Goal: Task Accomplishment & Management: Manage account settings

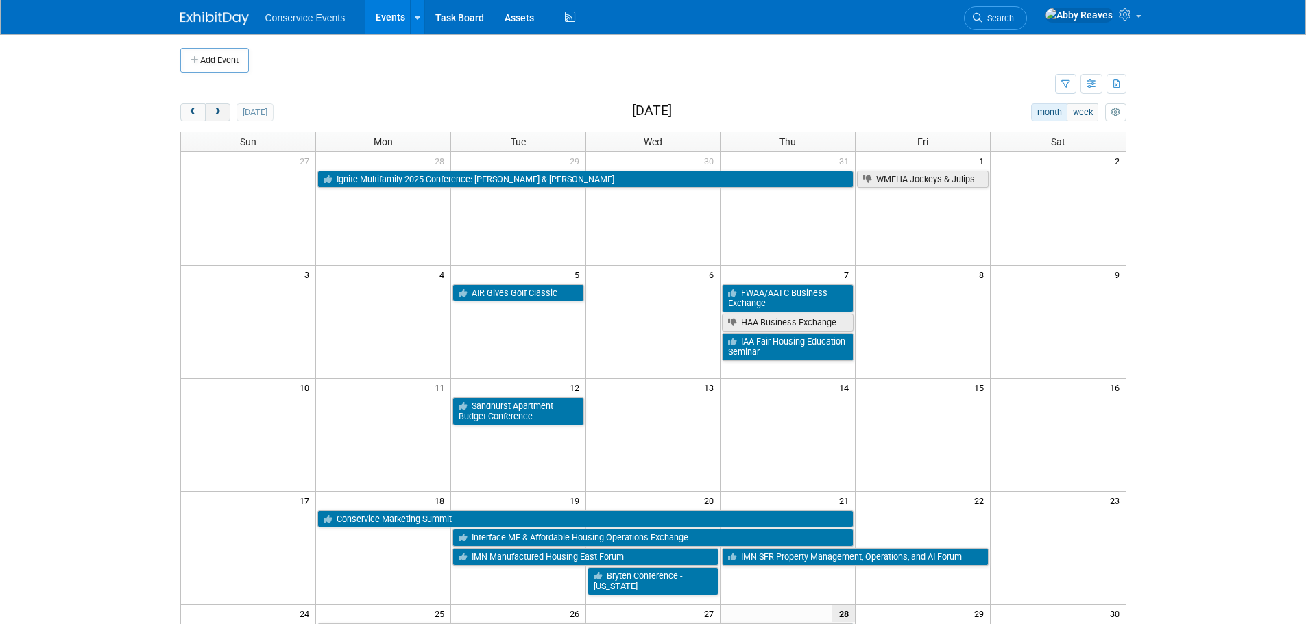
click at [207, 106] on button "next" at bounding box center [217, 113] width 25 height 18
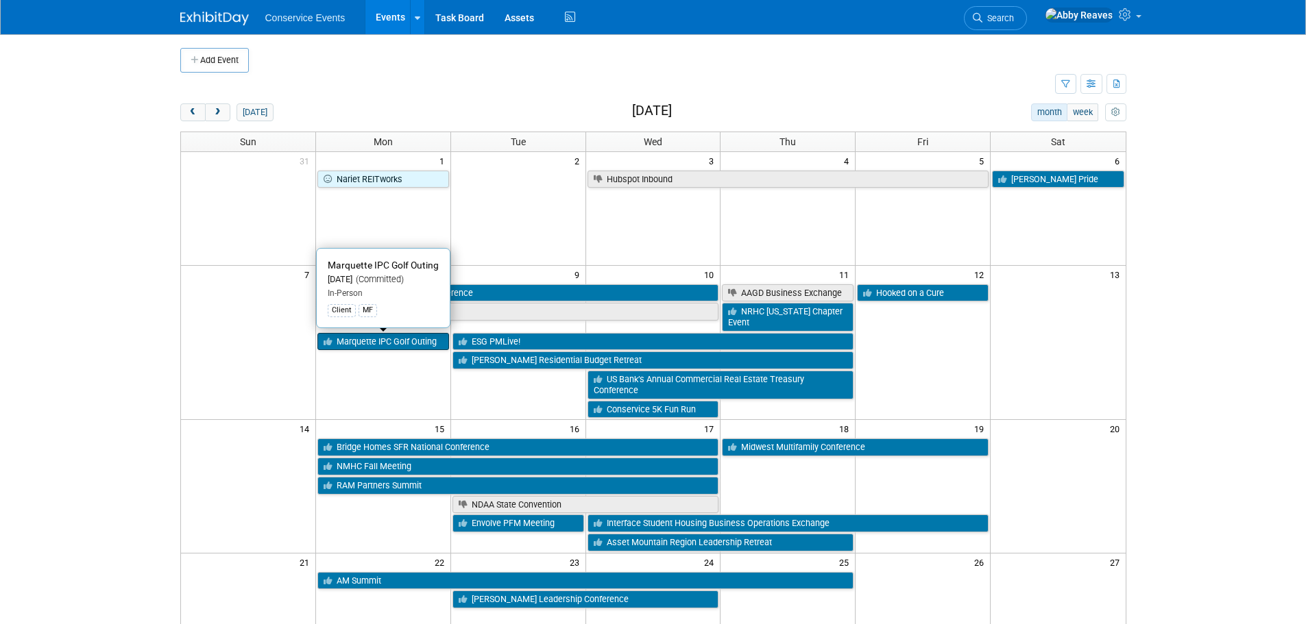
click at [403, 348] on link "Marquette IPC Golf Outing" at bounding box center [383, 342] width 132 height 18
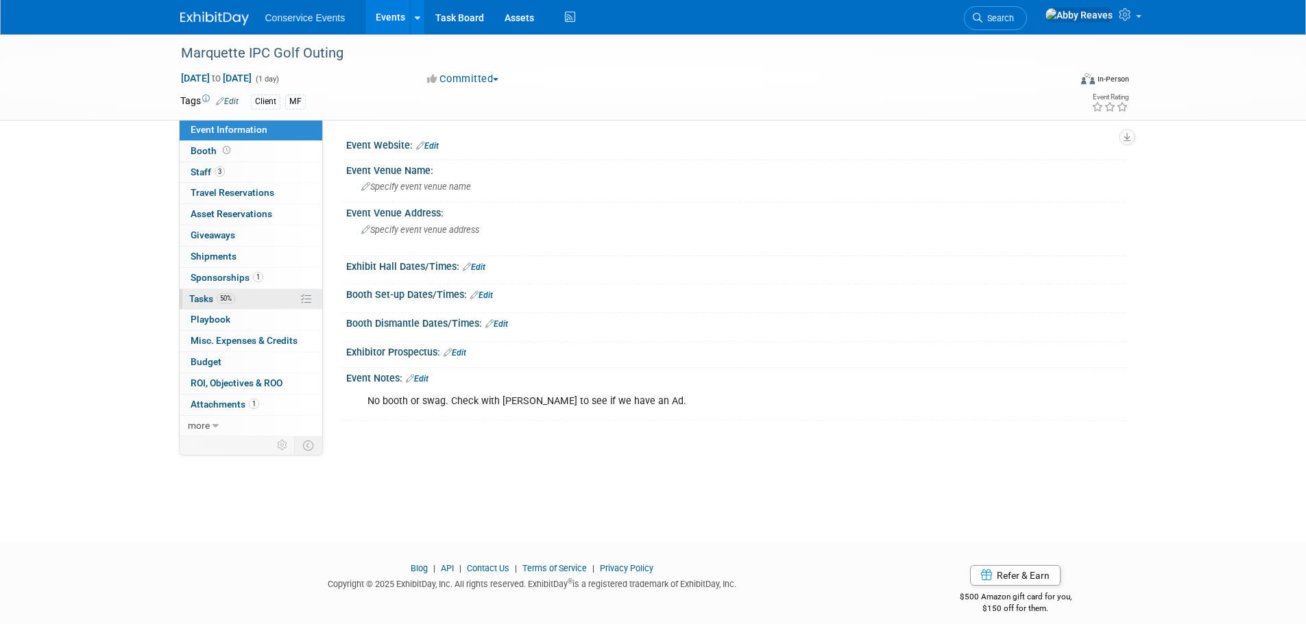
click at [279, 293] on link "50% Tasks 50%" at bounding box center [251, 299] width 143 height 21
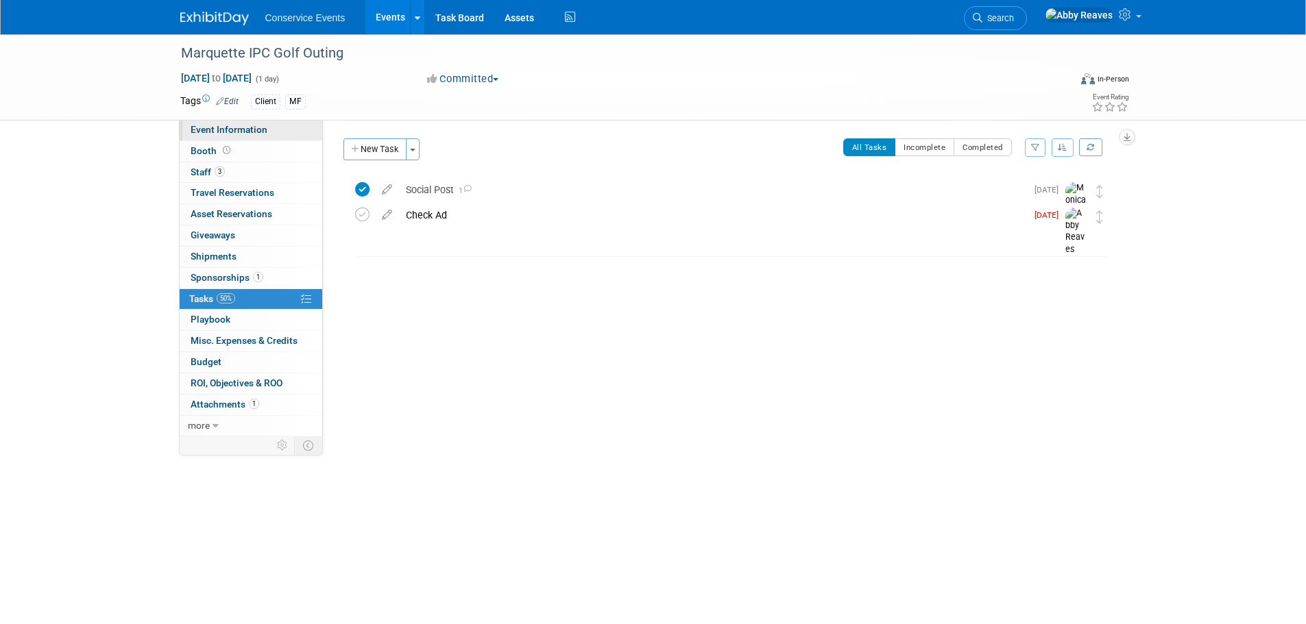
click at [297, 127] on link "Event Information" at bounding box center [251, 130] width 143 height 21
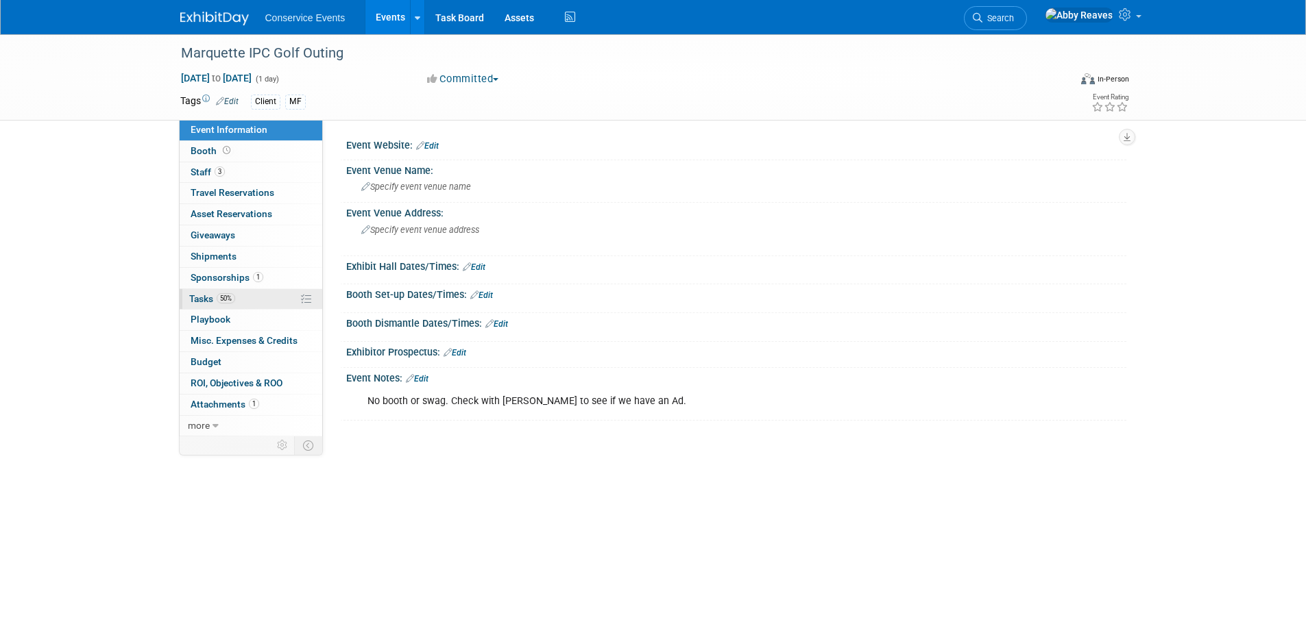
click at [273, 294] on link "50% Tasks 50%" at bounding box center [251, 299] width 143 height 21
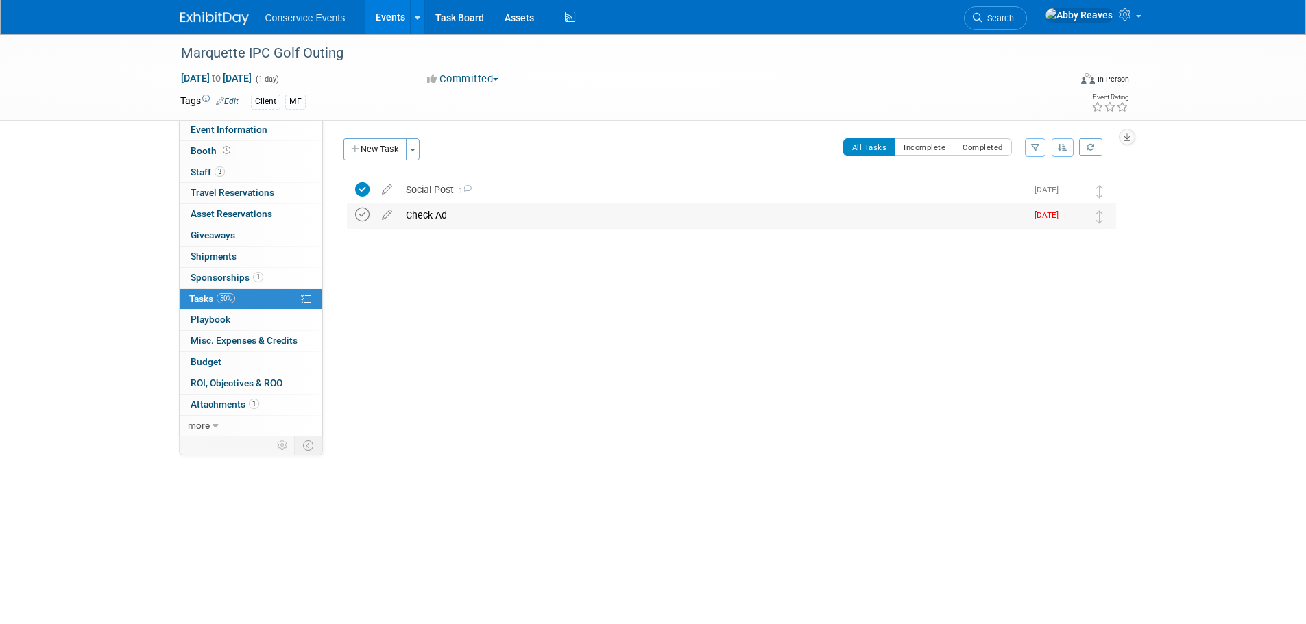
click at [363, 218] on icon at bounding box center [362, 215] width 14 height 14
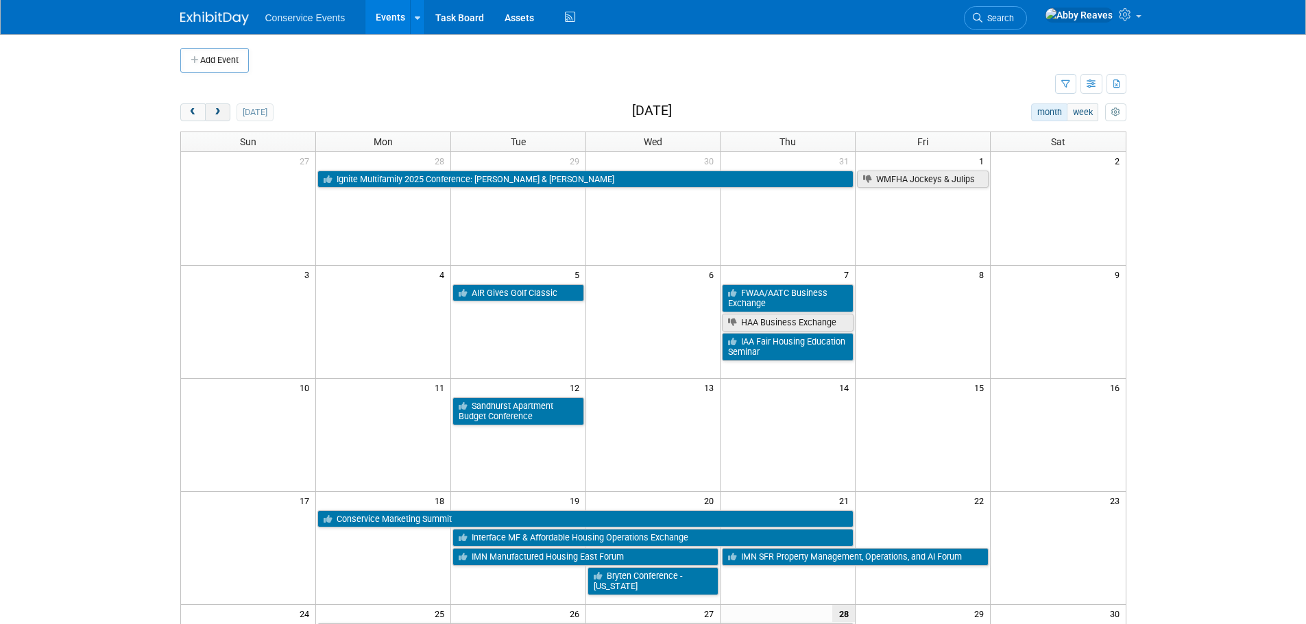
click at [217, 108] on span "next" at bounding box center [217, 112] width 10 height 9
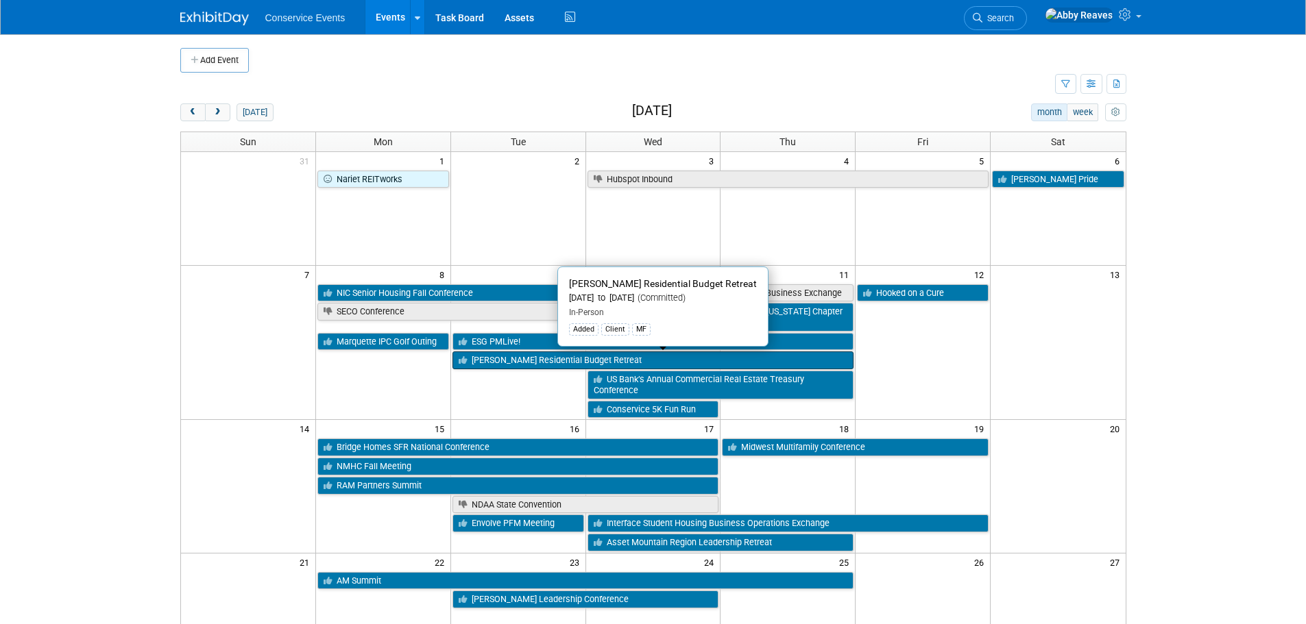
click at [518, 359] on link "[PERSON_NAME] Residential Budget Retreat" at bounding box center [653, 361] width 402 height 18
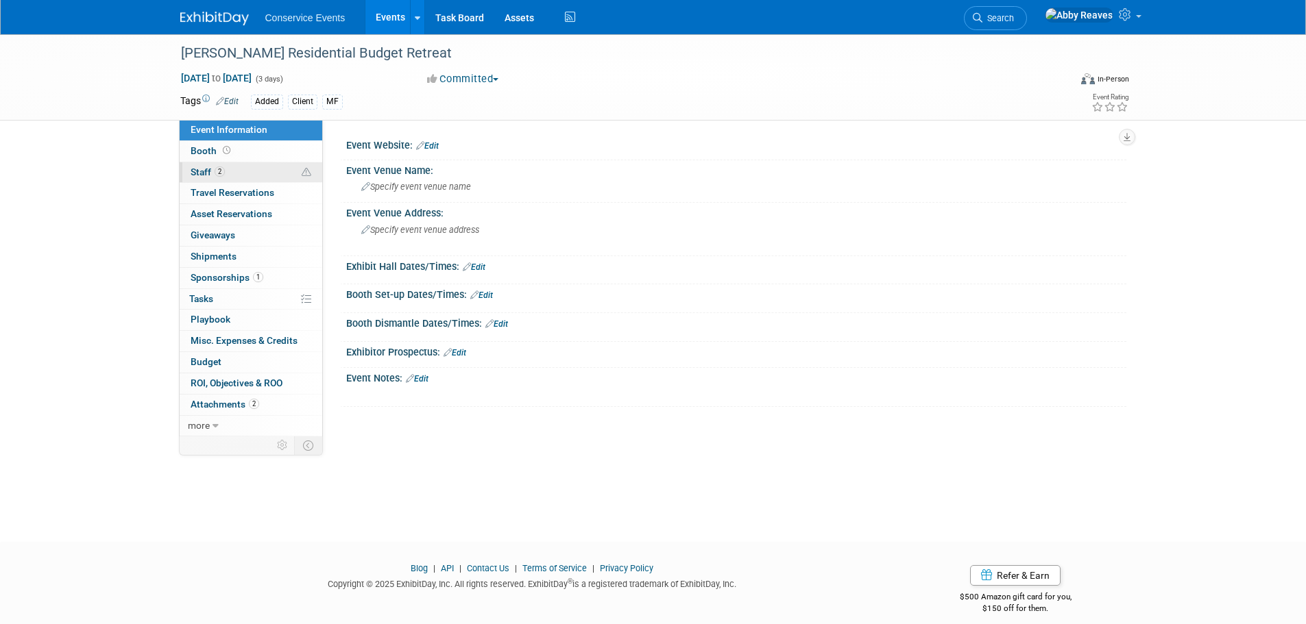
click at [256, 167] on link "2 Staff 2" at bounding box center [251, 172] width 143 height 21
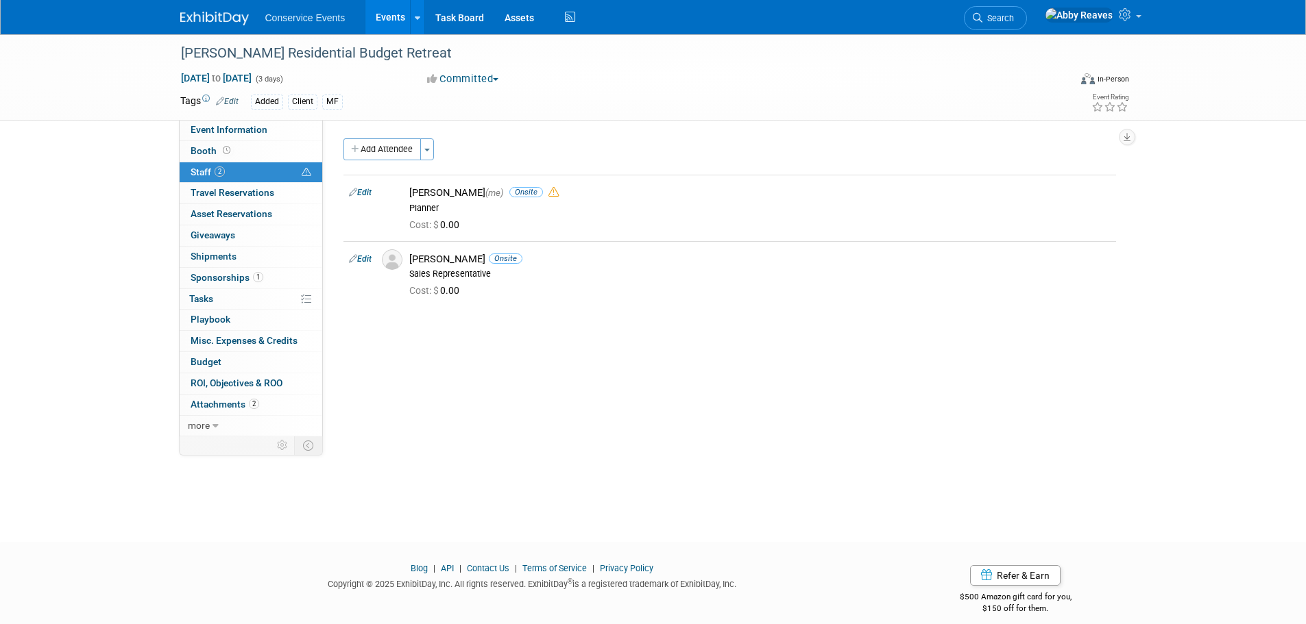
click at [372, 143] on button "Add Attendee" at bounding box center [381, 149] width 77 height 22
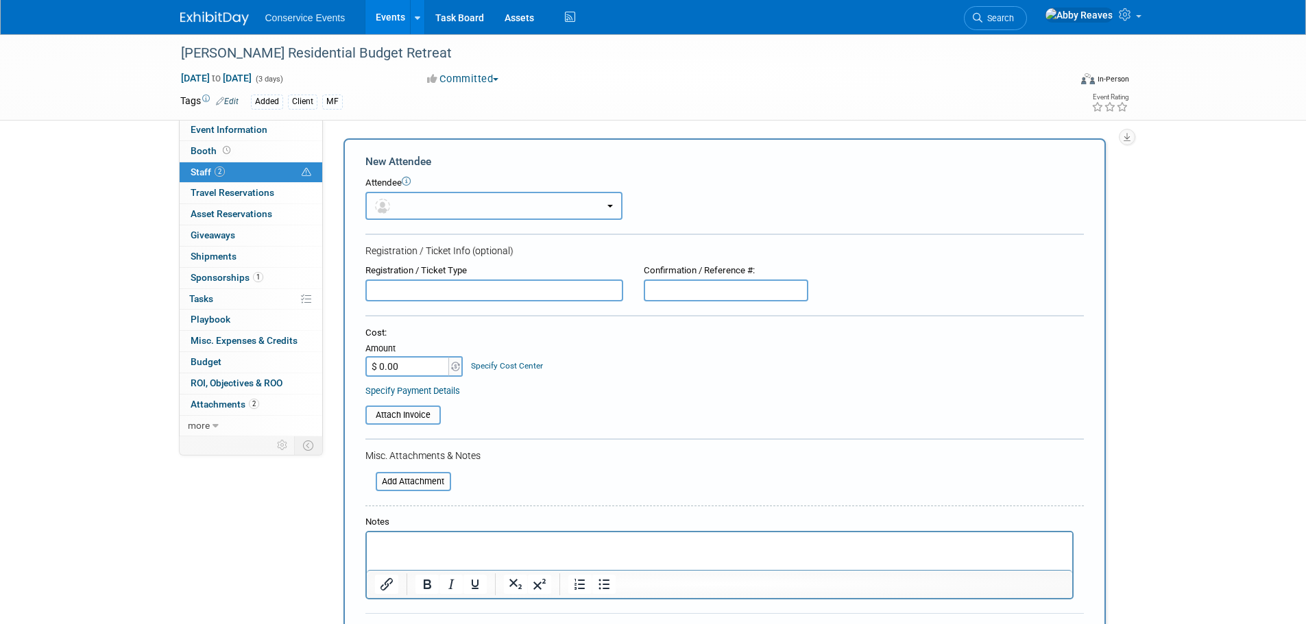
click at [467, 219] on button "button" at bounding box center [493, 206] width 257 height 28
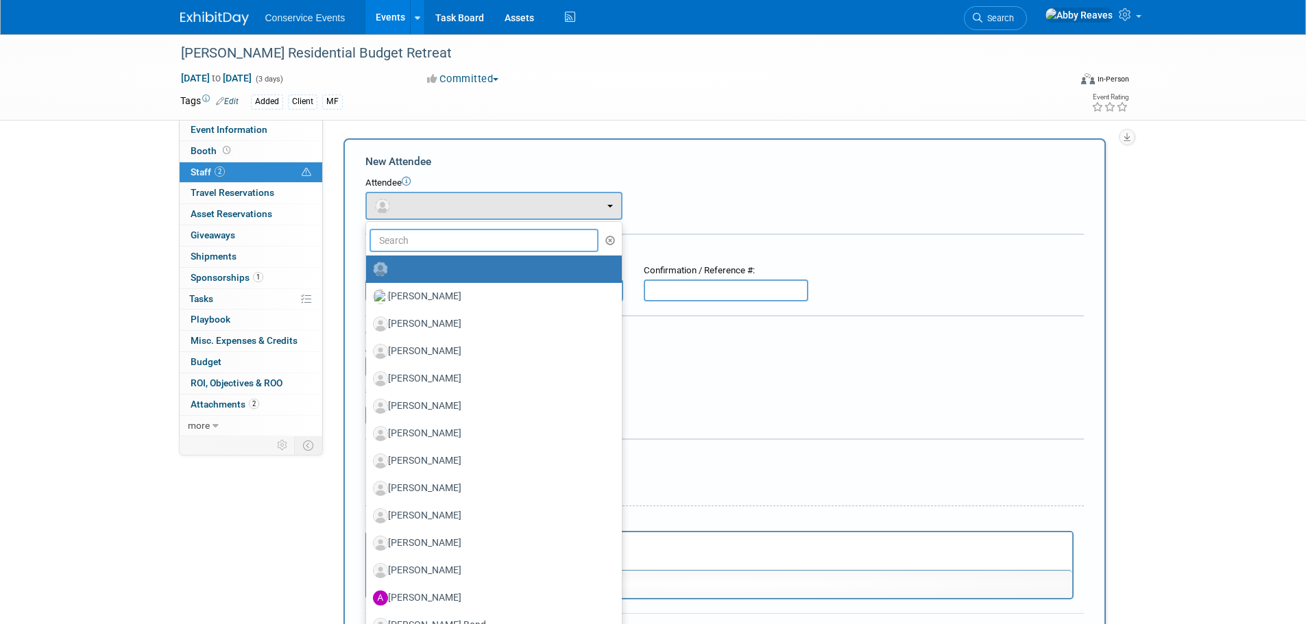
click at [445, 245] on input "text" at bounding box center [484, 240] width 230 height 23
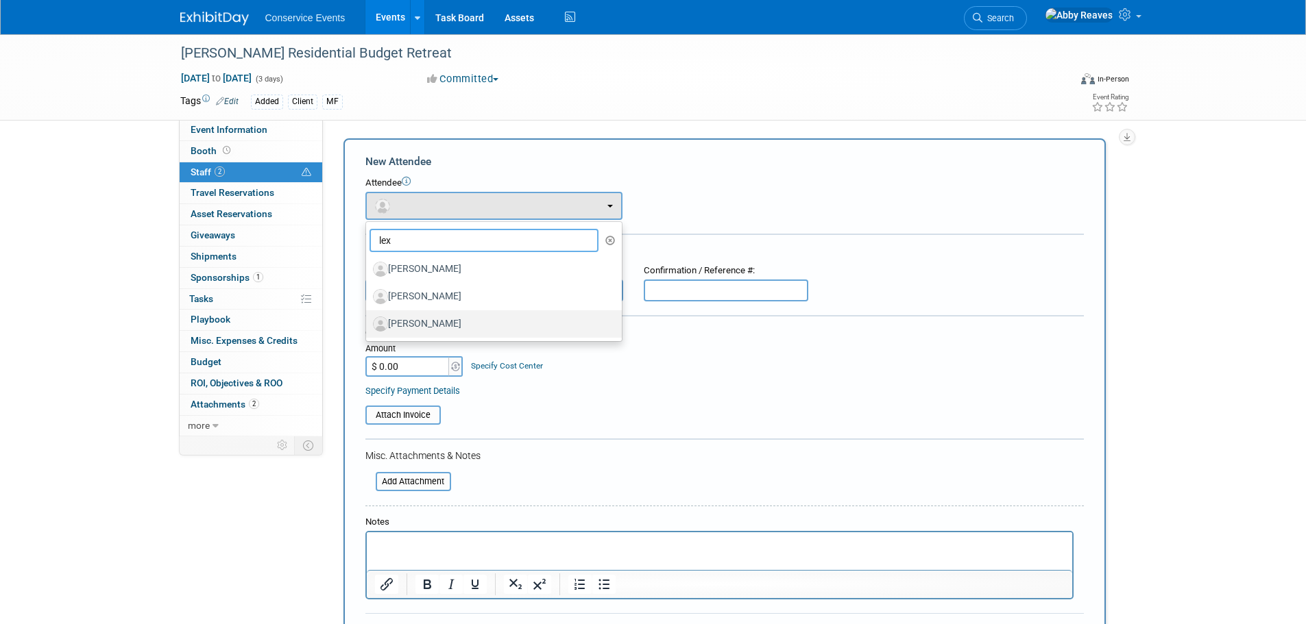
type input "lex"
drag, startPoint x: 424, startPoint y: 324, endPoint x: 448, endPoint y: 283, distance: 47.6
click at [424, 325] on label "[PERSON_NAME]" at bounding box center [490, 324] width 235 height 22
click at [368, 325] on input "[PERSON_NAME]" at bounding box center [363, 322] width 9 height 9
select select "e7c6fc9b-2f46-44b7-b056-78a51dca5899"
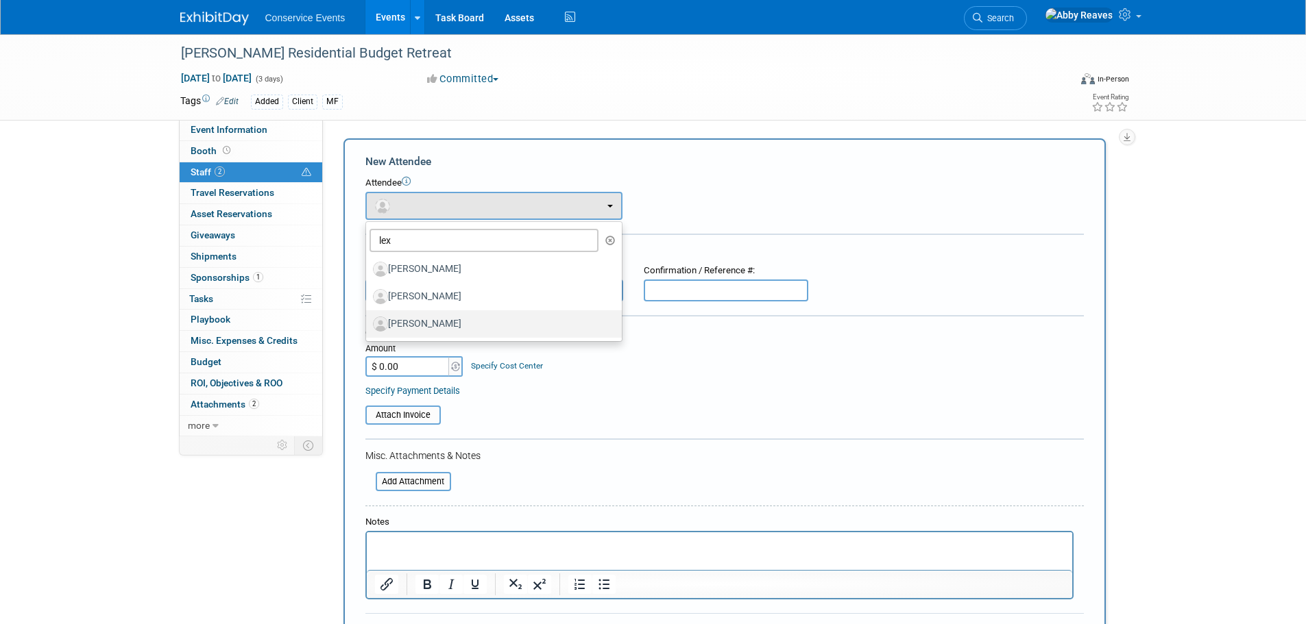
select select "4"
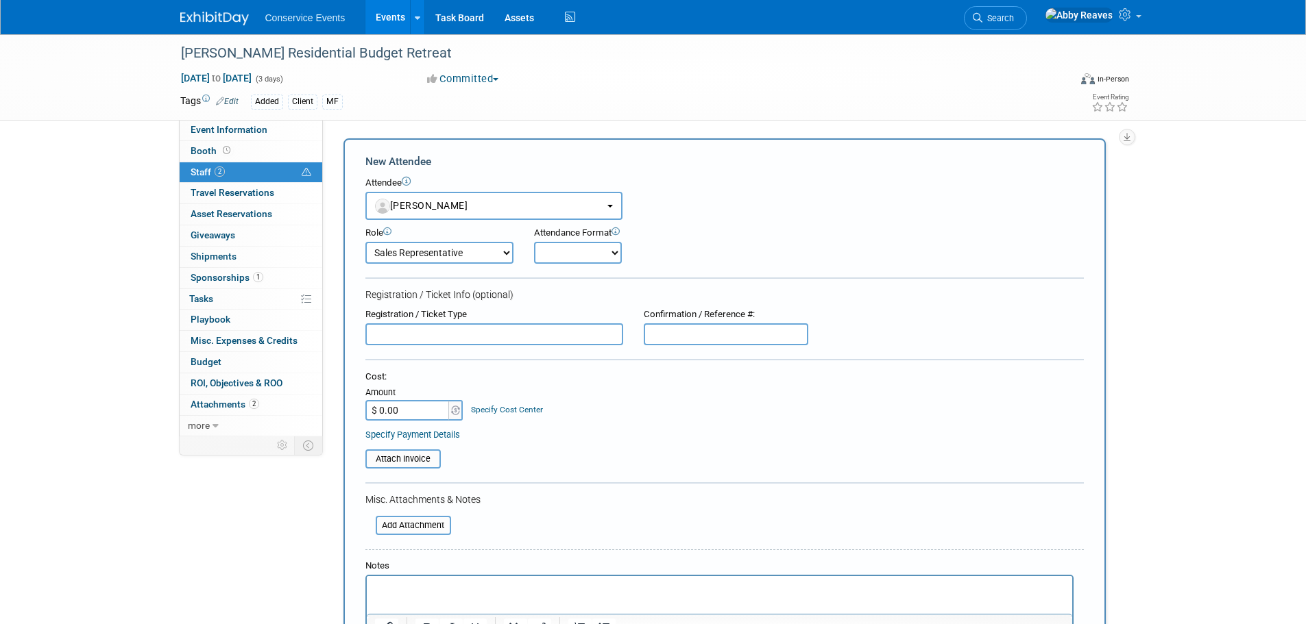
click at [556, 255] on select "Onsite Remote" at bounding box center [578, 253] width 88 height 22
select select "1"
click at [534, 242] on select "Onsite Remote" at bounding box center [578, 253] width 88 height 22
click at [484, 256] on select "Demonstrator Host Planner Presenter Sales Representative Set-up/Dismantle Crew …" at bounding box center [439, 253] width 148 height 22
select select "5"
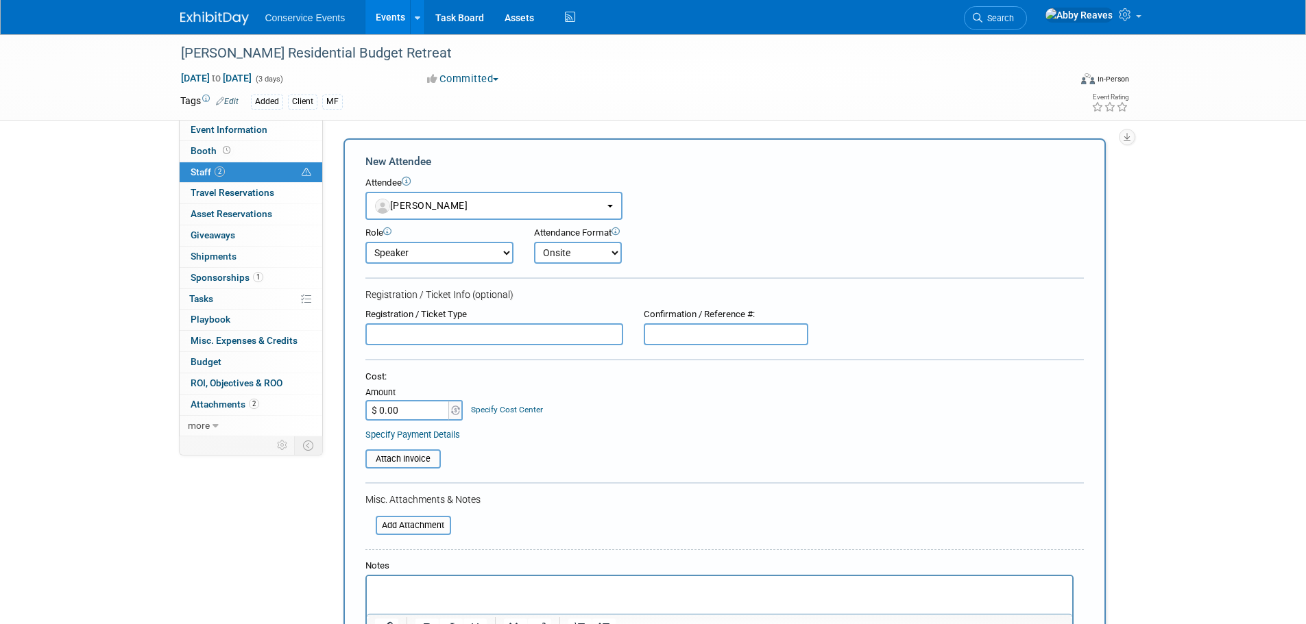
click at [365, 242] on select "Demonstrator Host Planner Presenter Sales Representative Set-up/Dismantle Crew …" at bounding box center [439, 253] width 148 height 22
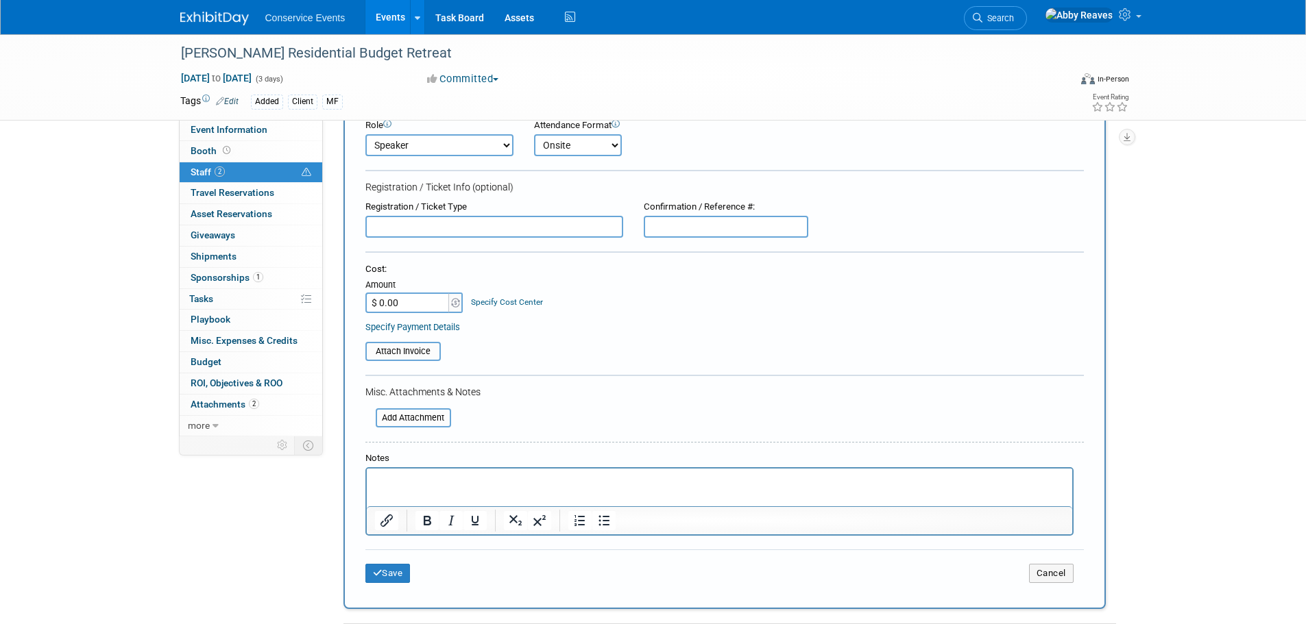
scroll to position [402, 0]
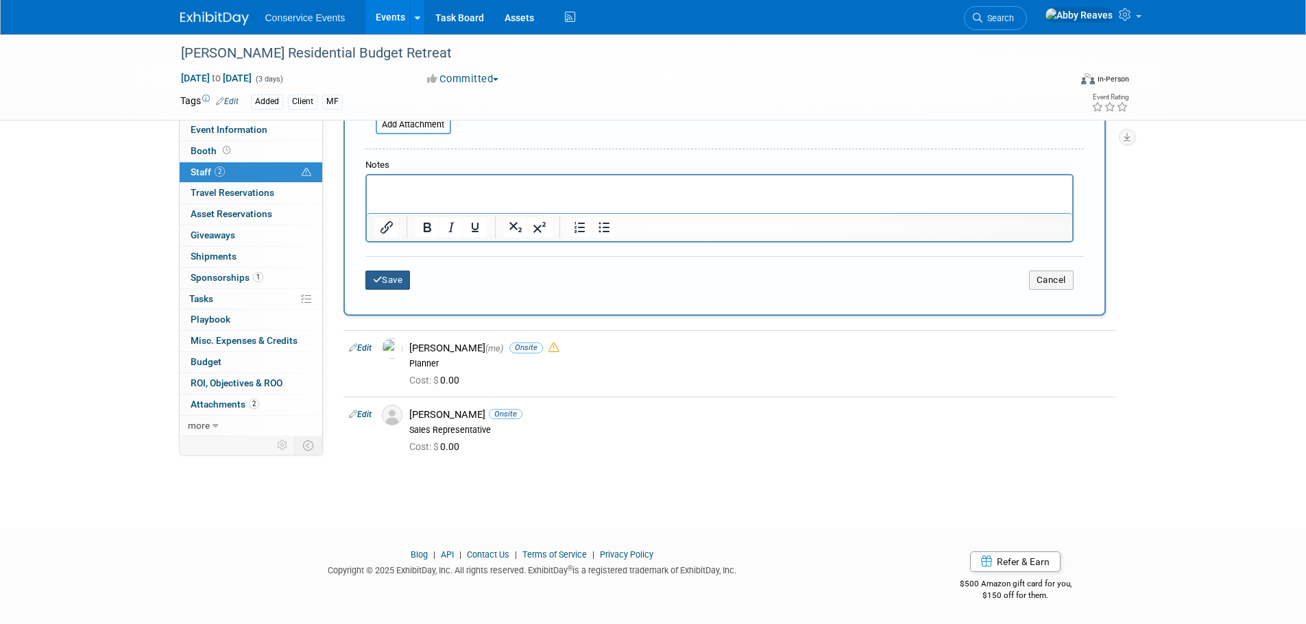
click at [404, 282] on button "Save" at bounding box center [387, 280] width 45 height 19
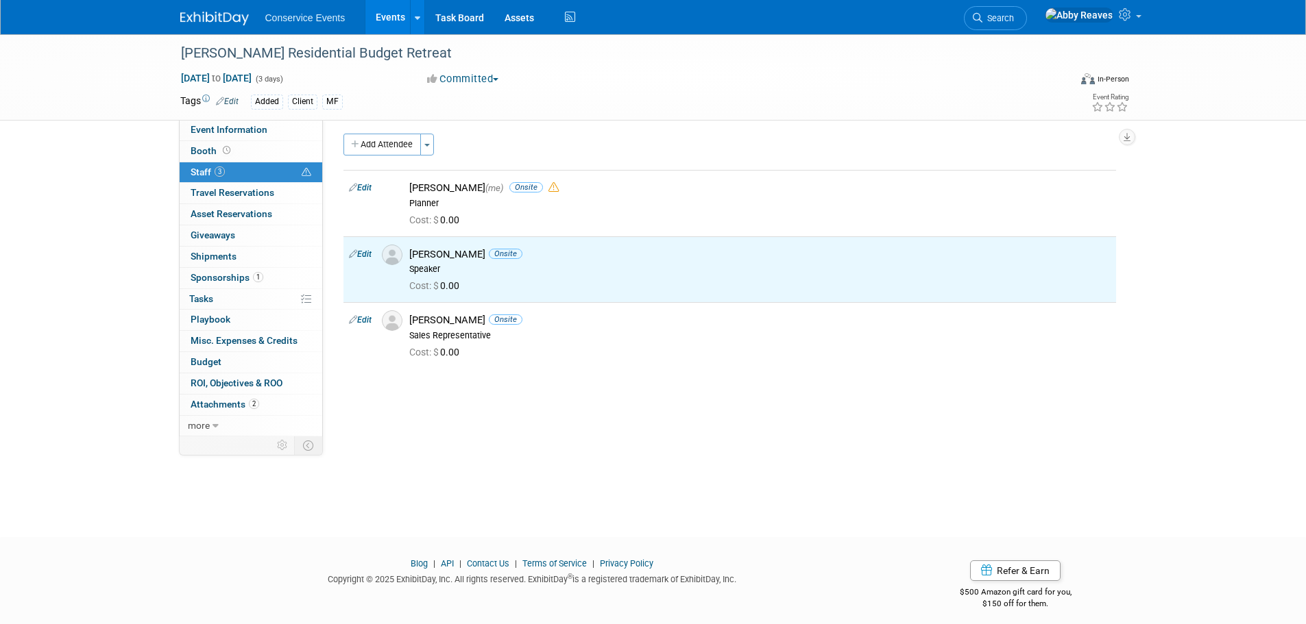
scroll to position [0, 0]
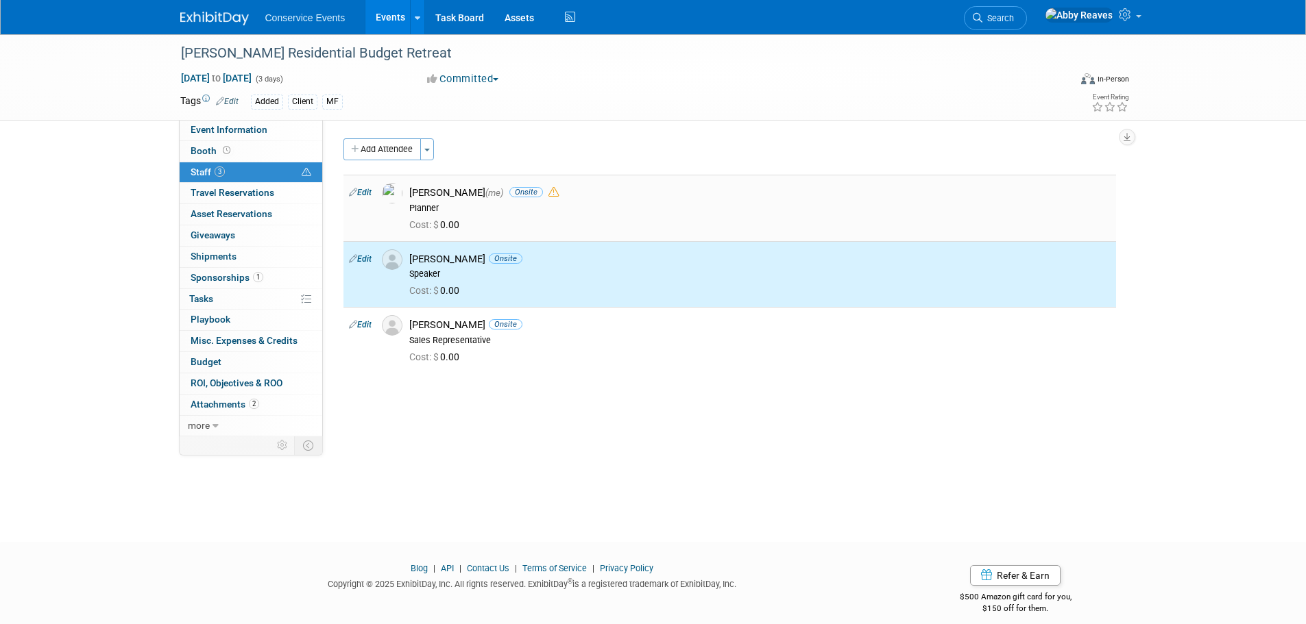
click at [367, 193] on link "Edit" at bounding box center [360, 193] width 23 height 10
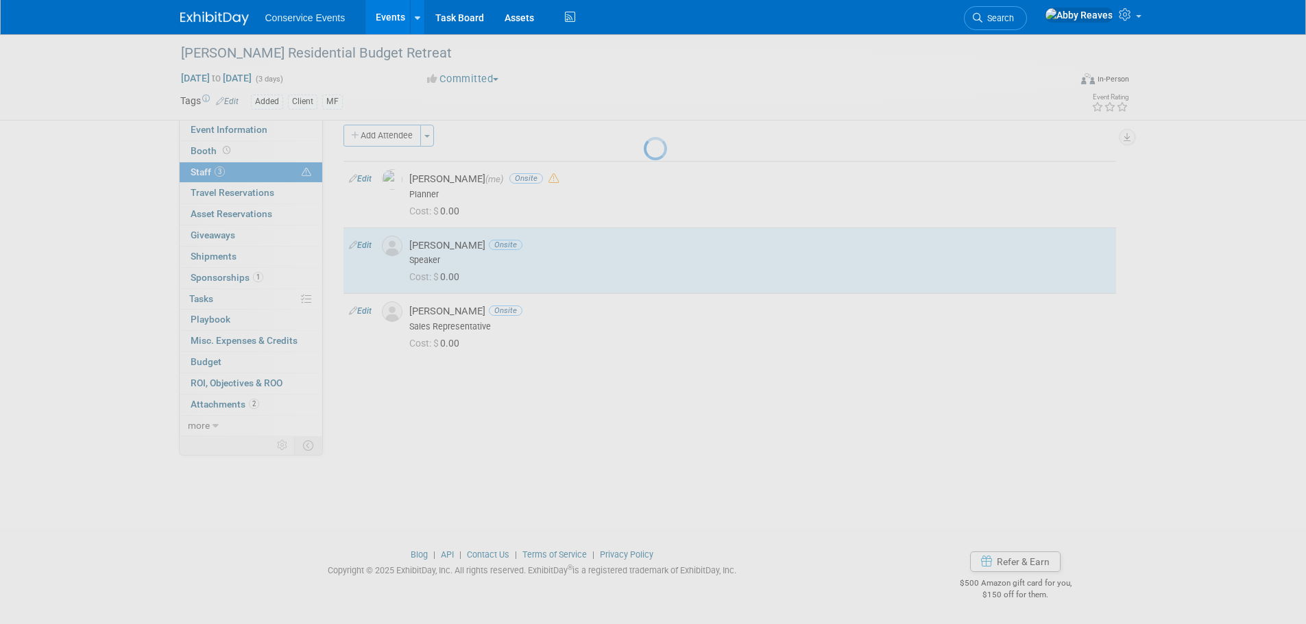
select select "888e4ed3-42fd-4820-a89e-ed4ce941d196"
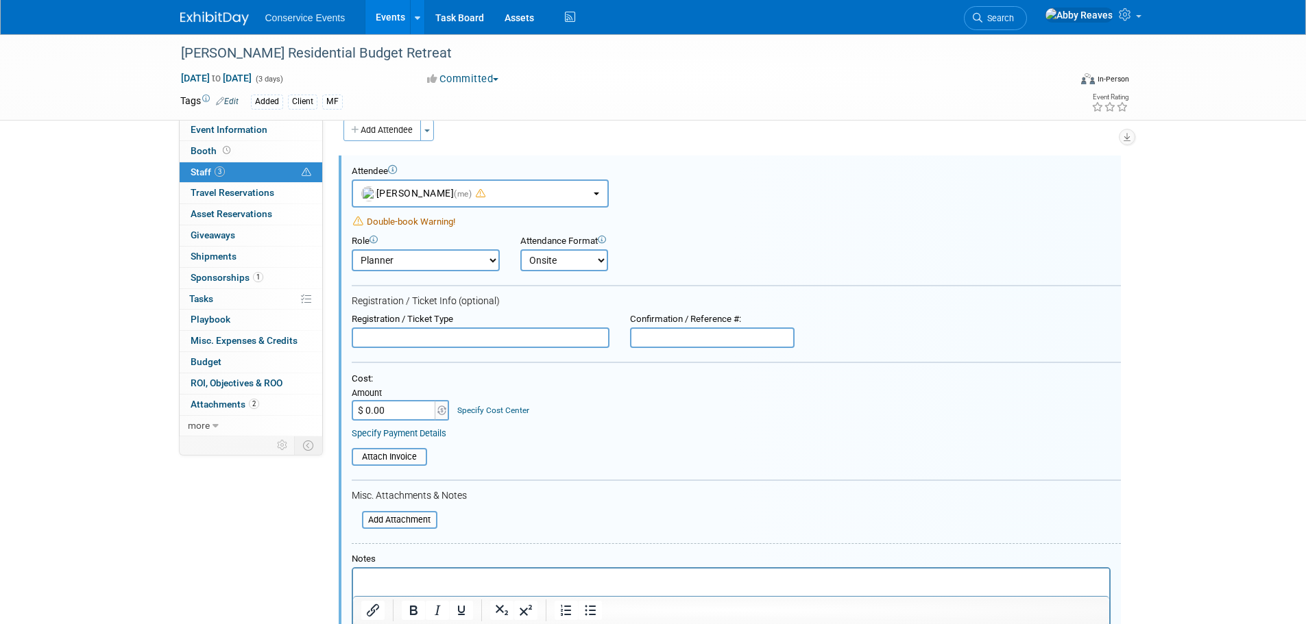
click at [548, 259] on select "Onsite Remote" at bounding box center [564, 261] width 88 height 22
select select "2"
click at [520, 250] on select "Onsite Remote" at bounding box center [564, 261] width 88 height 22
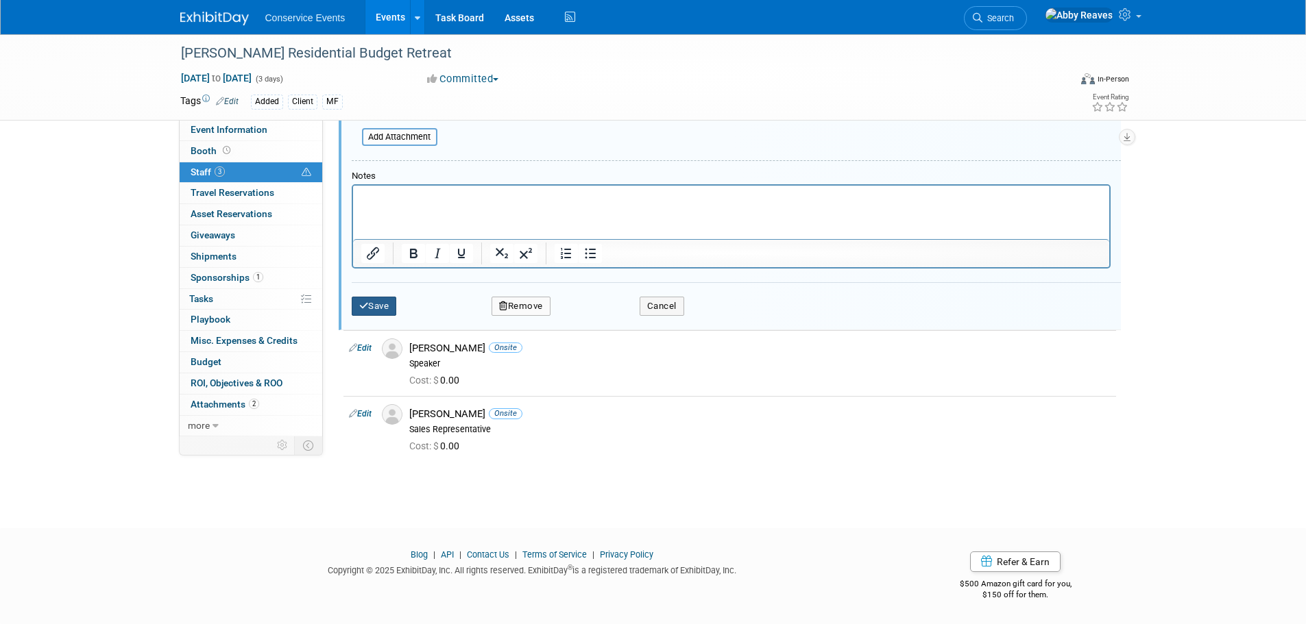
click at [385, 306] on button "Save" at bounding box center [374, 306] width 45 height 19
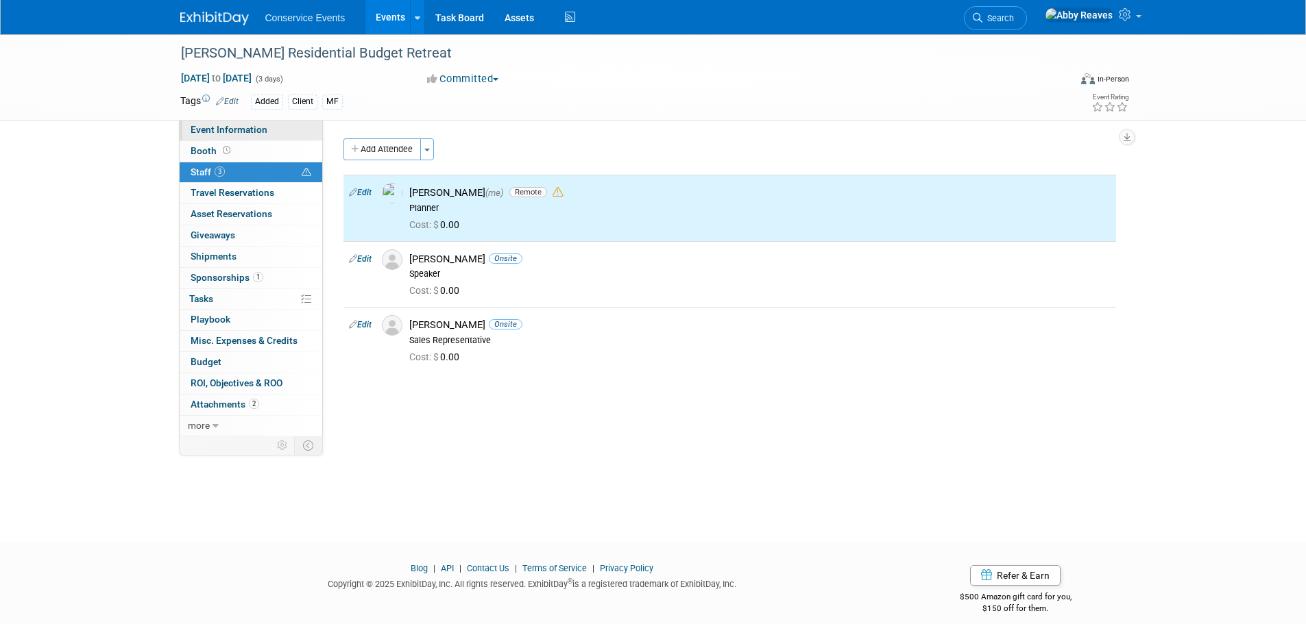
click at [288, 130] on link "Event Information" at bounding box center [251, 130] width 143 height 21
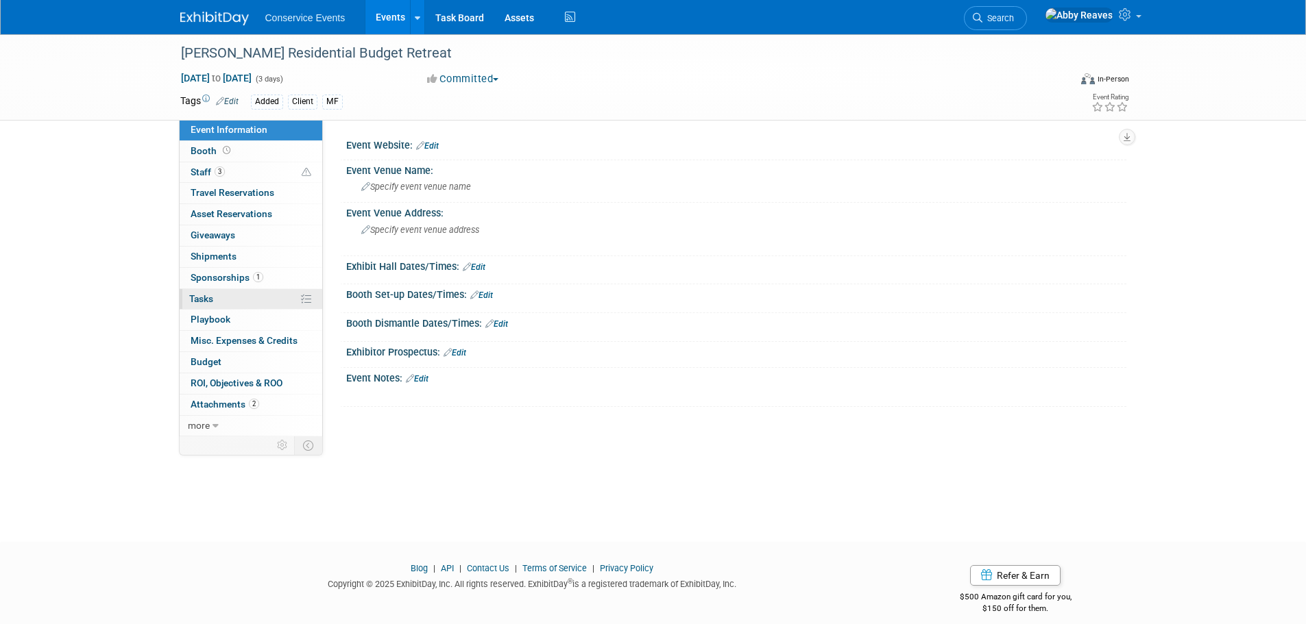
click at [247, 291] on link "0% Tasks 0%" at bounding box center [251, 299] width 143 height 21
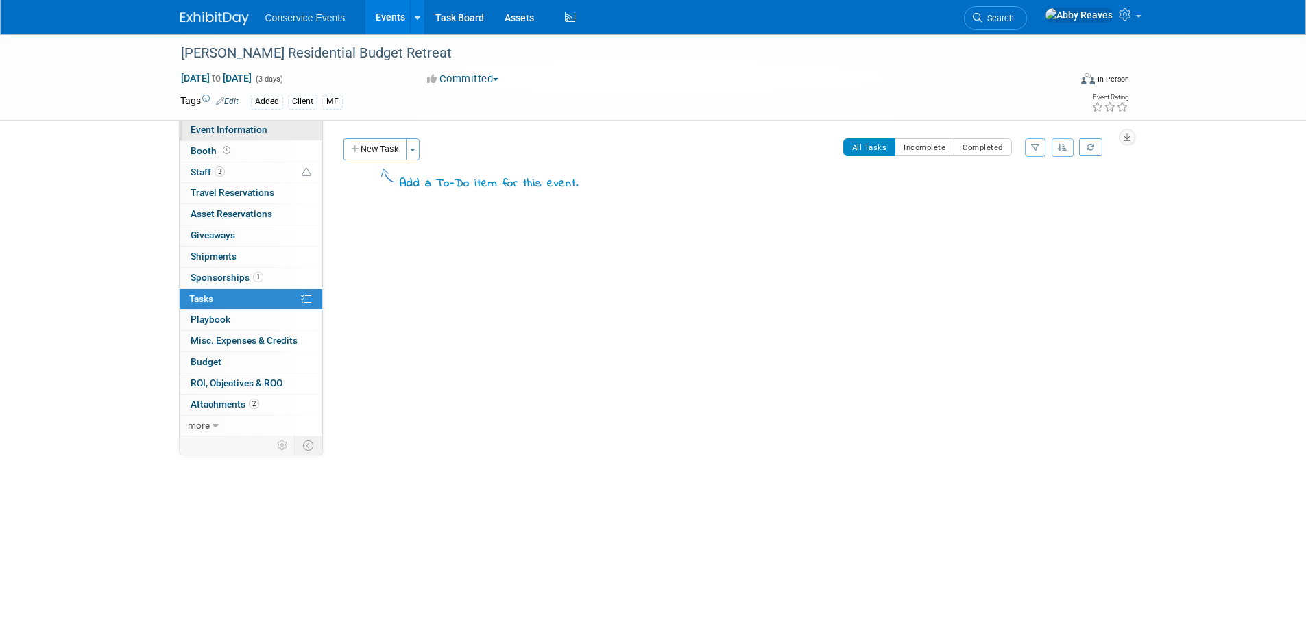
click at [284, 132] on link "Event Information" at bounding box center [251, 130] width 143 height 21
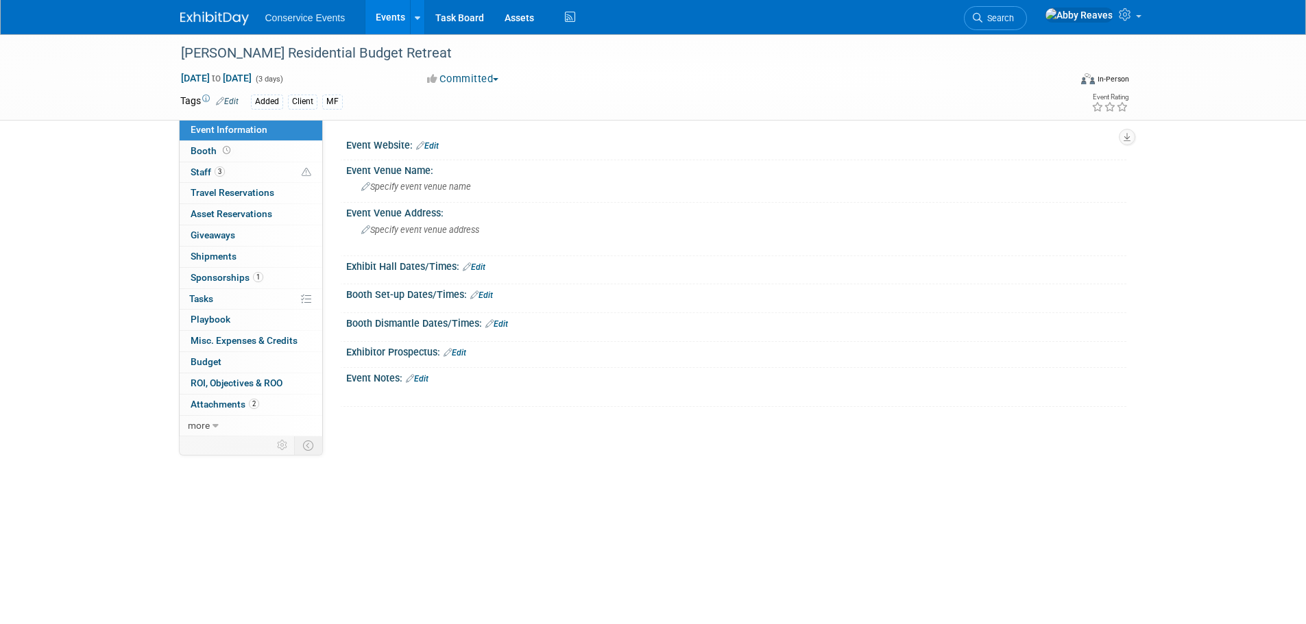
click at [426, 380] on link "Edit" at bounding box center [417, 379] width 23 height 10
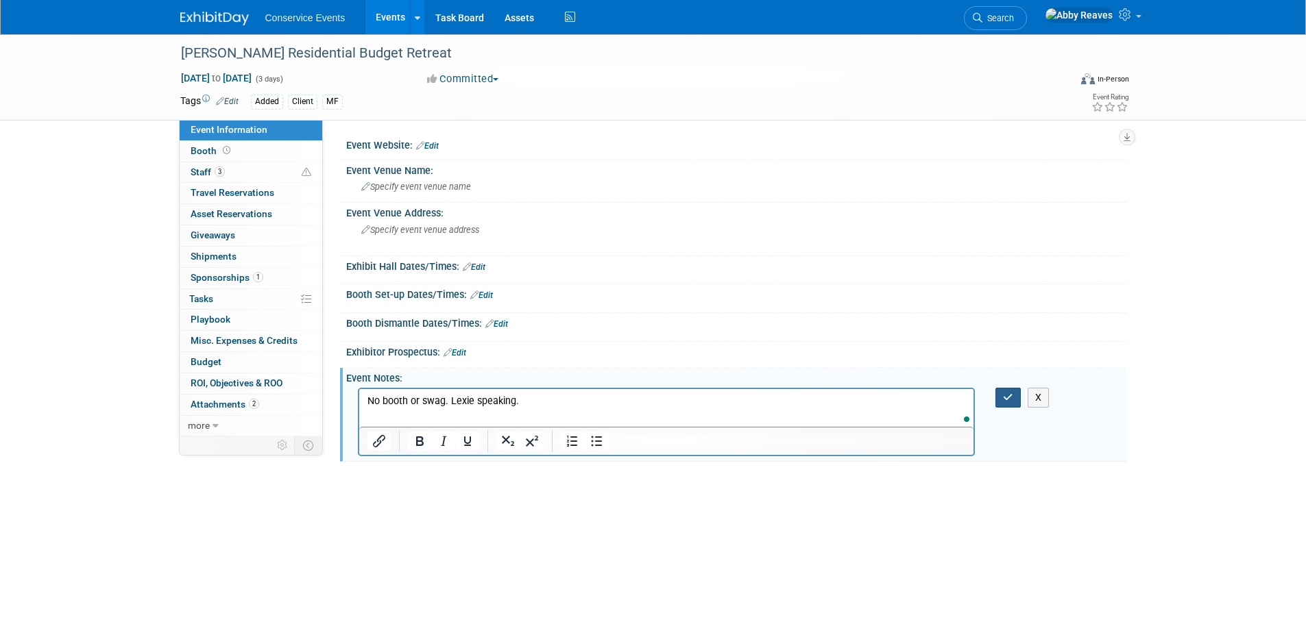
click at [1016, 402] on button "button" at bounding box center [1007, 398] width 25 height 20
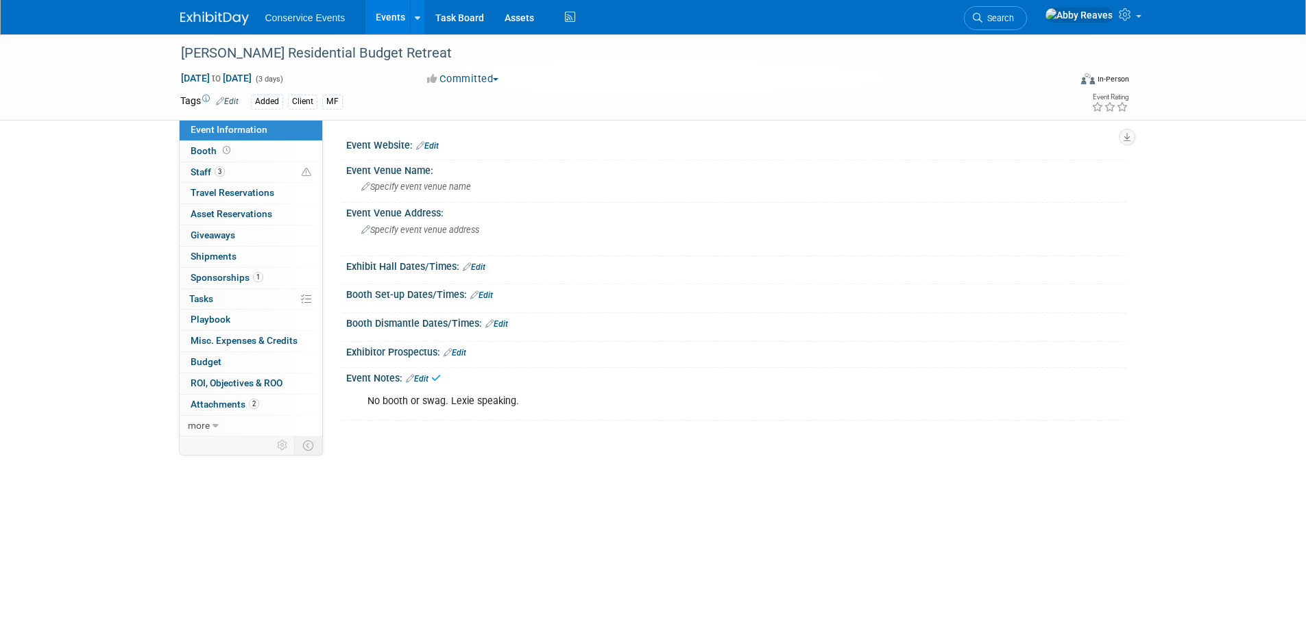
click at [392, 27] on link "Events" at bounding box center [390, 17] width 50 height 34
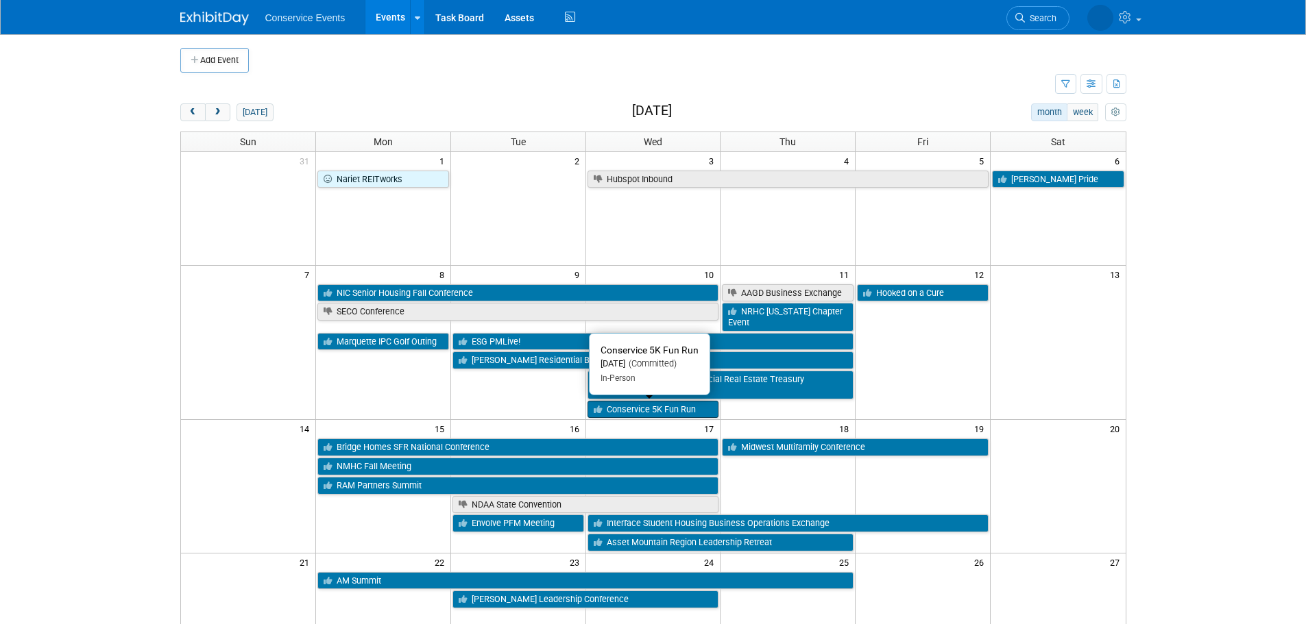
click at [607, 416] on link "Conservice 5K Fun Run" at bounding box center [653, 410] width 132 height 18
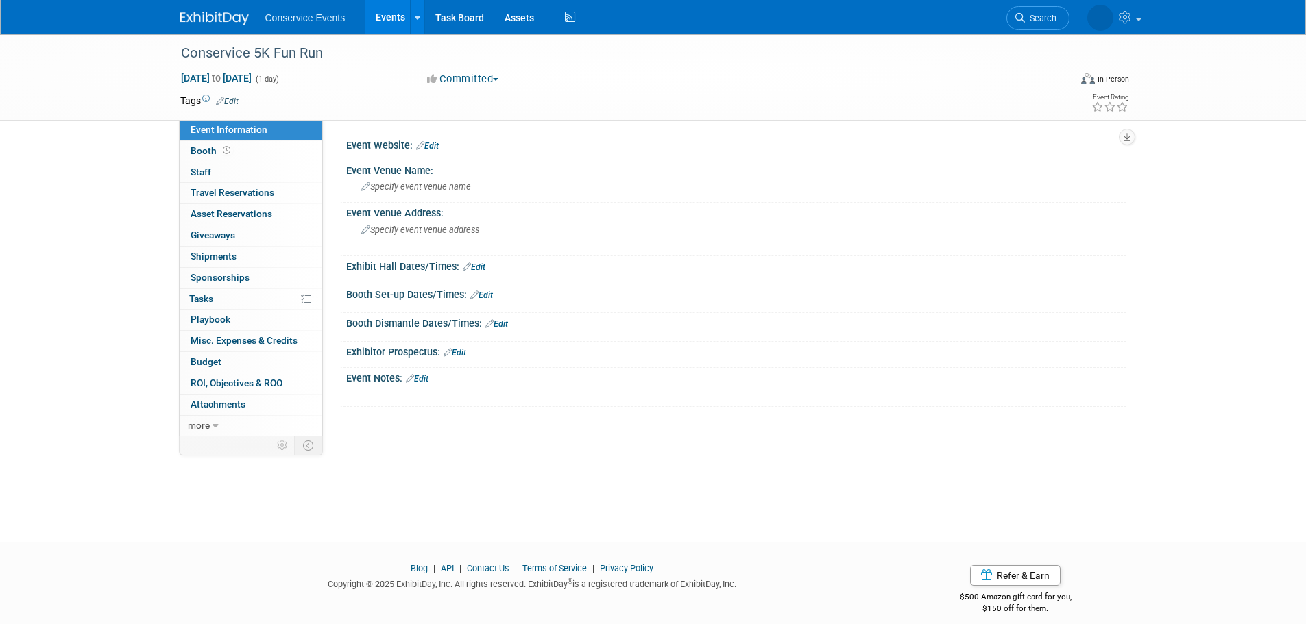
click at [390, 16] on link "Events" at bounding box center [390, 17] width 50 height 34
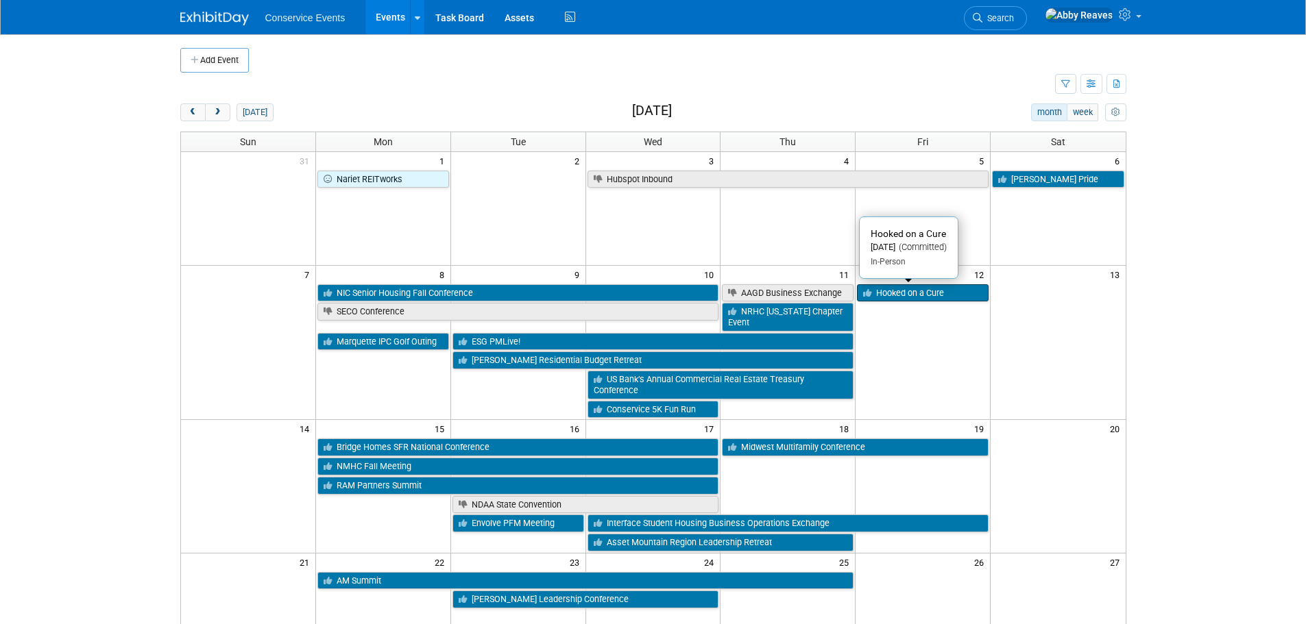
click at [908, 299] on link "Hooked on a Cure" at bounding box center [923, 293] width 132 height 18
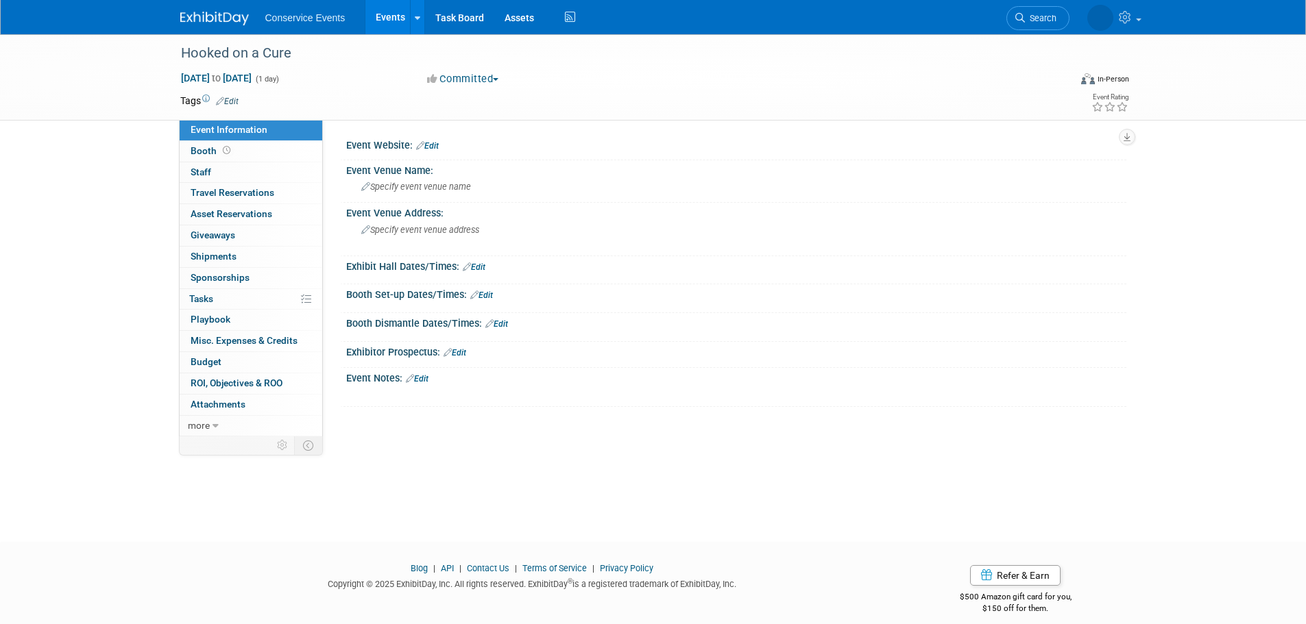
click at [385, 18] on link "Events" at bounding box center [390, 17] width 50 height 34
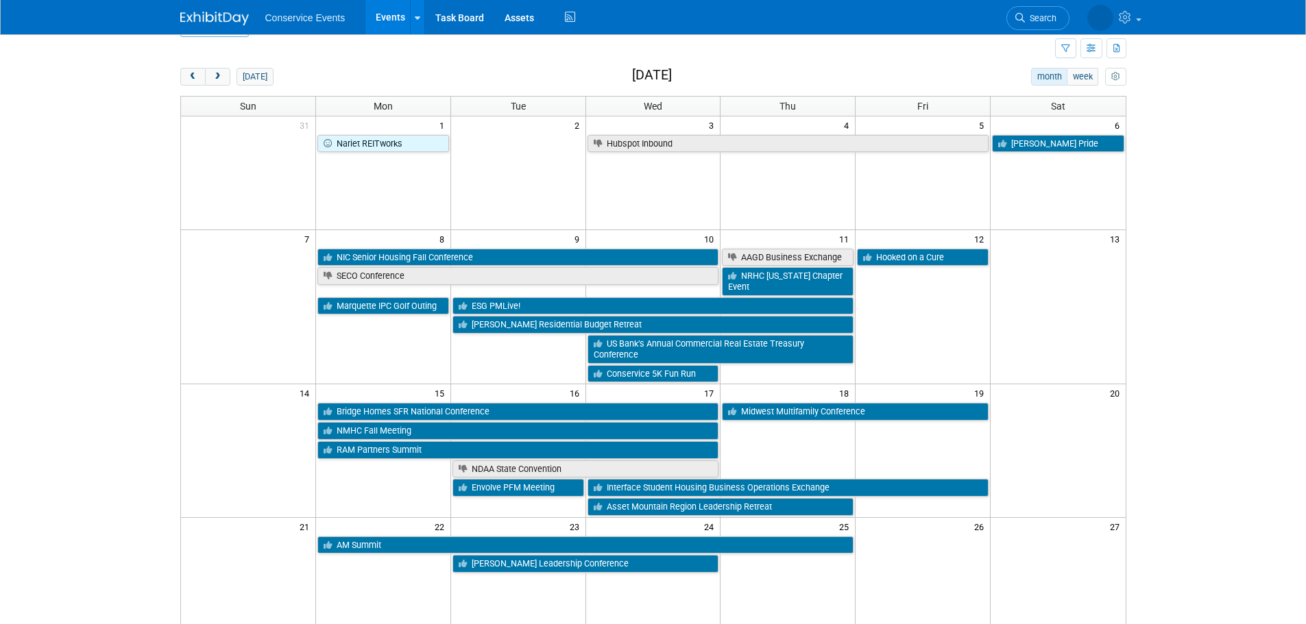
scroll to position [69, 0]
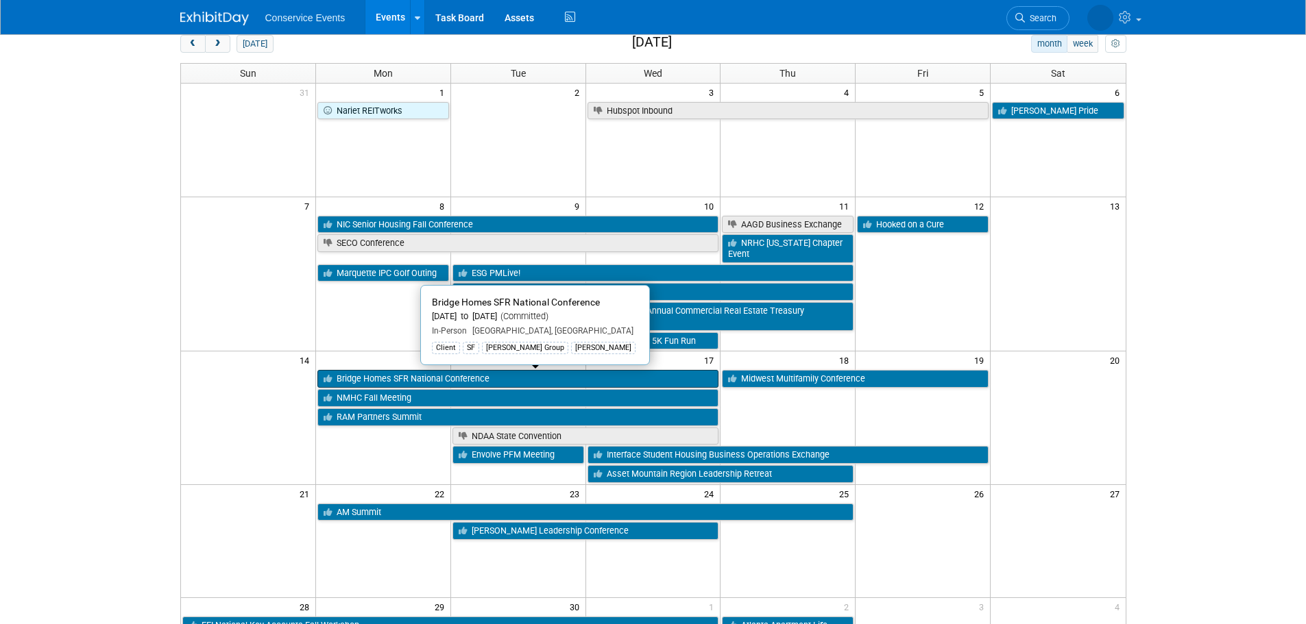
click at [374, 380] on link "Bridge Homes SFR National Conference" at bounding box center [518, 379] width 402 height 18
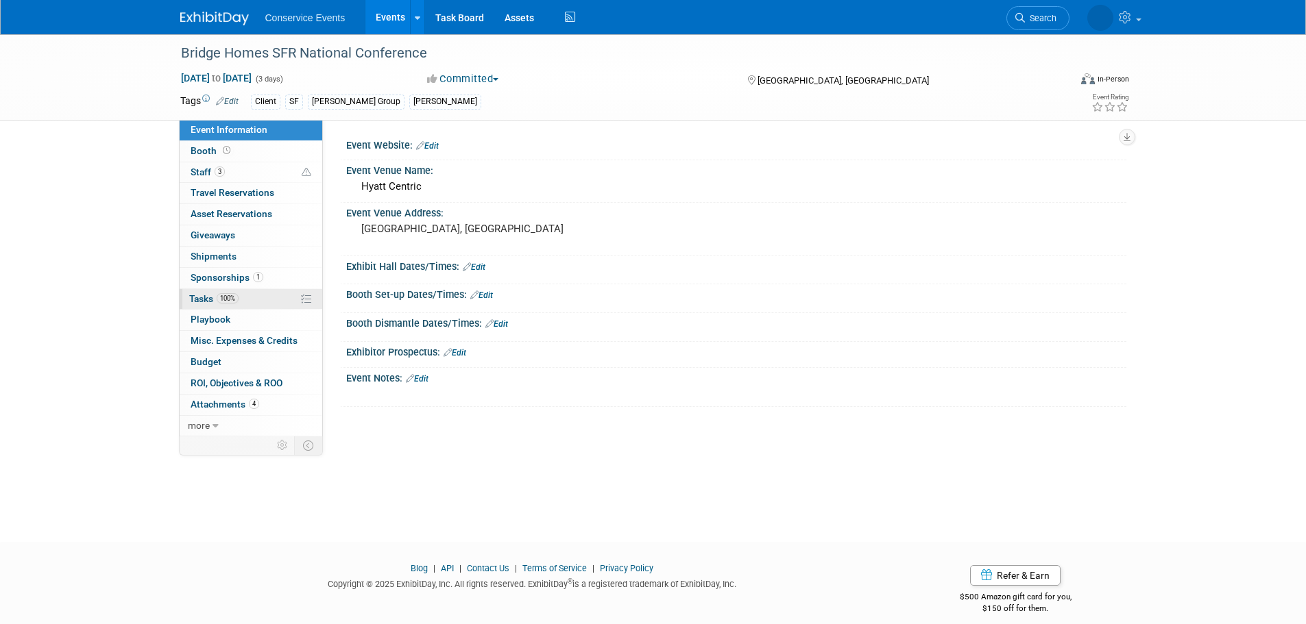
click at [283, 300] on link "100% Tasks 100%" at bounding box center [251, 299] width 143 height 21
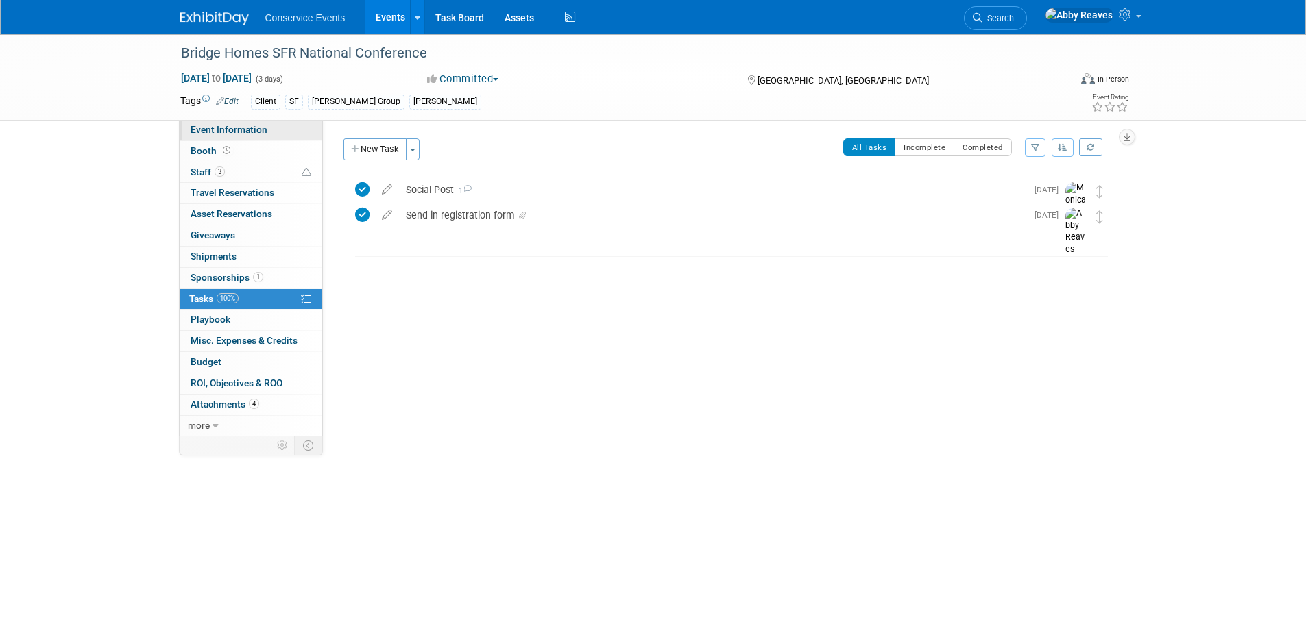
click at [260, 134] on span "Event Information" at bounding box center [229, 129] width 77 height 11
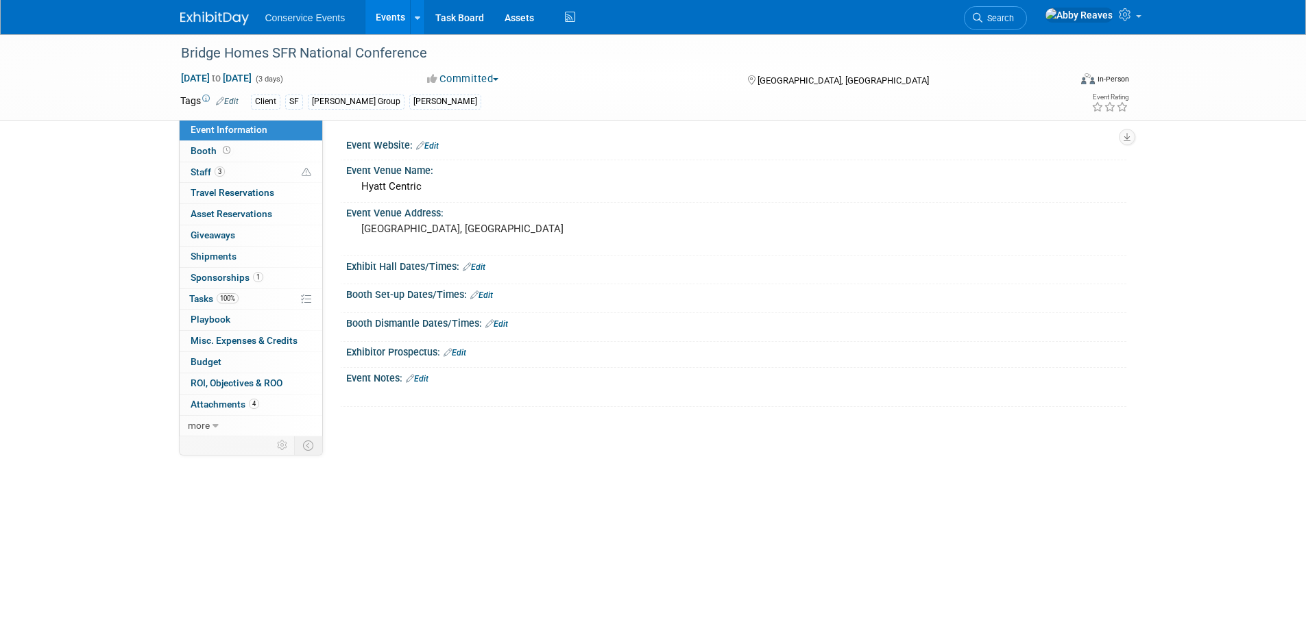
click at [428, 378] on link "Edit" at bounding box center [417, 379] width 23 height 10
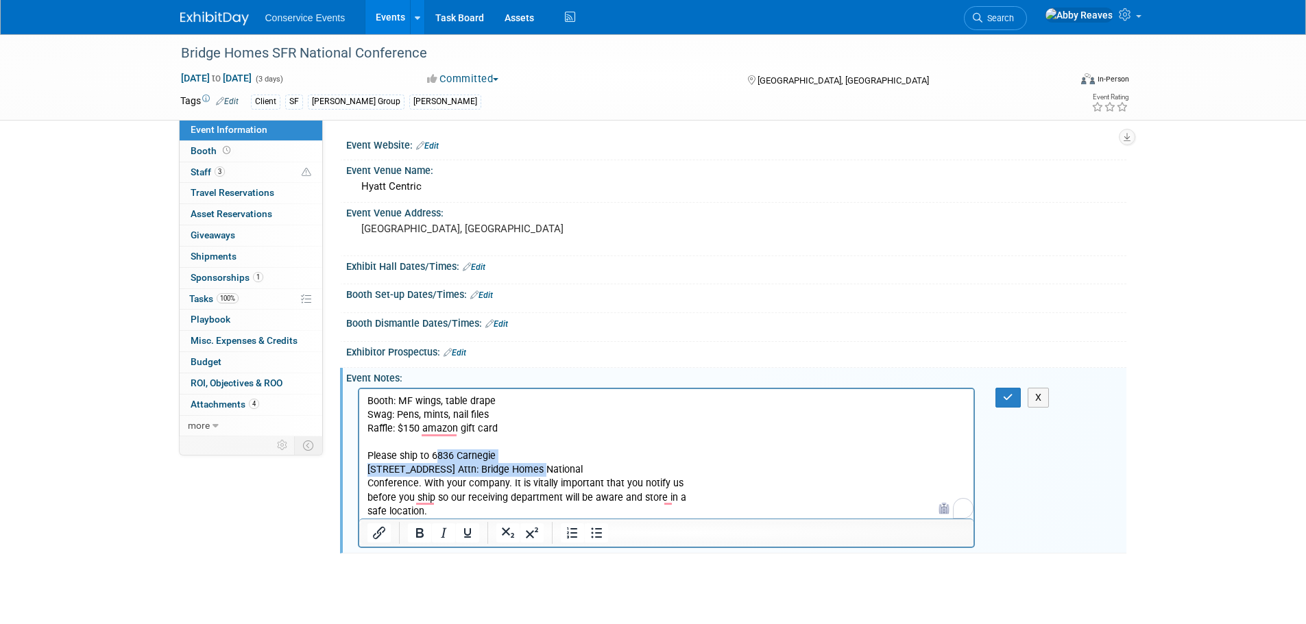
drag, startPoint x: 433, startPoint y: 453, endPoint x: 521, endPoint y: 467, distance: 88.8
click at [521, 467] on p "Please ship to 6836 Carnegie Blvd., Suite 230 Charlotte, NC 28211 Attn: Bridge …" at bounding box center [666, 483] width 599 height 69
copy p "836 Carnegie Blvd., Suite 230 Charlotte, NC 28211"
click at [427, 237] on div "[GEOGRAPHIC_DATA], [GEOGRAPHIC_DATA]" at bounding box center [508, 235] width 304 height 32
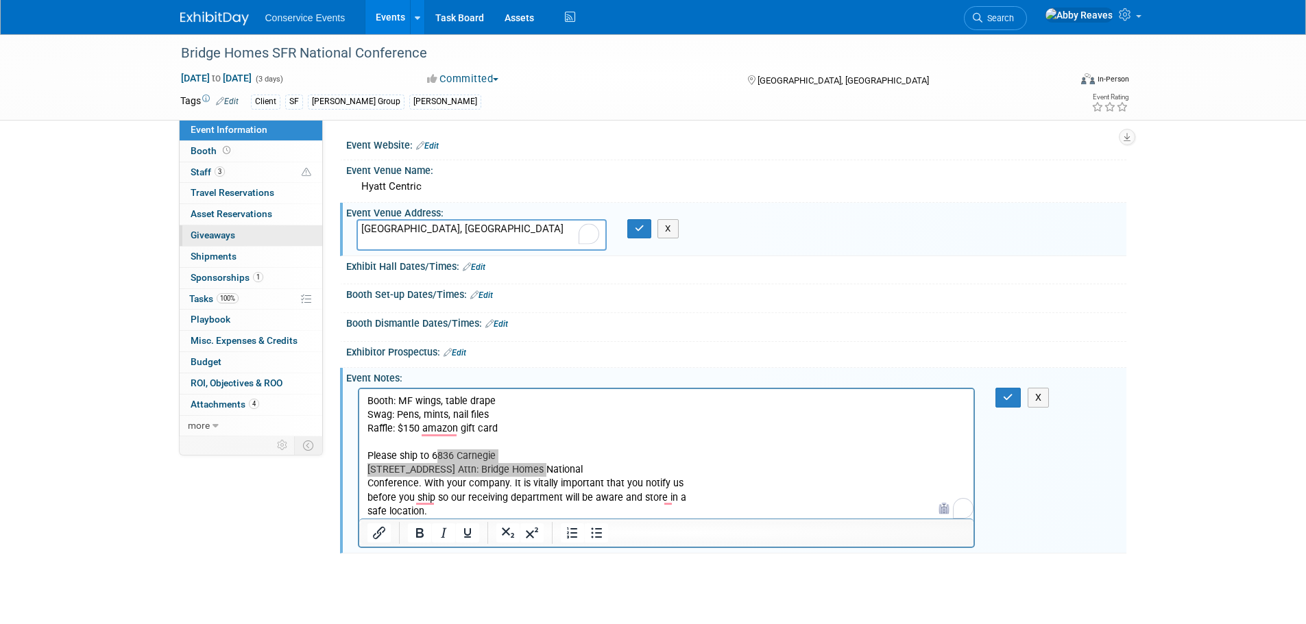
drag, startPoint x: 428, startPoint y: 236, endPoint x: 315, endPoint y: 243, distance: 112.6
click at [315, 243] on div "Event Information Event Info Booth Booth 3 Staff 3 Staff 0 Travel Reservations …" at bounding box center [653, 294] width 967 height 520
click at [362, 239] on textarea "836 Carnegie Blvd., Suite 230 Charlotte, NC 28211" at bounding box center [481, 235] width 250 height 32
click at [359, 223] on textarea "836 Carnegie Blvd., Suite 230 Charlotte, NC 28211" at bounding box center [481, 235] width 250 height 32
click at [374, 229] on textarea "6836 Carnegie Blvd., Suite 230 Charlotte, NC 28211" at bounding box center [481, 235] width 250 height 32
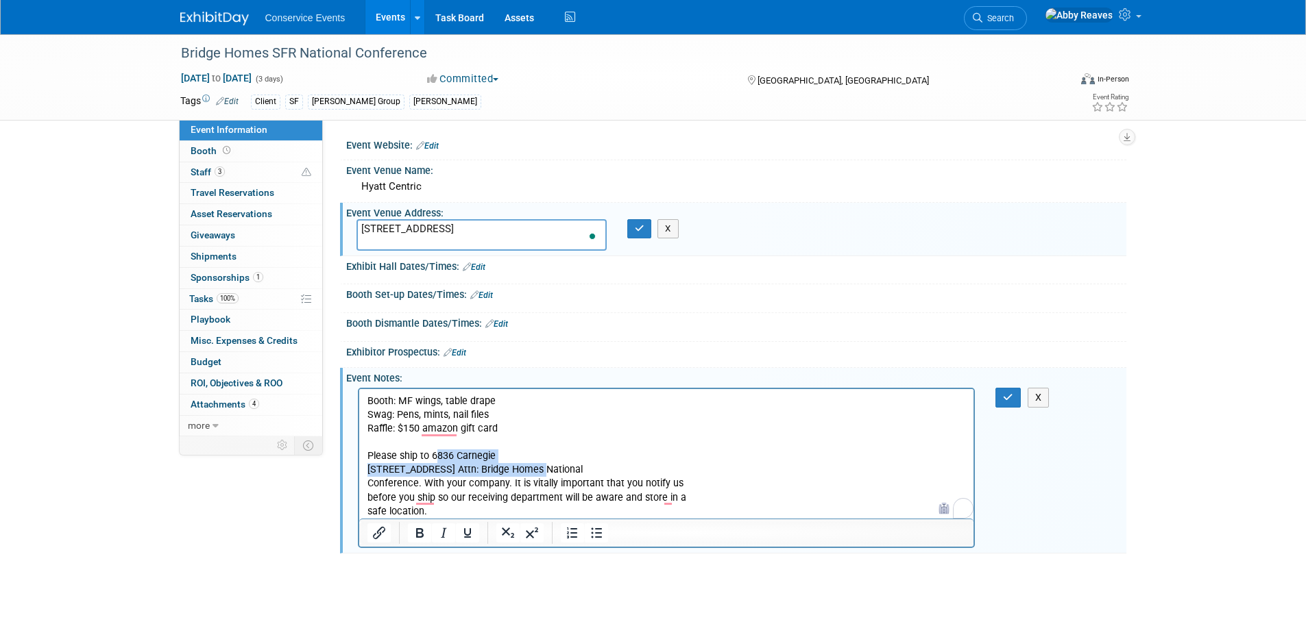
drag, startPoint x: 664, startPoint y: 464, endPoint x: 557, endPoint y: 471, distance: 106.5
click at [557, 471] on p "Please ship to 6836 Carnegie Blvd., Suite 230 Charlotte, NC 28211 Attn: Bridge …" at bounding box center [666, 483] width 599 height 69
drag, startPoint x: 415, startPoint y: 483, endPoint x: 528, endPoint y: 467, distance: 114.3
click at [528, 467] on p "Please ship to 6836 Carnegie Blvd., Suite 230 Charlotte, NC 28211 Attn: Bridge …" at bounding box center [666, 483] width 599 height 69
copy p "Attn: Bridge Homes National Conference"
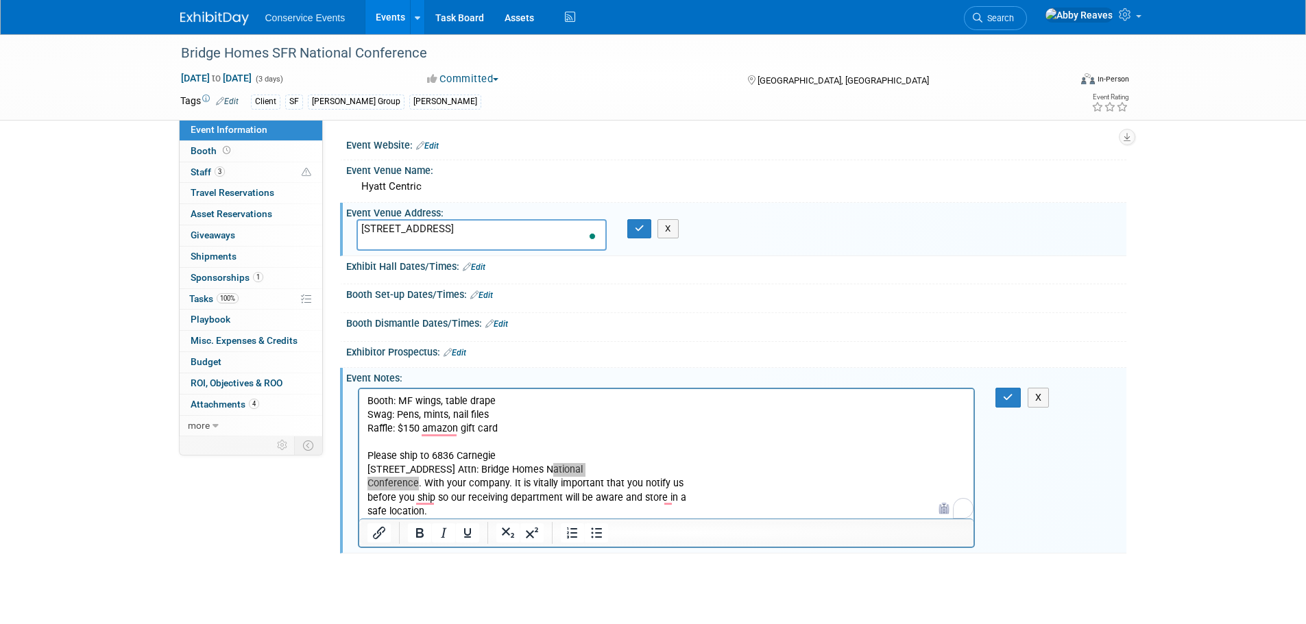
click at [391, 231] on textarea "6836 Carnegie Blvd., Suite 230 Charlotte, NC 28211" at bounding box center [481, 235] width 250 height 32
paste textarea "Attn: Bridge Homes National Conference"
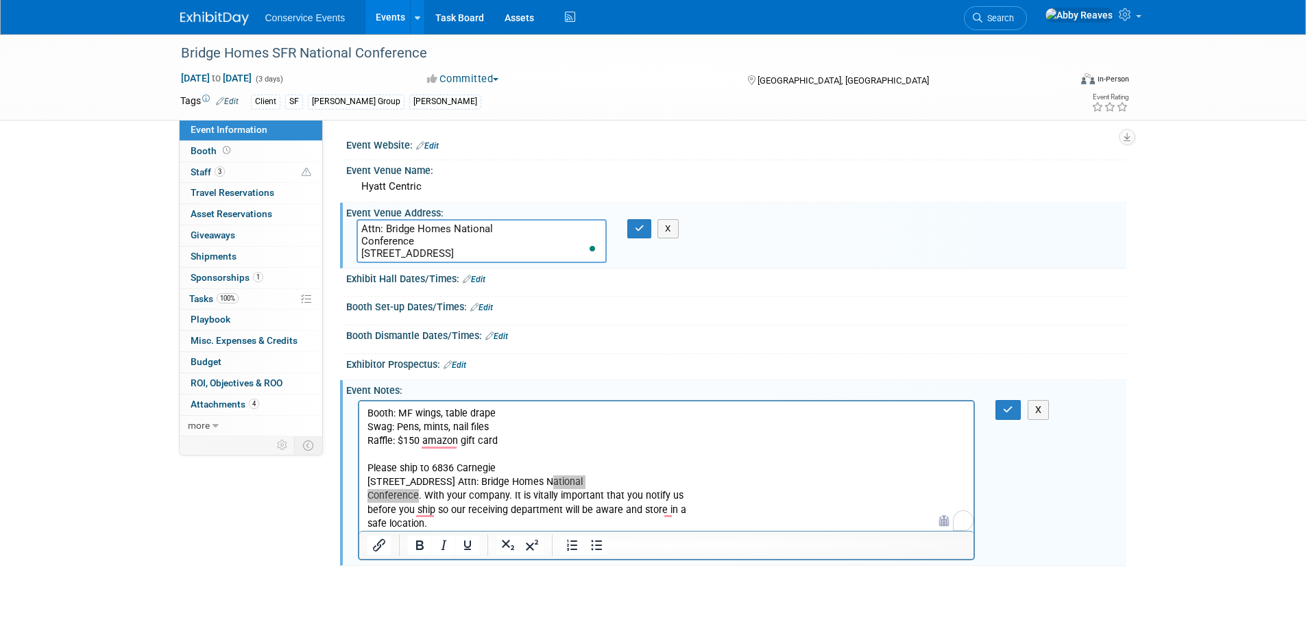
click at [360, 237] on textarea "Attn: Bridge Homes National Conference 6836 Carnegie Blvd., Suite 230 Charlotte…" at bounding box center [481, 241] width 250 height 44
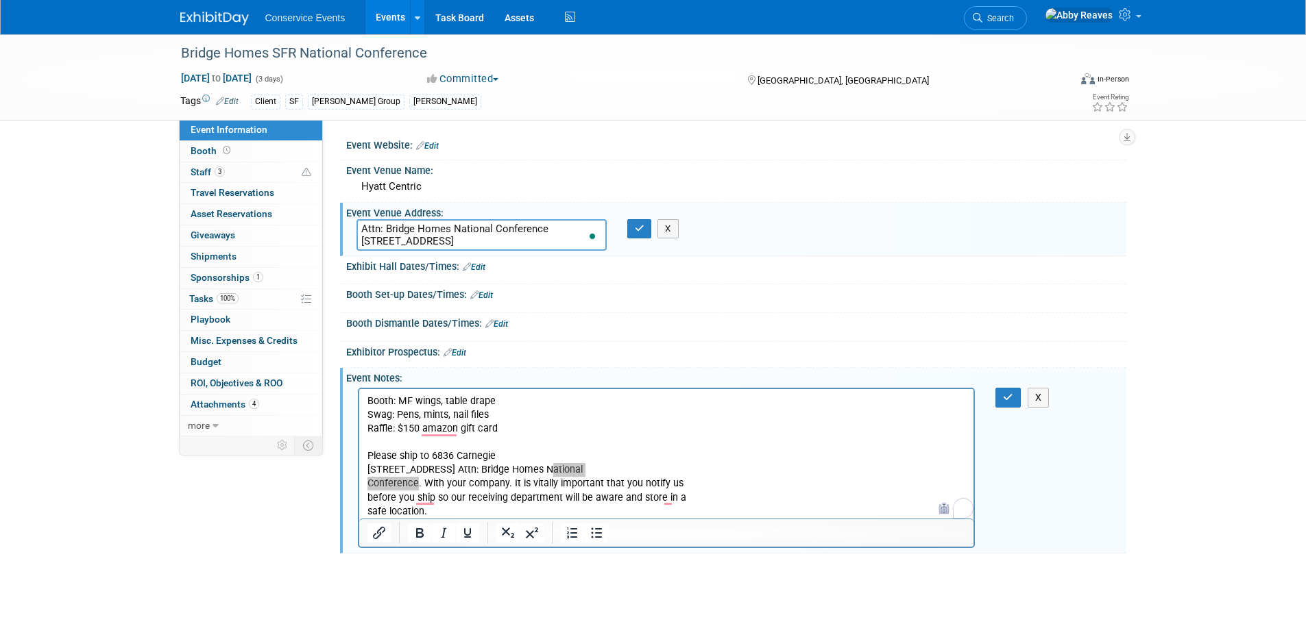
click at [363, 227] on textarea "Attn: Bridge Homes National Conference 6836 Carnegie Blvd., Suite 230 Charlotte…" at bounding box center [481, 235] width 250 height 32
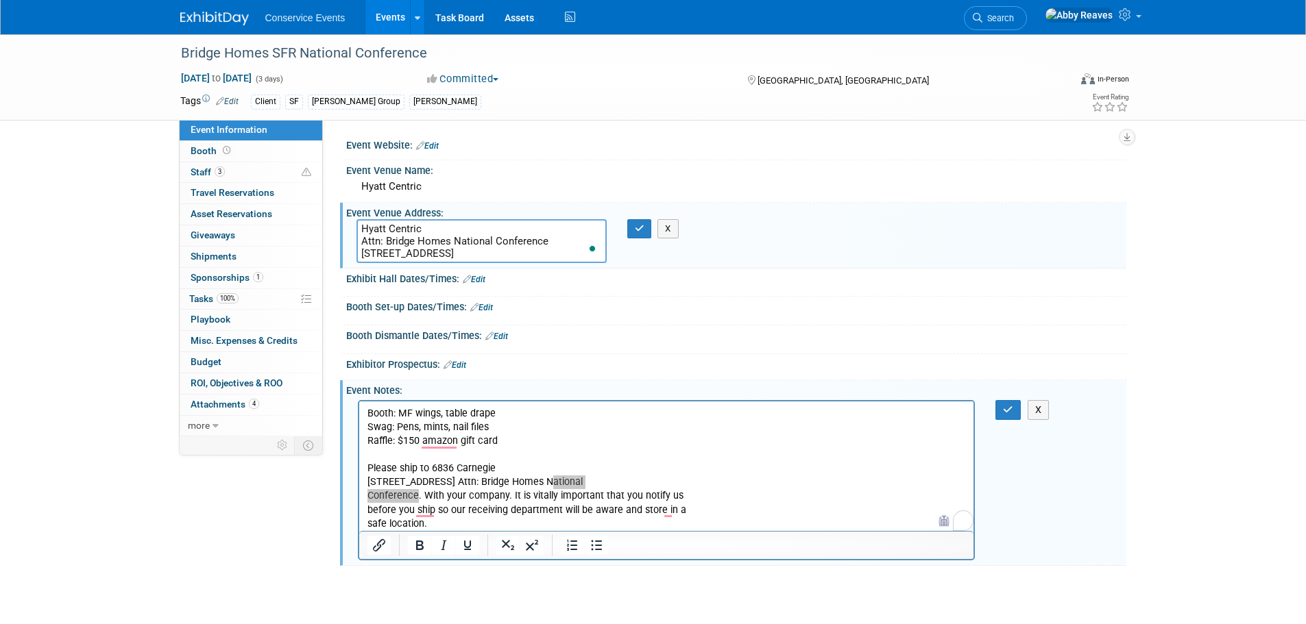
click at [504, 253] on textarea "Hyatt Centric Attn: Bridge Homes National Conference 6836 Carnegie Blvd., Suite…" at bounding box center [481, 241] width 250 height 44
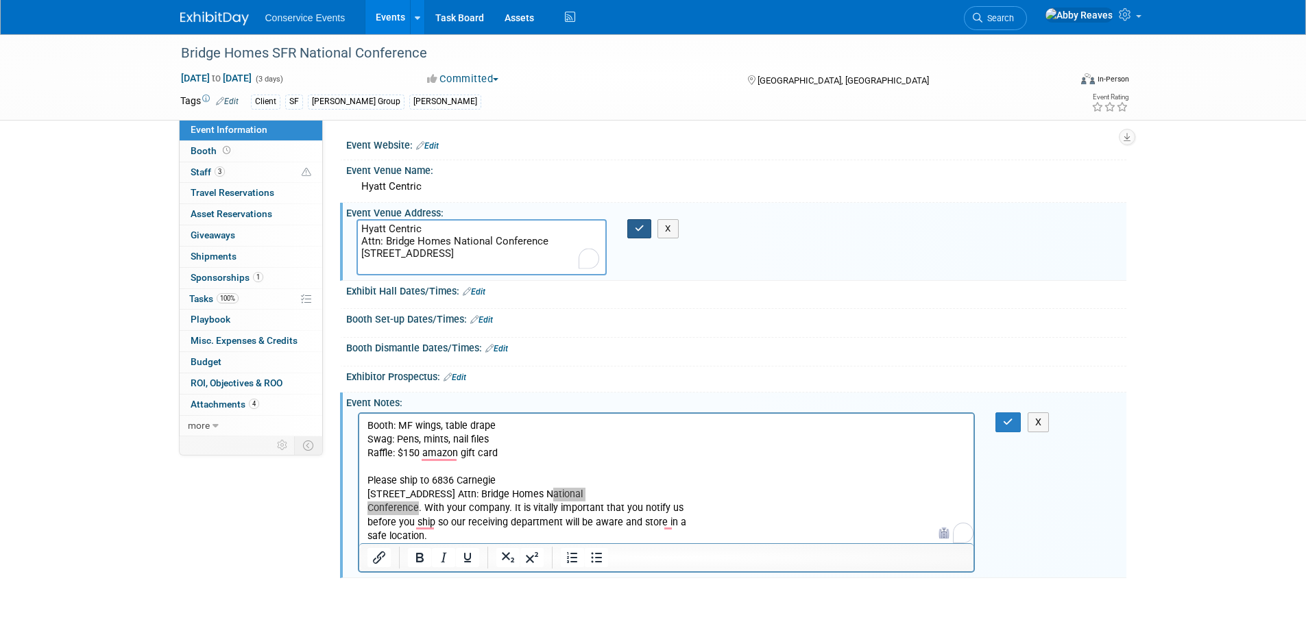
type textarea "Hyatt Centric Attn: Bridge Homes National Conference 6836 Carnegie Blvd., Suite…"
click at [637, 230] on icon "button" at bounding box center [640, 228] width 10 height 9
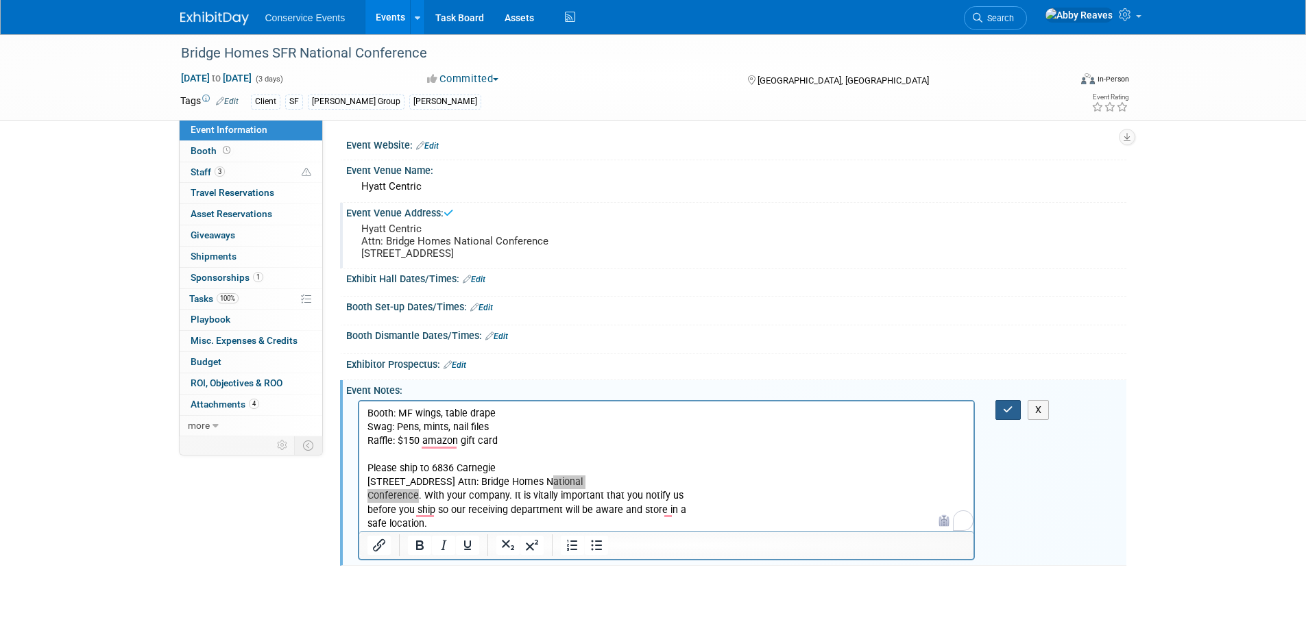
click at [1018, 420] on button "button" at bounding box center [1007, 410] width 25 height 20
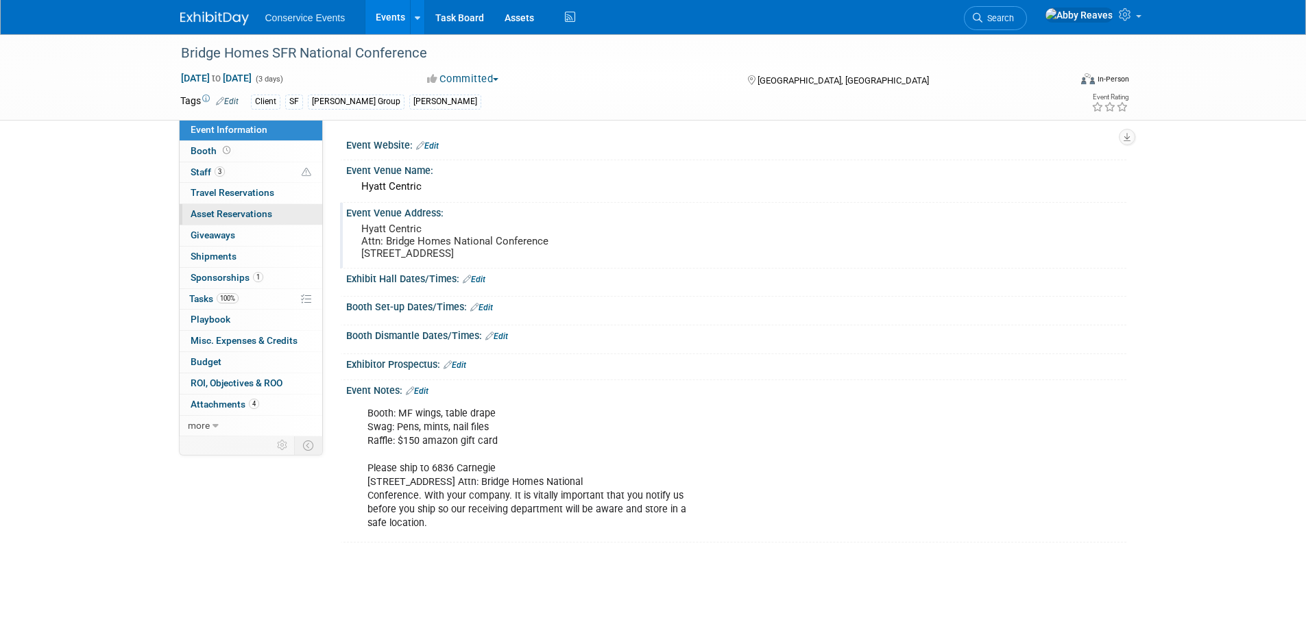
click at [258, 215] on span "Asset Reservations 0" at bounding box center [232, 213] width 82 height 11
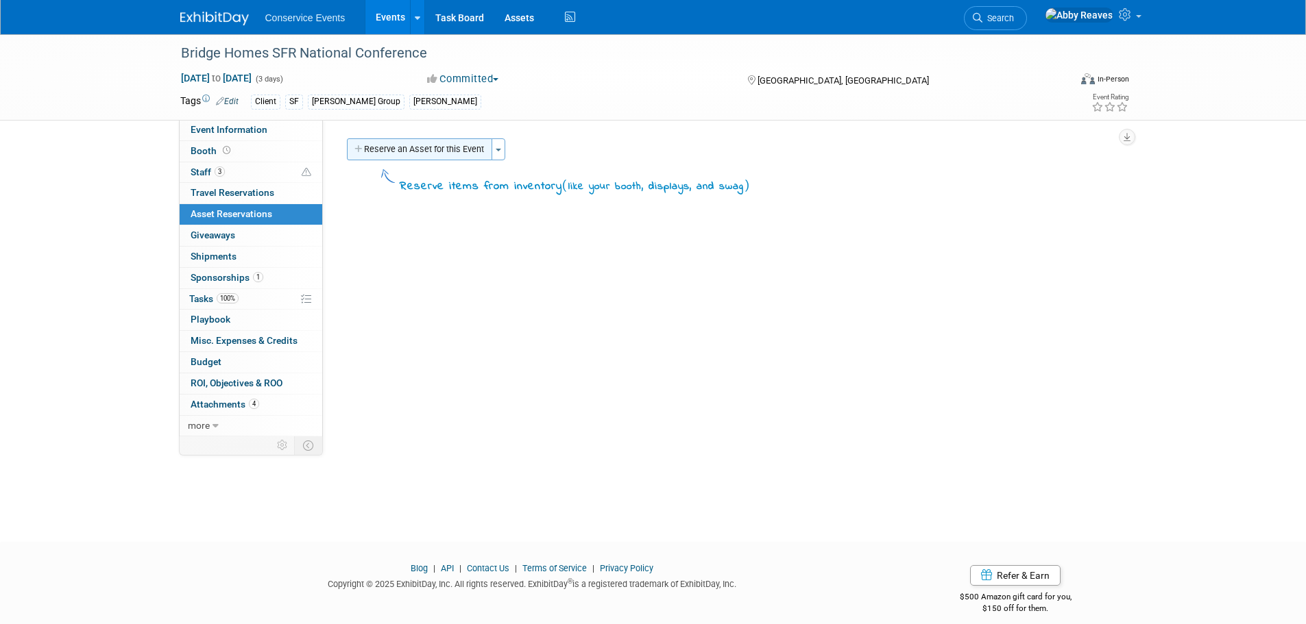
click at [386, 143] on button "Reserve an Asset for this Event" at bounding box center [419, 149] width 145 height 22
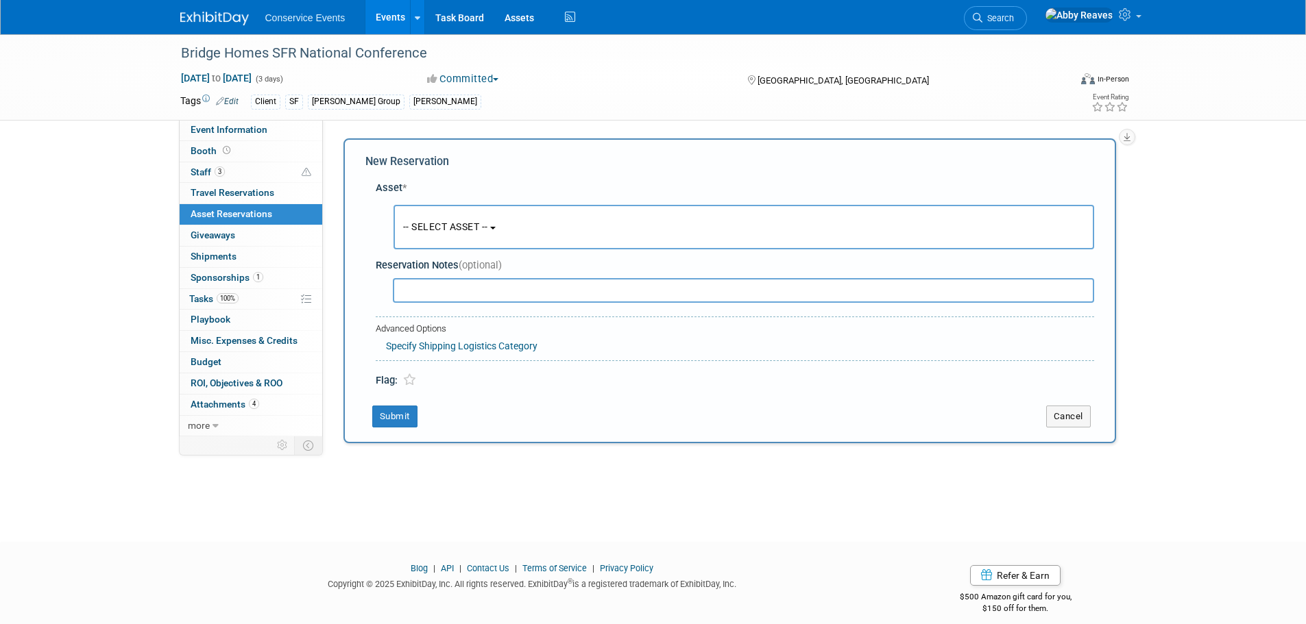
scroll to position [13, 0]
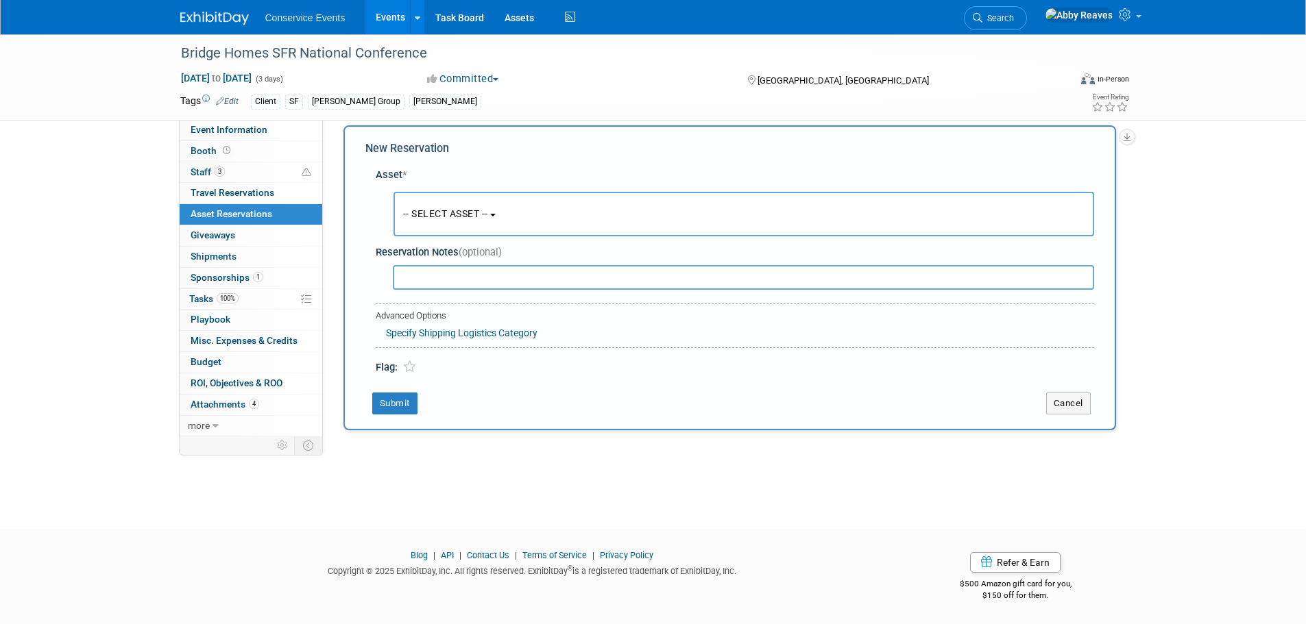
click at [435, 204] on button "-- SELECT ASSET --" at bounding box center [743, 214] width 701 height 45
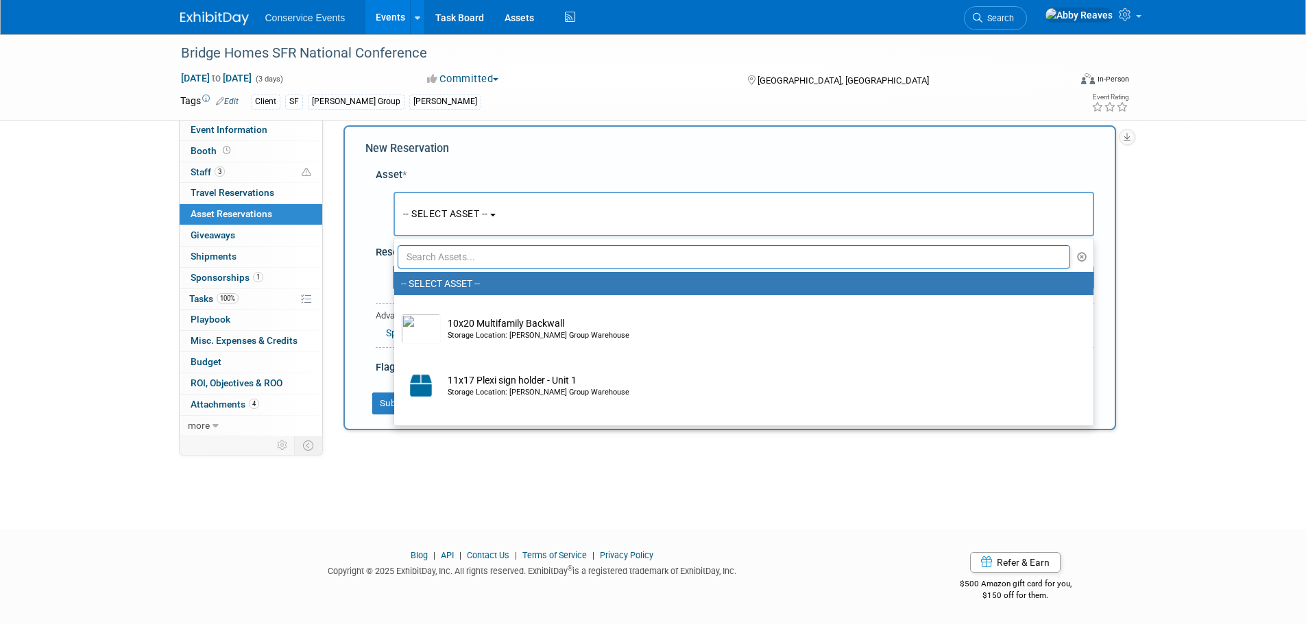
click at [485, 258] on input "text" at bounding box center [734, 256] width 673 height 23
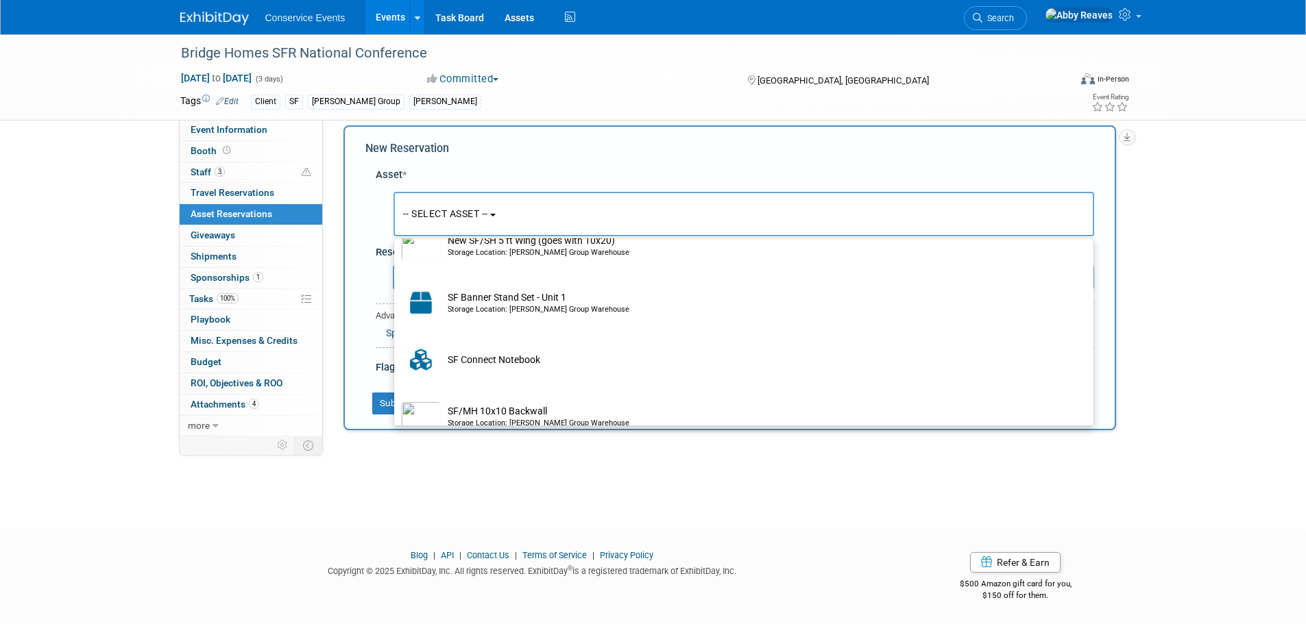
scroll to position [253, 0]
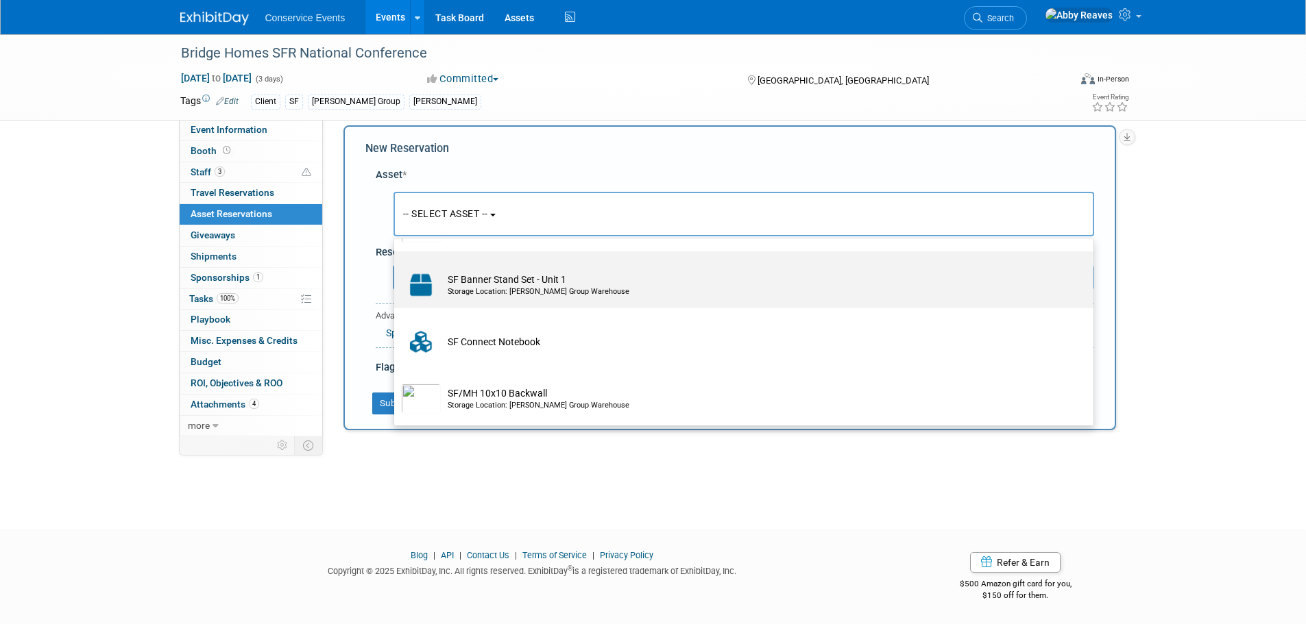
type input "sf"
click at [488, 297] on td "SF Banner Stand Set - Unit 1 Storage Location: Taylor Group Warehouse" at bounding box center [753, 285] width 625 height 30
click at [396, 268] on input "SF Banner Stand Set - Unit 1 Storage Location: Taylor Group Warehouse" at bounding box center [391, 263] width 9 height 9
select select "10710677"
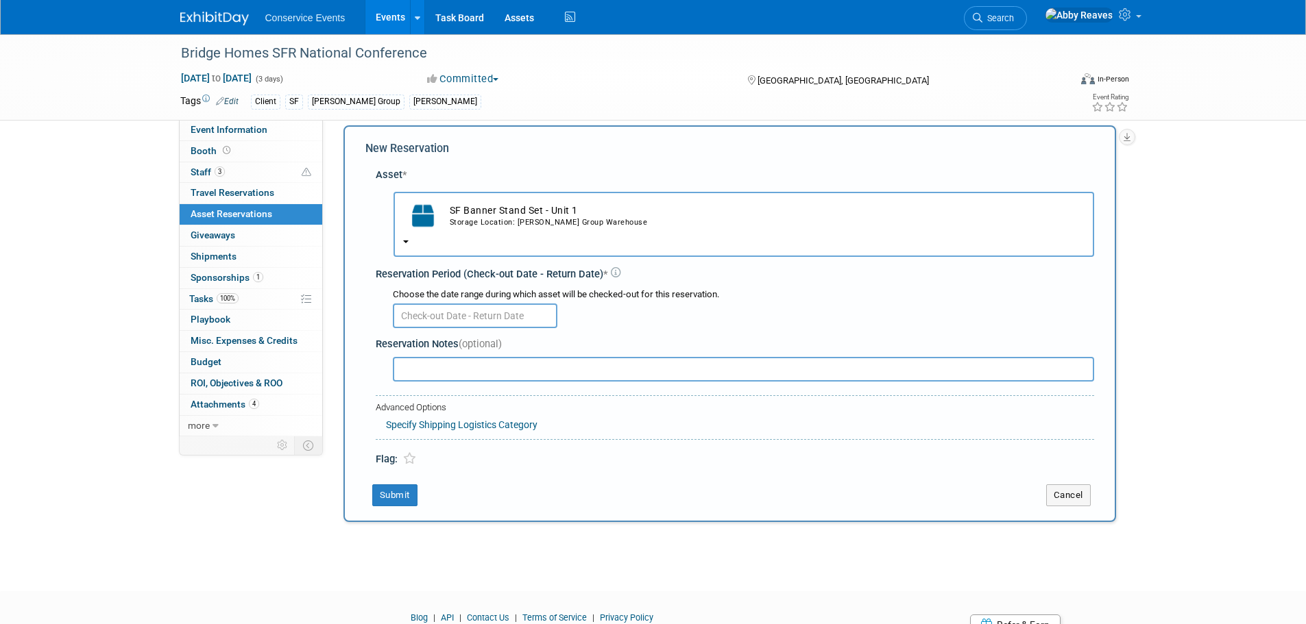
click at [448, 316] on input "text" at bounding box center [475, 316] width 165 height 25
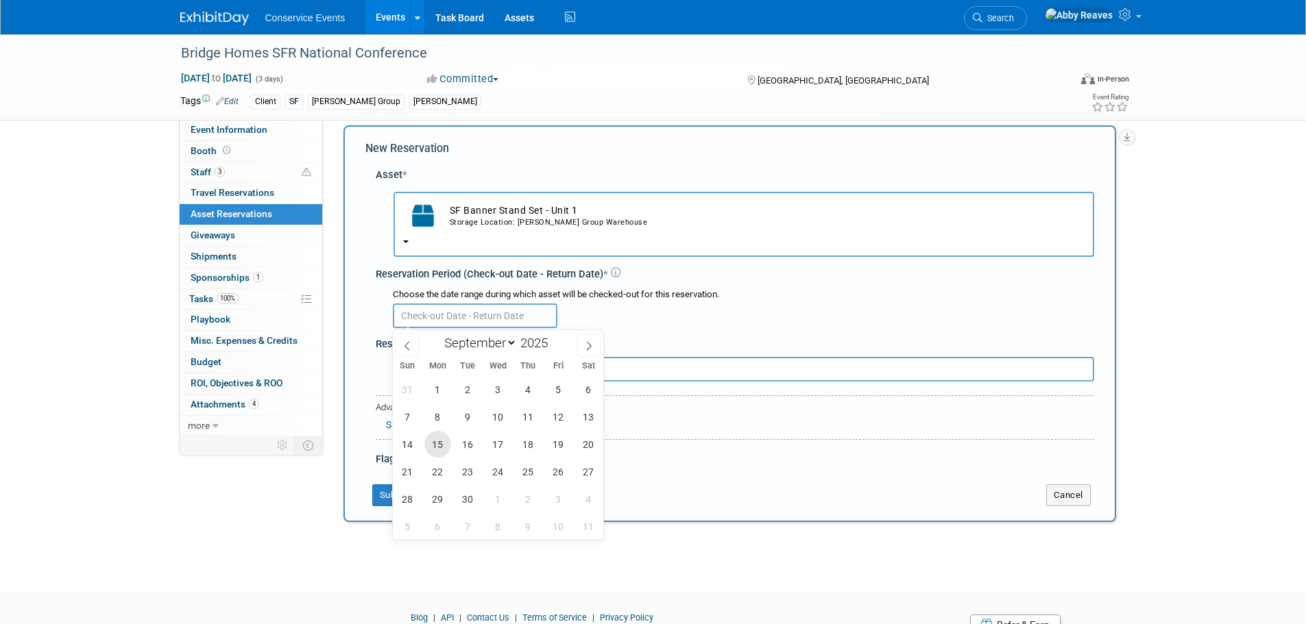
click at [442, 449] on span "15" at bounding box center [437, 444] width 27 height 27
click at [499, 443] on span "17" at bounding box center [498, 444] width 27 height 27
type input "Sep 15, 2025 to Sep 17, 2025"
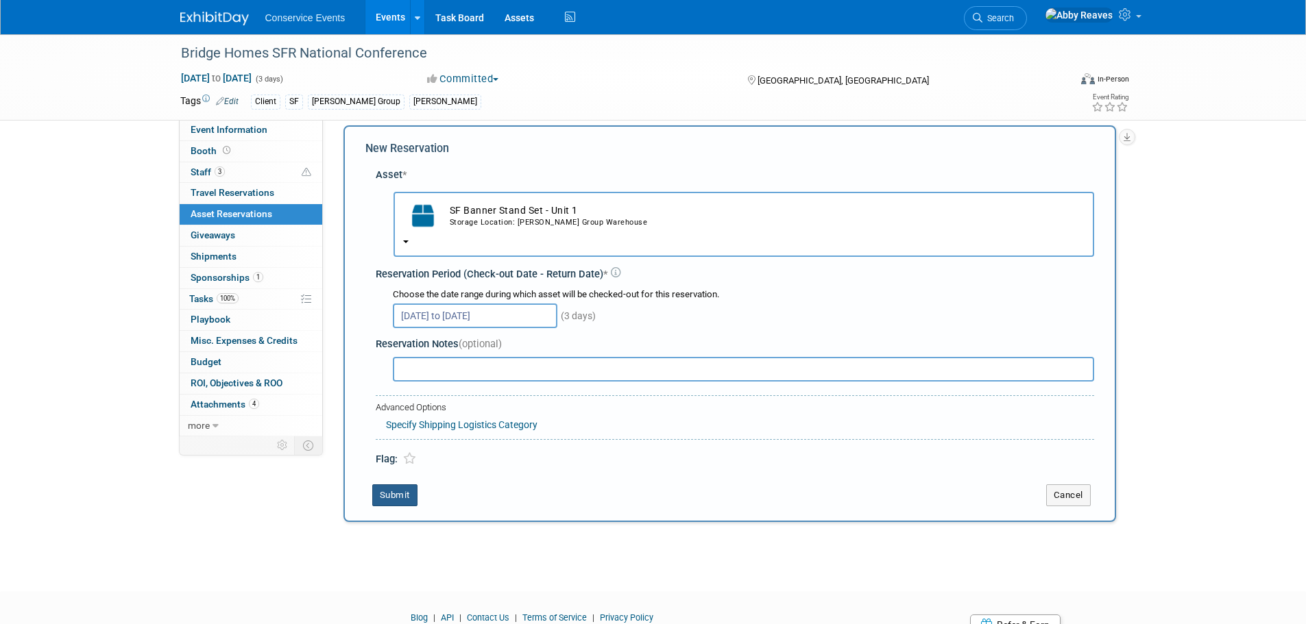
click at [406, 489] on button "Submit" at bounding box center [394, 496] width 45 height 22
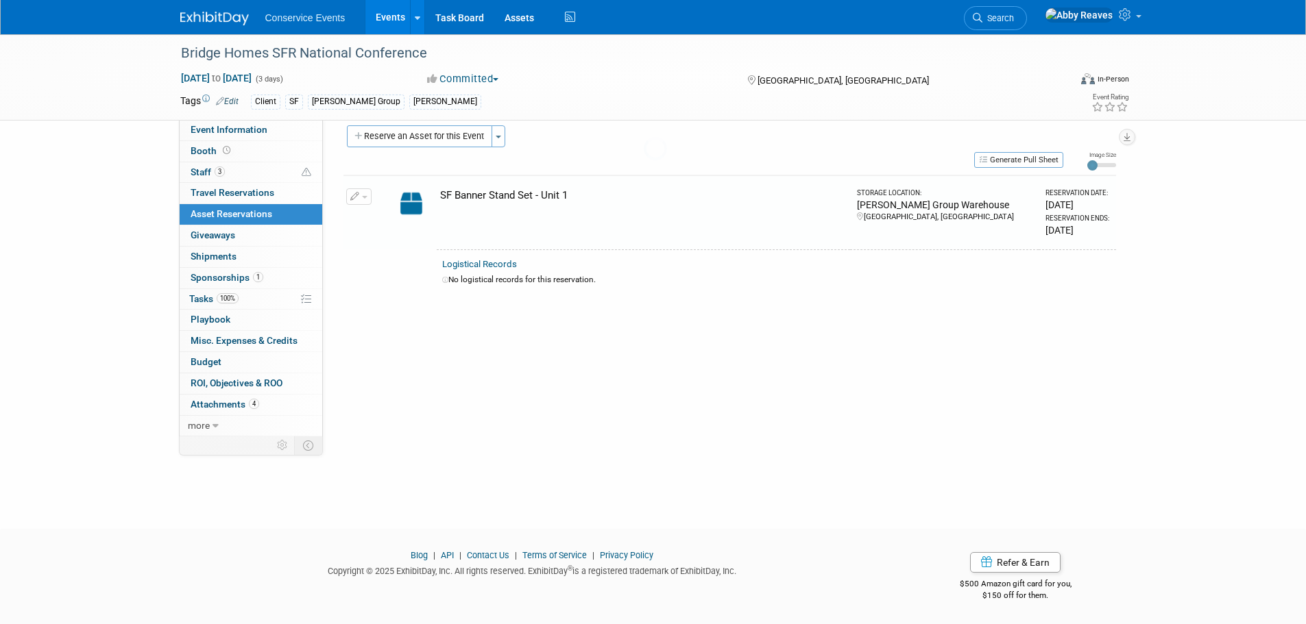
scroll to position [14, 0]
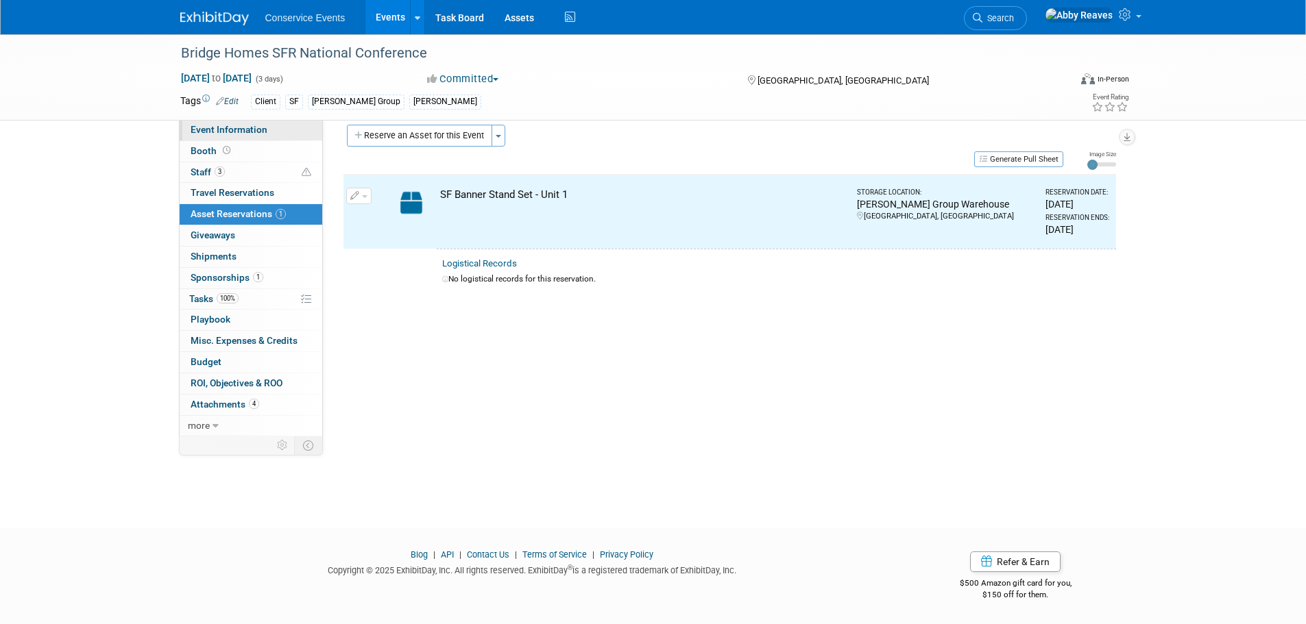
click at [288, 125] on link "Event Information" at bounding box center [251, 130] width 143 height 21
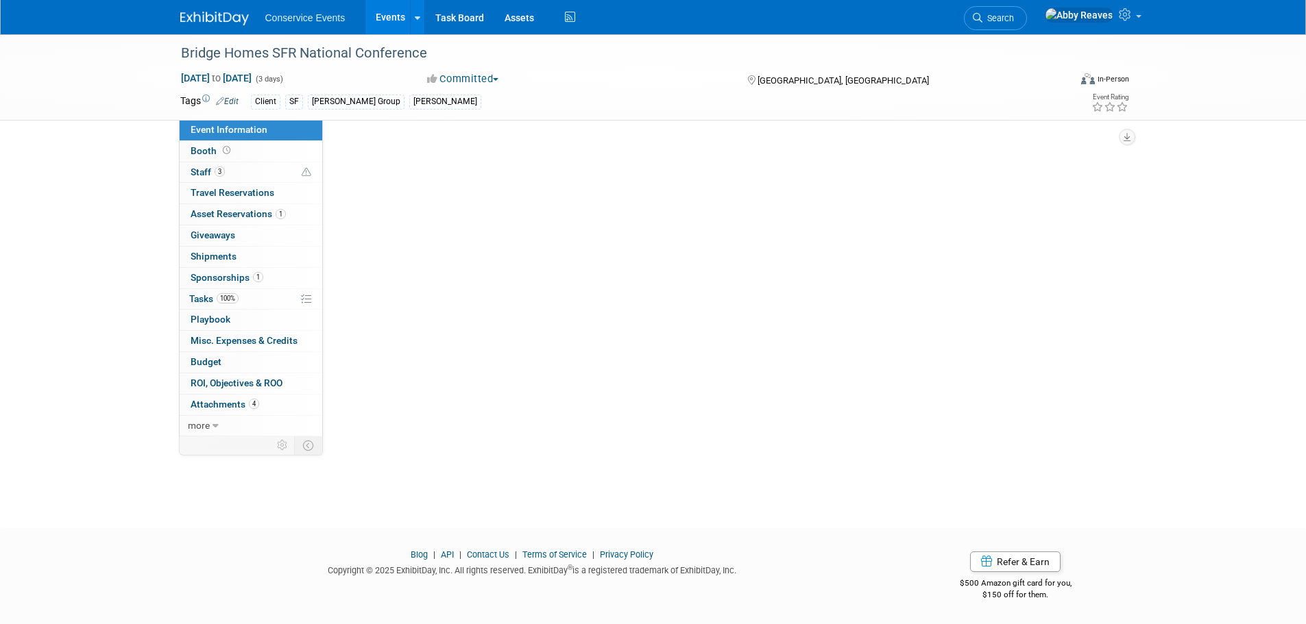
scroll to position [0, 0]
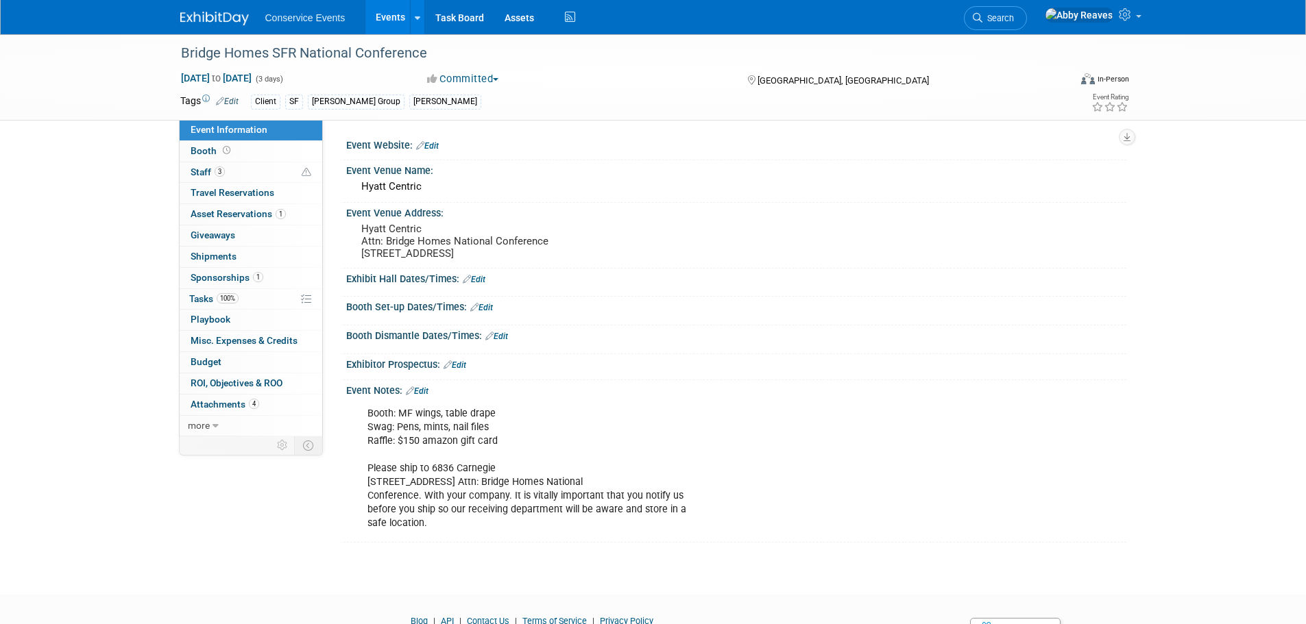
click at [427, 396] on link "Edit" at bounding box center [417, 392] width 23 height 10
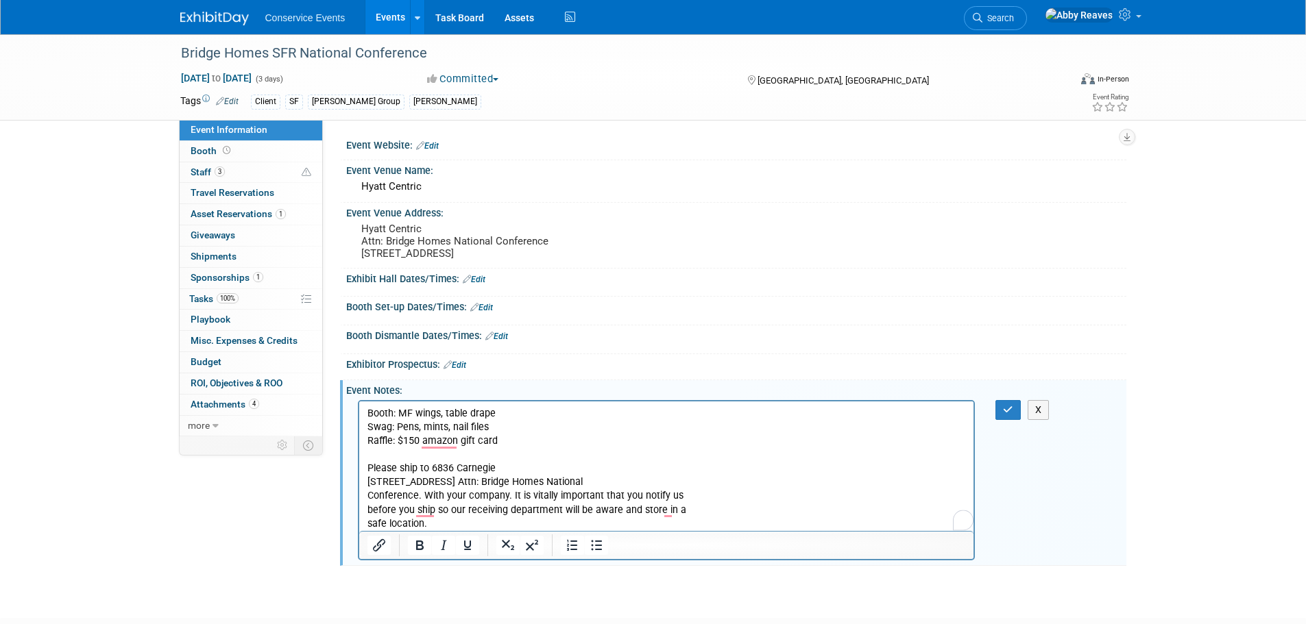
click at [405, 411] on p "Booth: MF wings, table drape Swag: Pens, mints, nail files Raffle: $150 amazon …" at bounding box center [666, 468] width 599 height 124
click at [1015, 420] on button "button" at bounding box center [1007, 410] width 25 height 20
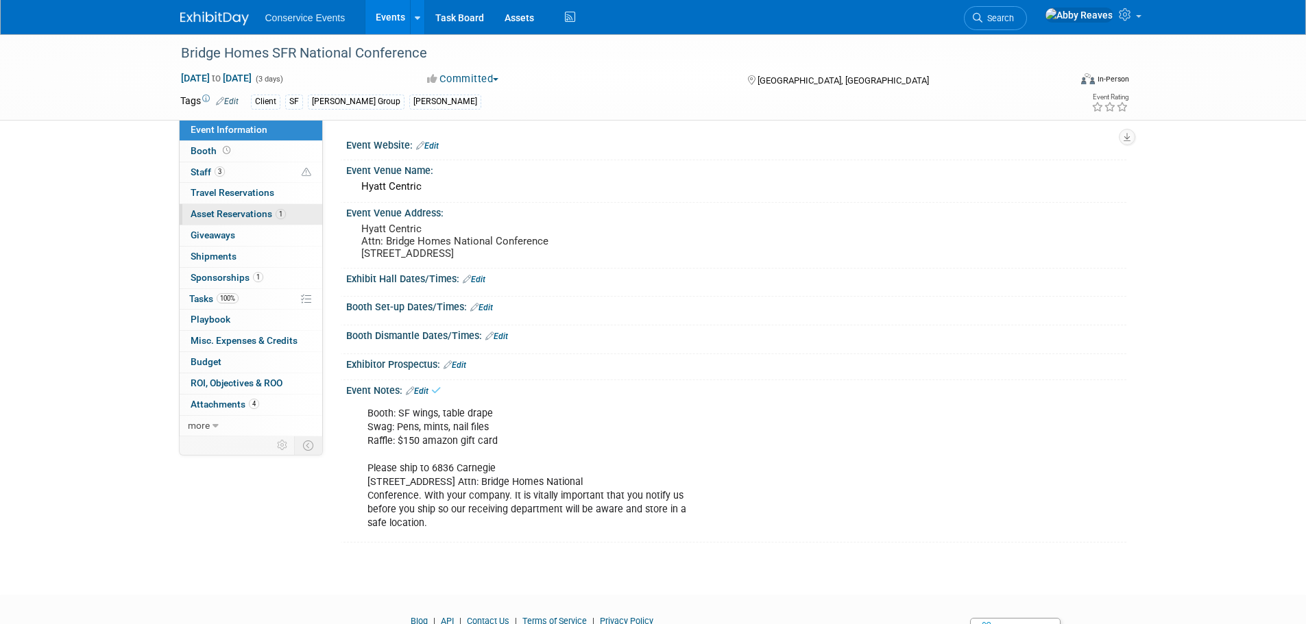
click at [252, 210] on span "Asset Reservations 1" at bounding box center [238, 213] width 95 height 11
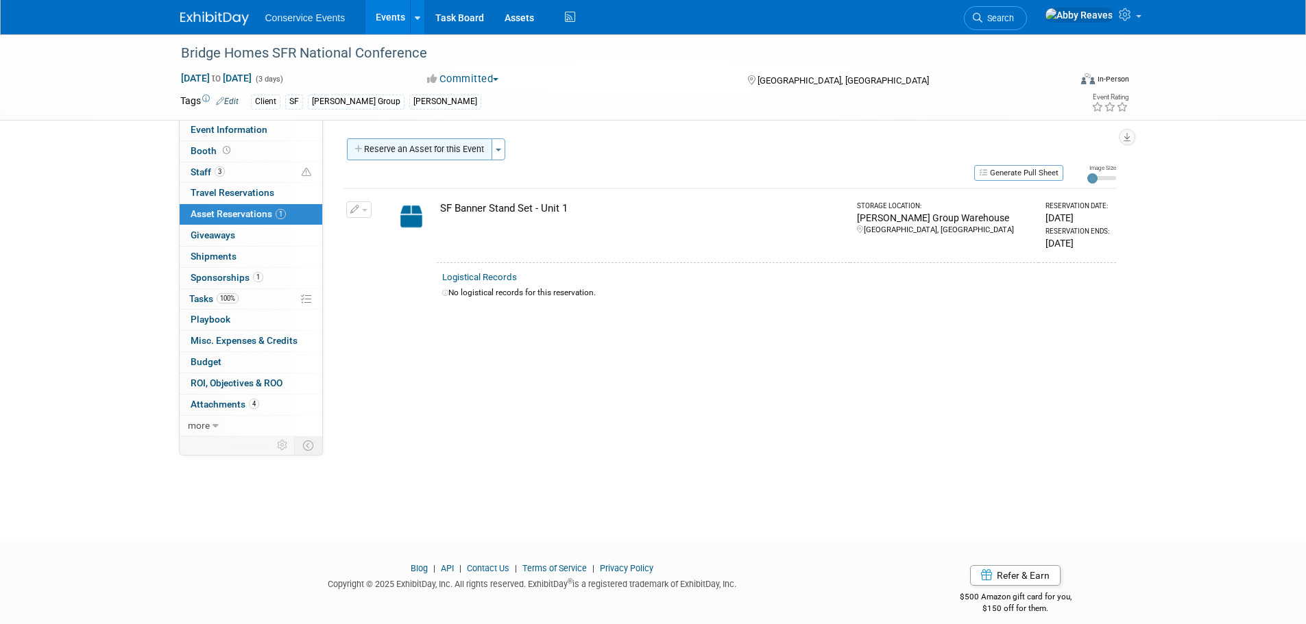
click at [396, 151] on button "Reserve an Asset for this Event" at bounding box center [419, 149] width 145 height 22
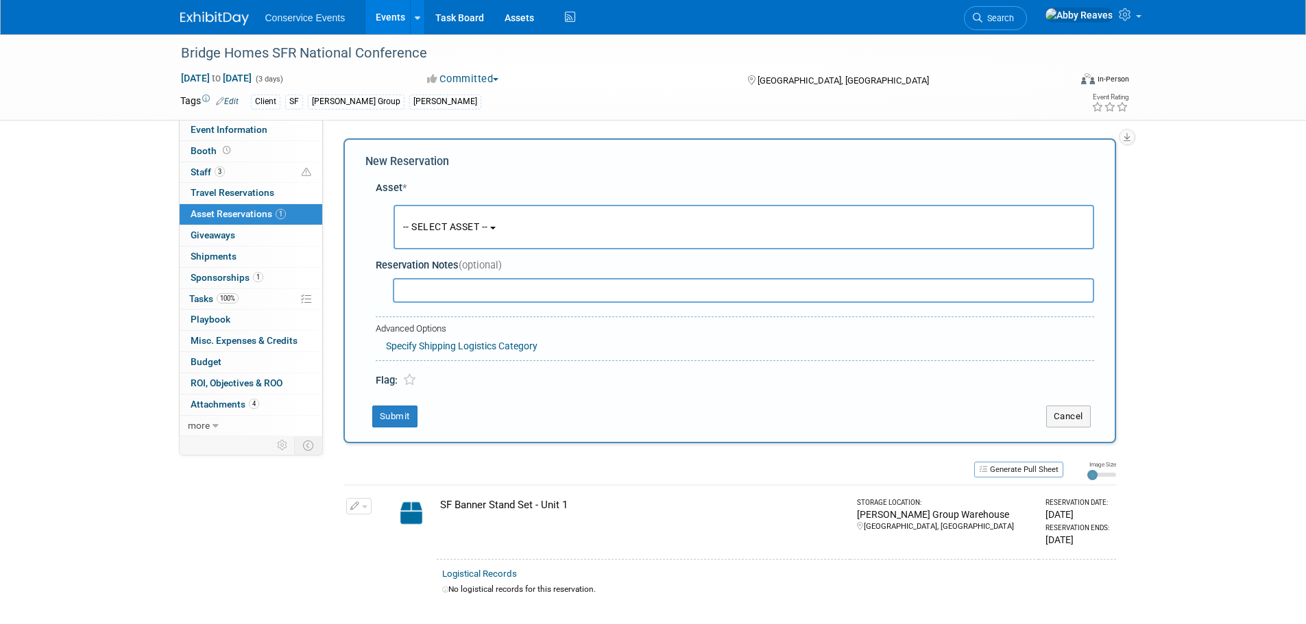
scroll to position [13, 0]
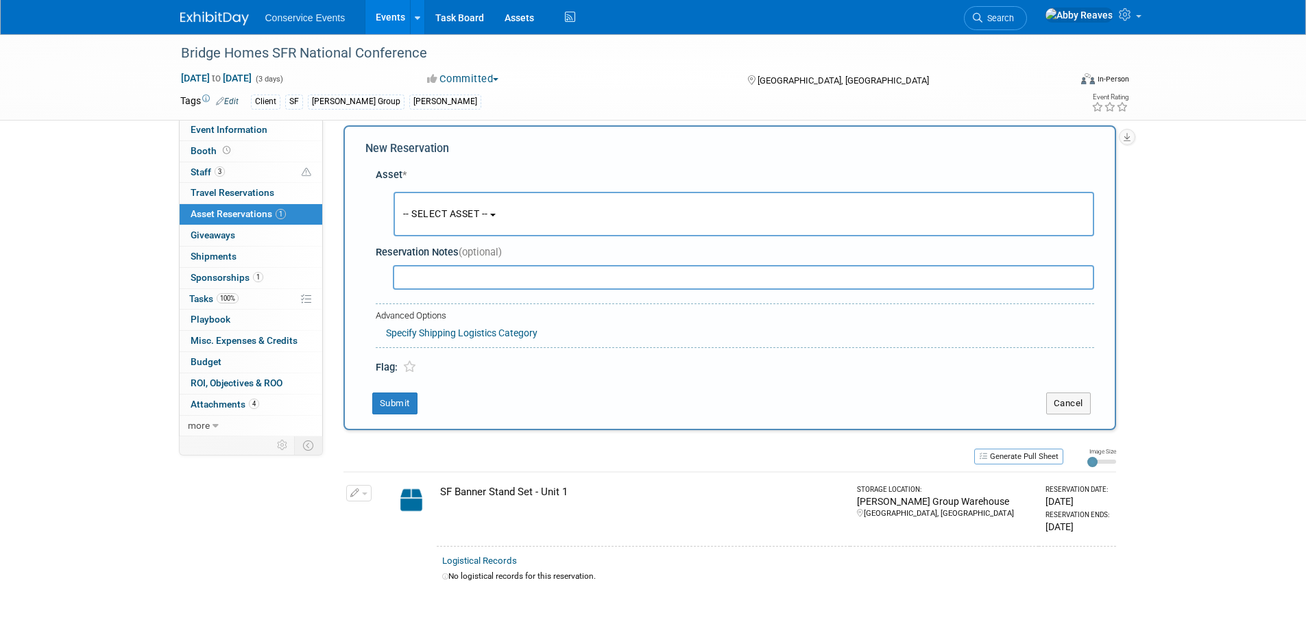
click at [436, 206] on button "-- SELECT ASSET --" at bounding box center [743, 214] width 701 height 45
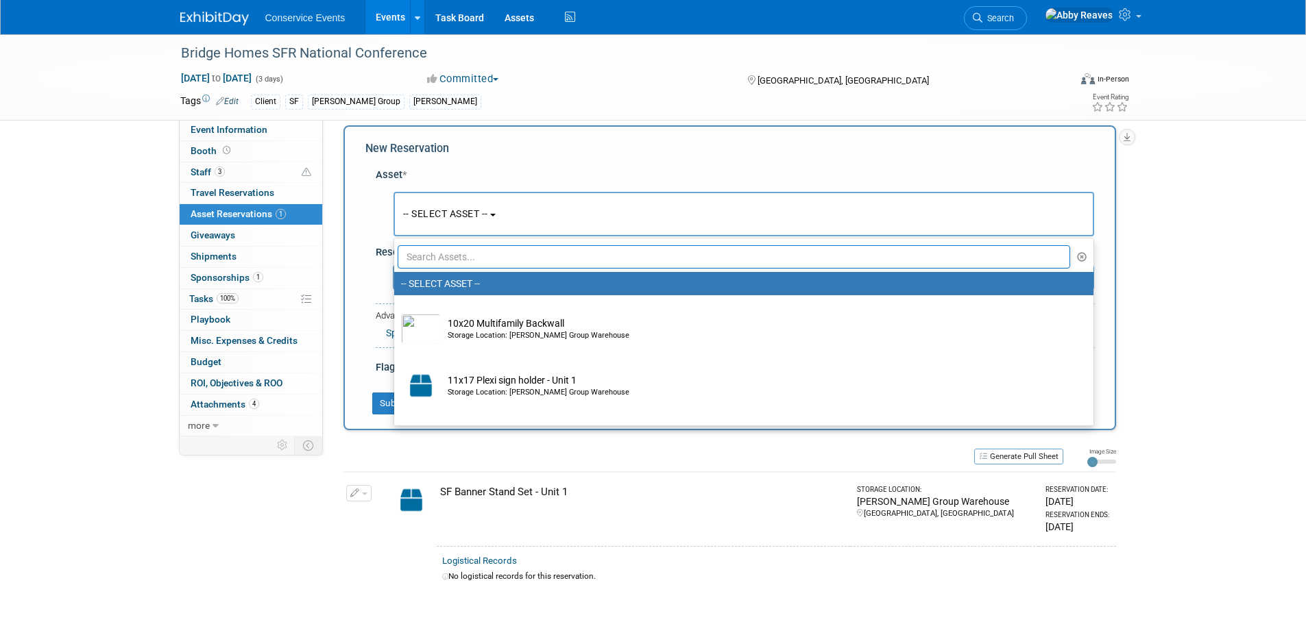
click at [453, 249] on input "text" at bounding box center [734, 256] width 673 height 23
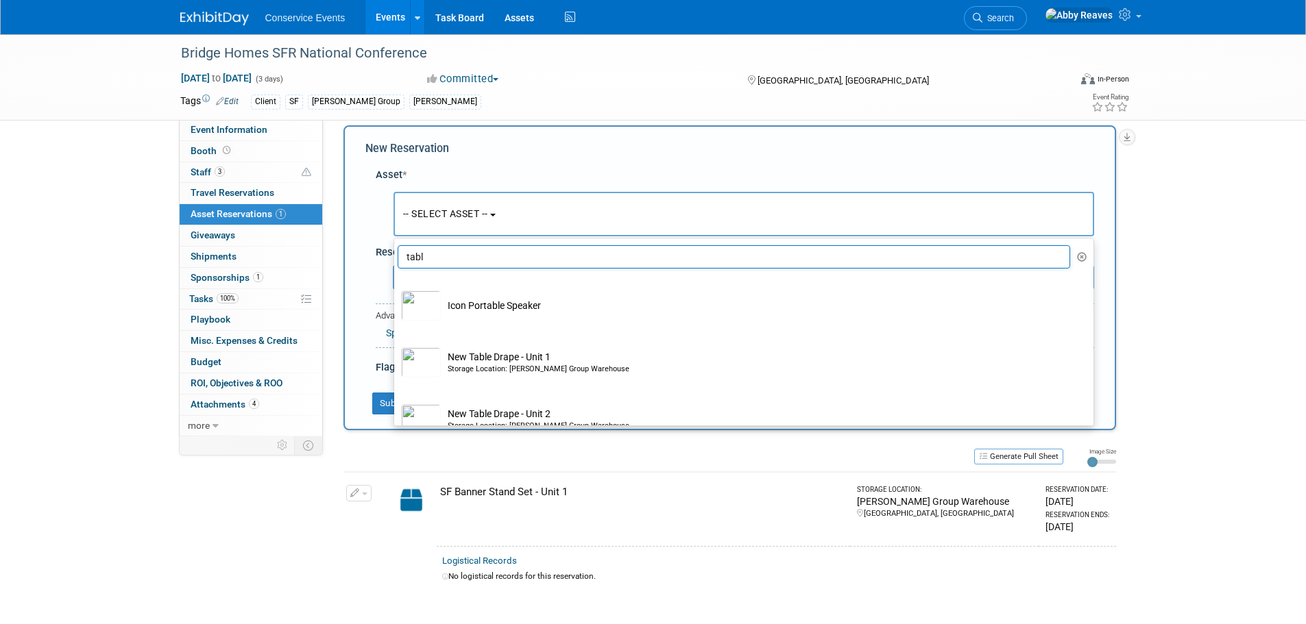
type input "table"
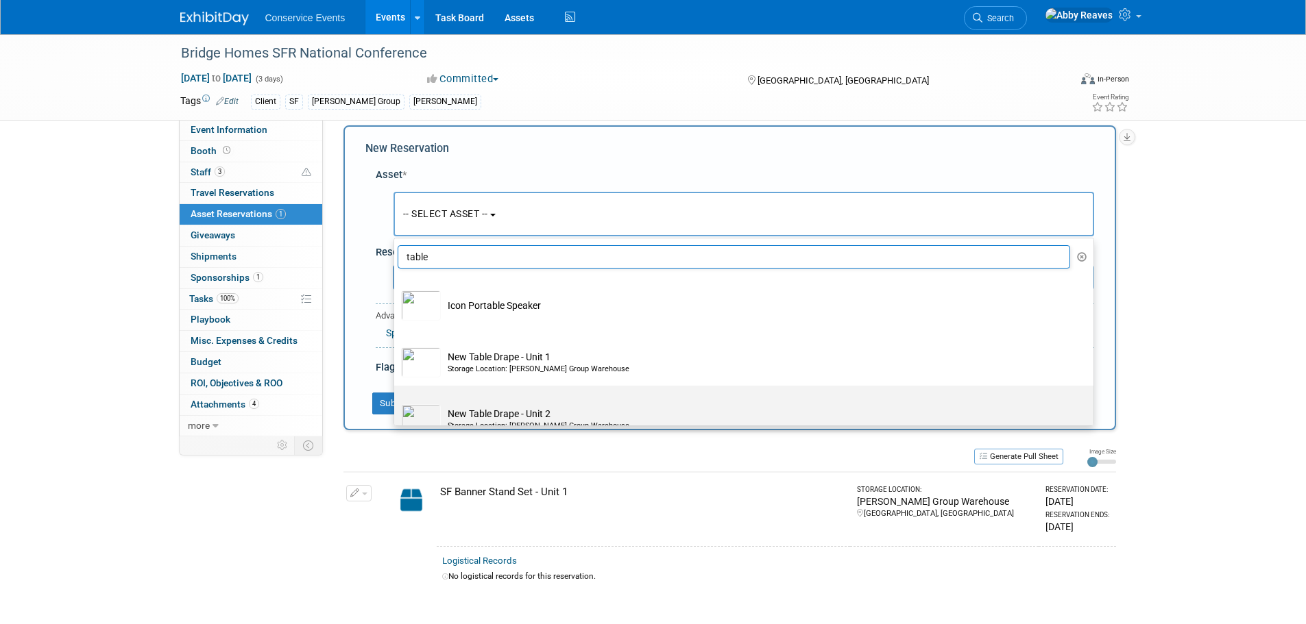
click at [509, 403] on label "New Table Drape - Unit 2 Storage Location: Taylor Group Warehouse" at bounding box center [740, 414] width 679 height 51
click at [396, 402] on input "New Table Drape - Unit 2 Storage Location: Taylor Group Warehouse" at bounding box center [391, 397] width 9 height 9
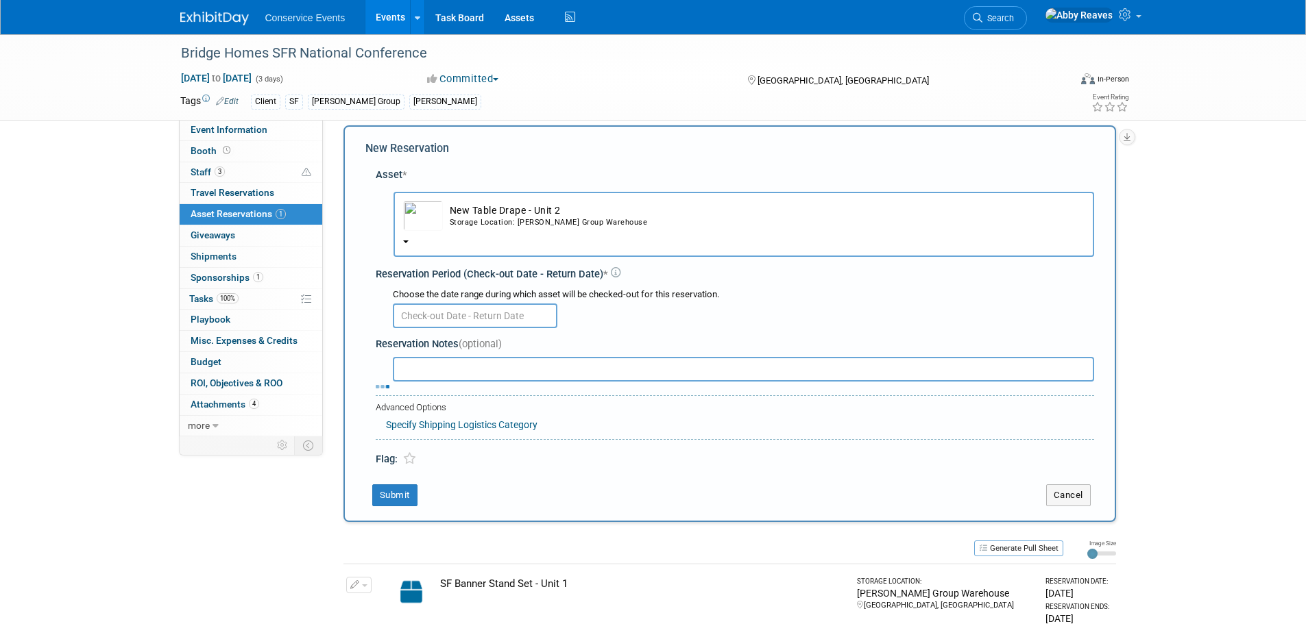
click at [461, 313] on input "text" at bounding box center [475, 316] width 165 height 25
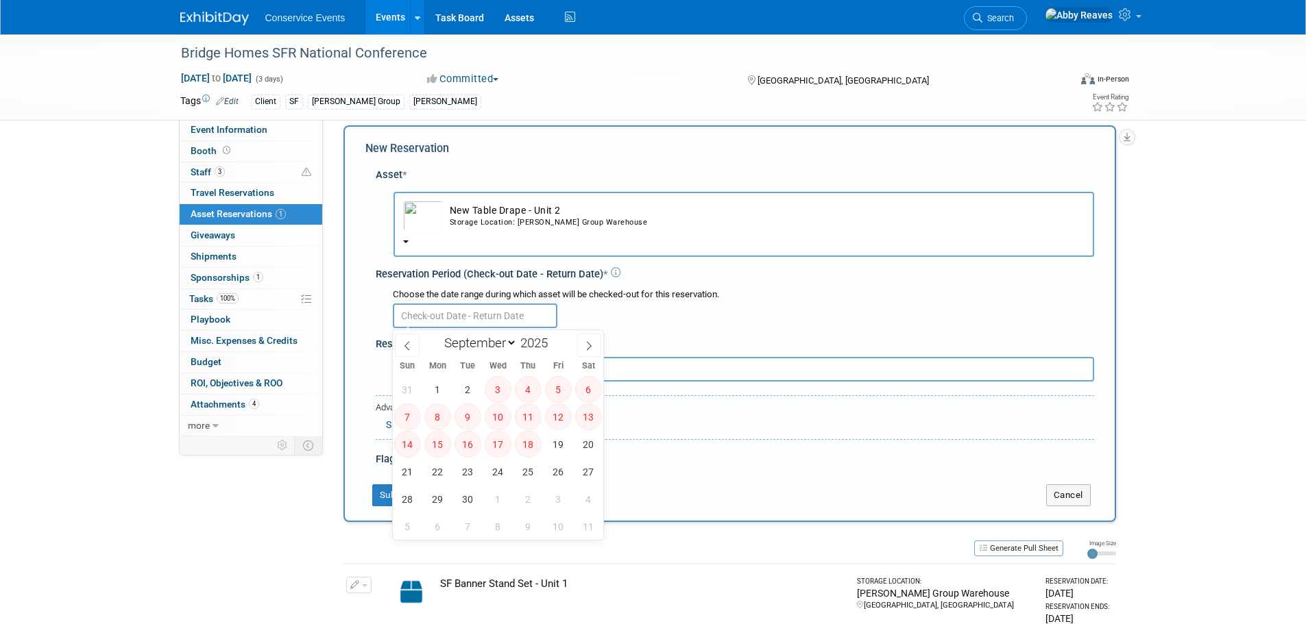
click at [461, 313] on input "text" at bounding box center [475, 316] width 165 height 25
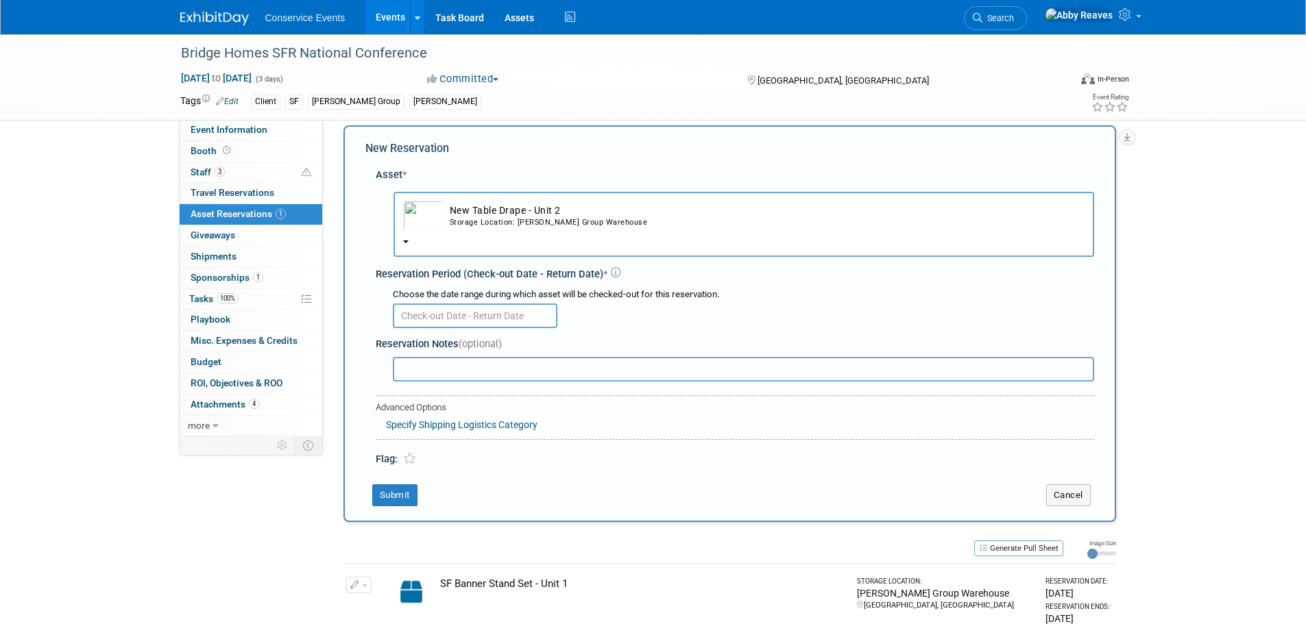
click at [485, 236] on button "New Table Drape - Unit 2 Storage Location: Taylor Group Warehouse" at bounding box center [743, 224] width 701 height 65
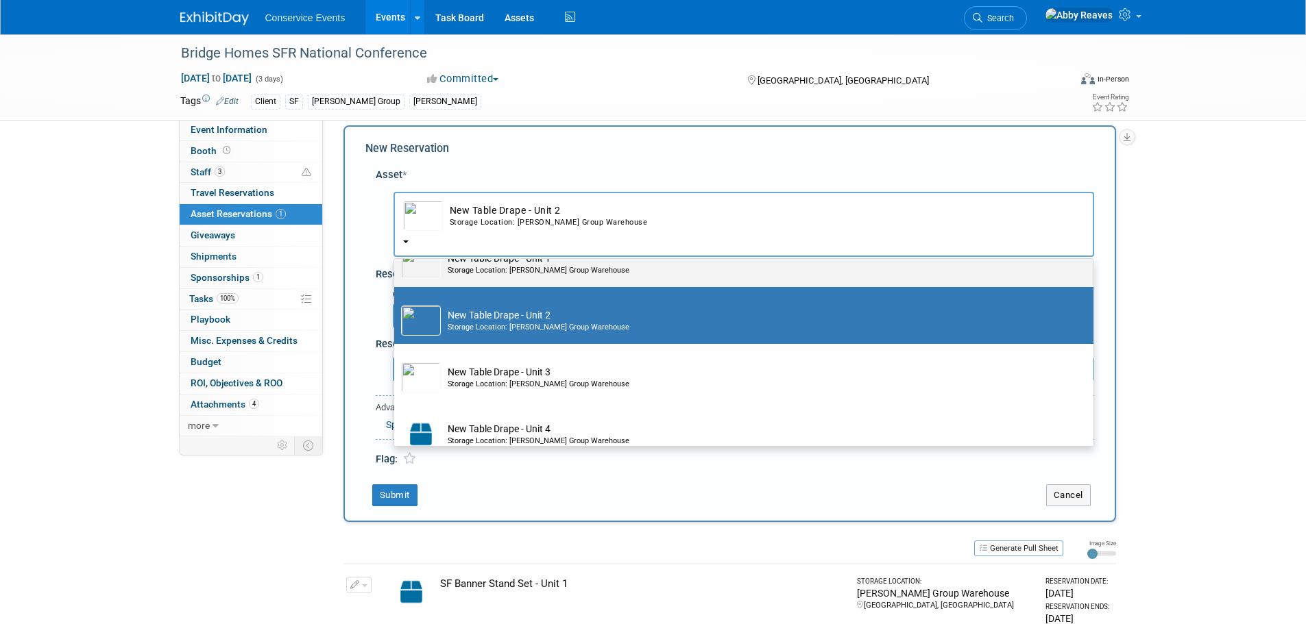
scroll to position [137, 0]
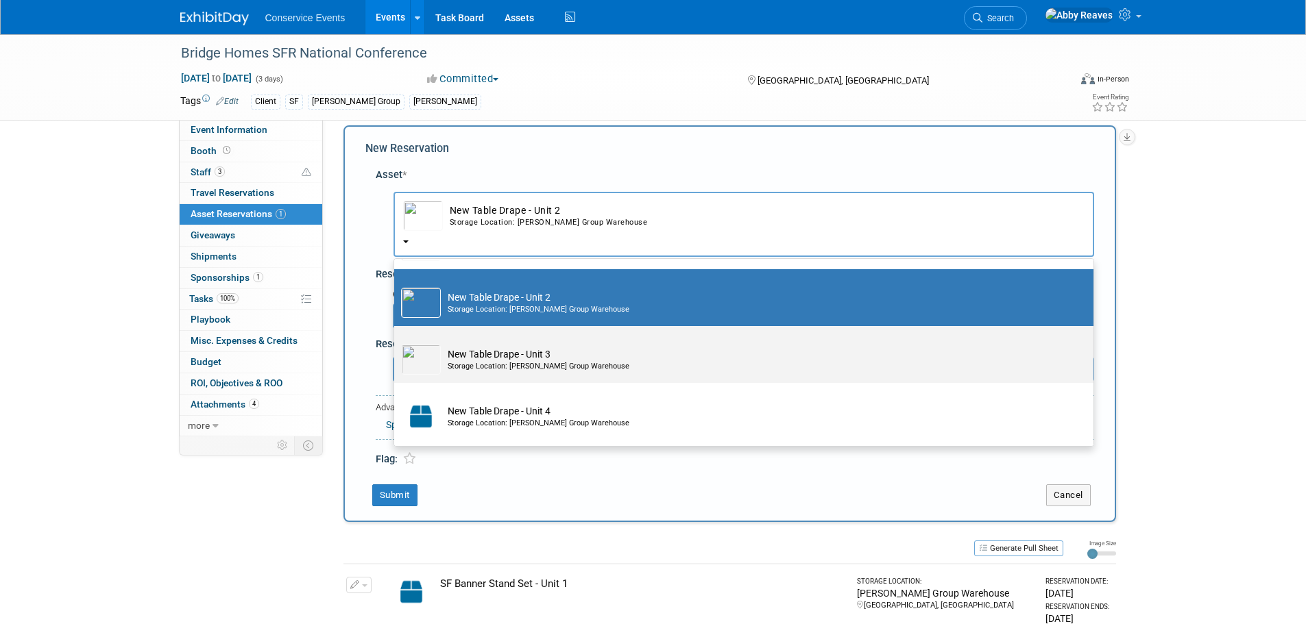
click at [498, 369] on div "Storage Location: Taylor Group Warehouse" at bounding box center [757, 366] width 618 height 11
click at [396, 343] on input "New Table Drape - Unit 3 Storage Location: Taylor Group Warehouse" at bounding box center [391, 338] width 9 height 9
select select "10717225"
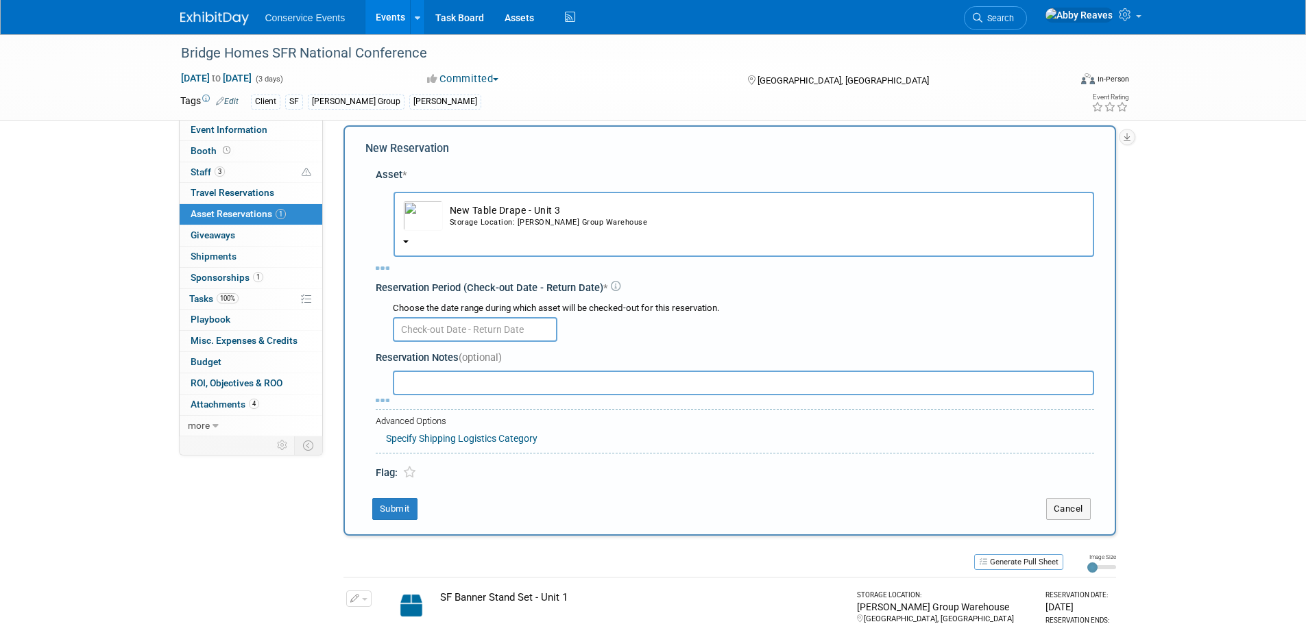
click at [461, 338] on body "Conservice Events Events Add Event Bulk Upload Events Shareable Event Boards Re…" at bounding box center [653, 299] width 1306 height 624
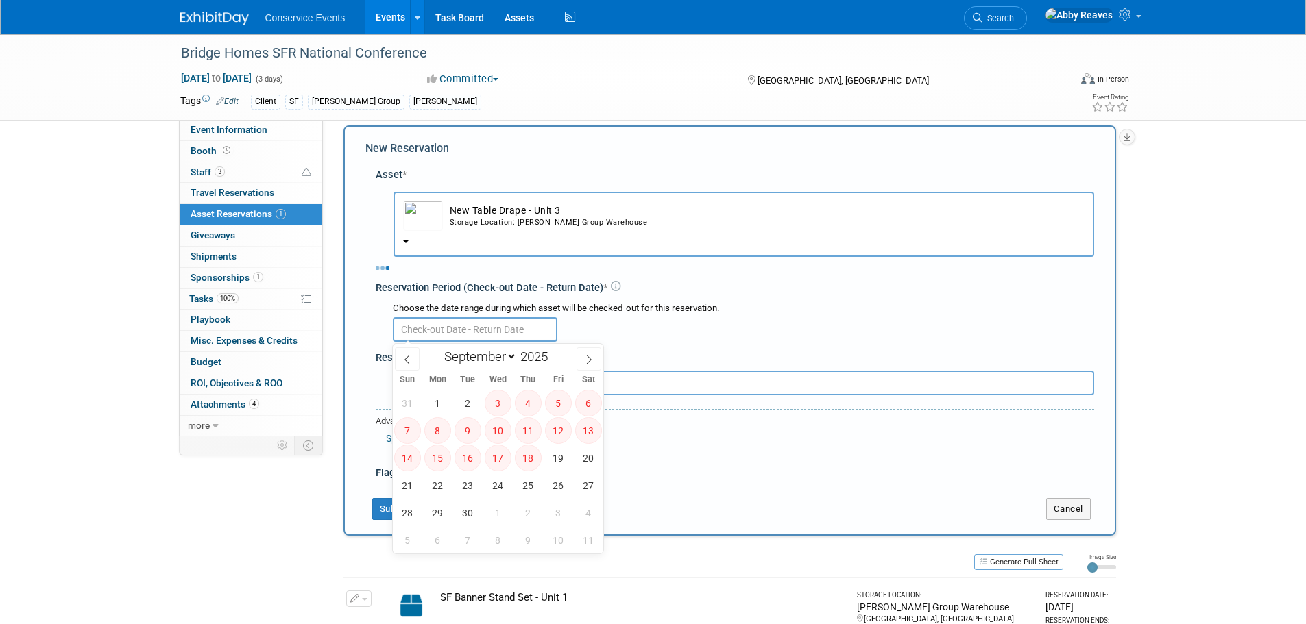
select select "8"
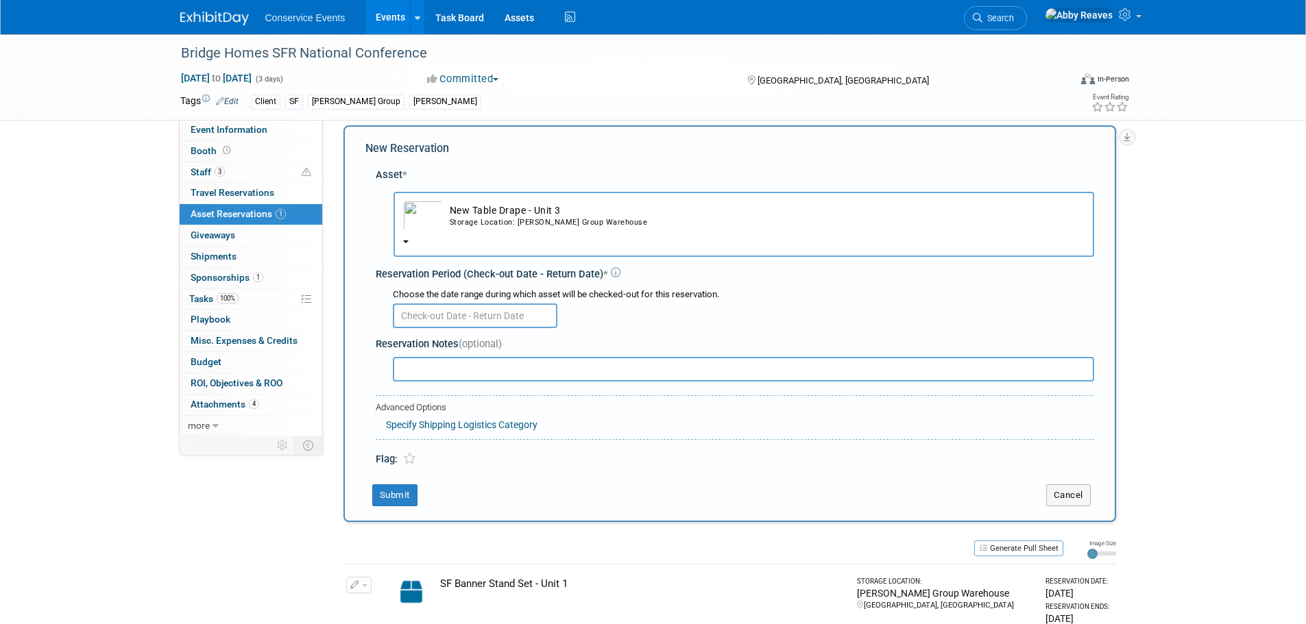
click at [471, 219] on div "Storage Location: [PERSON_NAME] Group Warehouse" at bounding box center [767, 222] width 635 height 11
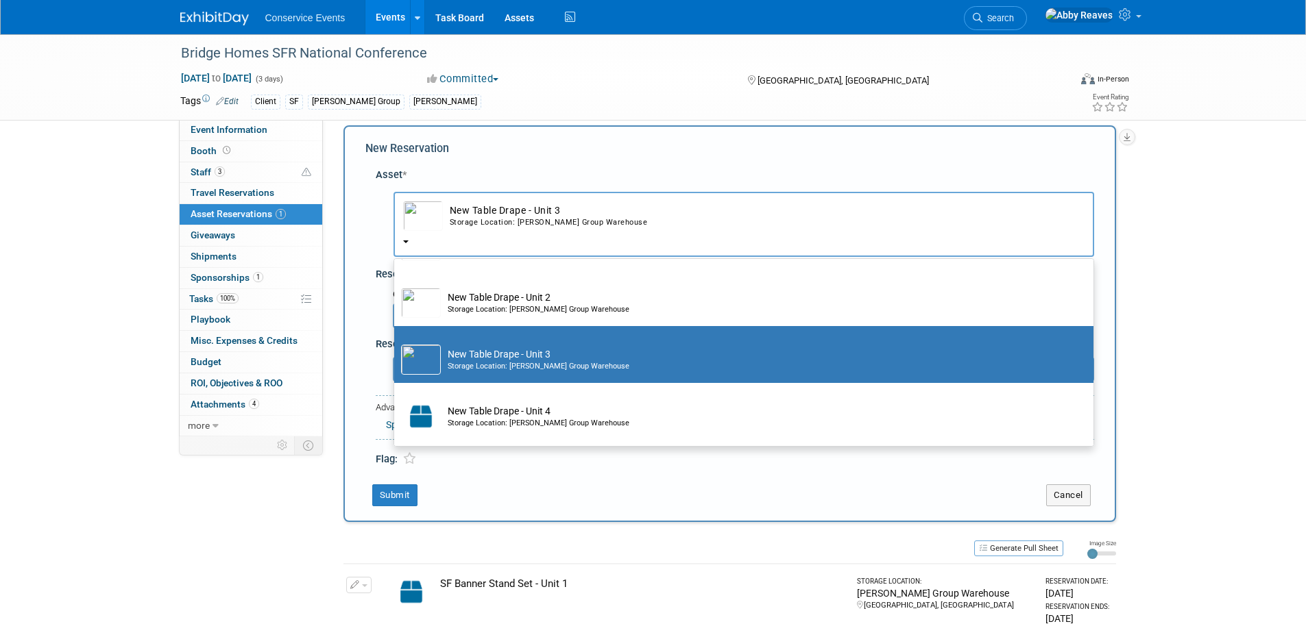
click at [467, 229] on td "New Table Drape - Unit 3 Storage Location: Taylor Group Warehouse" at bounding box center [764, 216] width 642 height 30
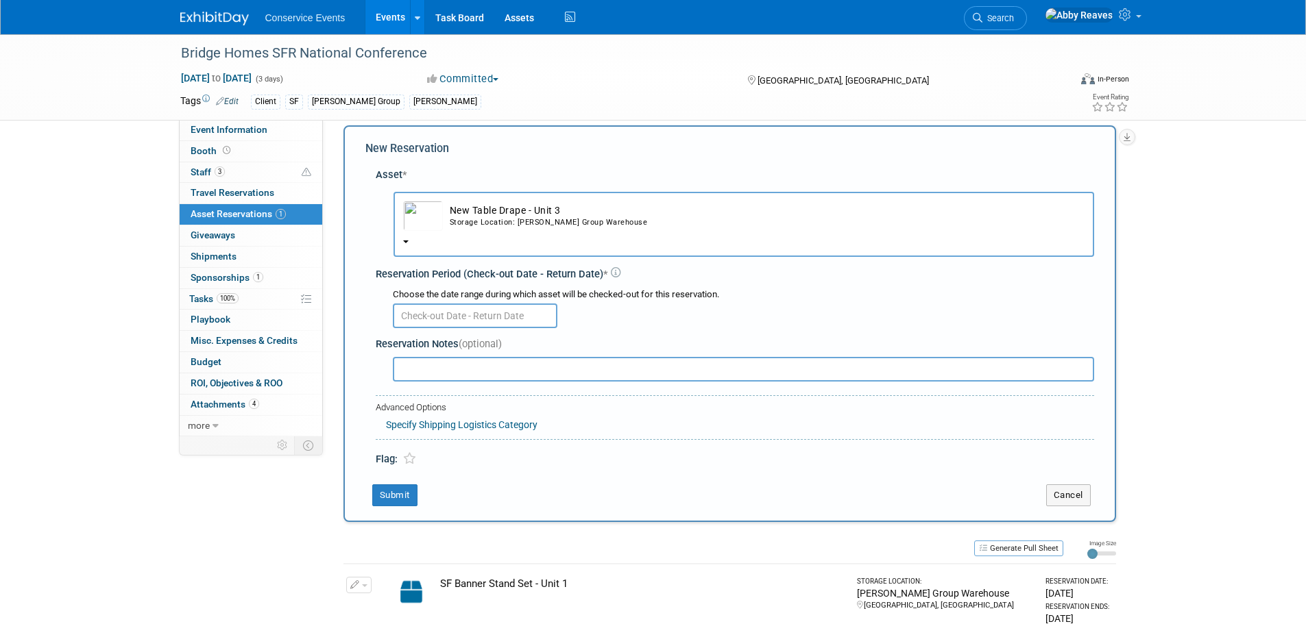
click at [462, 309] on input "text" at bounding box center [475, 316] width 165 height 25
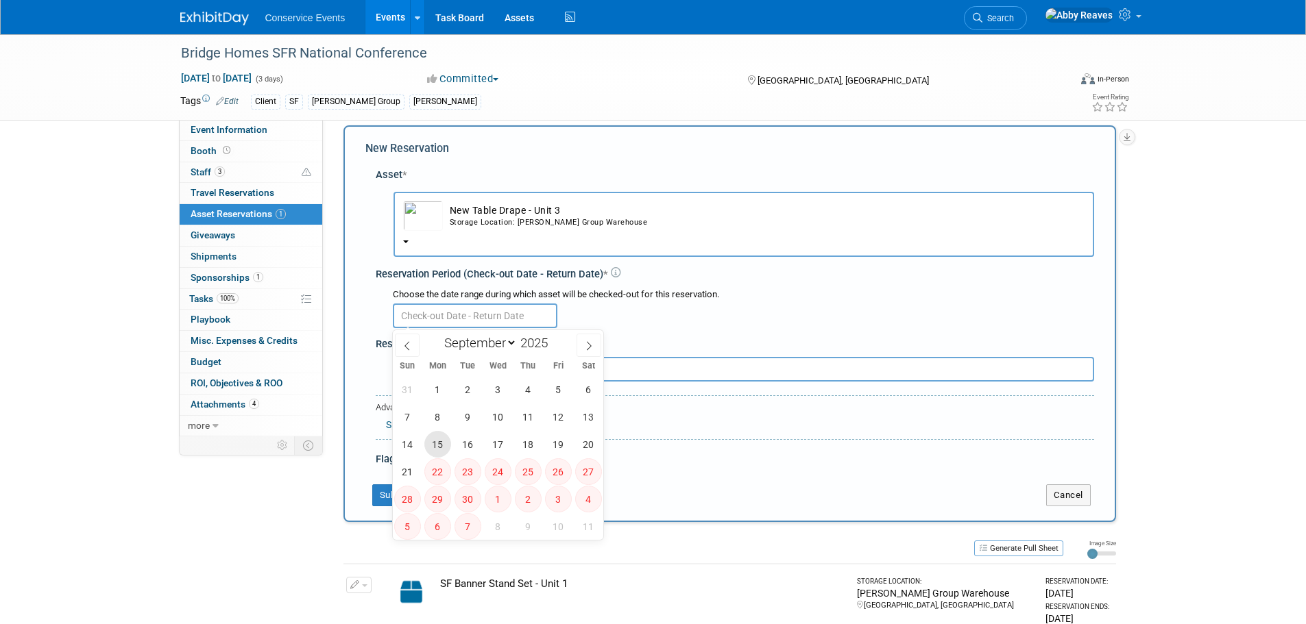
click at [432, 446] on span "15" at bounding box center [437, 444] width 27 height 27
click at [499, 439] on span "17" at bounding box center [498, 444] width 27 height 27
type input "Sep 15, 2025 to Sep 17, 2025"
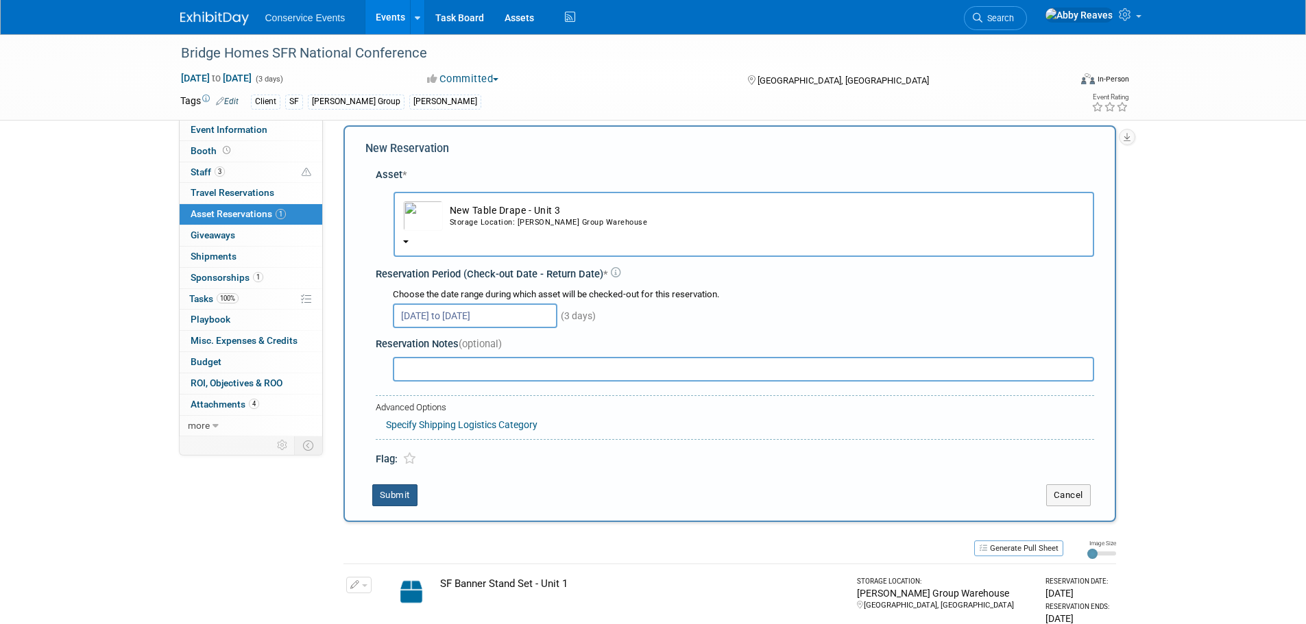
click at [389, 496] on button "Submit" at bounding box center [394, 496] width 45 height 22
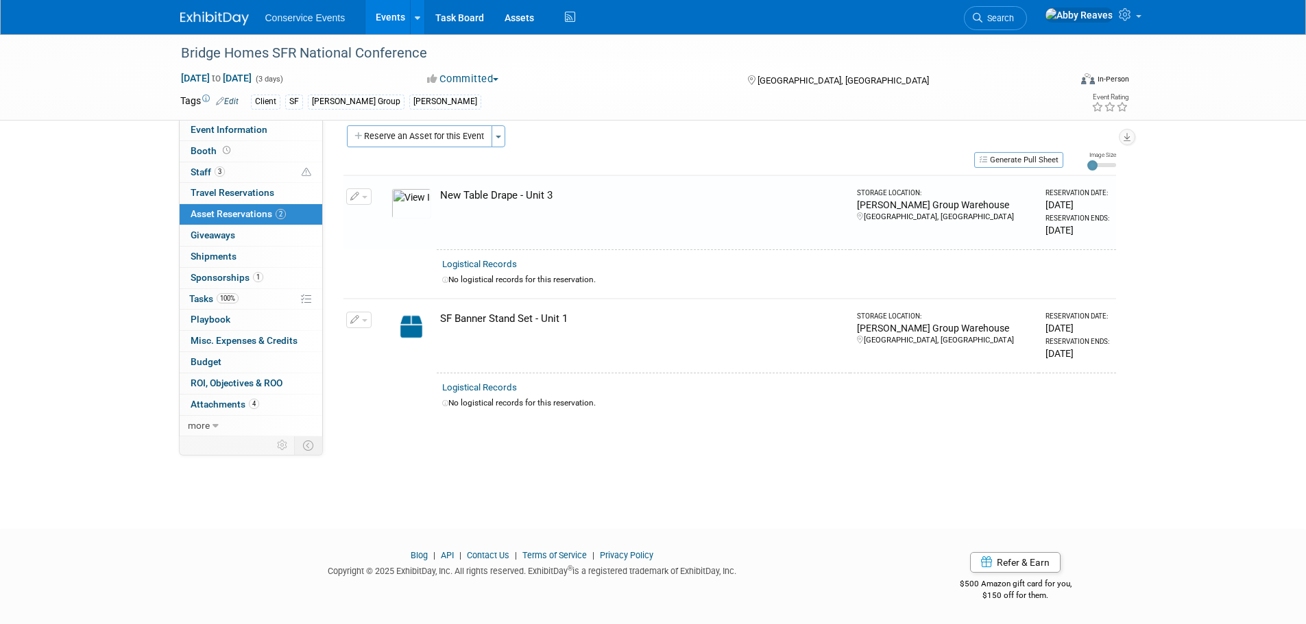
scroll to position [14, 0]
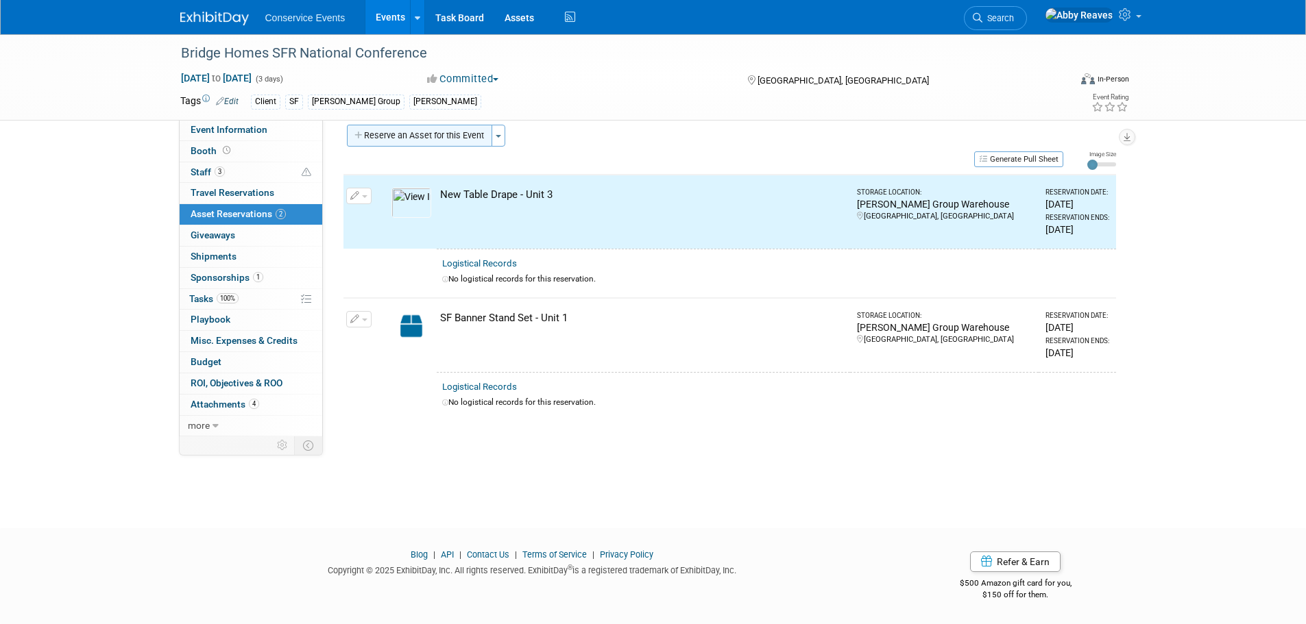
click at [422, 142] on button "Reserve an Asset for this Event" at bounding box center [419, 136] width 145 height 22
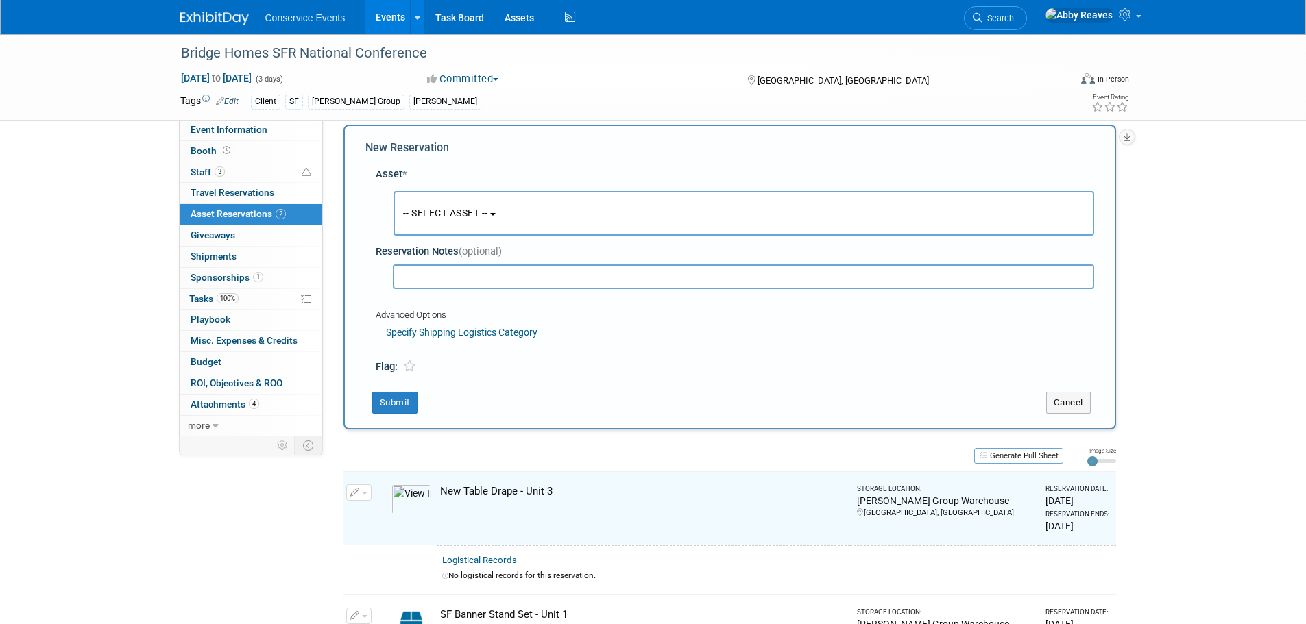
scroll to position [13, 0]
click at [425, 204] on button "-- SELECT ASSET --" at bounding box center [743, 214] width 701 height 45
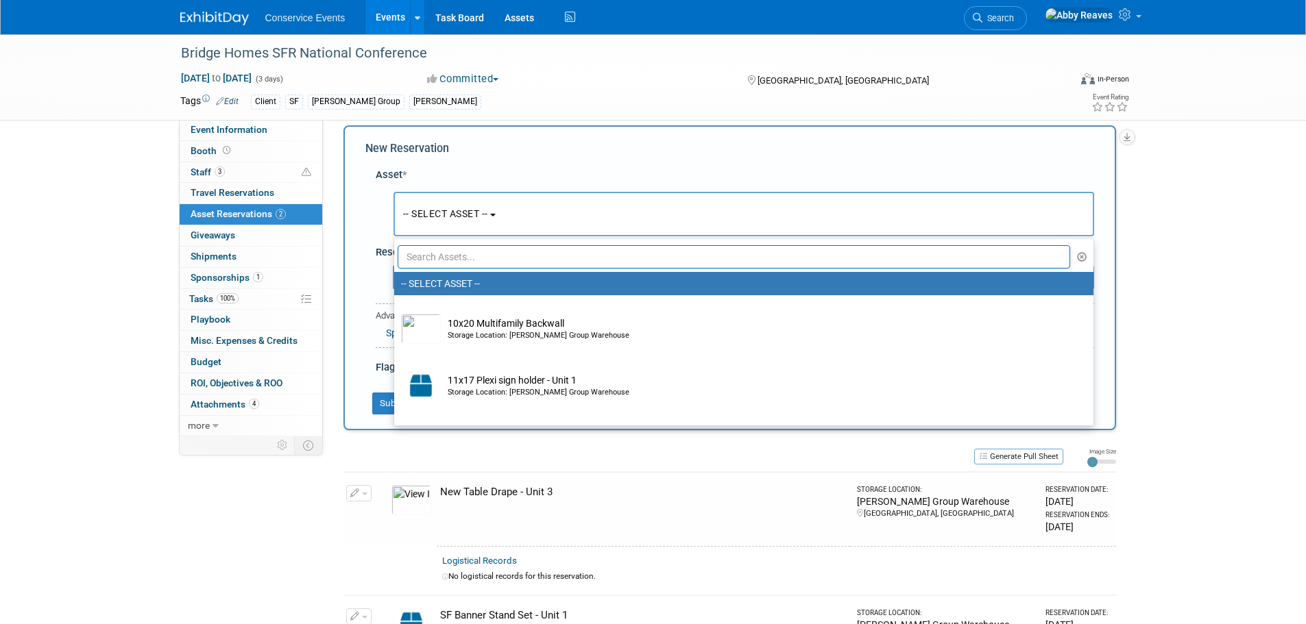
click at [443, 252] on input "text" at bounding box center [734, 256] width 673 height 23
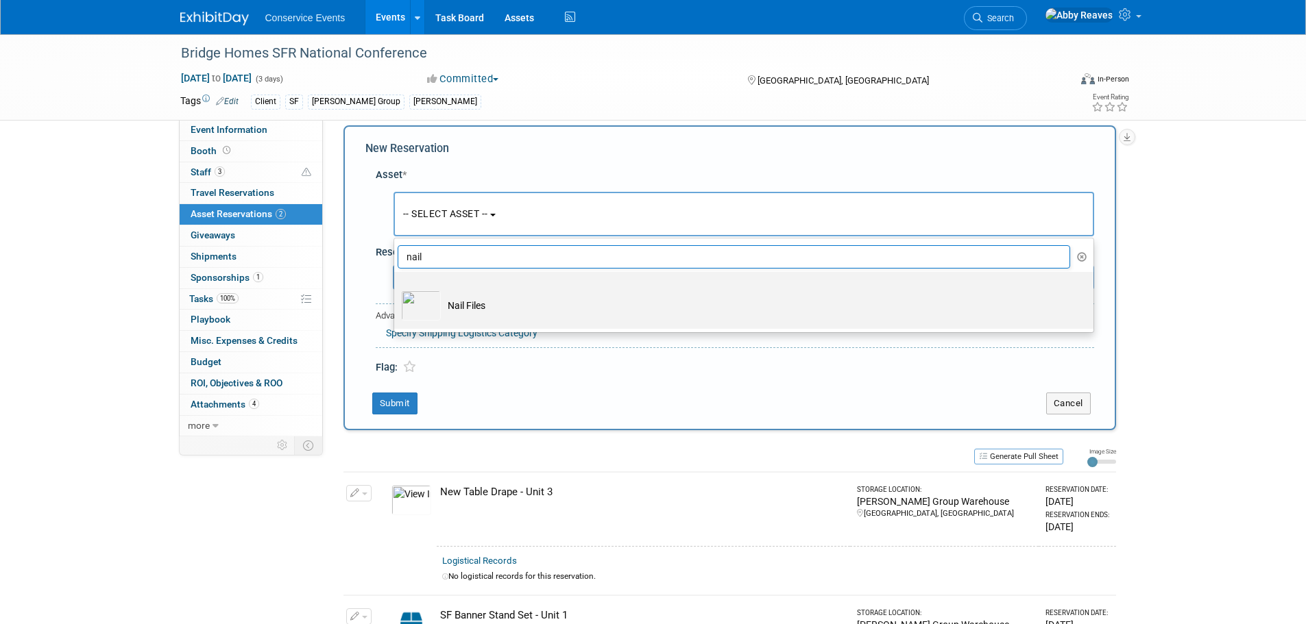
type input "nail"
click at [448, 297] on td "Nail Files" at bounding box center [753, 306] width 625 height 30
click at [396, 289] on input "Nail Files" at bounding box center [391, 284] width 9 height 9
select select "10718034"
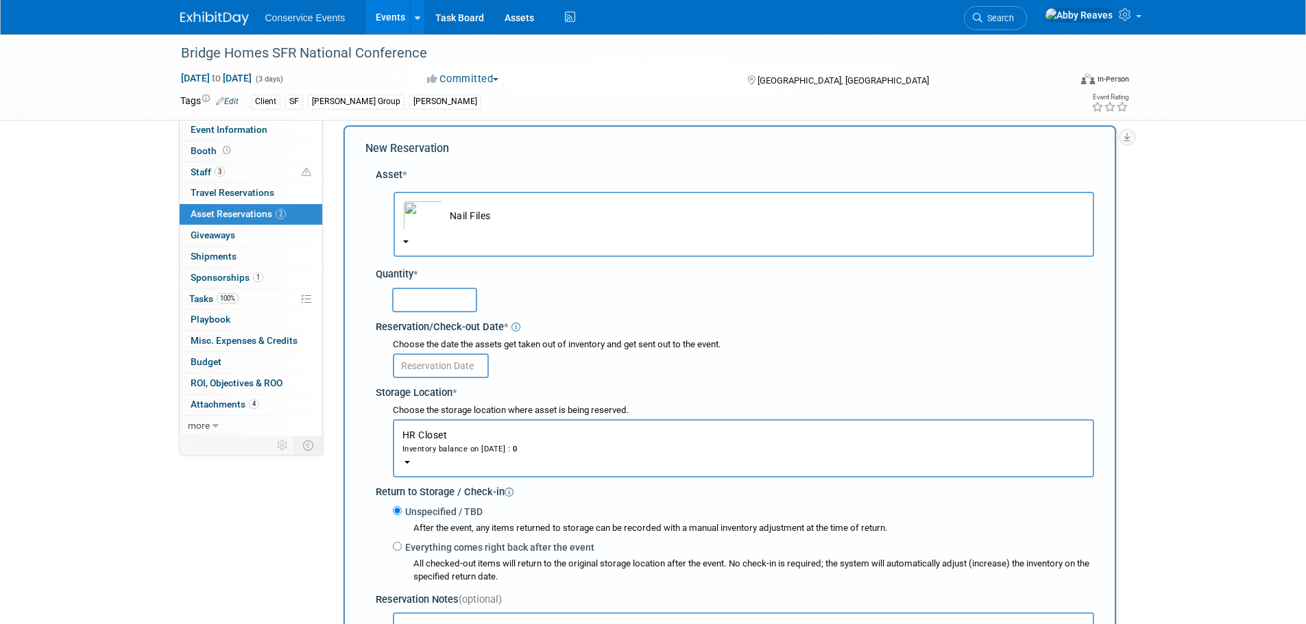
click at [447, 297] on input "text" at bounding box center [434, 300] width 85 height 25
type input "50"
click at [437, 358] on input "text" at bounding box center [441, 366] width 96 height 25
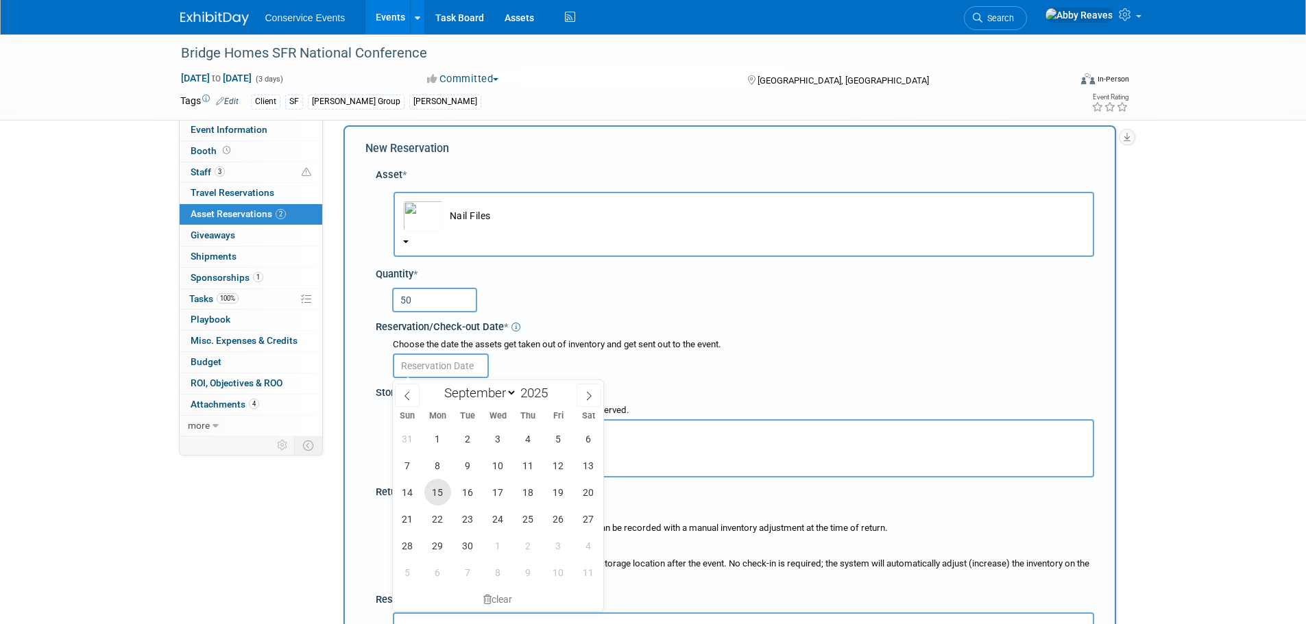
click at [447, 493] on span "15" at bounding box center [437, 492] width 27 height 27
type input "Sep 15, 2025"
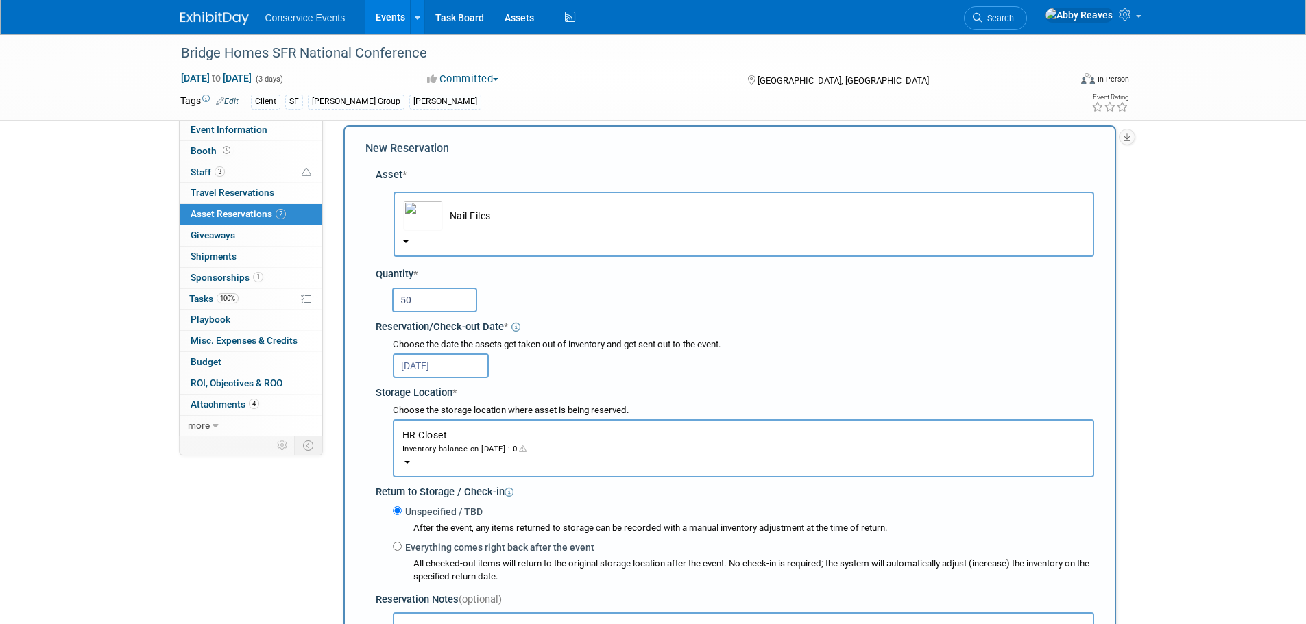
drag, startPoint x: 445, startPoint y: 303, endPoint x: 340, endPoint y: 320, distance: 106.3
click at [340, 320] on div "Event Website: Edit Event Venue Name: Hyatt Centric Edit Save Changes" at bounding box center [724, 265] width 803 height 317
type input "75"
click at [501, 481] on div "Return to Storage / Check-in" at bounding box center [735, 490] width 718 height 19
click at [486, 464] on button "HR Closet Inventory balance on Sep 15, 2025 : 0" at bounding box center [743, 449] width 701 height 58
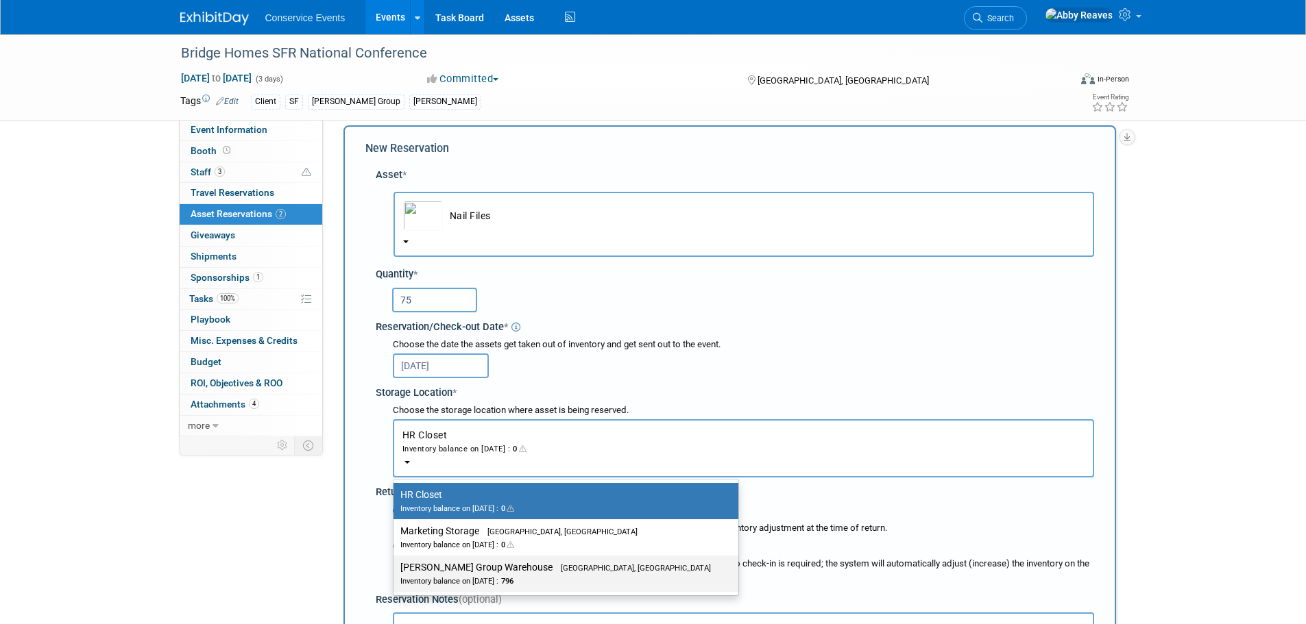
click at [552, 568] on span "Brooklyn, OH" at bounding box center [631, 568] width 158 height 9
click at [396, 568] on input "Taylor Group Warehouse Brooklyn, OH Inventory balance on Sep 15, 2025 : 796" at bounding box center [391, 567] width 9 height 9
select select "11223164"
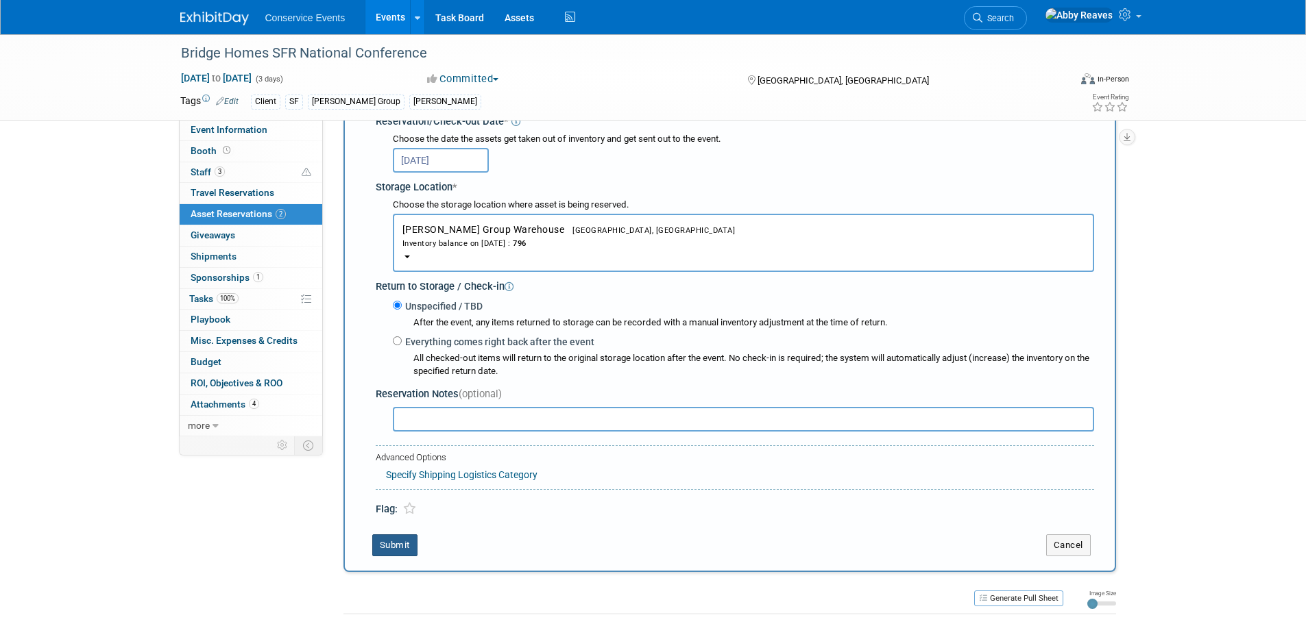
click at [387, 539] on button "Submit" at bounding box center [394, 546] width 45 height 22
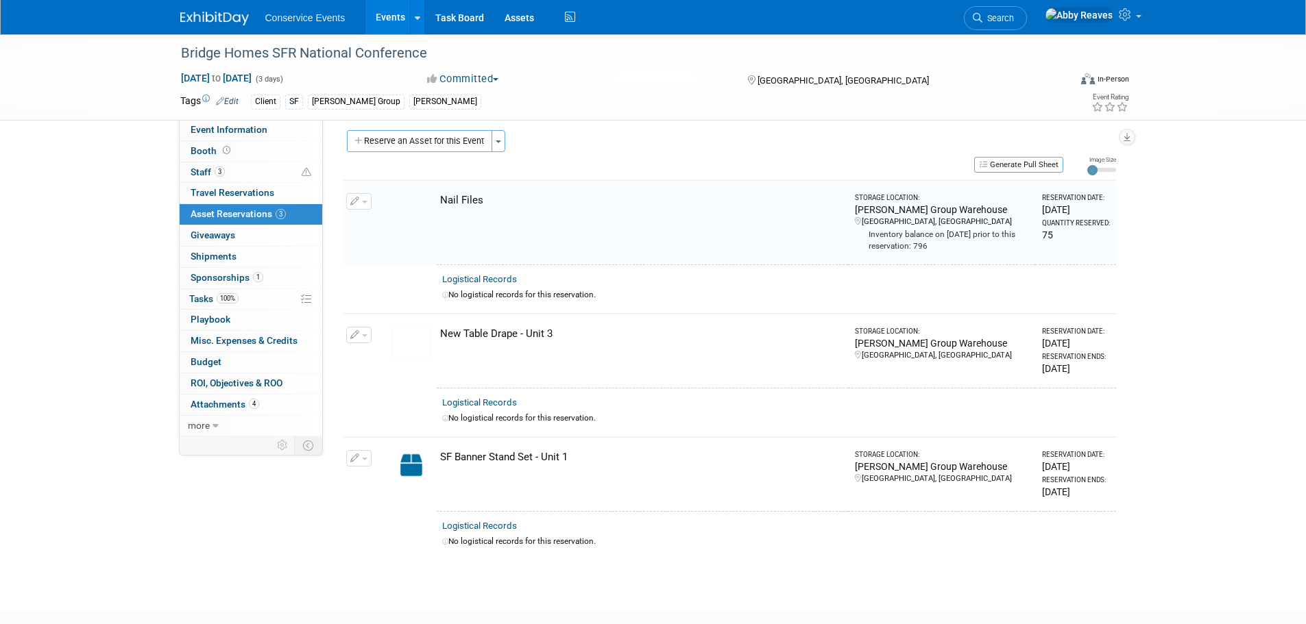
scroll to position [0, 0]
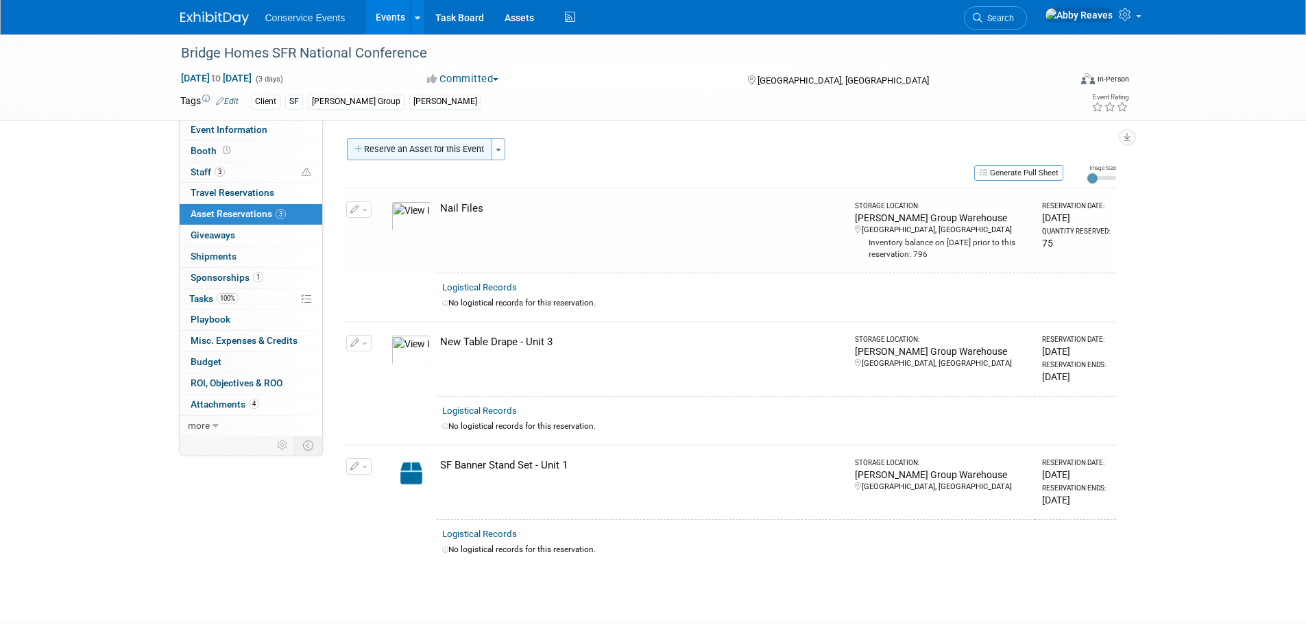
click at [376, 156] on button "Reserve an Asset for this Event" at bounding box center [419, 149] width 145 height 22
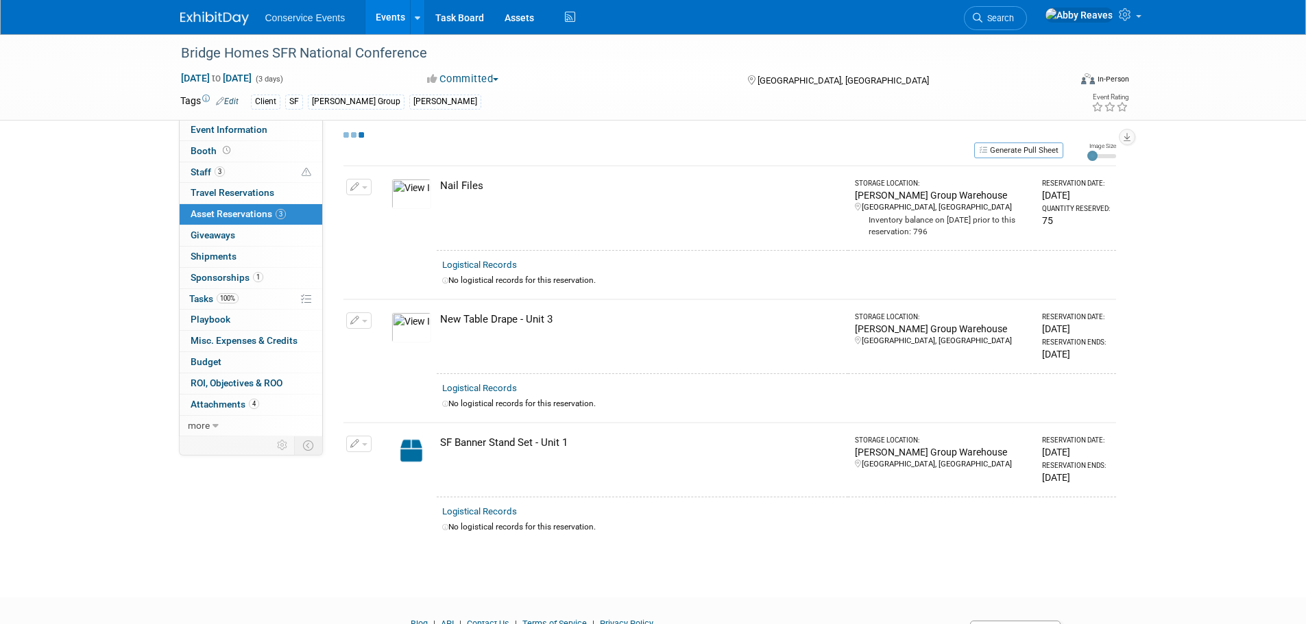
select select "8"
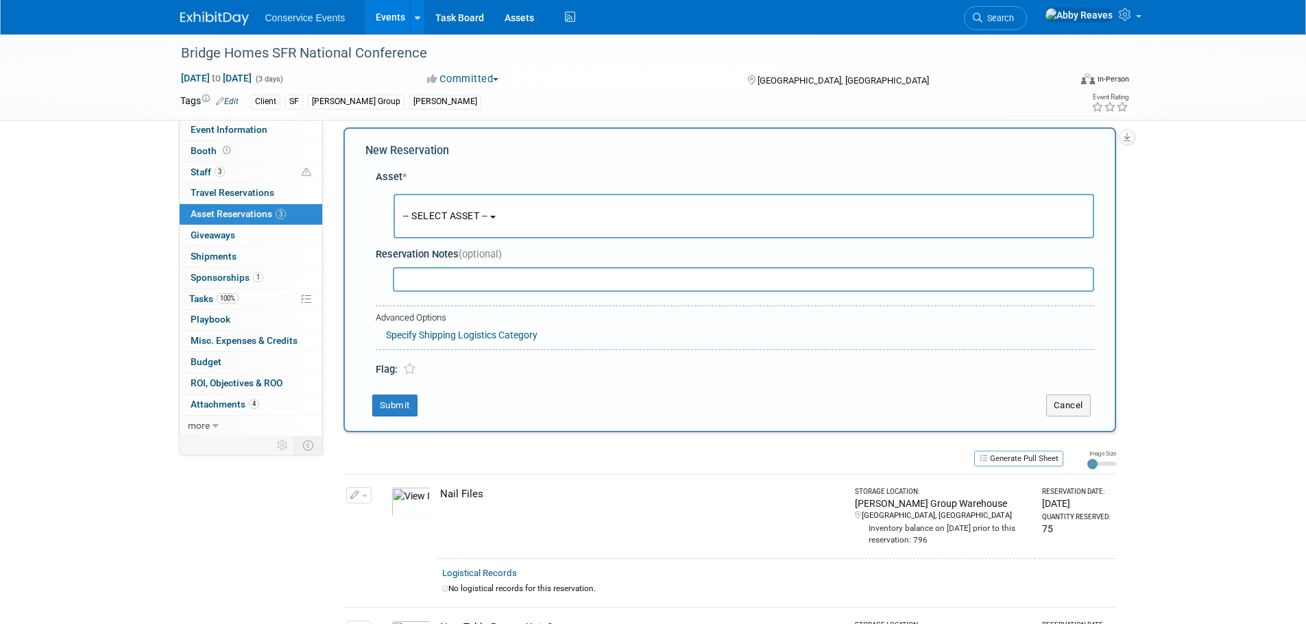
scroll to position [13, 0]
click at [410, 211] on span "-- SELECT ASSET --" at bounding box center [445, 213] width 85 height 11
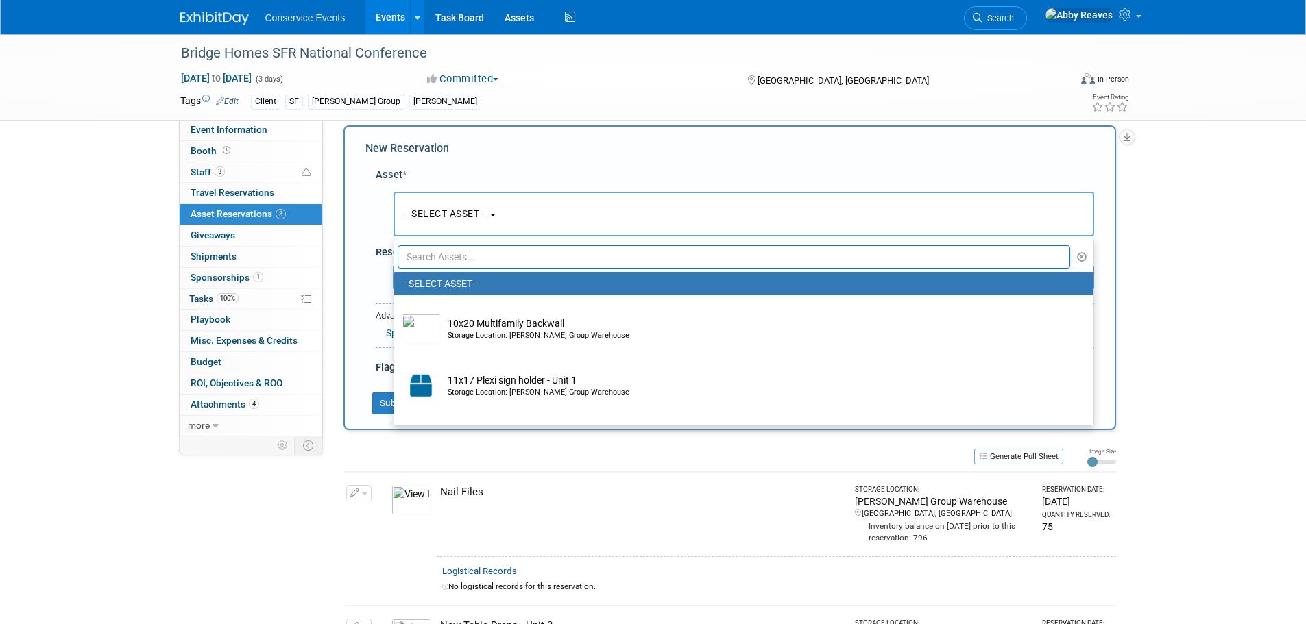
click at [430, 257] on input "text" at bounding box center [734, 256] width 673 height 23
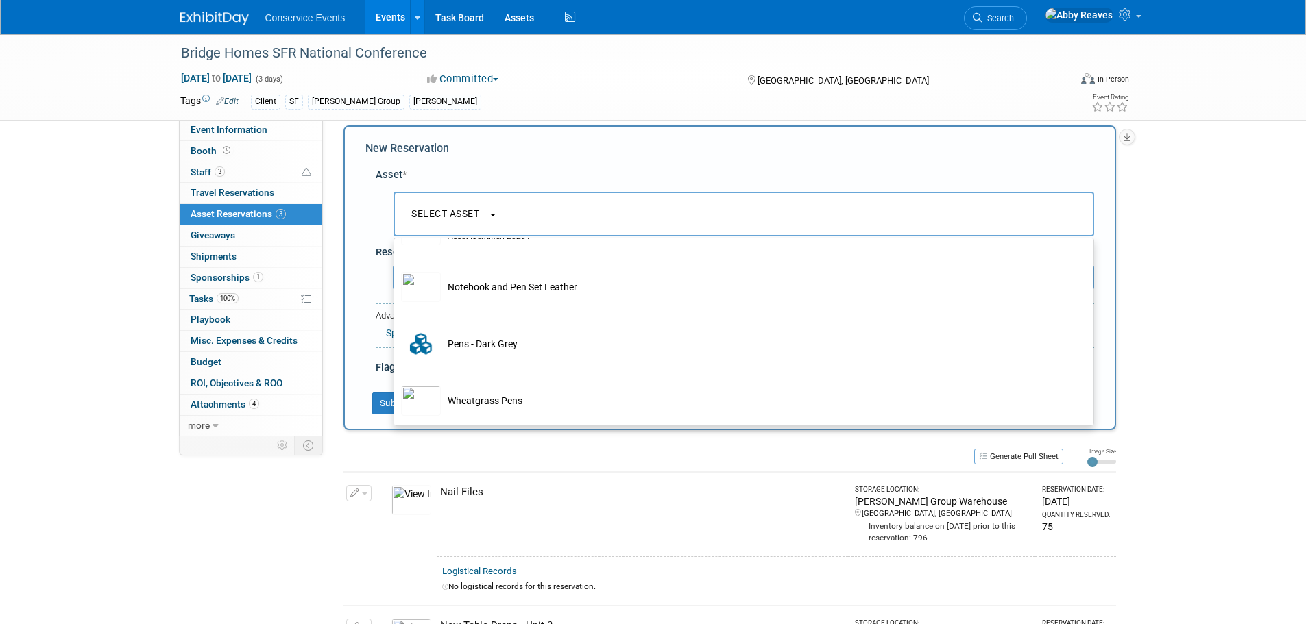
scroll to position [311, 0]
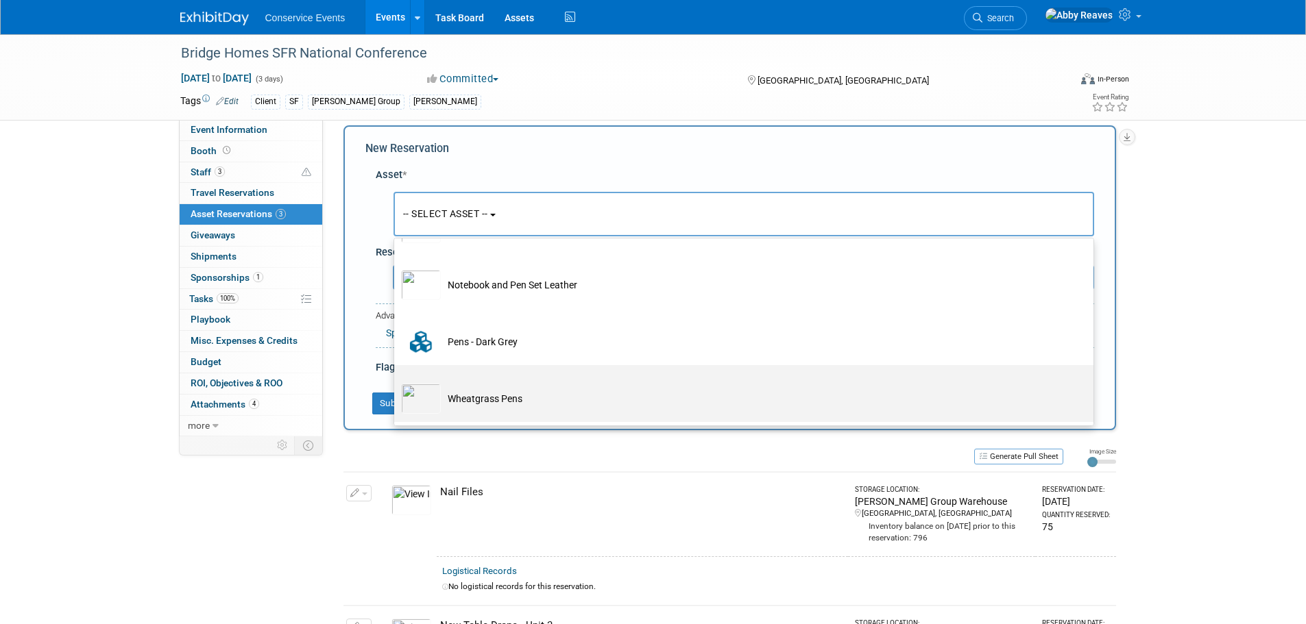
type input "pen"
click at [457, 387] on td "Wheatgrass Pens" at bounding box center [753, 399] width 625 height 30
click at [396, 382] on input "Wheatgrass Pens" at bounding box center [391, 377] width 9 height 9
select select "10715855"
select select "8"
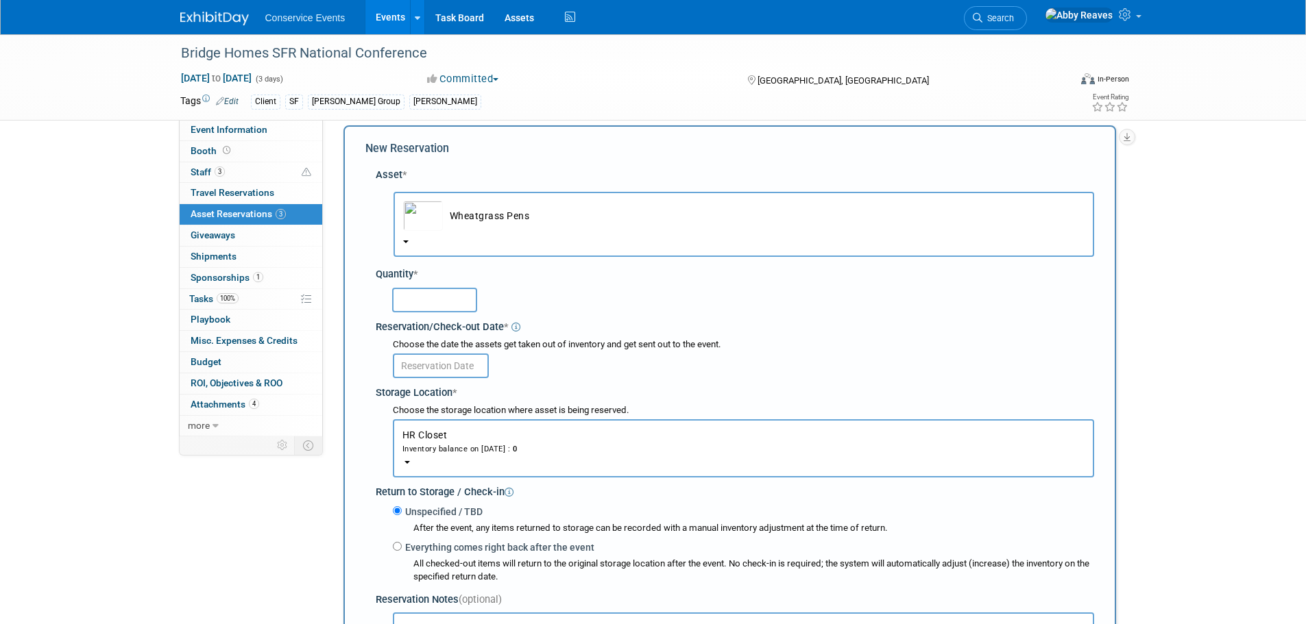
click at [436, 294] on input "text" at bounding box center [434, 300] width 85 height 25
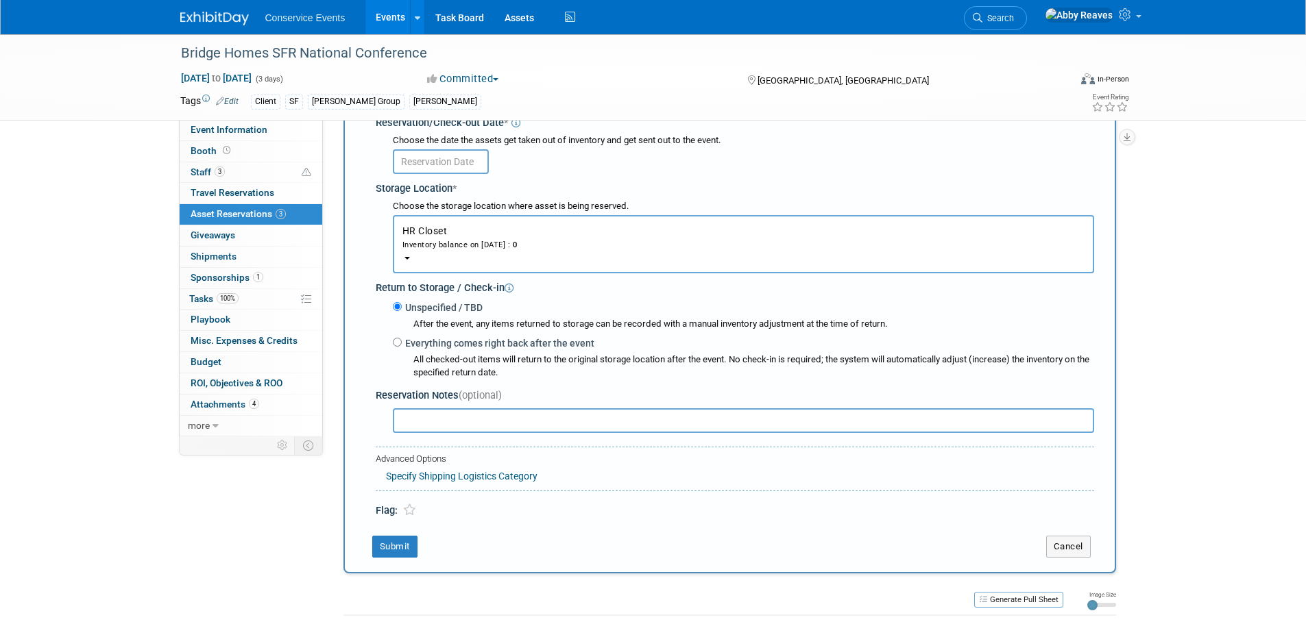
scroll to position [219, 0]
type input "75"
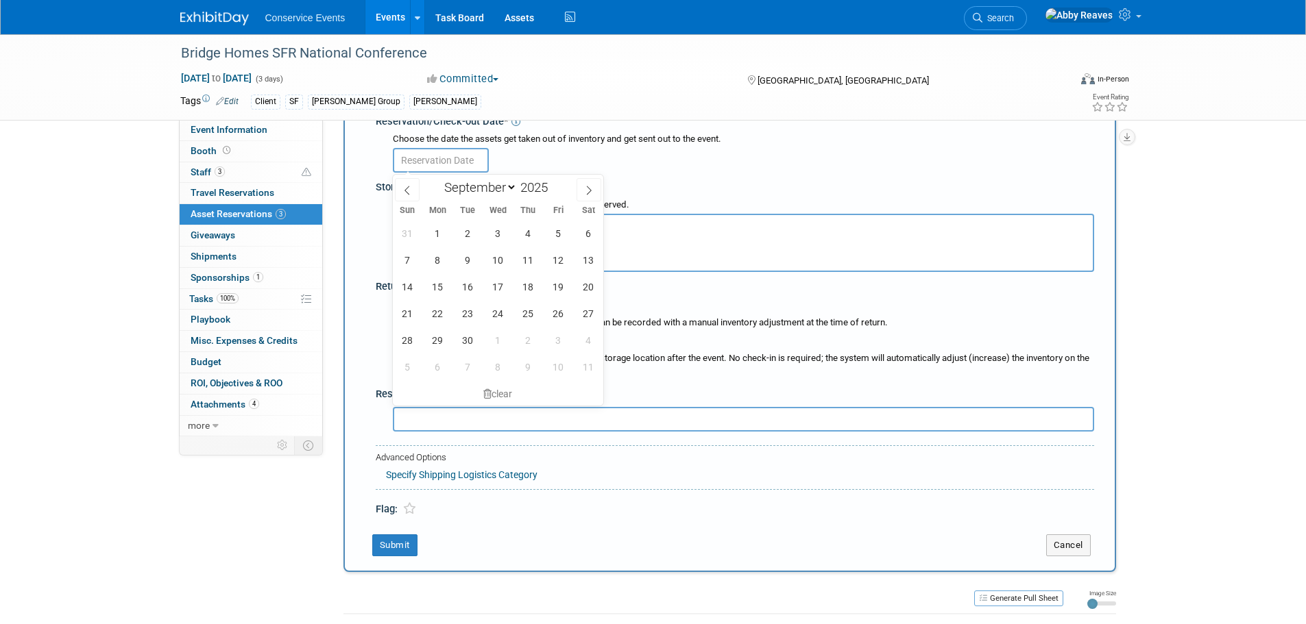
click at [426, 151] on input "text" at bounding box center [441, 160] width 96 height 25
click at [448, 295] on div "31 1 2 3 4 5 6 7 8 9 10 11 12 13 14 15 16 17 18 19 20 21 22 23 24 25 26 27 28 2…" at bounding box center [498, 300] width 211 height 160
click at [441, 287] on span "15" at bounding box center [437, 287] width 27 height 27
type input "Sep 15, 2025"
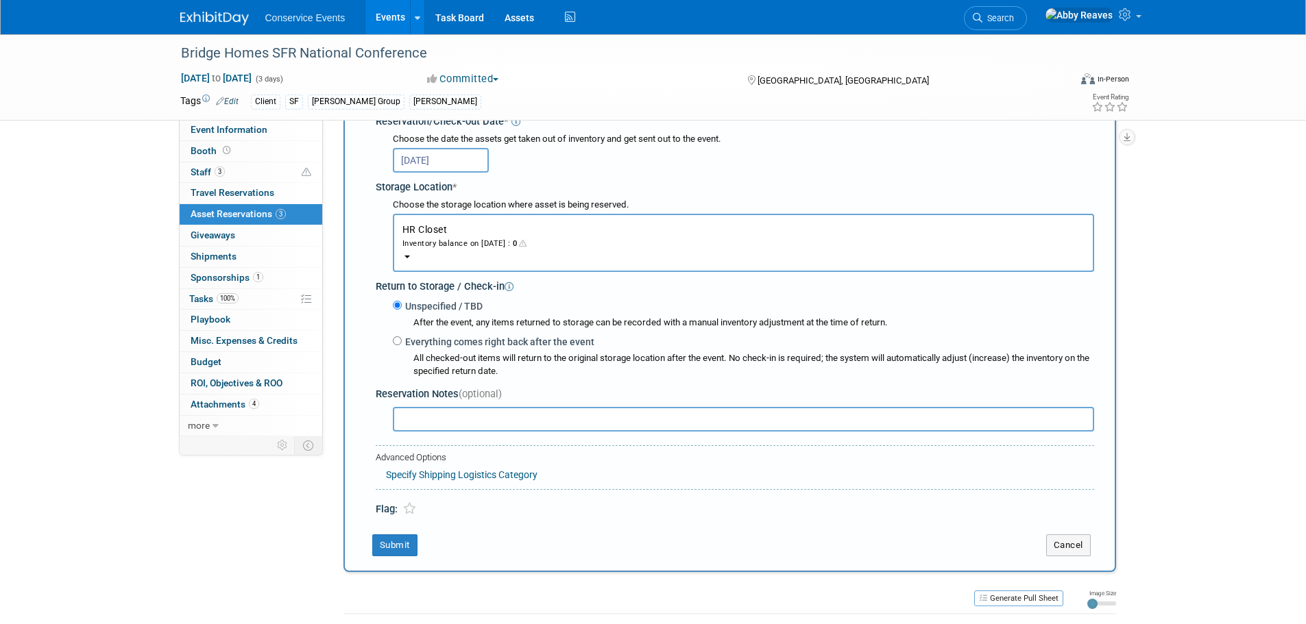
click at [441, 247] on div "Inventory balance on Aug 28, 2025 : 0" at bounding box center [743, 242] width 682 height 13
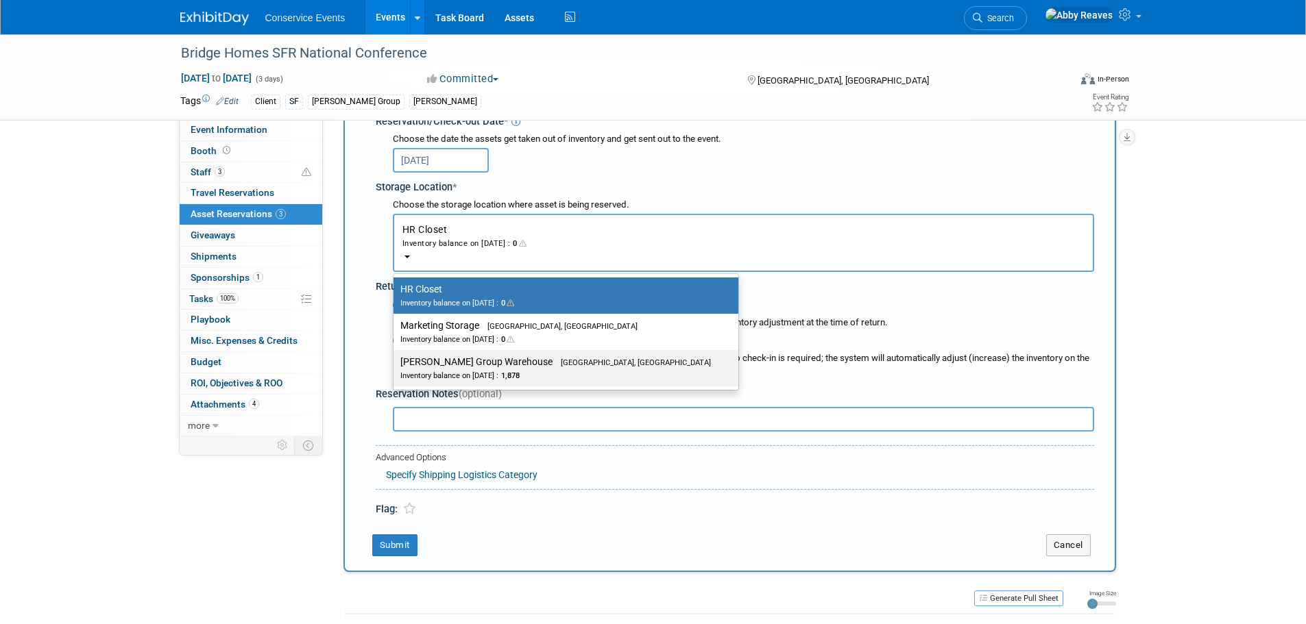
click at [467, 377] on div "Inventory balance on Sep 15, 2025 : 1,878" at bounding box center [555, 375] width 311 height 13
click at [396, 367] on input "Taylor Group Warehouse Brooklyn, OH Inventory balance on Sep 15, 2025 : 1,878" at bounding box center [391, 362] width 9 height 9
select select "11223164"
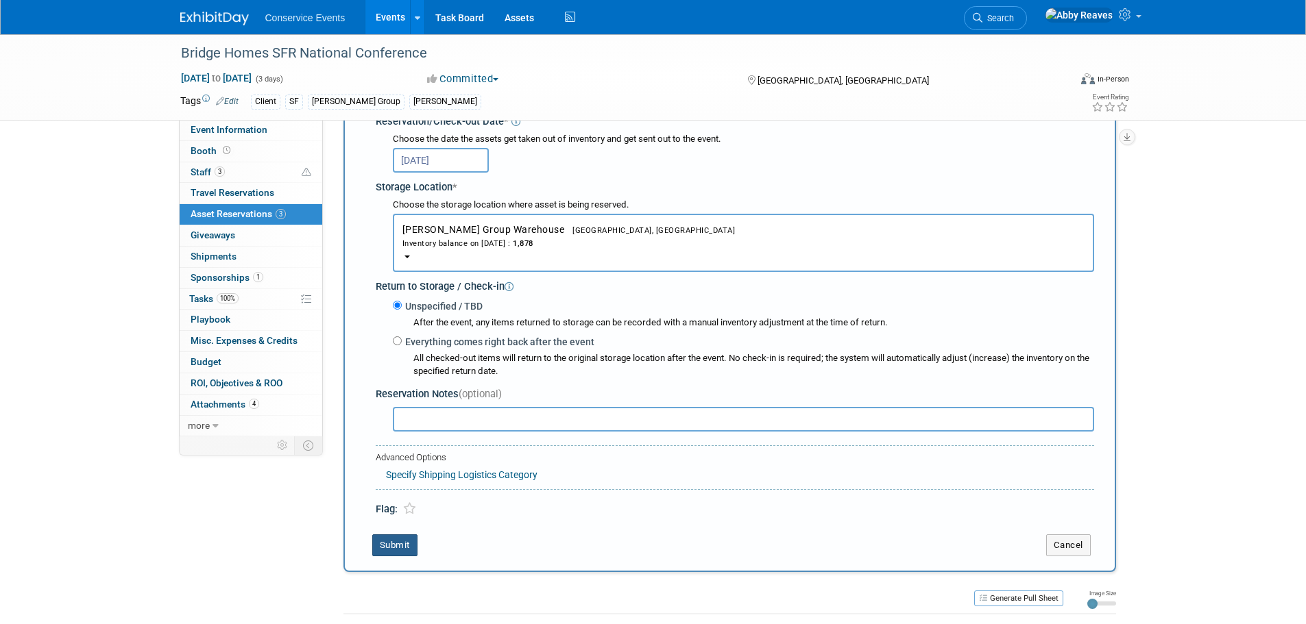
click at [399, 539] on button "Submit" at bounding box center [394, 546] width 45 height 22
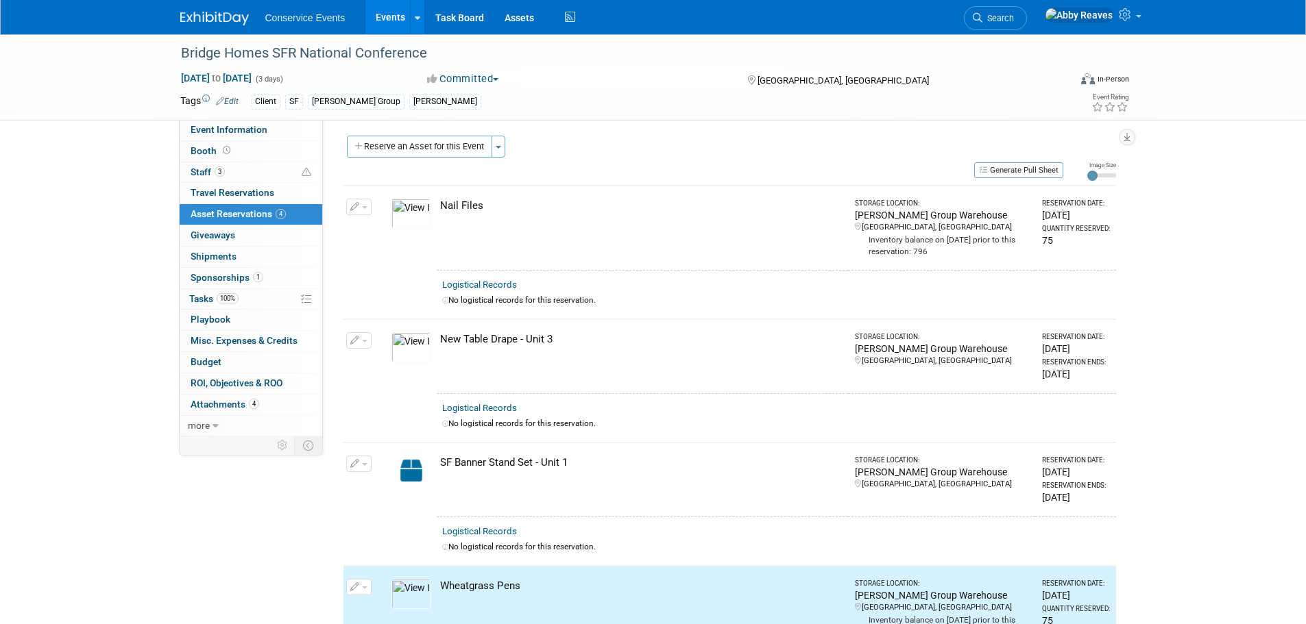
scroll to position [0, 0]
click at [417, 164] on div "Generate Pull Sheet" at bounding box center [703, 172] width 720 height 17
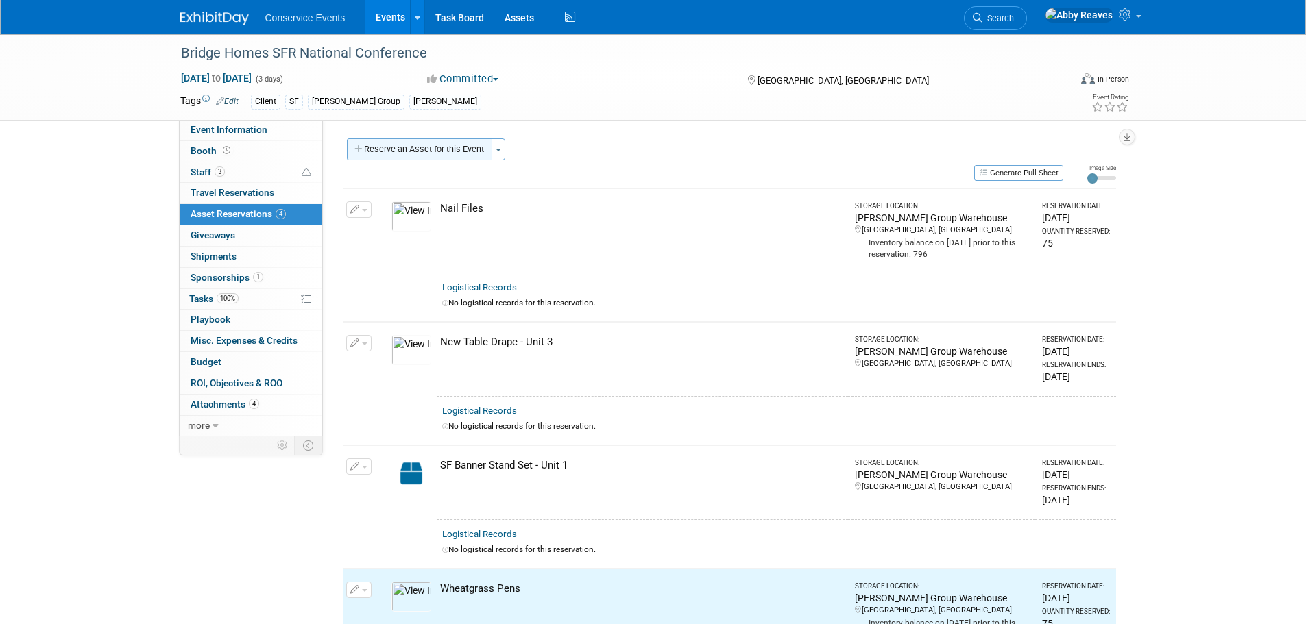
click at [415, 158] on button "Reserve an Asset for this Event" at bounding box center [419, 149] width 145 height 22
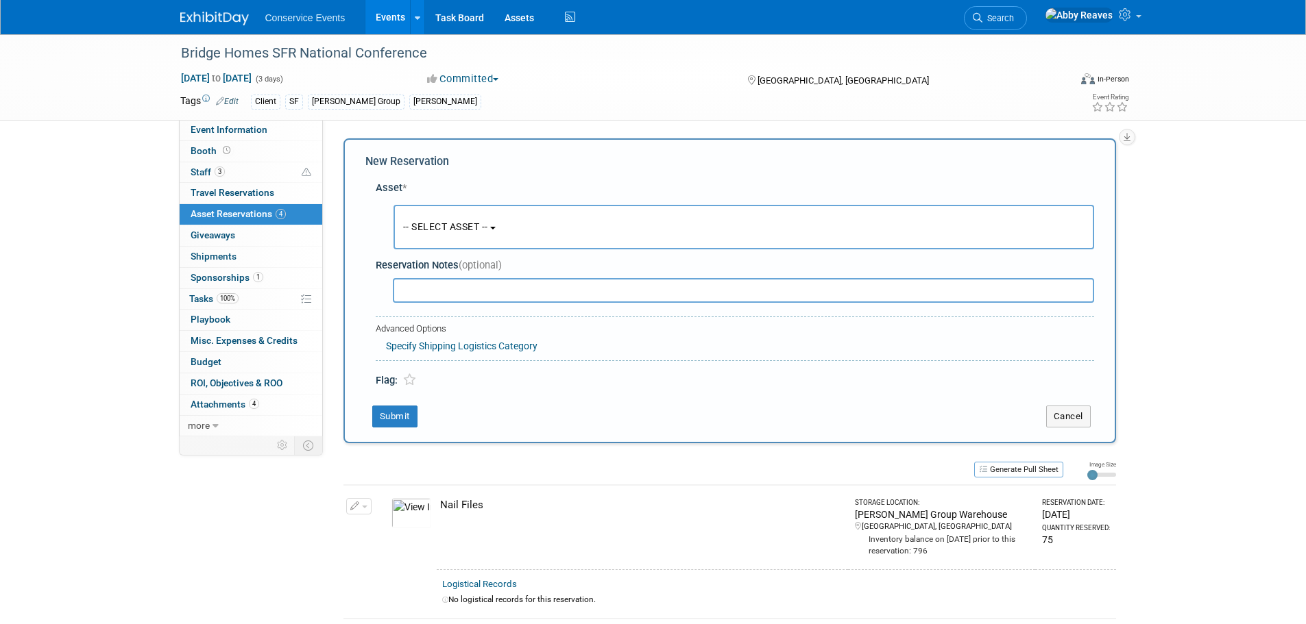
scroll to position [13, 0]
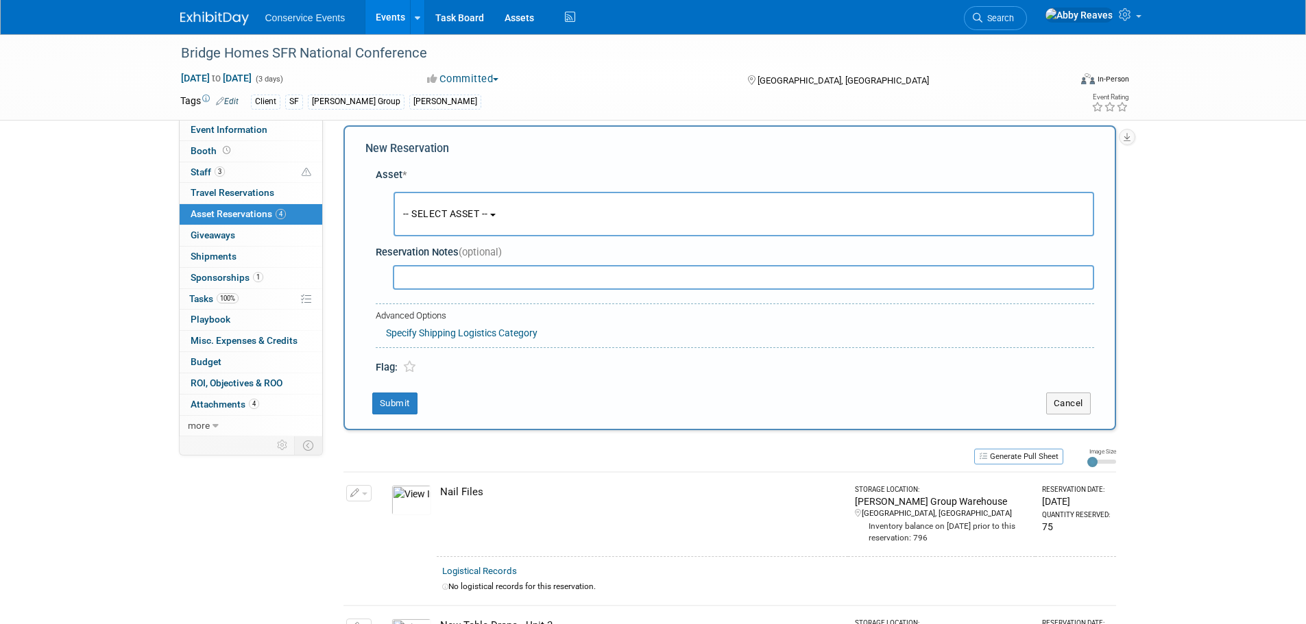
click at [414, 205] on button "-- SELECT ASSET --" at bounding box center [743, 214] width 701 height 45
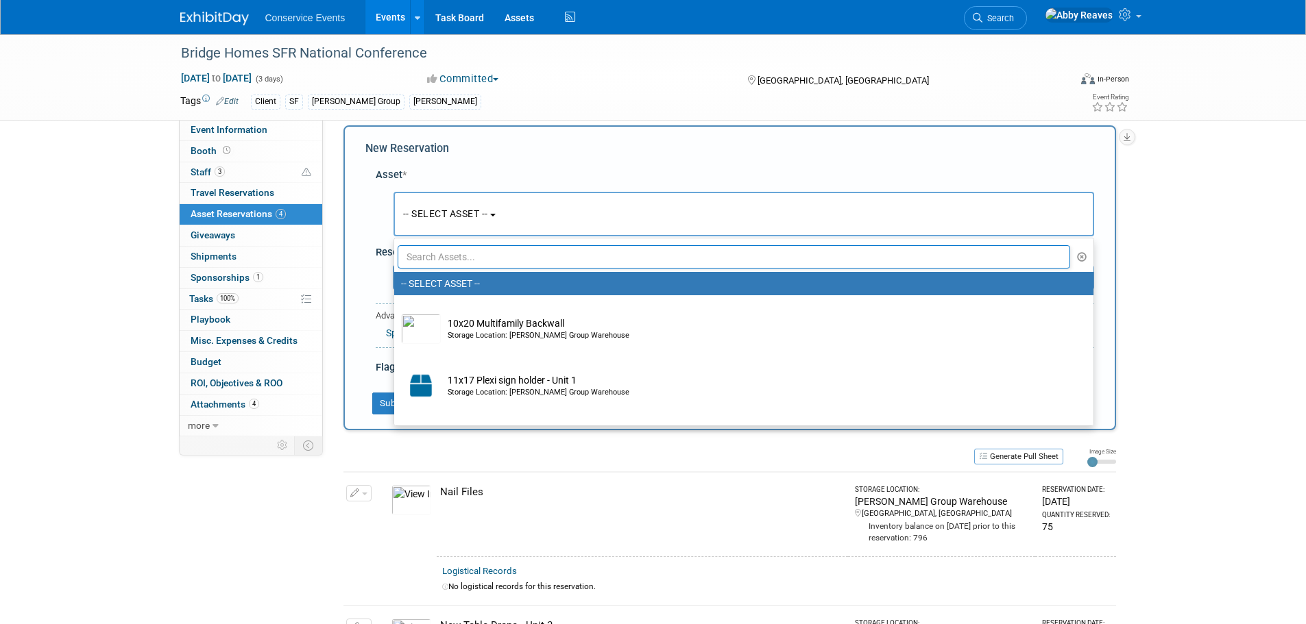
click at [436, 252] on input "text" at bounding box center [734, 256] width 673 height 23
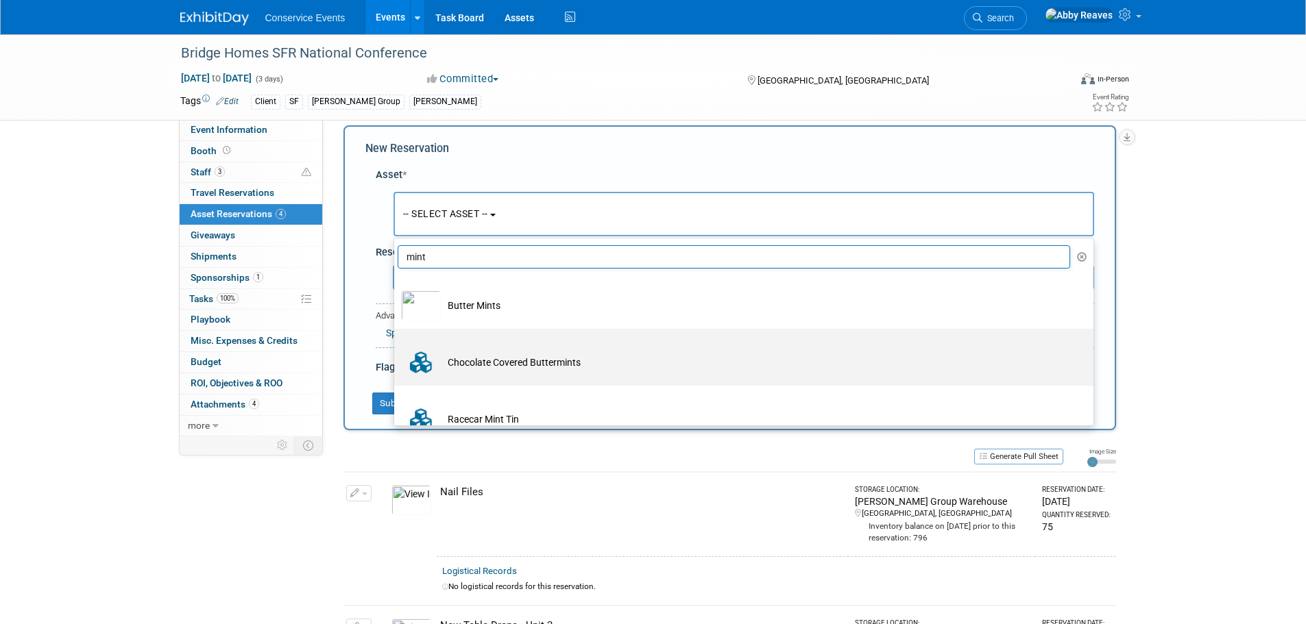
type input "mint"
click at [459, 354] on td "Chocolate Covered Buttermints" at bounding box center [753, 363] width 625 height 30
click at [396, 345] on input "Chocolate Covered Buttermints" at bounding box center [391, 341] width 9 height 9
select select "10718117"
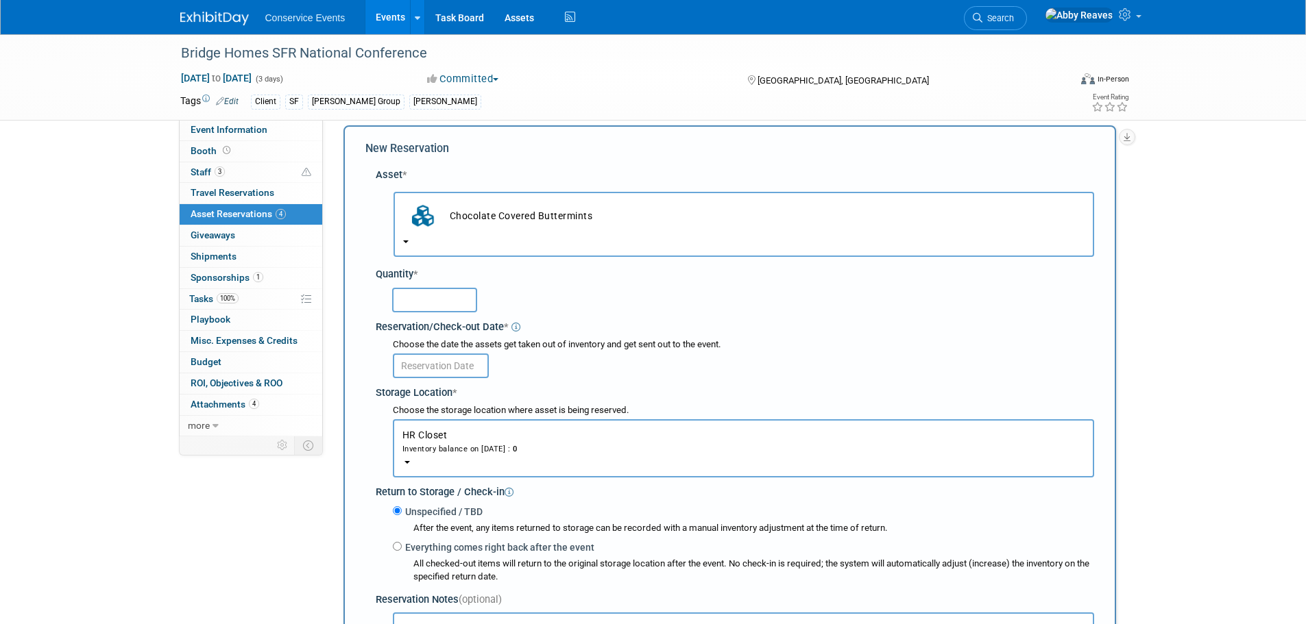
click at [457, 301] on input "text" at bounding box center [434, 300] width 85 height 25
type input "75"
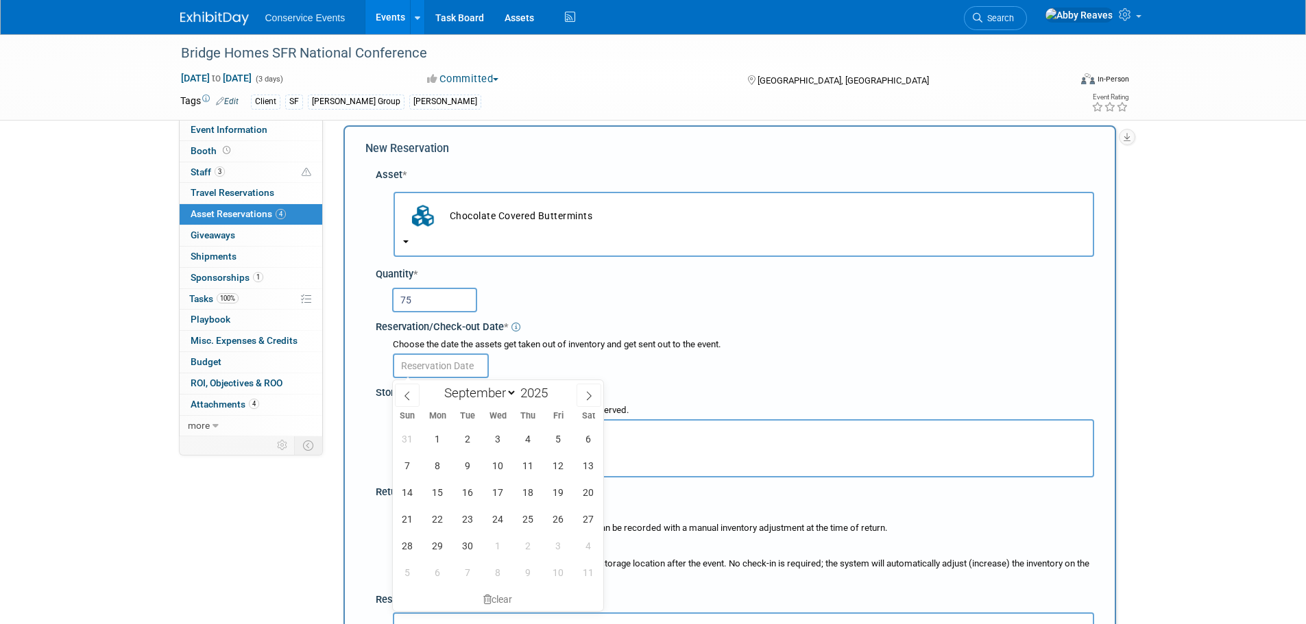
click at [439, 365] on input "text" at bounding box center [441, 366] width 96 height 25
click at [448, 489] on span "15" at bounding box center [437, 492] width 27 height 27
type input "Sep 15, 2025"
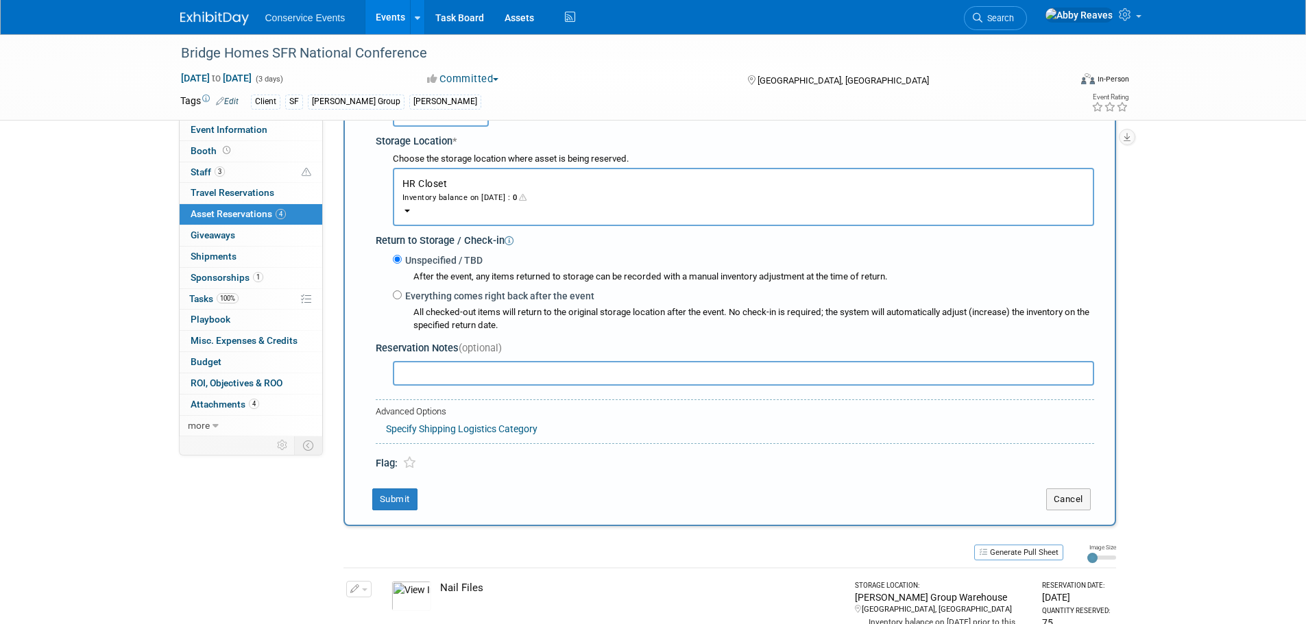
scroll to position [287, 0]
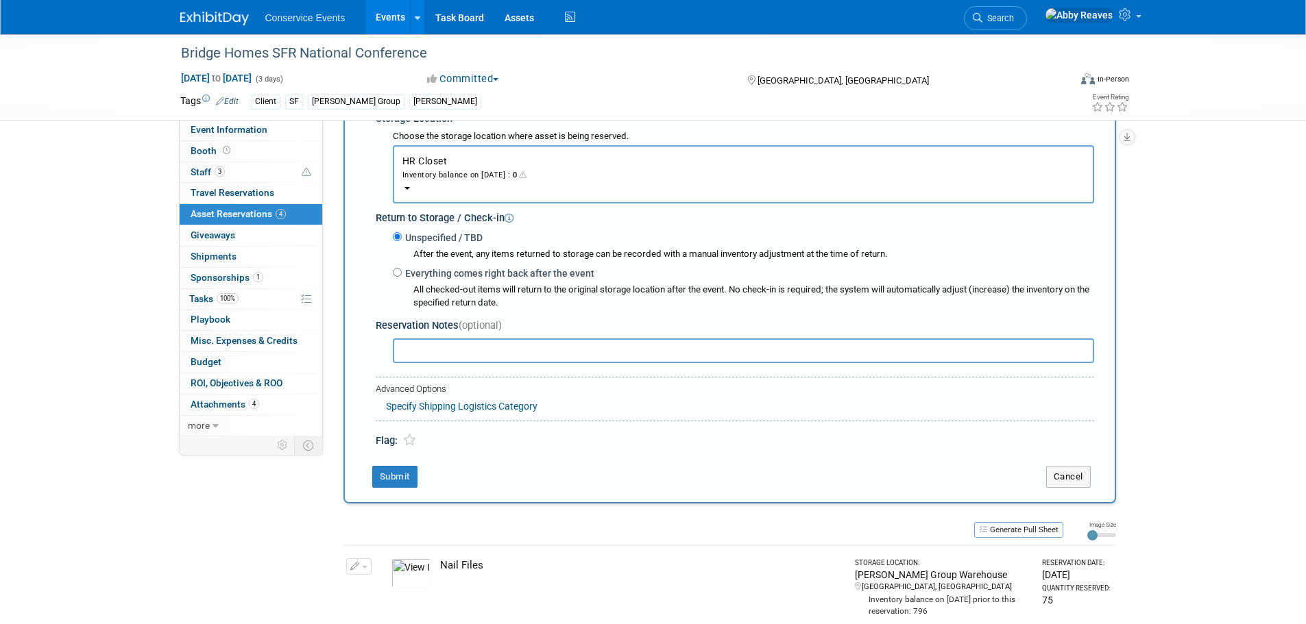
click at [481, 178] on div "Inventory balance on Sep 15, 2025 : 0" at bounding box center [743, 174] width 682 height 13
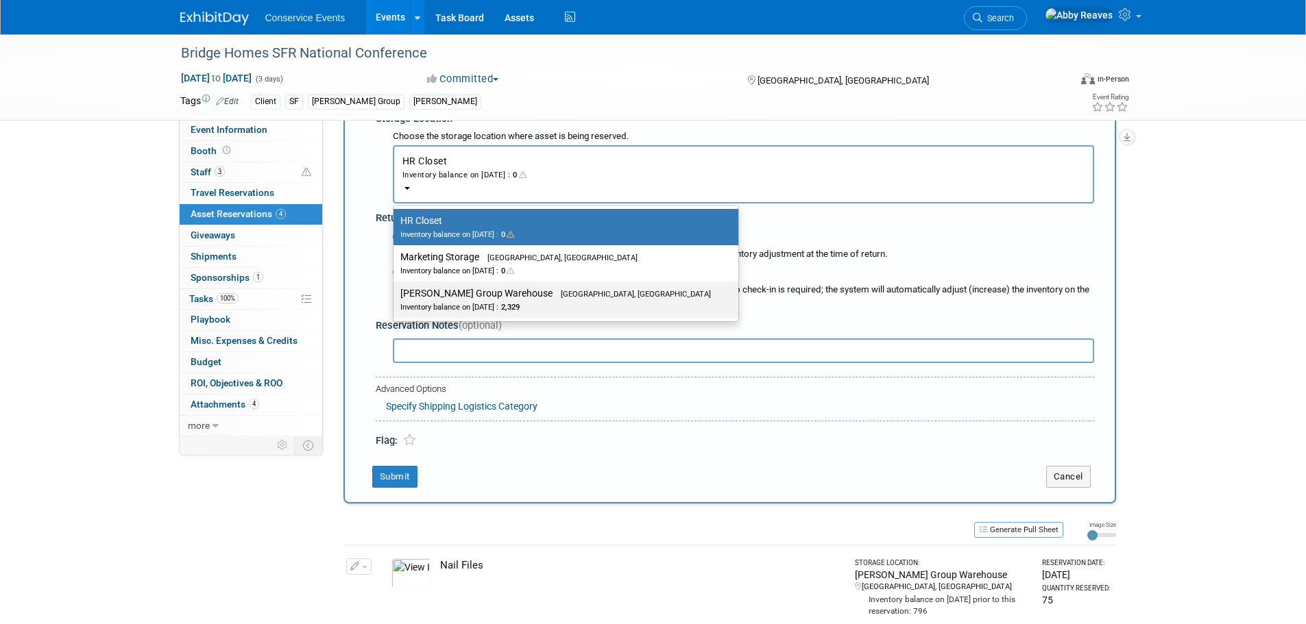
click at [477, 294] on label "Taylor Group Warehouse Brooklyn, OH Inventory balance on Sep 15, 2025 : 2,329" at bounding box center [562, 299] width 324 height 31
click at [396, 294] on input "Taylor Group Warehouse Brooklyn, OH Inventory balance on Sep 15, 2025 : 2,329" at bounding box center [391, 293] width 9 height 9
select select "11223164"
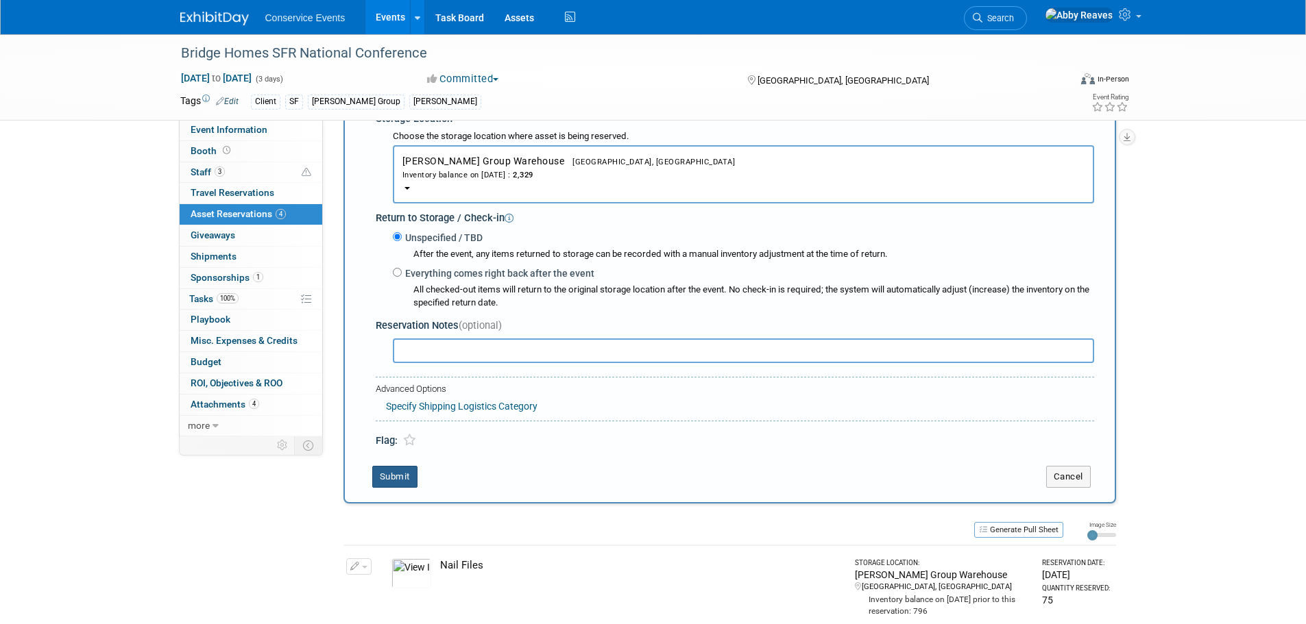
click at [400, 481] on button "Submit" at bounding box center [394, 477] width 45 height 22
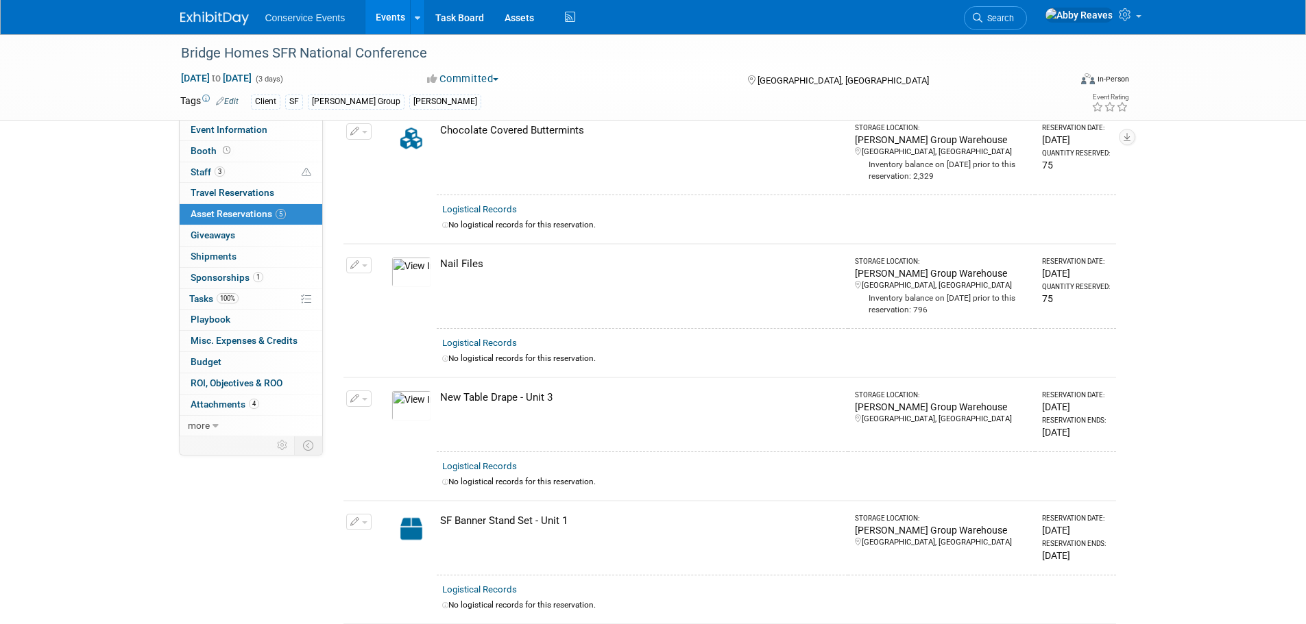
scroll to position [0, 0]
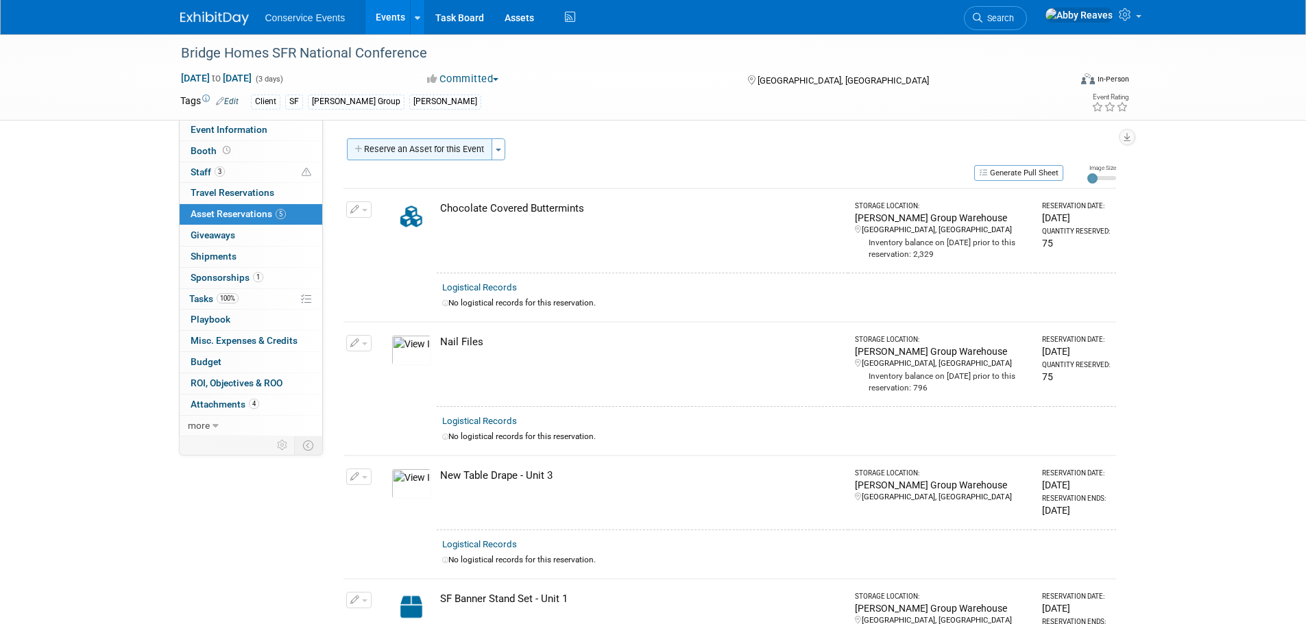
click at [436, 140] on button "Reserve an Asset for this Event" at bounding box center [419, 149] width 145 height 22
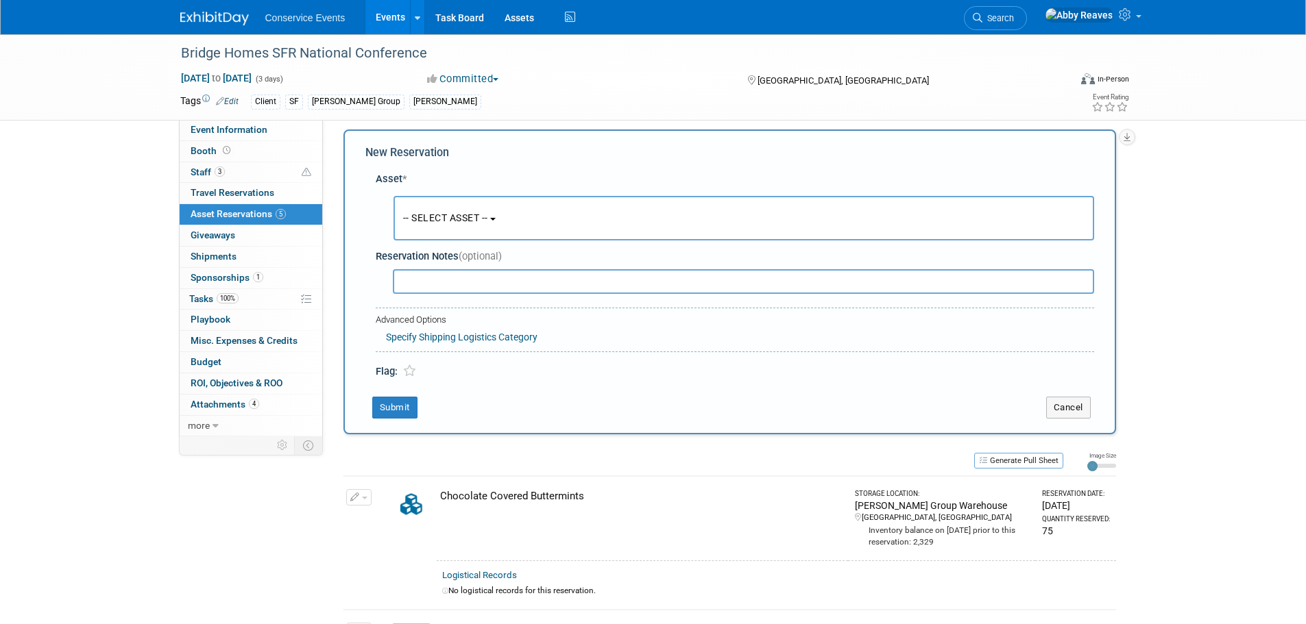
scroll to position [13, 0]
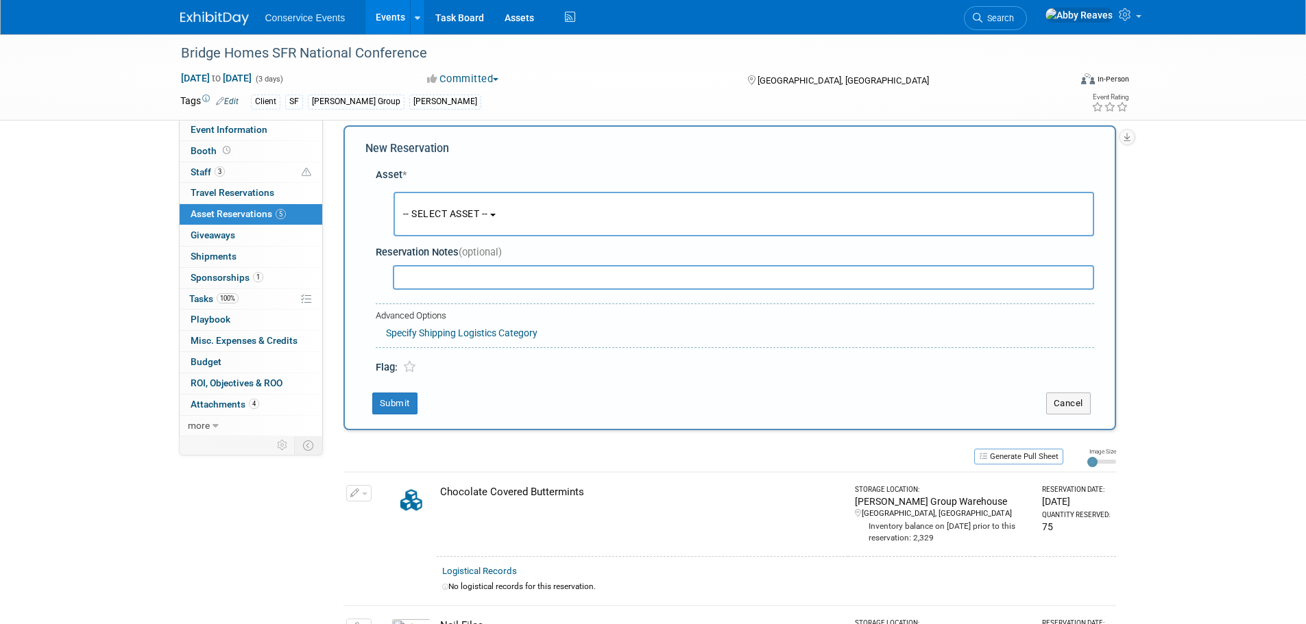
click at [518, 211] on button "-- SELECT ASSET --" at bounding box center [743, 214] width 701 height 45
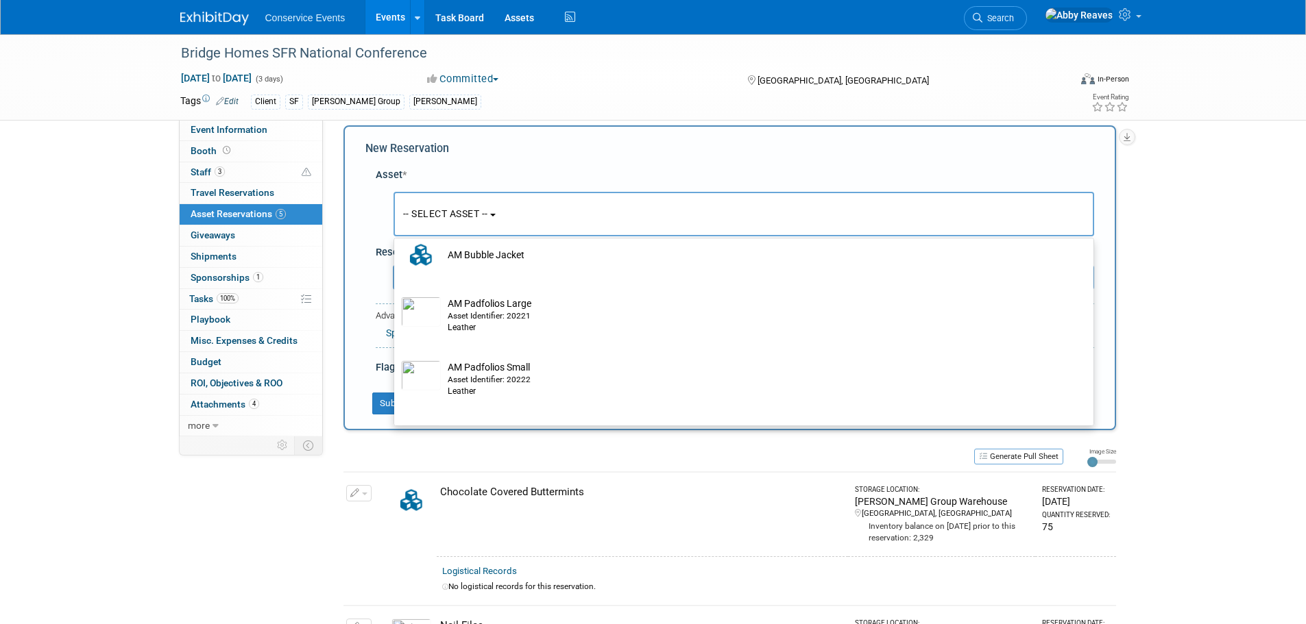
scroll to position [480, 0]
click at [614, 162] on div "Asset * -- SELECT ASSET -- <table style='display: inline-block; border-style:no…" at bounding box center [729, 268] width 729 height 215
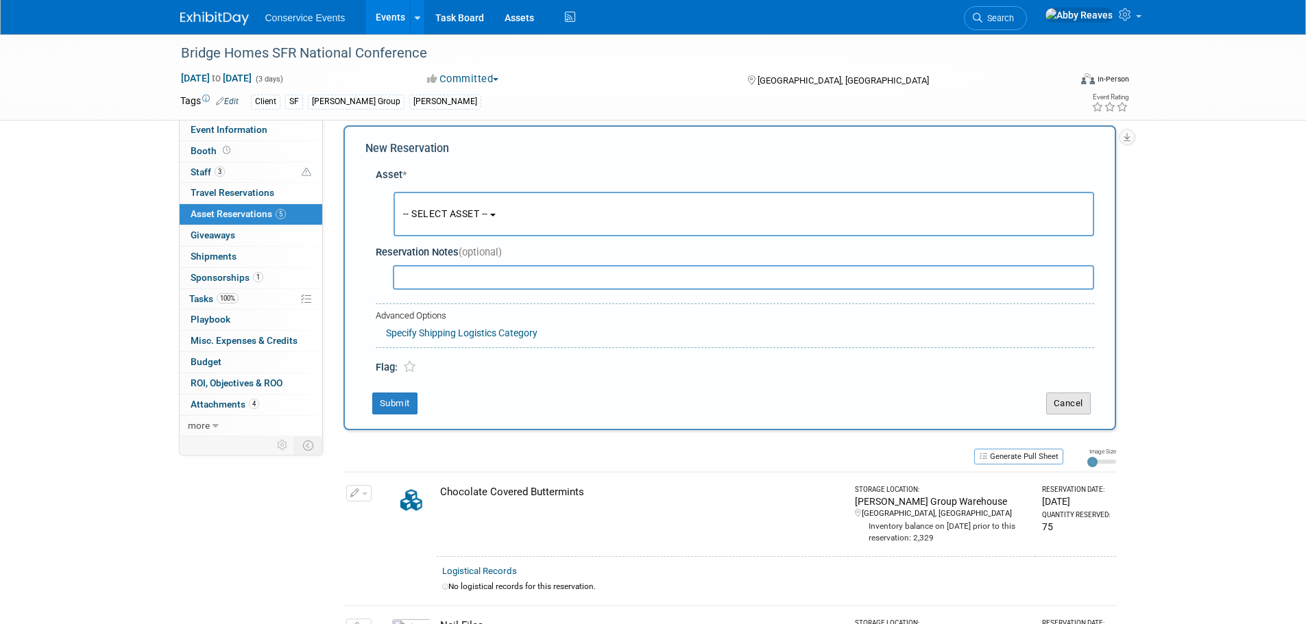
click at [1060, 404] on button "Cancel" at bounding box center [1068, 404] width 45 height 22
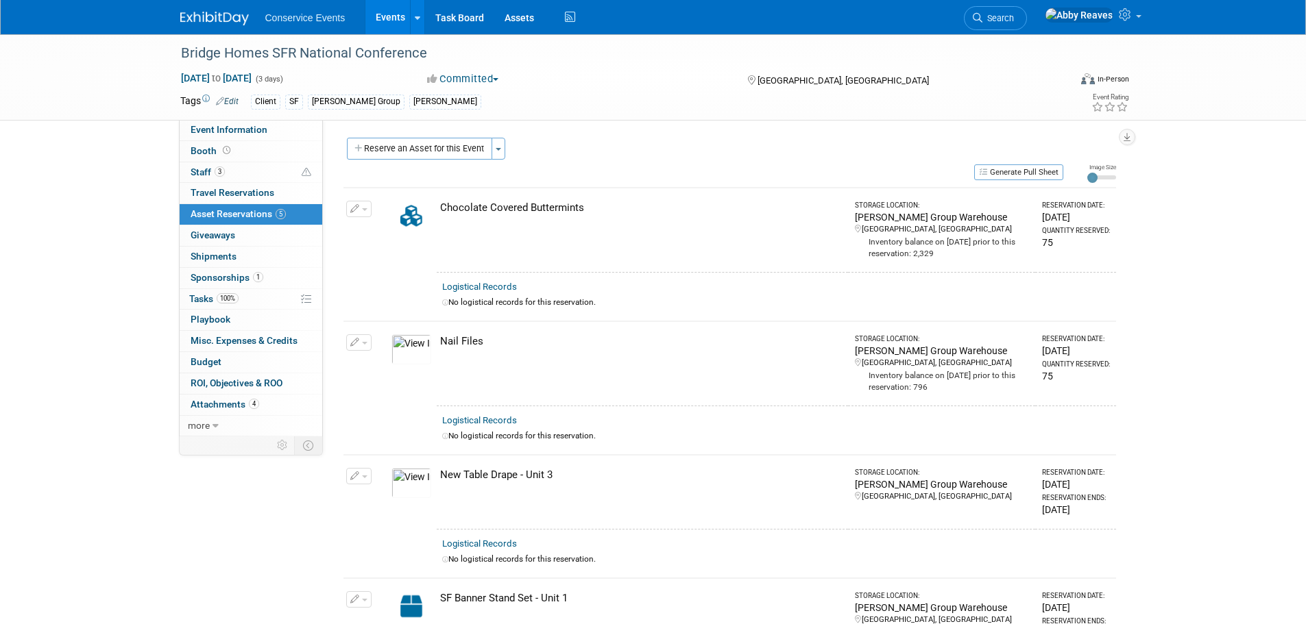
scroll to position [0, 0]
click at [285, 129] on link "Event Information" at bounding box center [251, 130] width 143 height 21
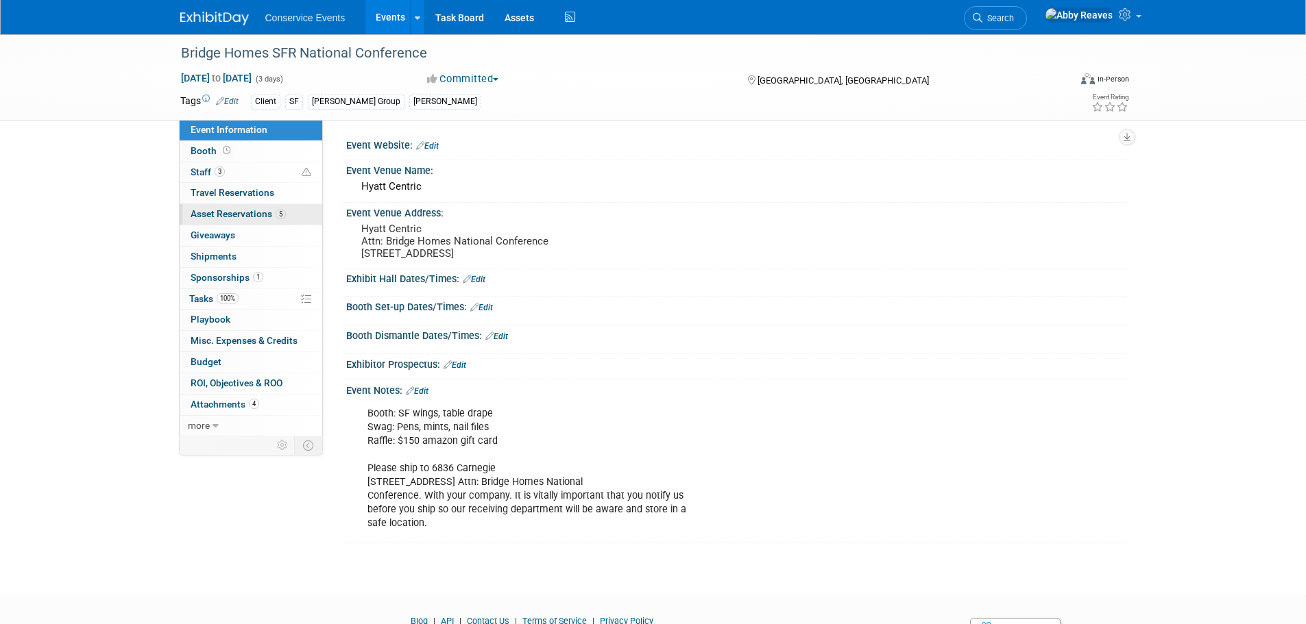
click at [287, 218] on link "5 Asset Reservations 5" at bounding box center [251, 214] width 143 height 21
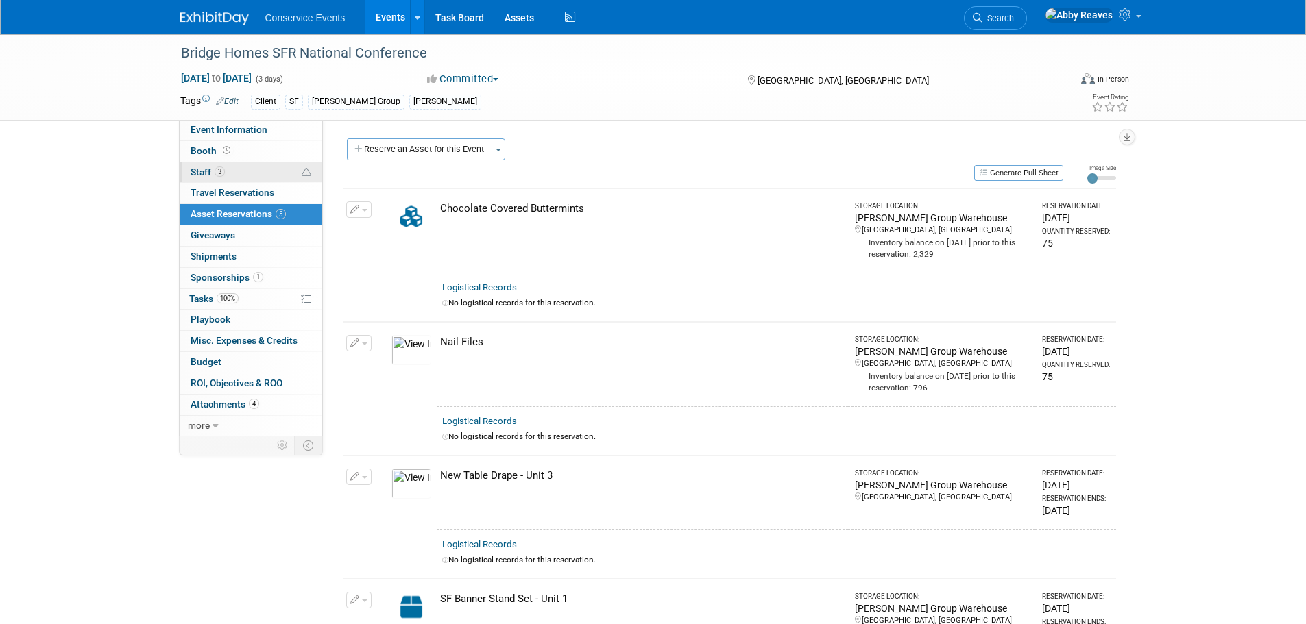
click at [248, 174] on link "3 Staff 3" at bounding box center [251, 172] width 143 height 21
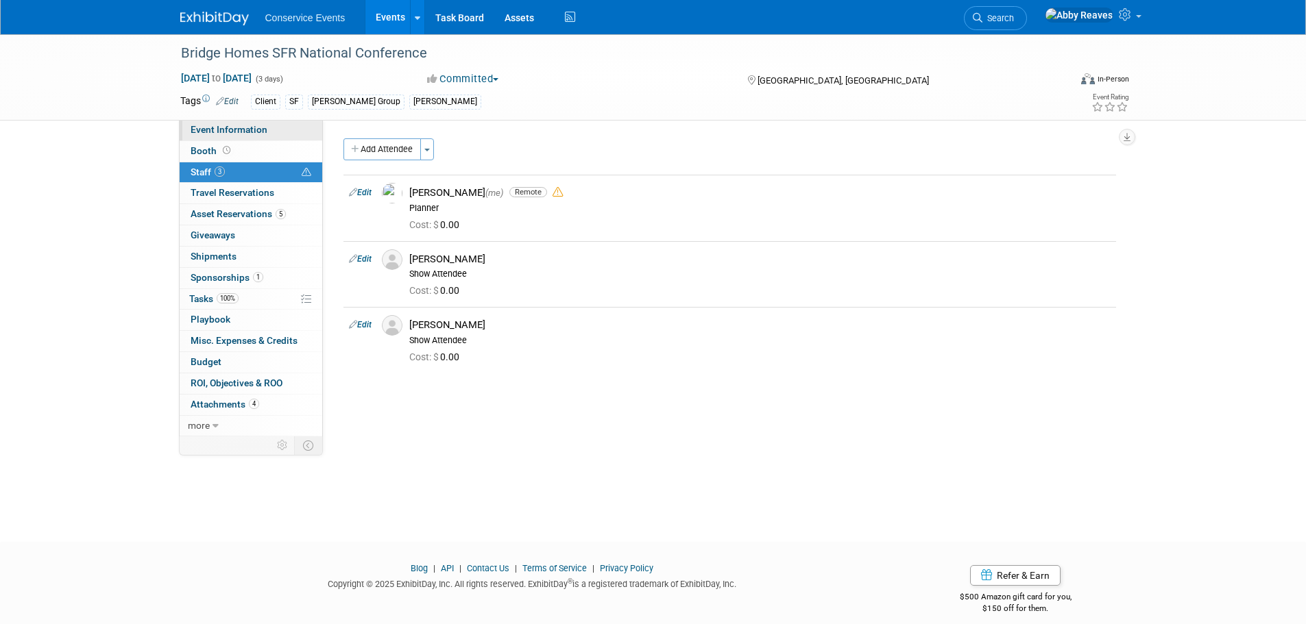
click at [258, 127] on span "Event Information" at bounding box center [229, 129] width 77 height 11
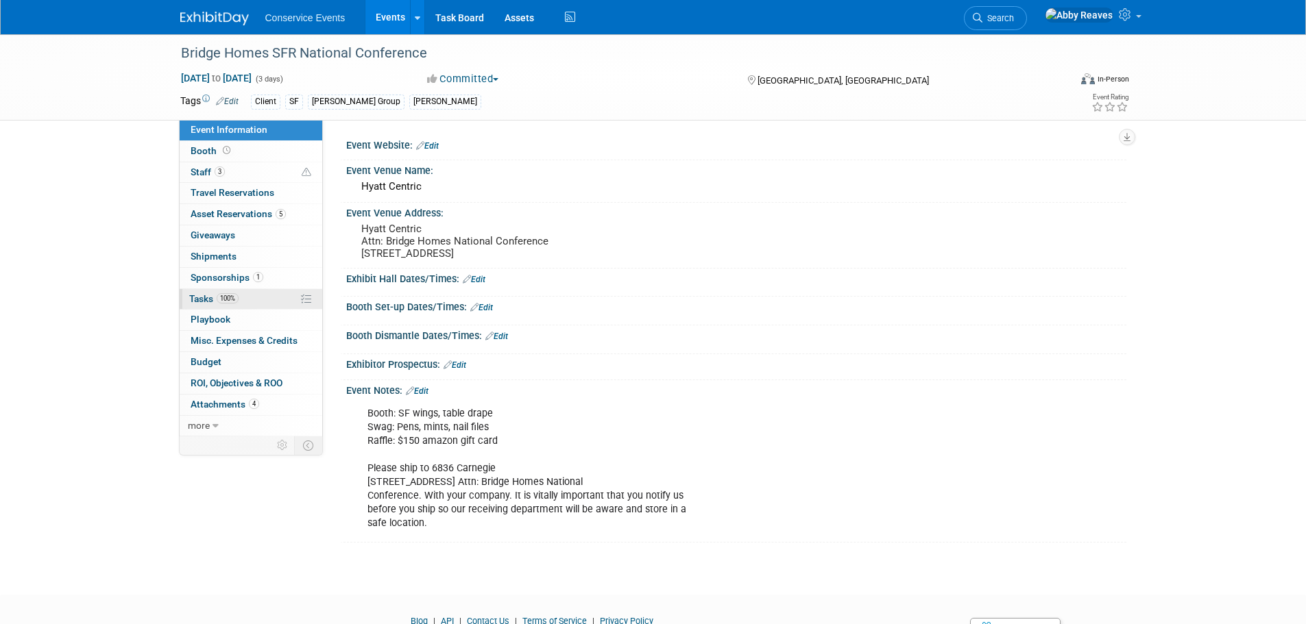
click at [282, 305] on link "100% Tasks 100%" at bounding box center [251, 299] width 143 height 21
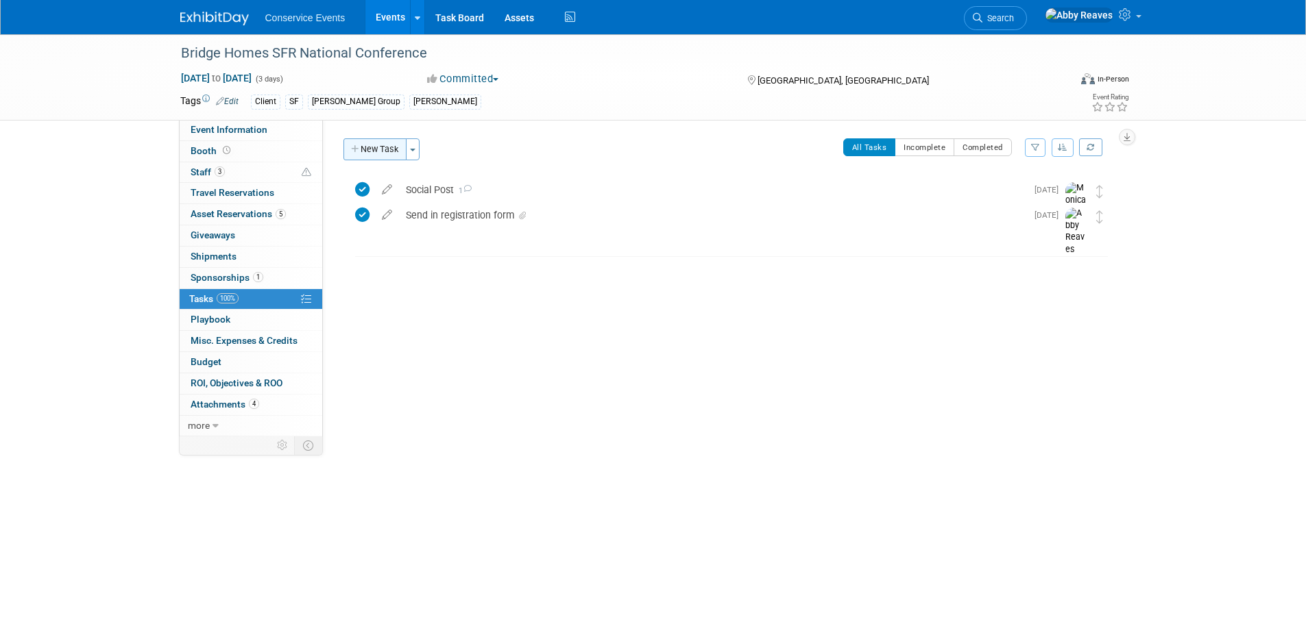
click at [365, 155] on button "New Task" at bounding box center [374, 149] width 63 height 22
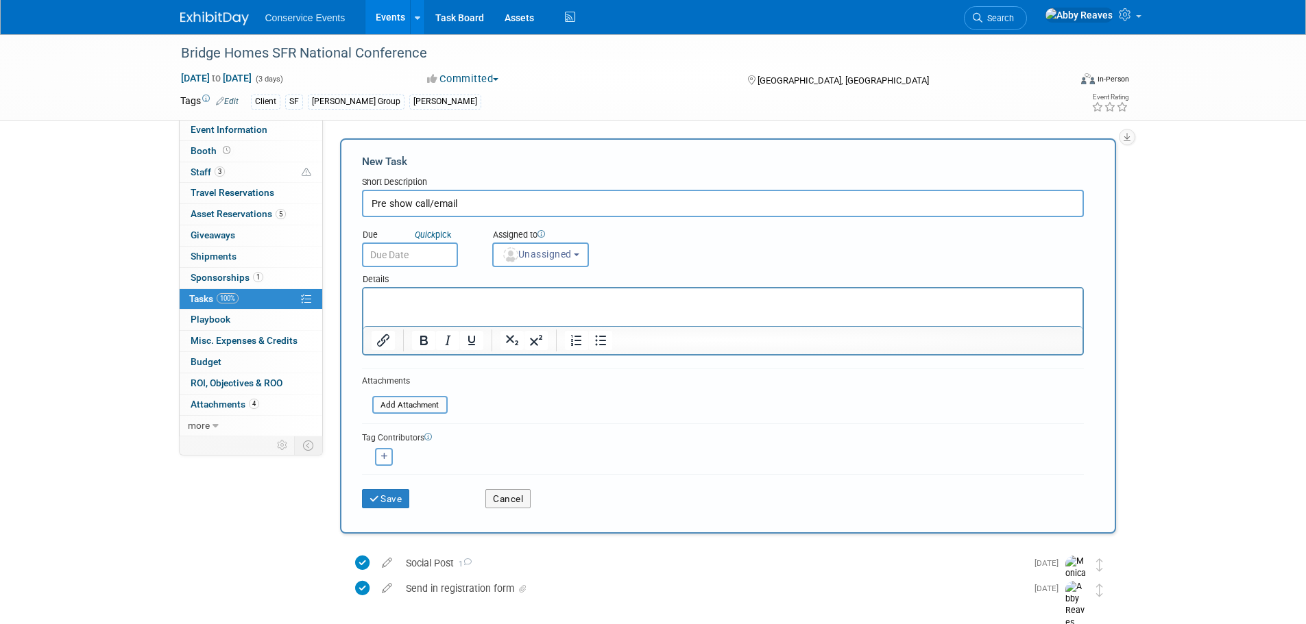
type input "Pre show call/email"
click at [404, 249] on input "text" at bounding box center [410, 255] width 96 height 25
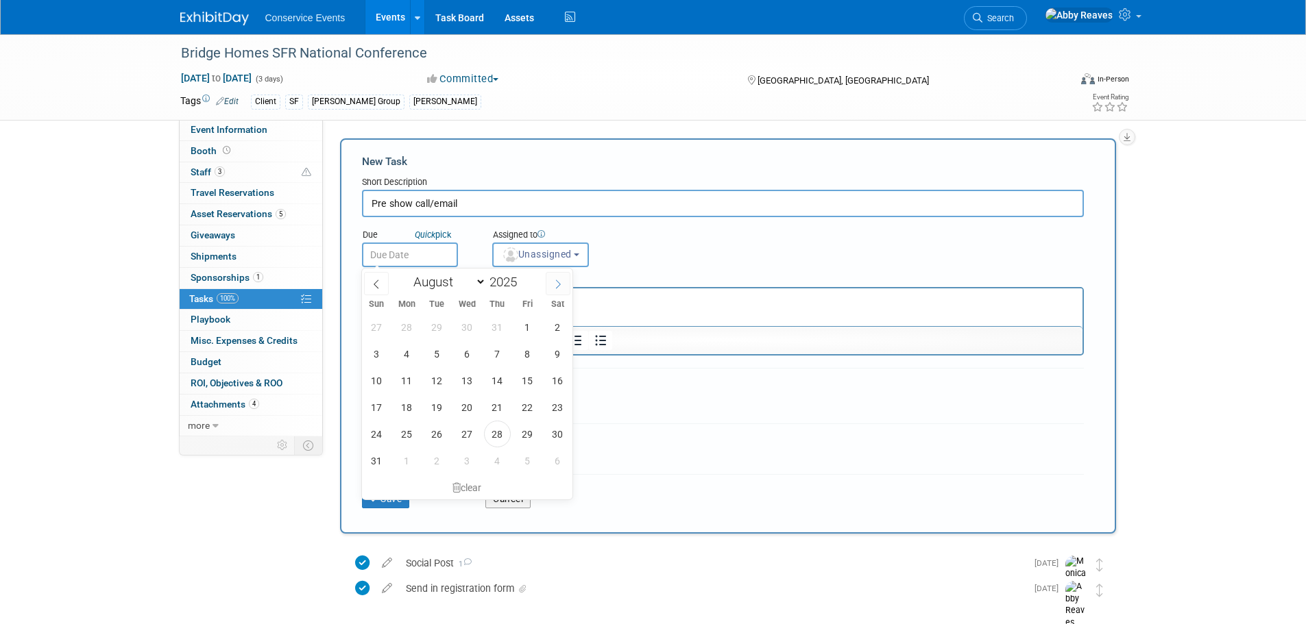
click at [549, 289] on span at bounding box center [558, 283] width 25 height 23
select select "8"
click at [415, 354] on span "8" at bounding box center [406, 354] width 27 height 27
type input "Sep 8, 2025"
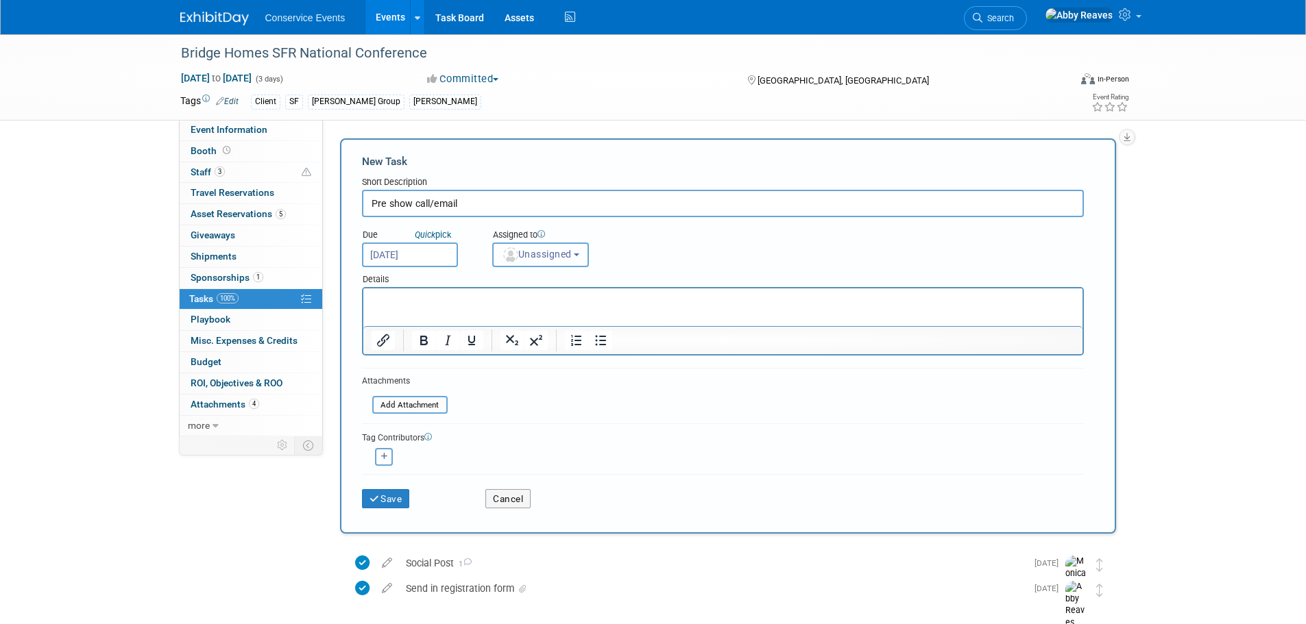
click at [523, 253] on span "Unassigned" at bounding box center [537, 254] width 70 height 11
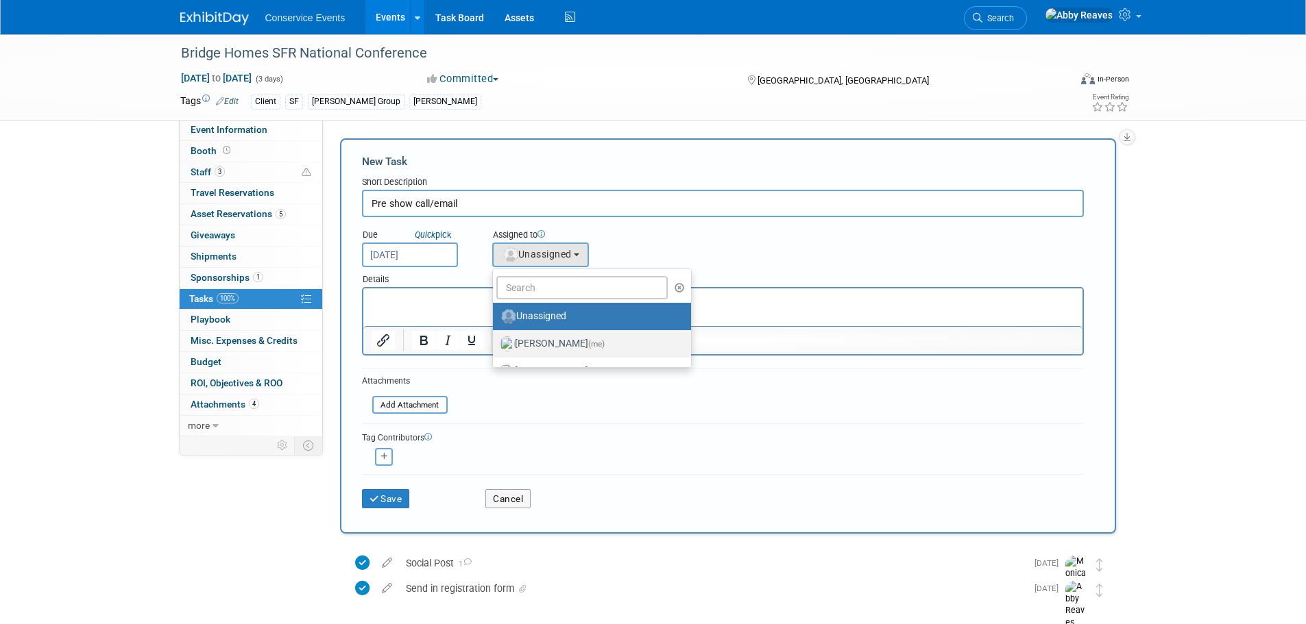
click at [544, 345] on label "Abby Reaves (me)" at bounding box center [589, 344] width 178 height 22
click at [495, 345] on input "Abby Reaves (me)" at bounding box center [490, 342] width 9 height 9
select select "888e4ed3-42fd-4820-a89e-ed4ce941d196"
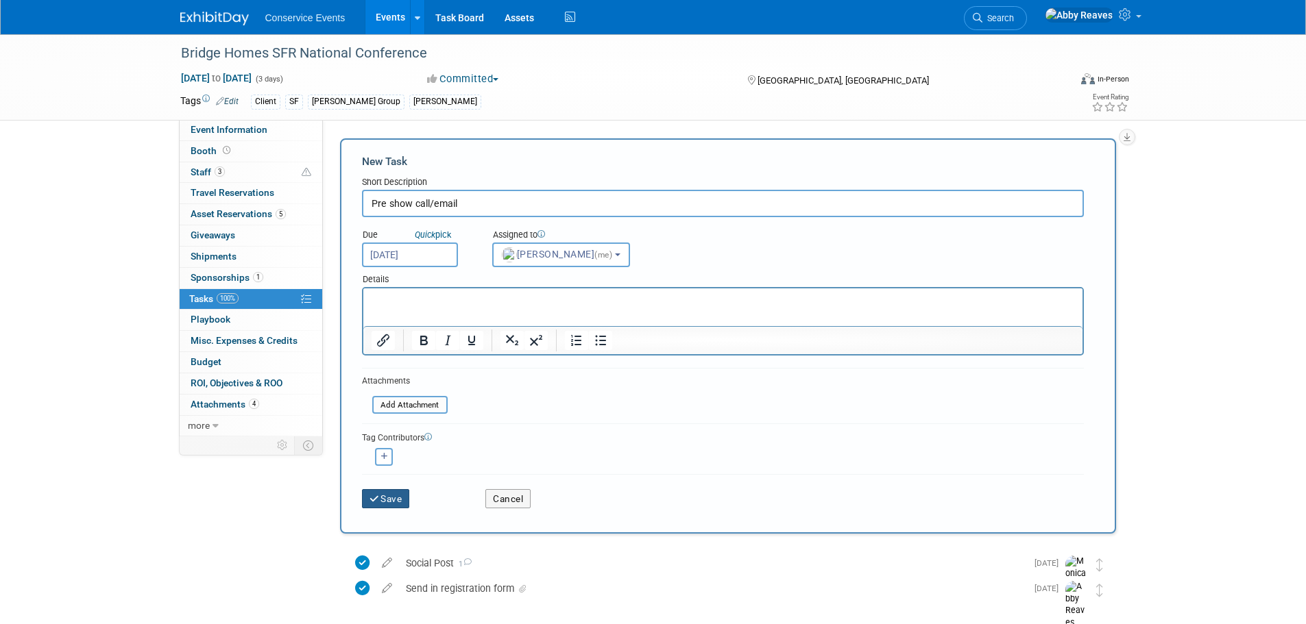
click at [387, 502] on button "Save" at bounding box center [386, 498] width 48 height 19
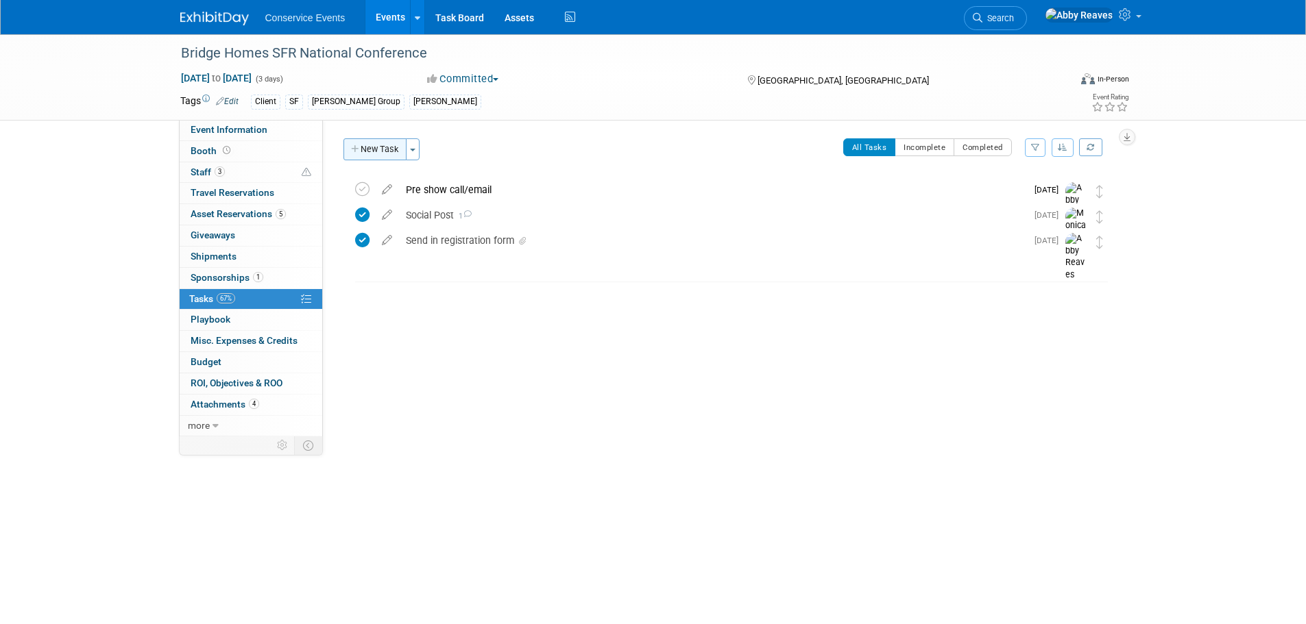
click at [393, 151] on button "New Task" at bounding box center [374, 149] width 63 height 22
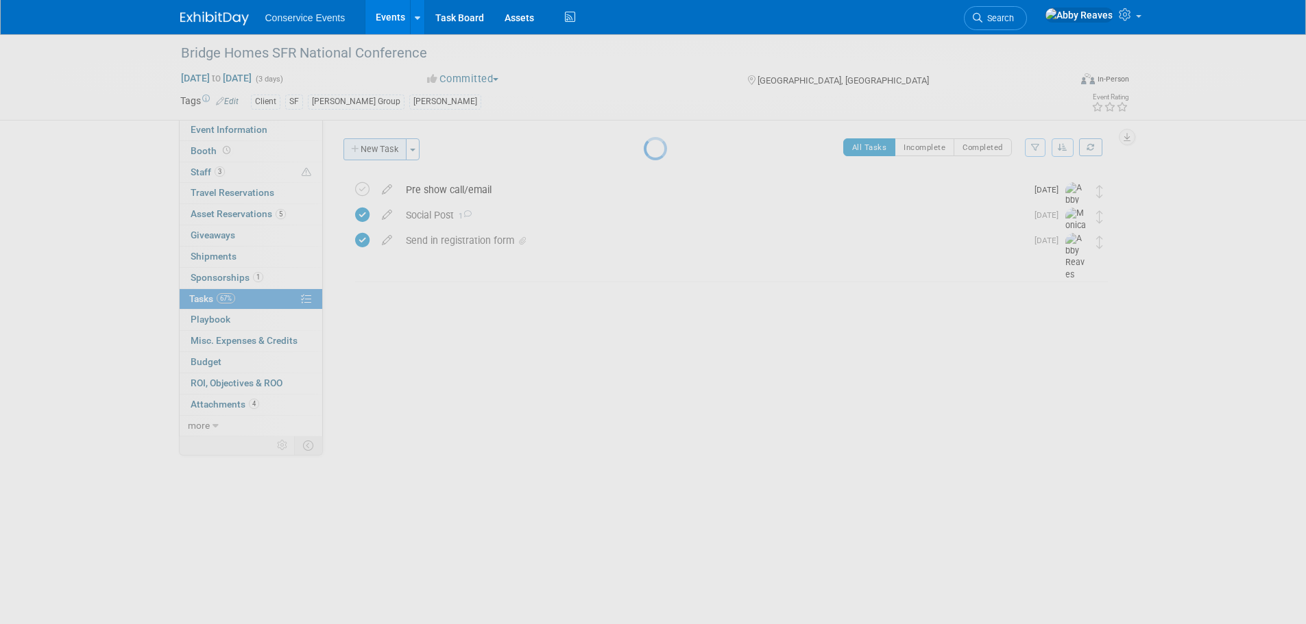
select select "7"
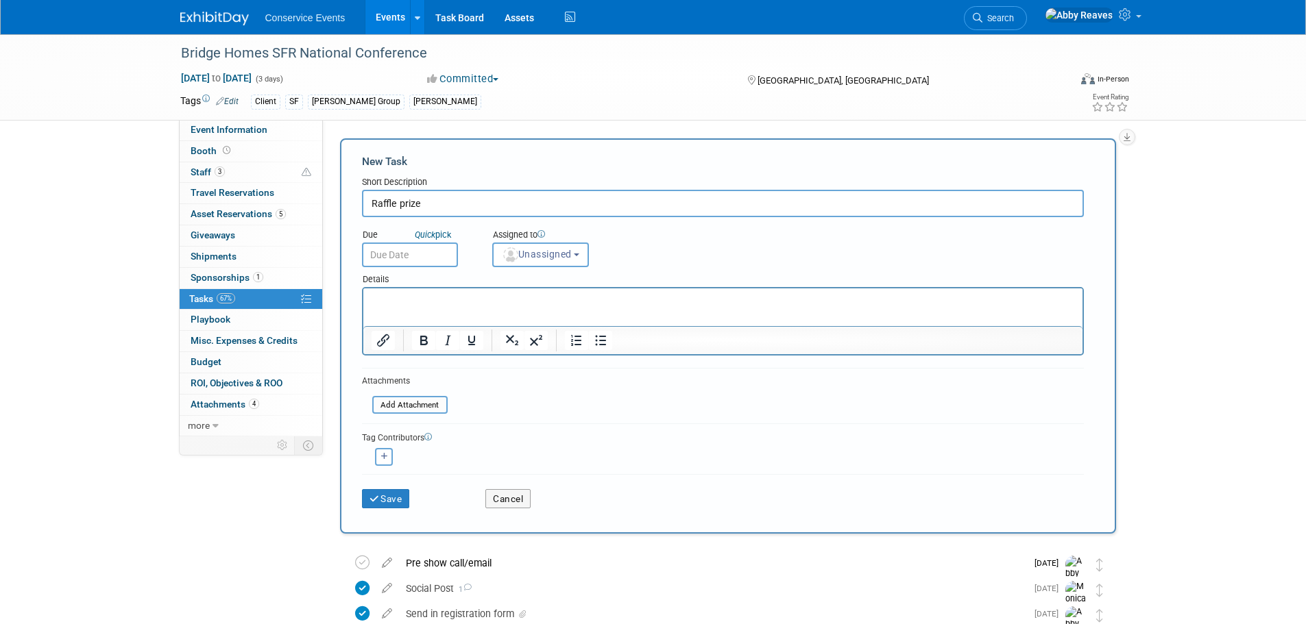
type input "Raffle prize"
click at [370, 252] on input "text" at bounding box center [410, 255] width 96 height 25
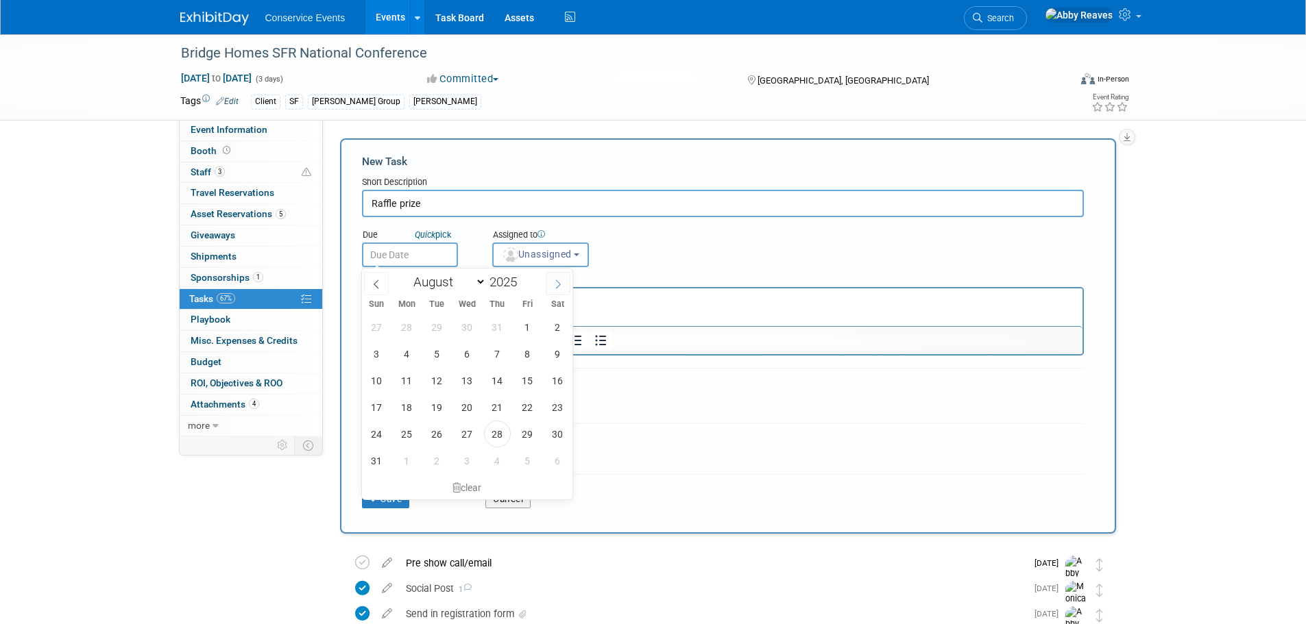
click at [548, 284] on span at bounding box center [558, 283] width 25 height 23
select select "8"
click at [491, 382] on span "18" at bounding box center [497, 380] width 27 height 27
type input "Sep 18, 2025"
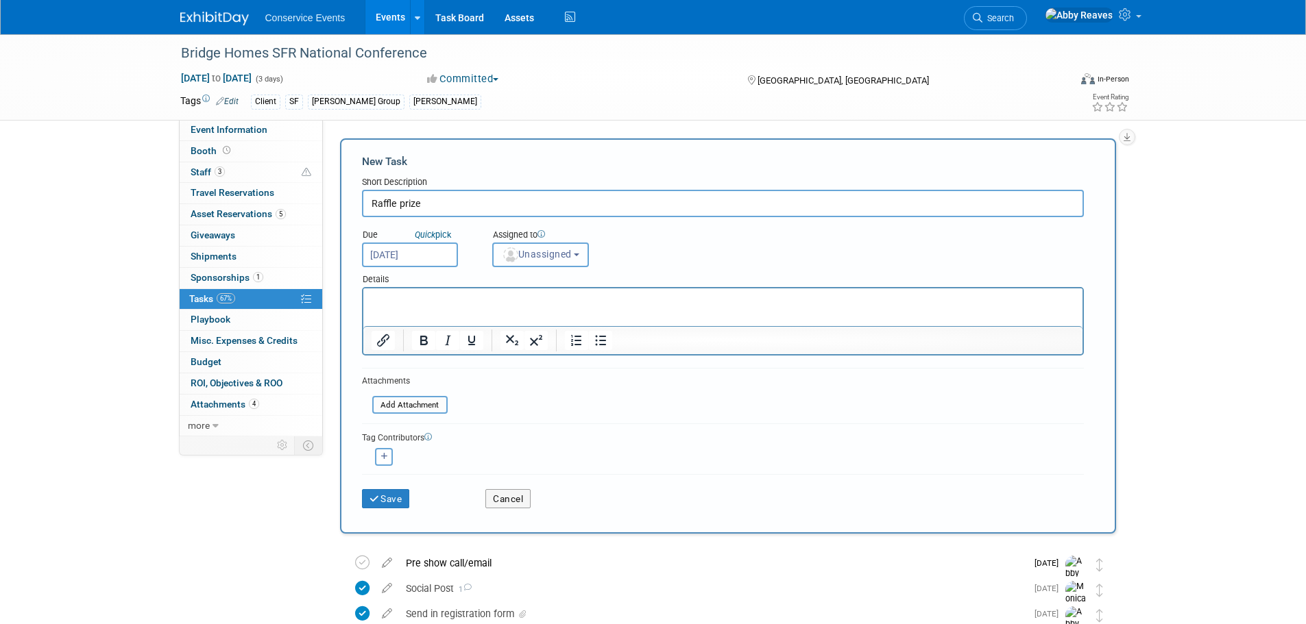
click at [539, 260] on button "Unassigned" at bounding box center [540, 255] width 97 height 25
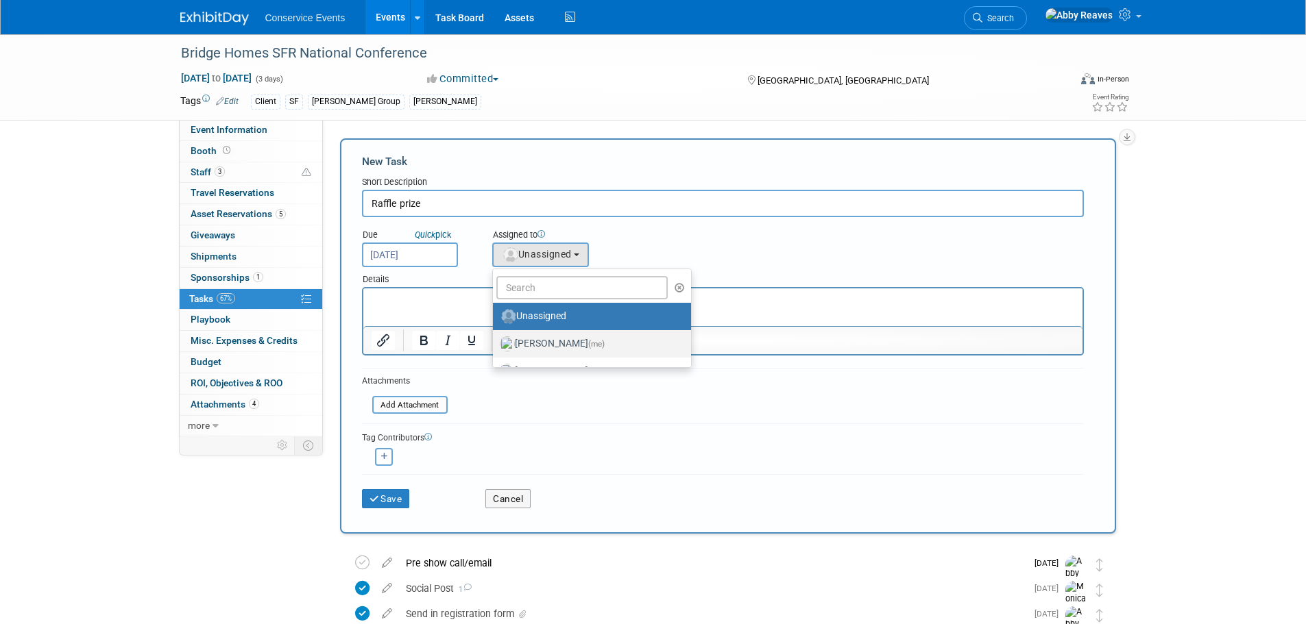
click at [549, 341] on label "Abby Reaves (me)" at bounding box center [589, 344] width 178 height 22
click at [495, 341] on input "Abby Reaves (me)" at bounding box center [490, 342] width 9 height 9
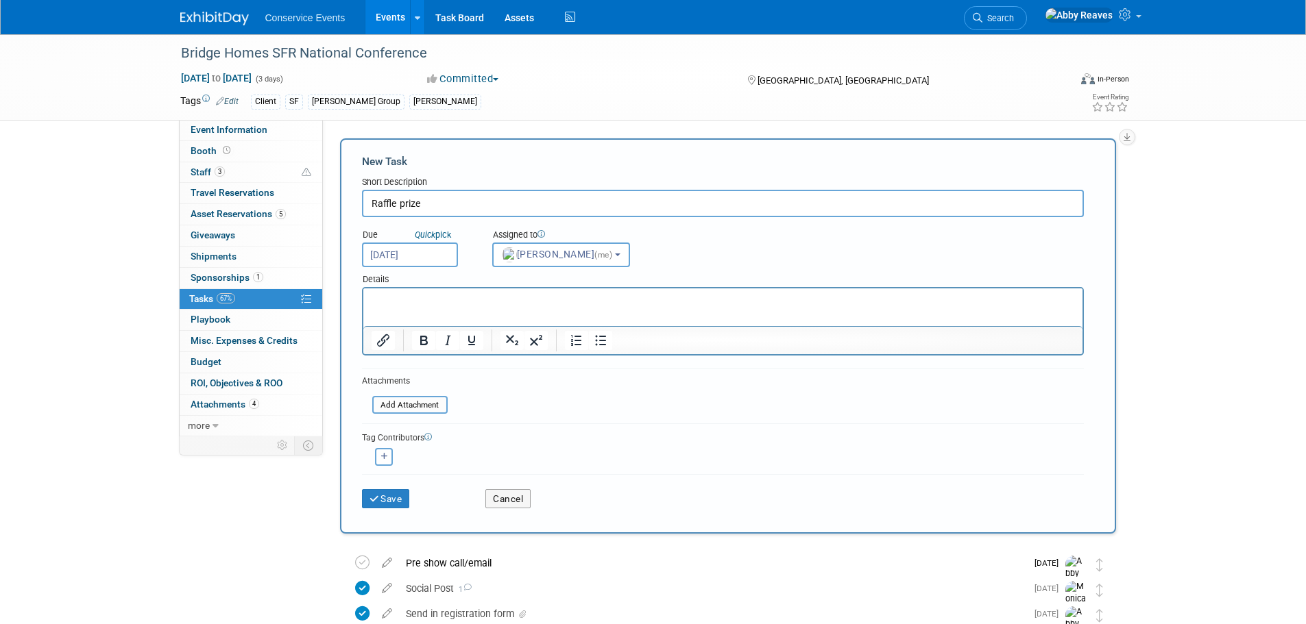
select select "888e4ed3-42fd-4820-a89e-ed4ce941d196"
click at [400, 502] on button "Save" at bounding box center [386, 498] width 48 height 19
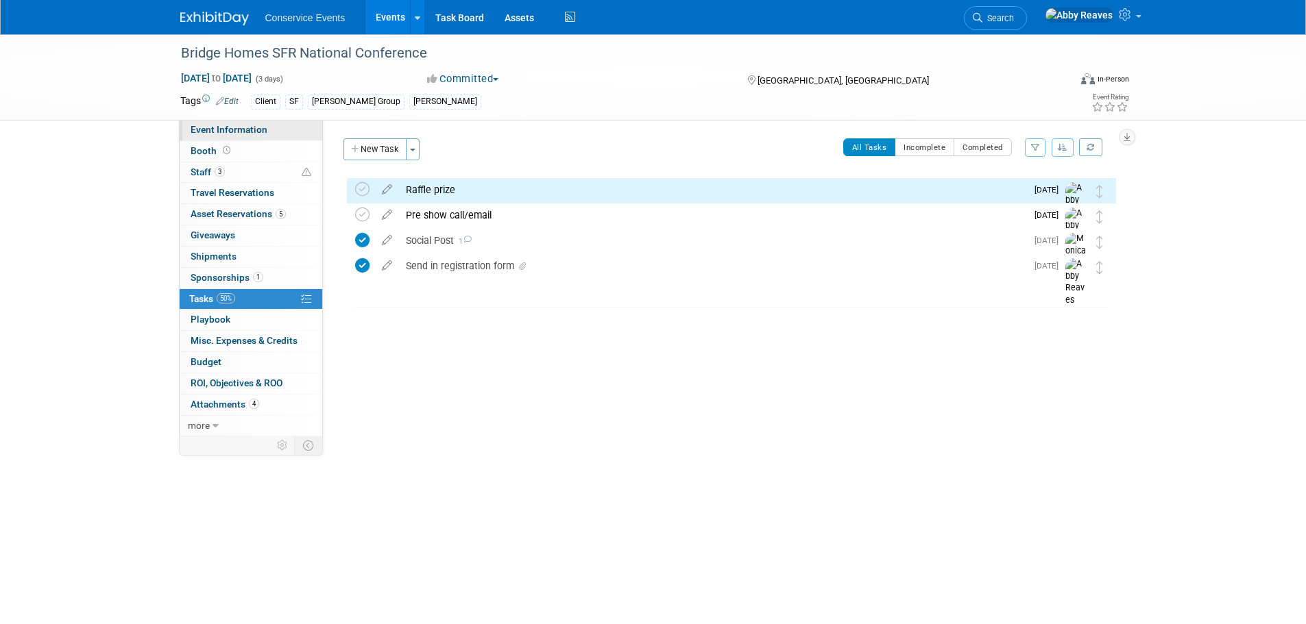
click at [306, 130] on link "Event Information" at bounding box center [251, 130] width 143 height 21
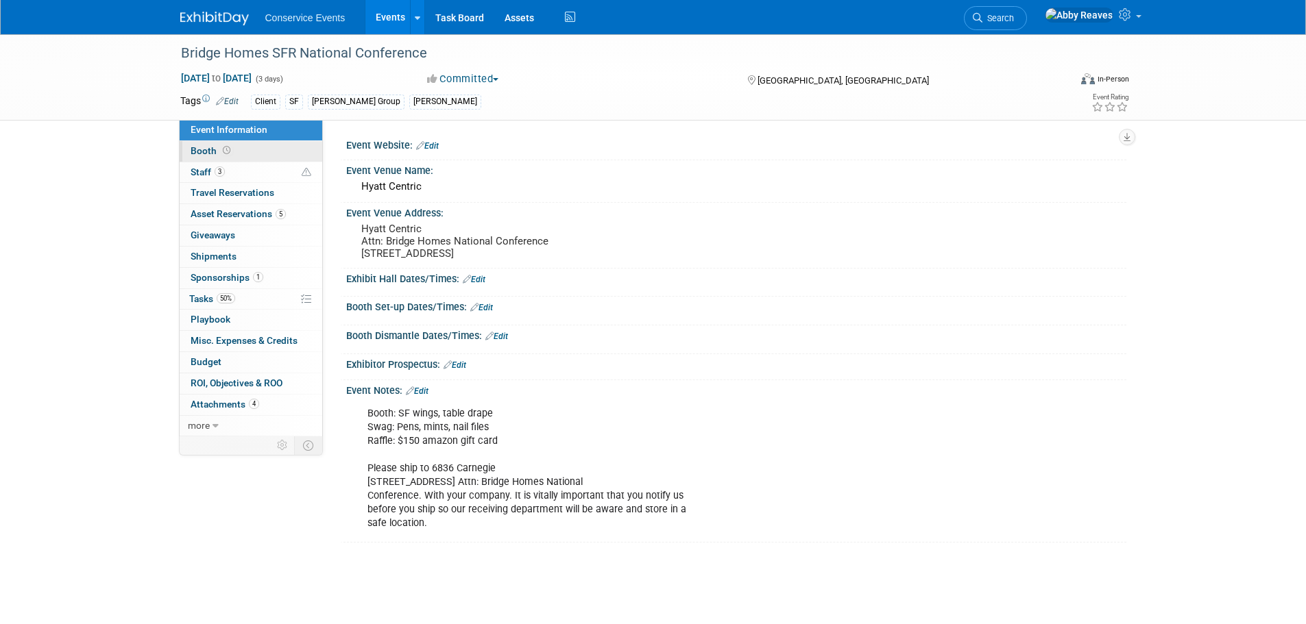
click at [275, 161] on link "Booth" at bounding box center [251, 151] width 143 height 21
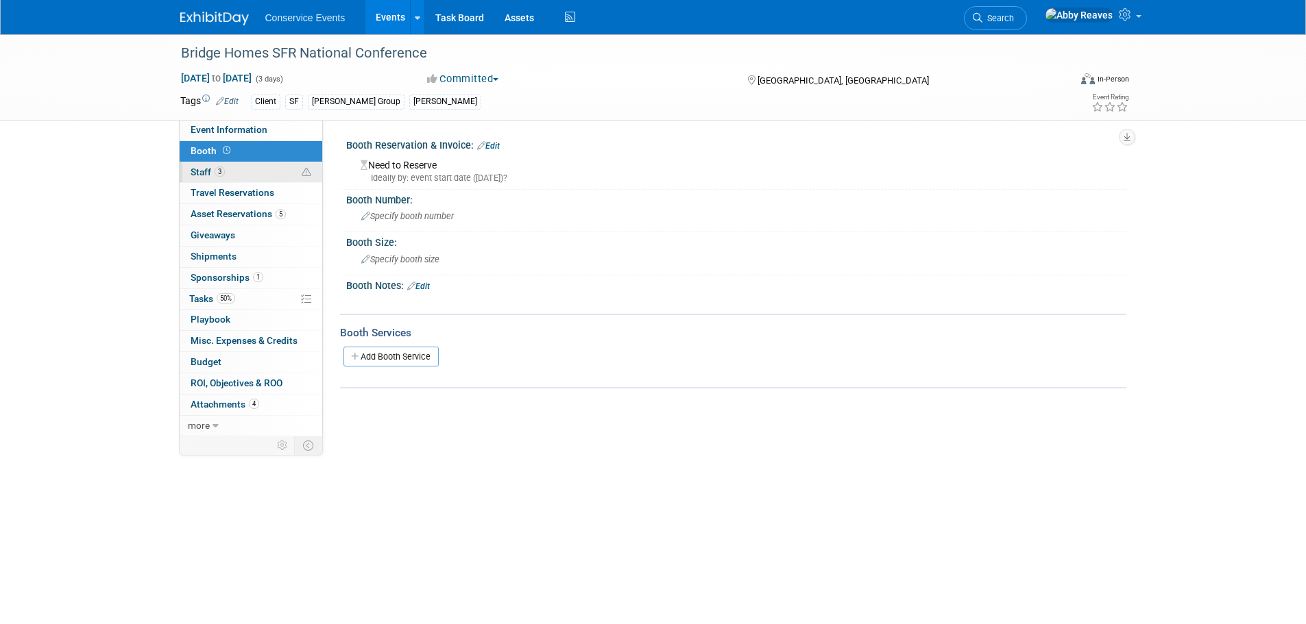
click at [271, 165] on link "3 Staff 3" at bounding box center [251, 172] width 143 height 21
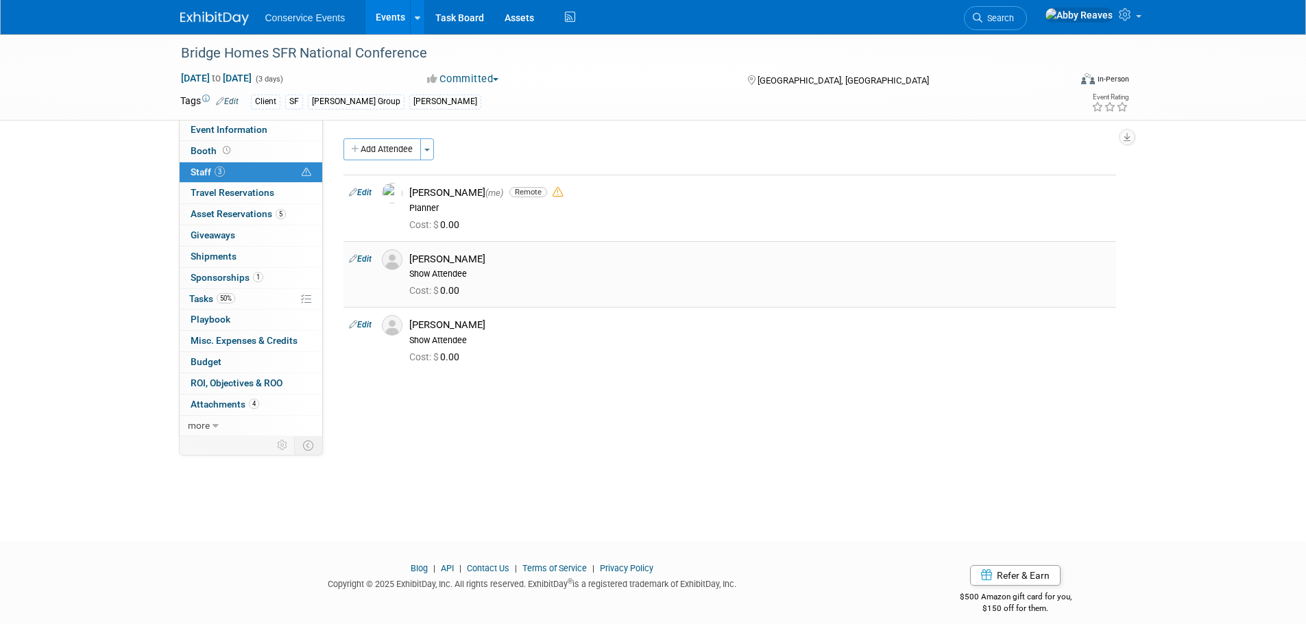
click at [372, 258] on link "Edit" at bounding box center [360, 259] width 23 height 10
select select "7c2032f9-ac3c-4724-870a-350a4d026120"
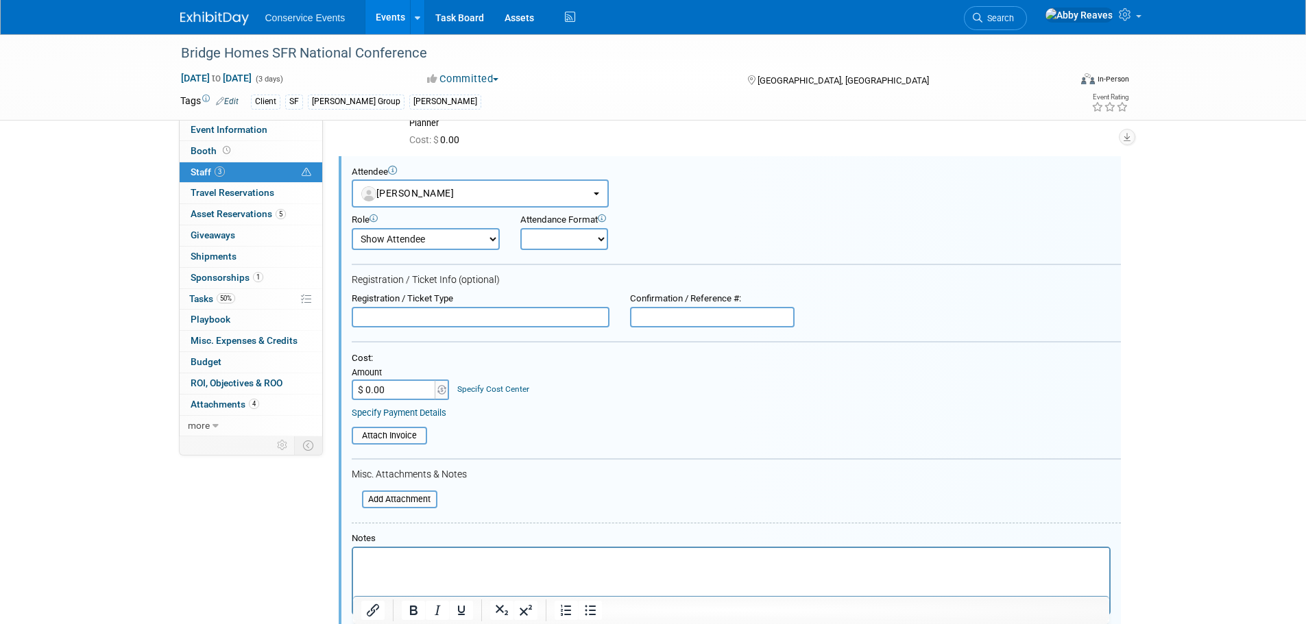
click at [547, 241] on select "Onsite Remote" at bounding box center [564, 239] width 88 height 22
select select "2"
click at [520, 228] on select "Onsite Remote" at bounding box center [564, 239] width 88 height 22
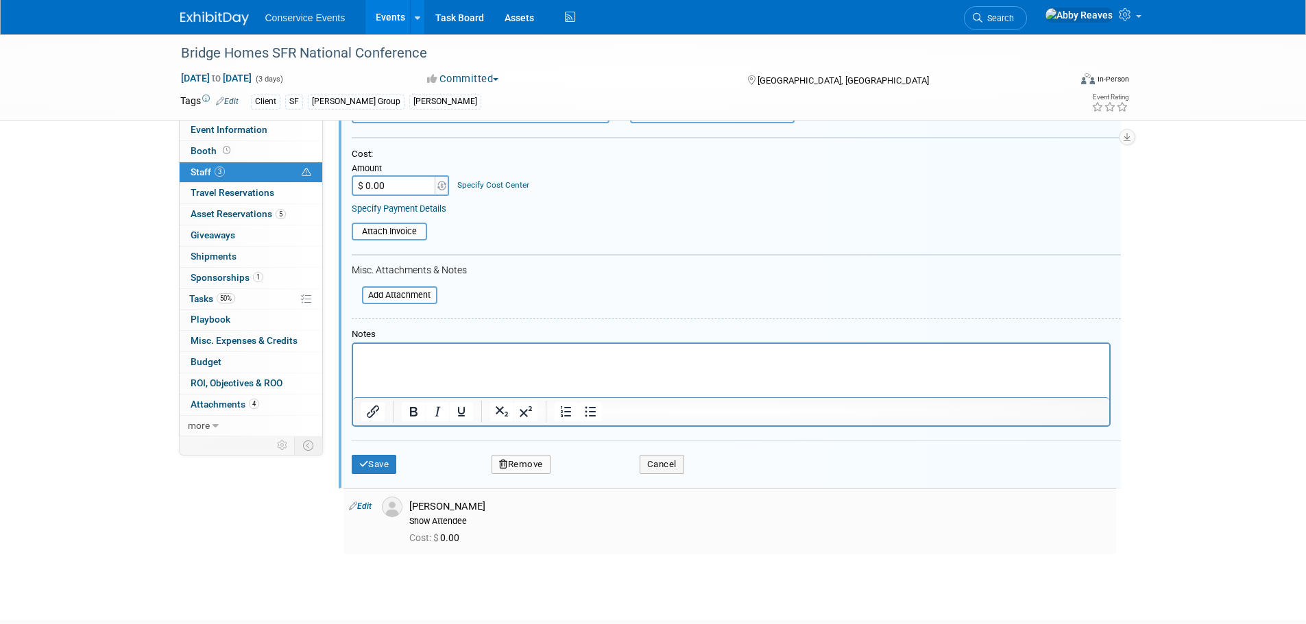
scroll to position [291, 0]
click at [385, 463] on button "Save" at bounding box center [374, 463] width 45 height 19
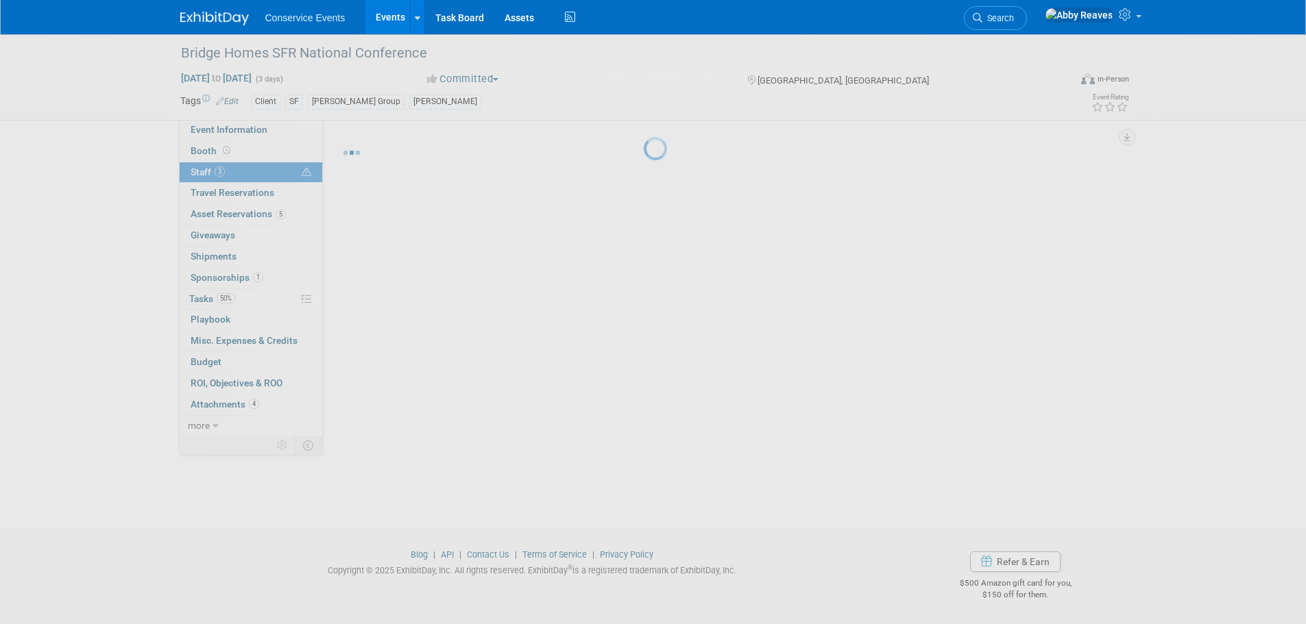
scroll to position [14, 0]
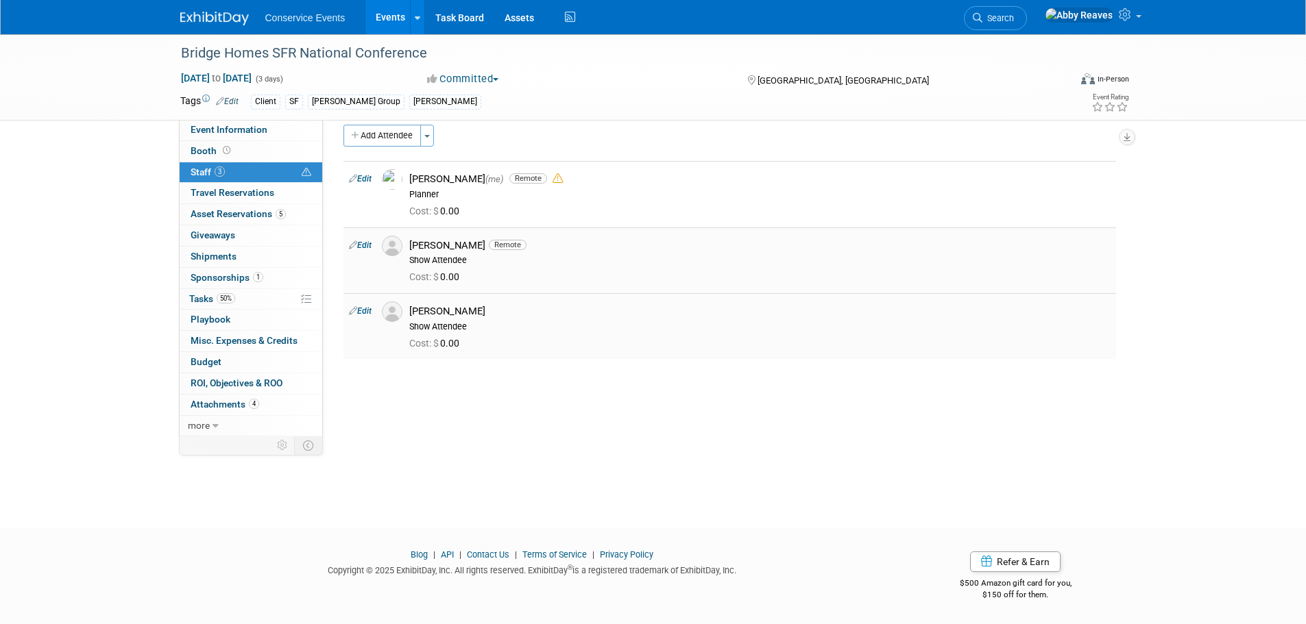
click at [361, 310] on link "Edit" at bounding box center [360, 311] width 23 height 10
select select "38dbb3c3-bcf6-448b-9a3e-0aed598cb085"
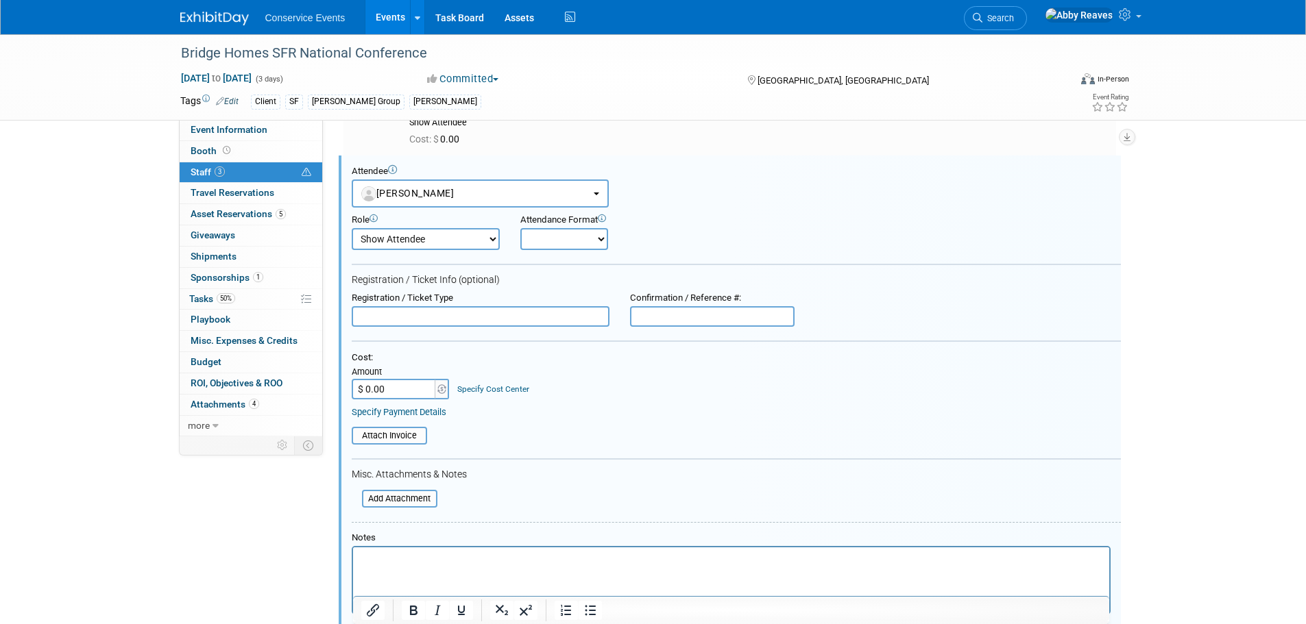
scroll to position [0, 0]
click at [564, 244] on select "Onsite Remote" at bounding box center [564, 239] width 88 height 22
select select "1"
click at [520, 228] on select "Onsite Remote" at bounding box center [564, 239] width 88 height 22
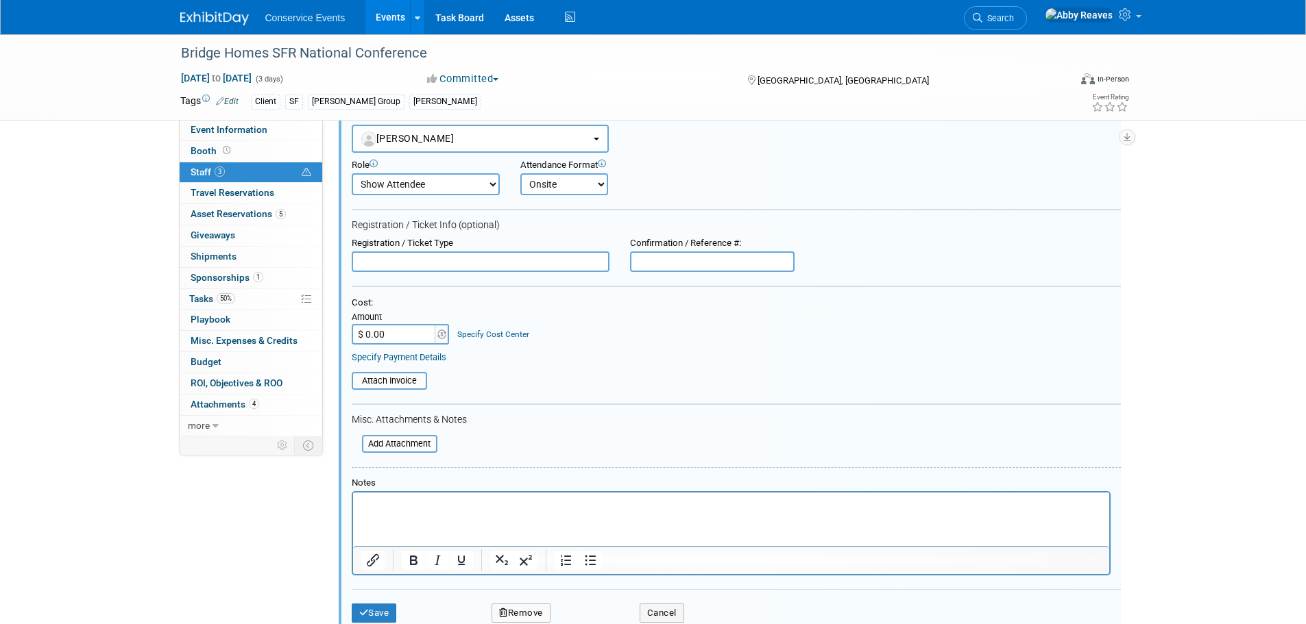
scroll to position [357, 0]
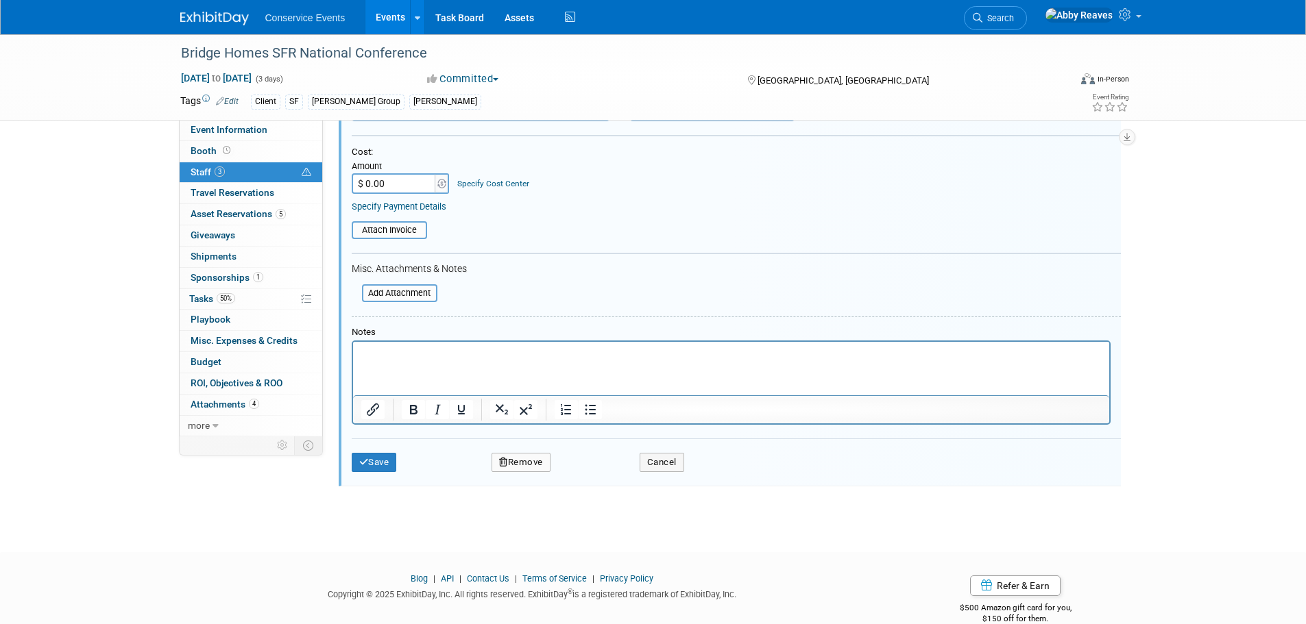
click at [363, 446] on div "Save Remove Cancel" at bounding box center [736, 461] width 769 height 44
click at [363, 457] on button "Save" at bounding box center [374, 462] width 45 height 19
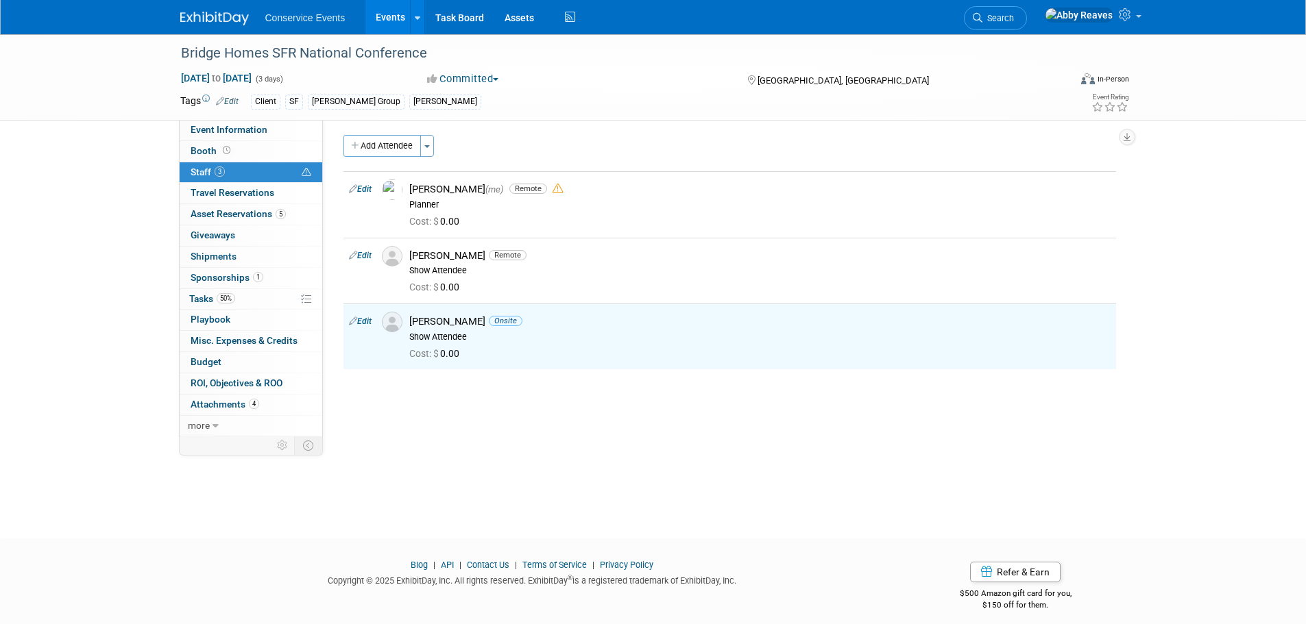
scroll to position [0, 0]
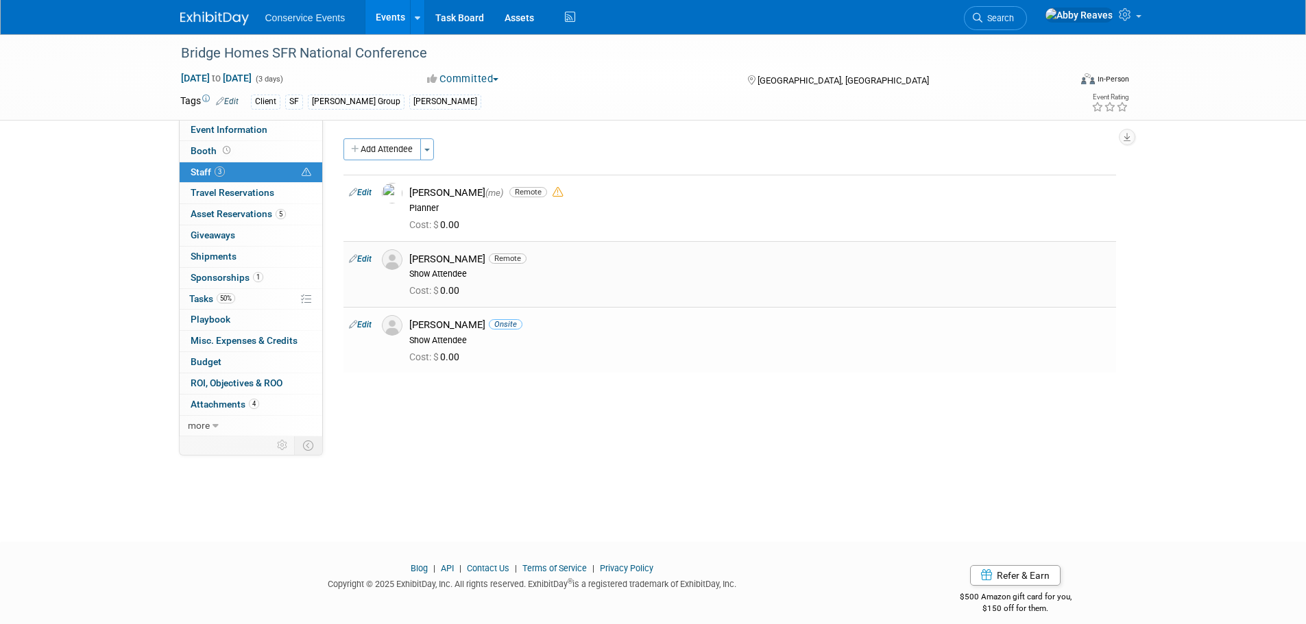
click at [364, 259] on link "Edit" at bounding box center [360, 259] width 23 height 10
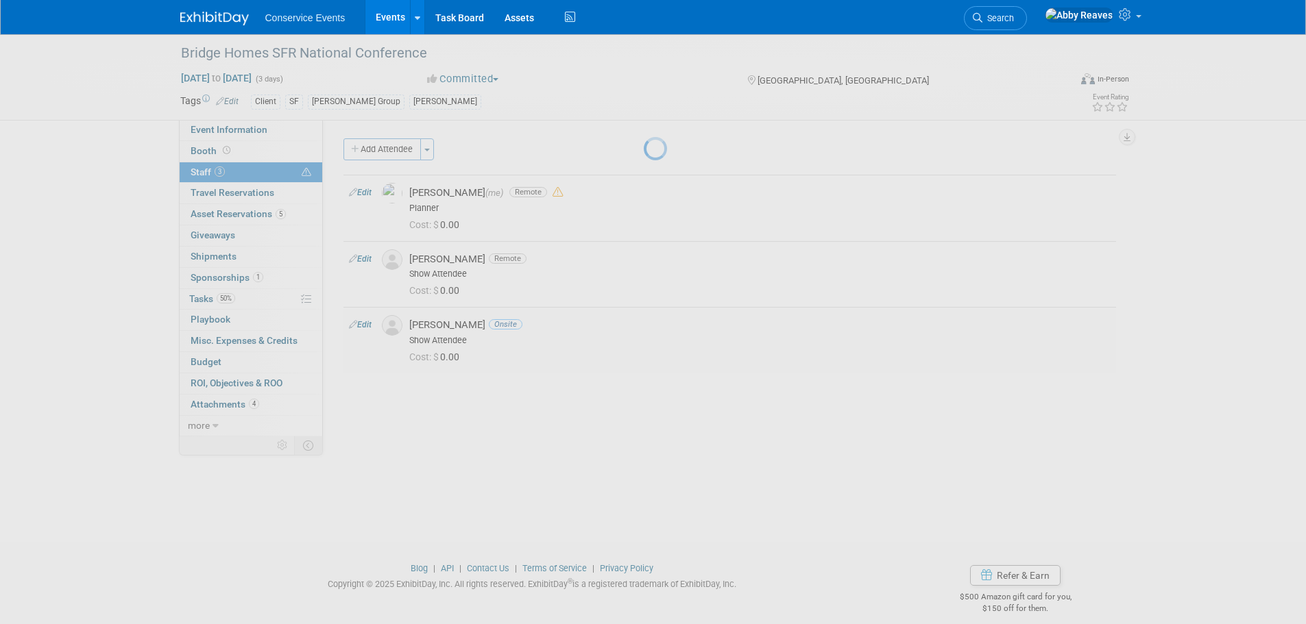
select select "7c2032f9-ac3c-4724-870a-350a4d026120"
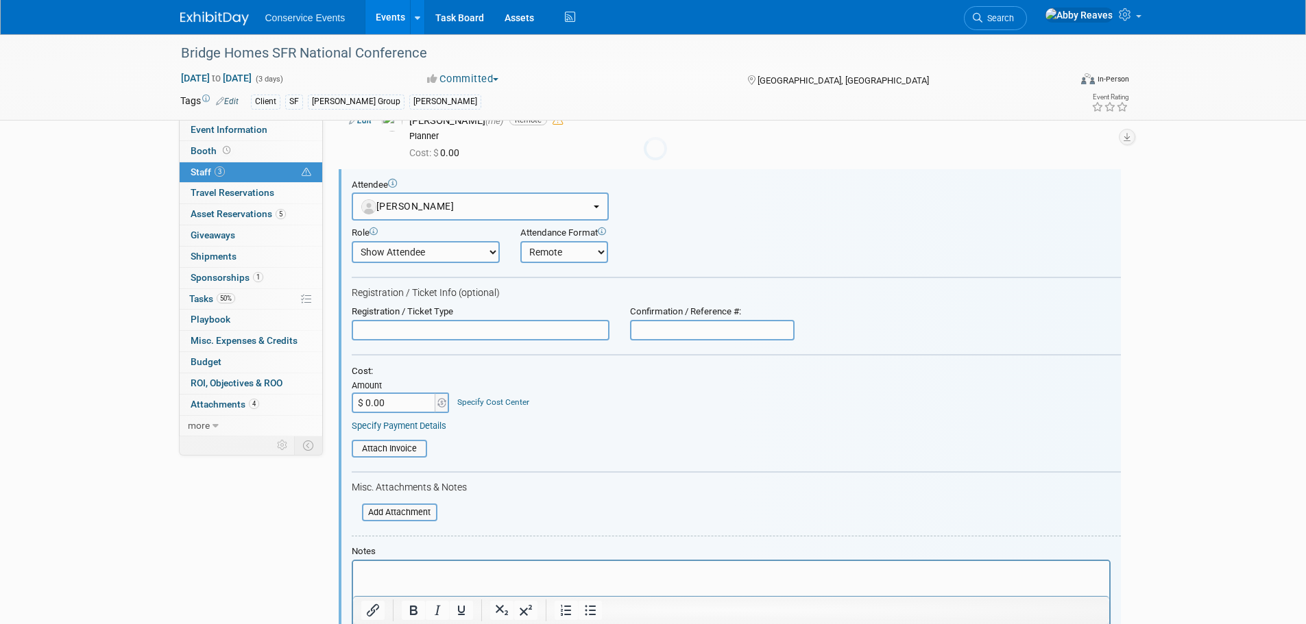
scroll to position [85, 0]
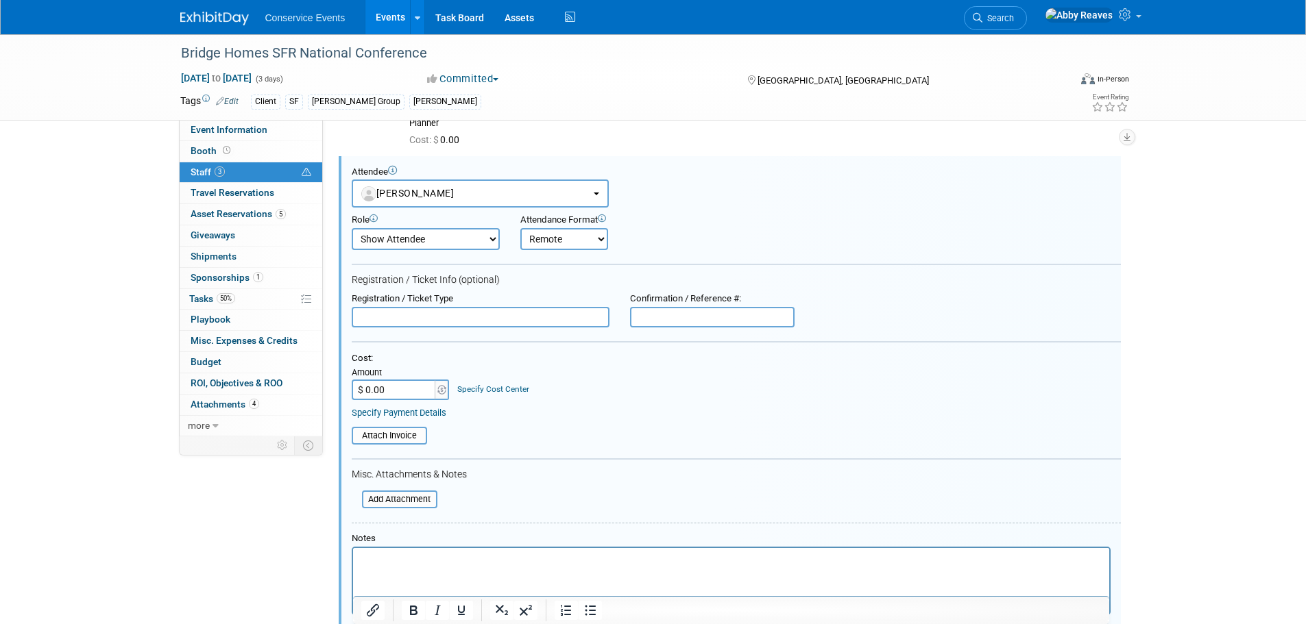
click at [466, 247] on select "Demonstrator Host Planner Presenter Sales Representative Set-up/Dismantle Crew …" at bounding box center [426, 239] width 148 height 22
select select "2"
click at [352, 228] on select "Demonstrator Host Planner Presenter Sales Representative Set-up/Dismantle Crew …" at bounding box center [426, 239] width 148 height 22
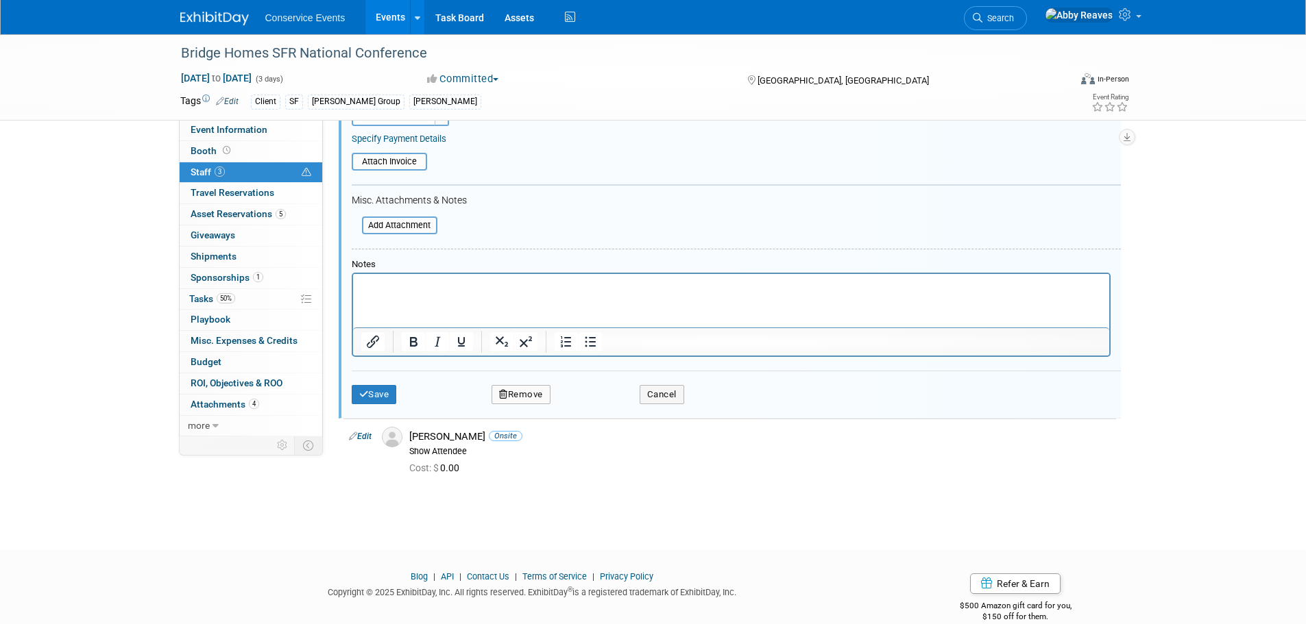
click at [371, 376] on div "Save Remove Cancel" at bounding box center [736, 393] width 769 height 44
click at [367, 392] on button "Save" at bounding box center [374, 394] width 45 height 19
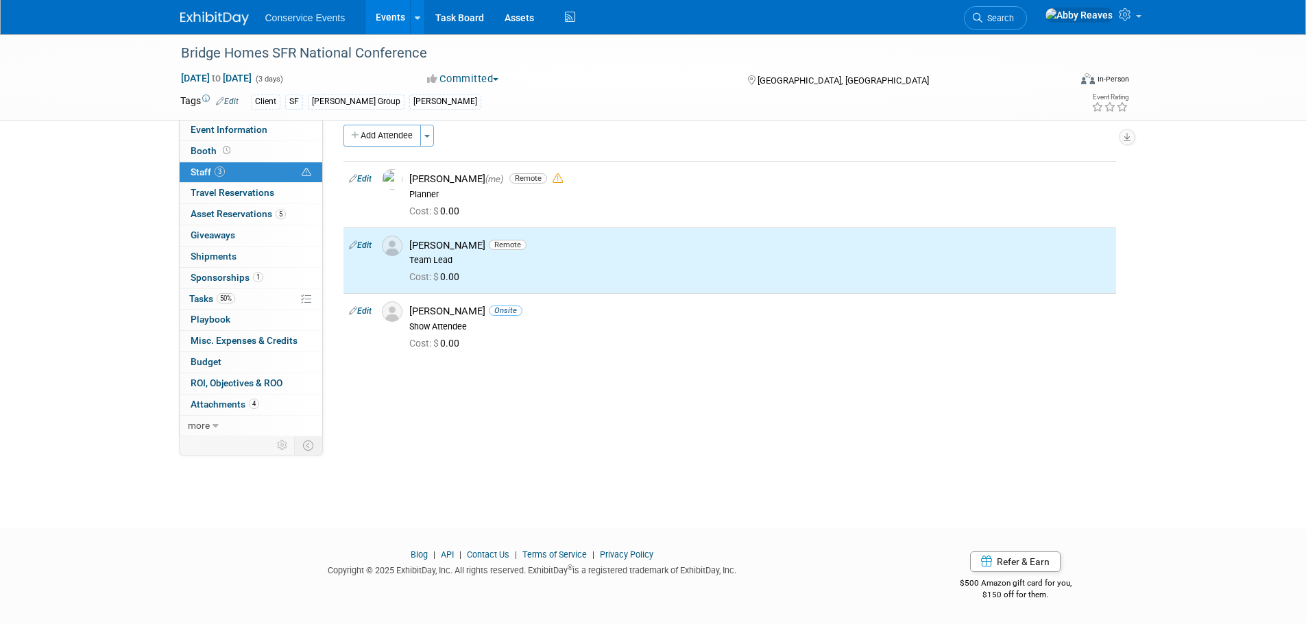
scroll to position [0, 0]
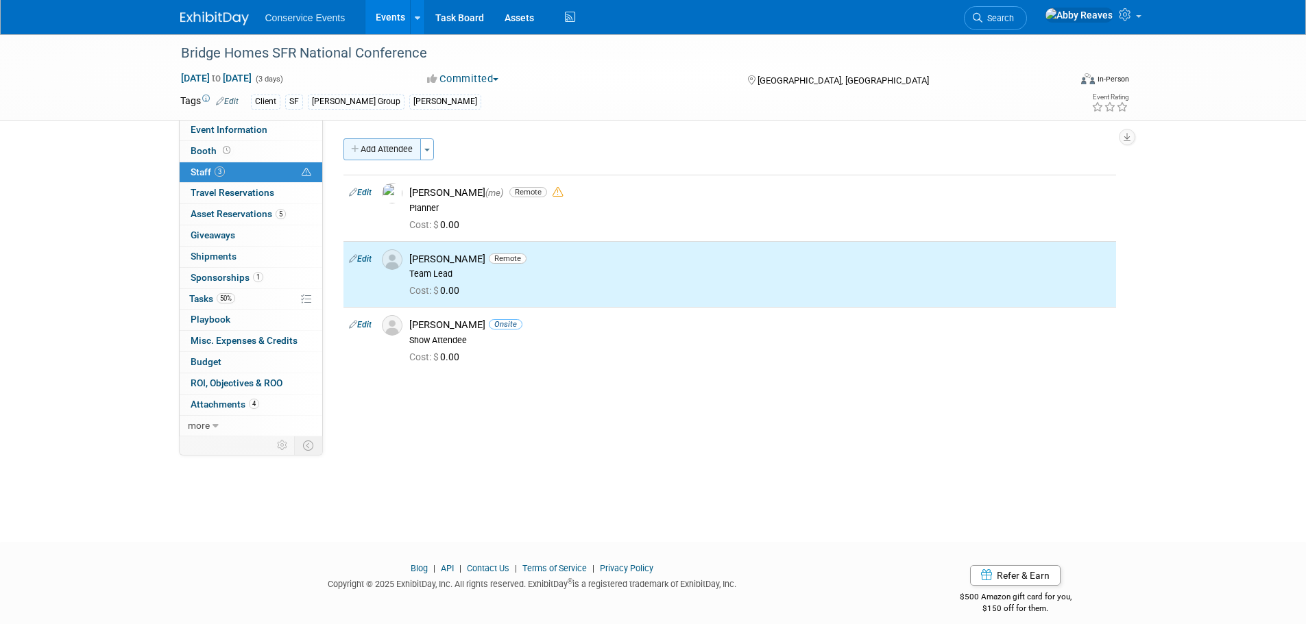
click at [388, 138] on button "Add Attendee" at bounding box center [381, 149] width 77 height 22
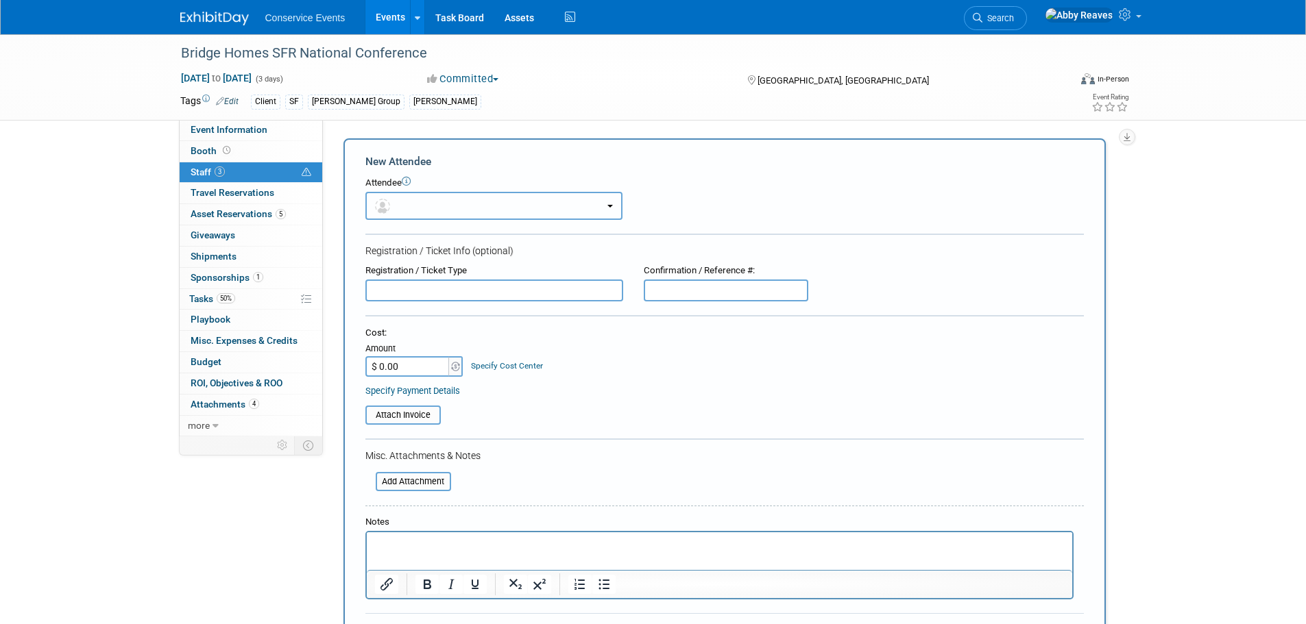
click at [422, 197] on button "button" at bounding box center [493, 206] width 257 height 28
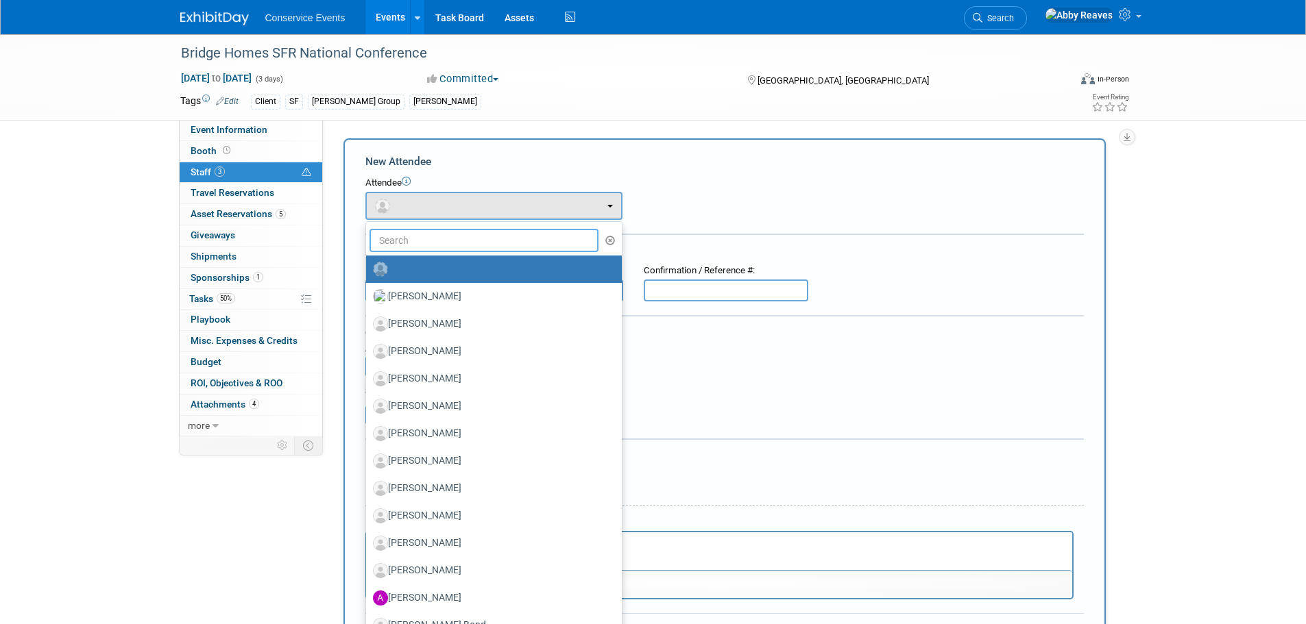
click at [432, 247] on input "text" at bounding box center [484, 240] width 230 height 23
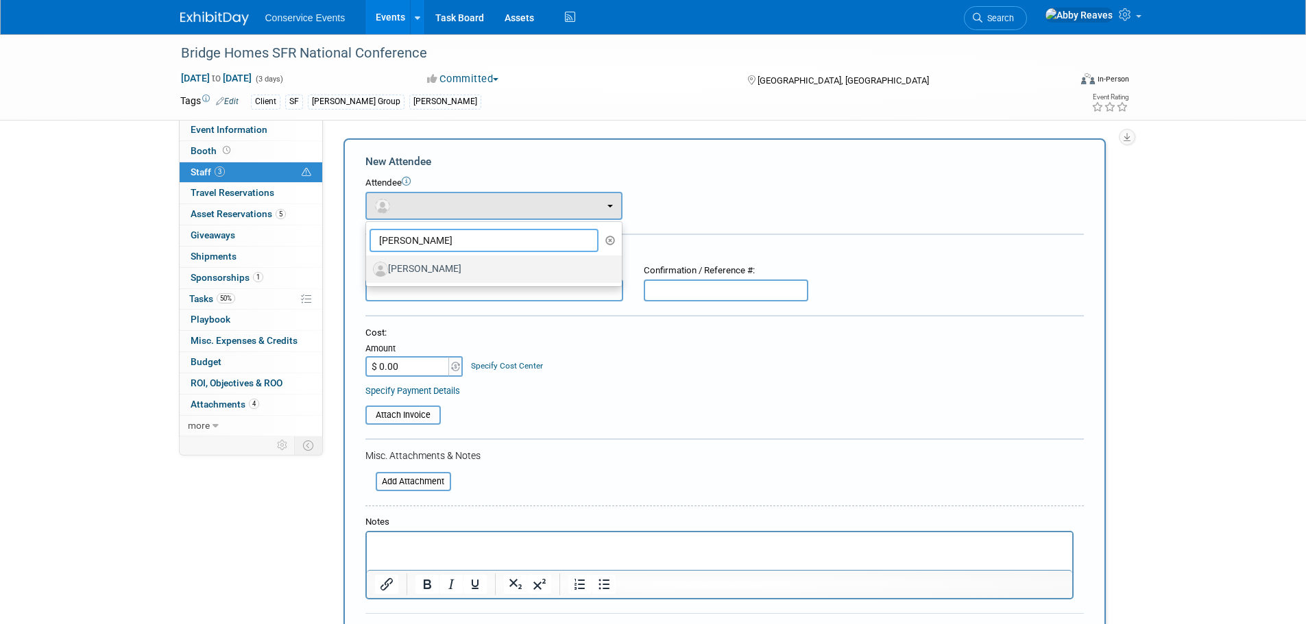
type input "mike h"
click at [432, 267] on label "Mike Heap" at bounding box center [490, 269] width 235 height 22
click at [368, 267] on input "Mike Heap" at bounding box center [363, 267] width 9 height 9
select select "3e9d2e5e-f836-449a-8549-cc51cd4f8688"
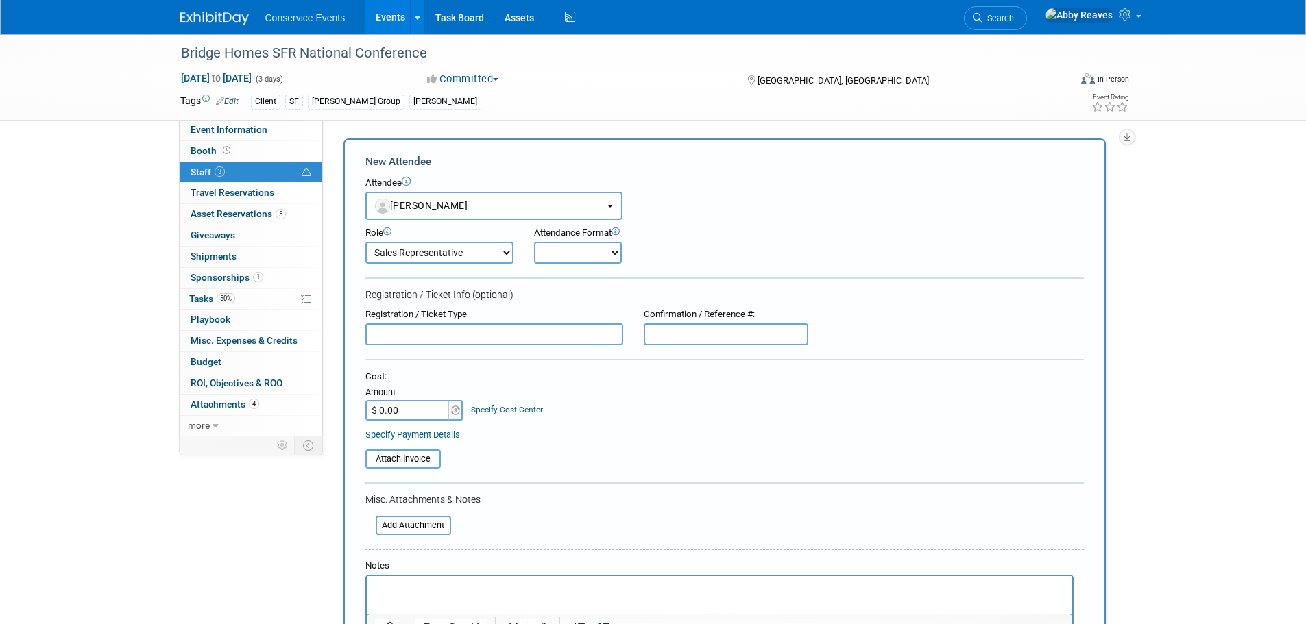
click at [503, 258] on select "Demonstrator Host Planner Presenter Sales Representative Set-up/Dismantle Crew …" at bounding box center [439, 253] width 148 height 22
select select "100"
click at [365, 242] on select "Demonstrator Host Planner Presenter Sales Representative Set-up/Dismantle Crew …" at bounding box center [439, 253] width 148 height 22
click at [561, 261] on select "Onsite Remote" at bounding box center [578, 253] width 88 height 22
select select "1"
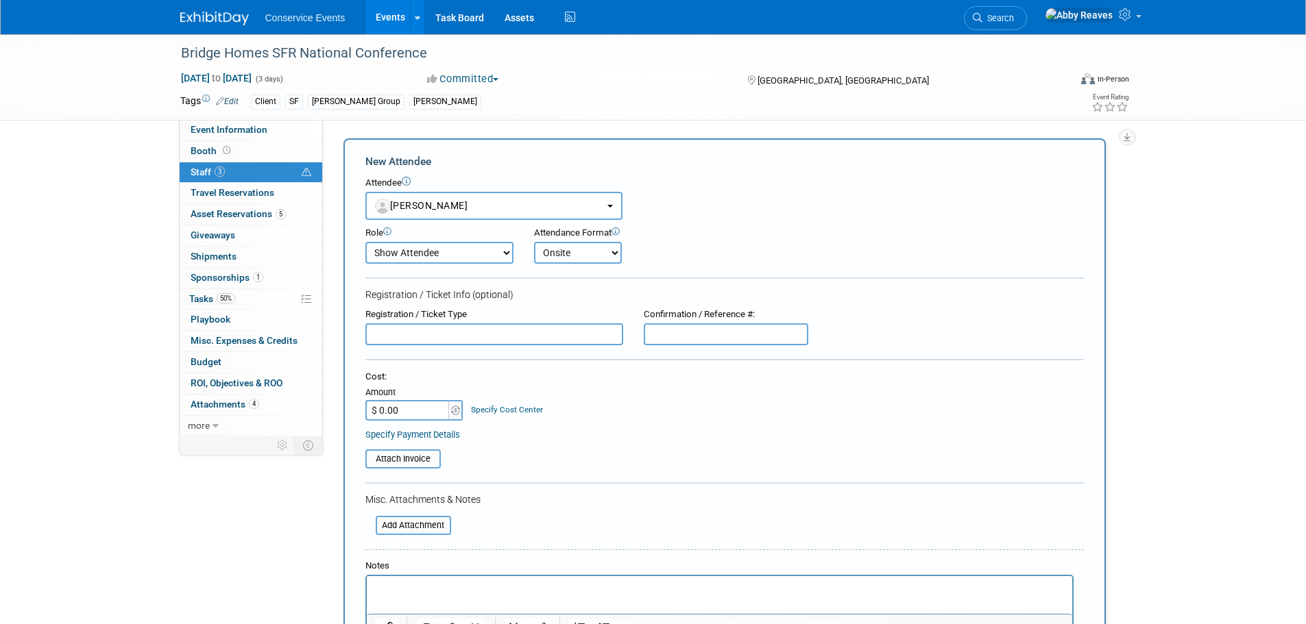
click at [534, 242] on select "Onsite Remote" at bounding box center [578, 253] width 88 height 22
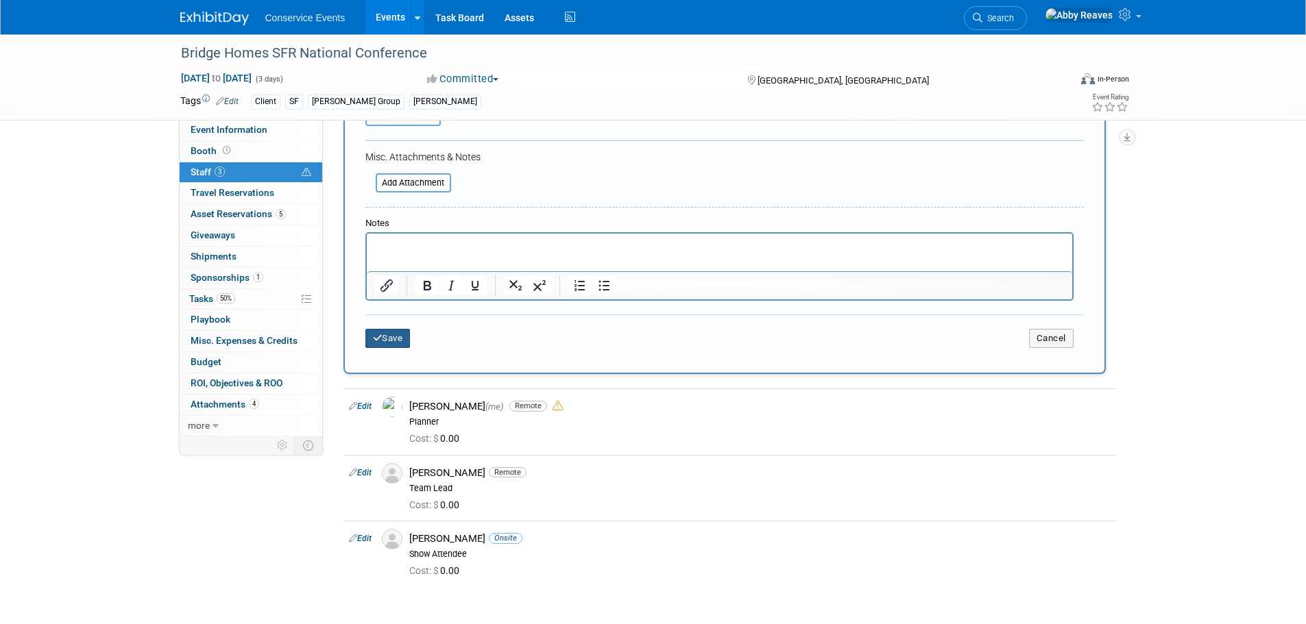
click at [396, 344] on button "Save" at bounding box center [387, 338] width 45 height 19
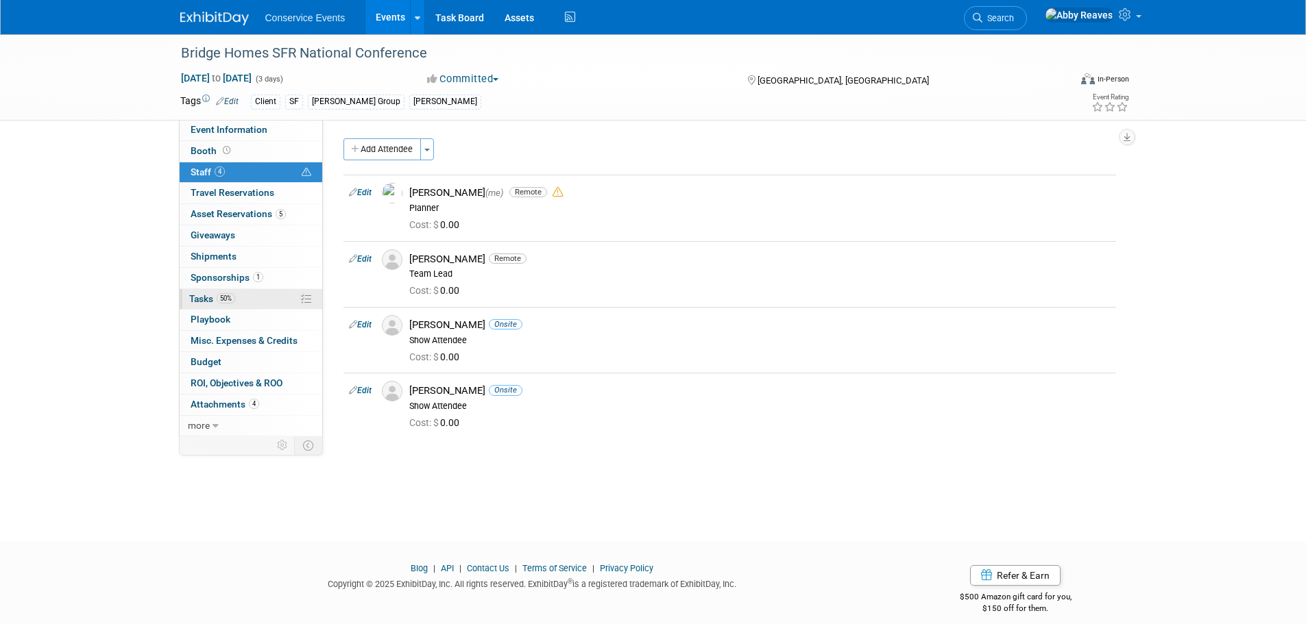
click at [261, 295] on link "50% Tasks 50%" at bounding box center [251, 299] width 143 height 21
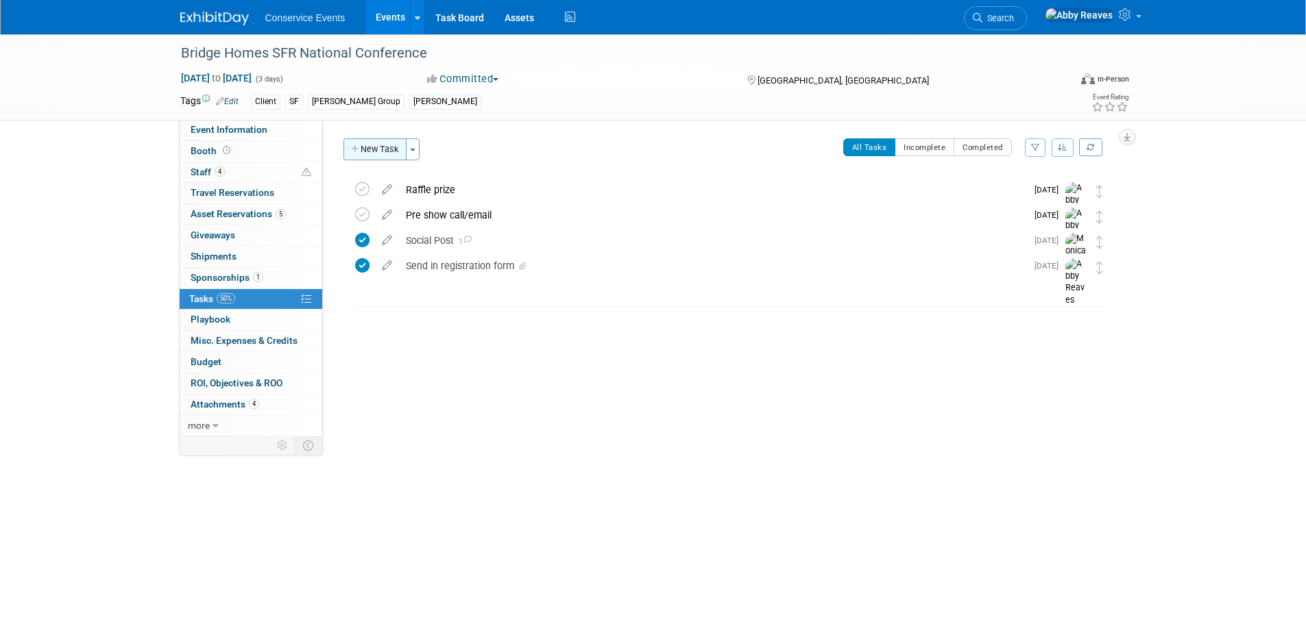
click at [378, 149] on button "New Task" at bounding box center [374, 149] width 63 height 22
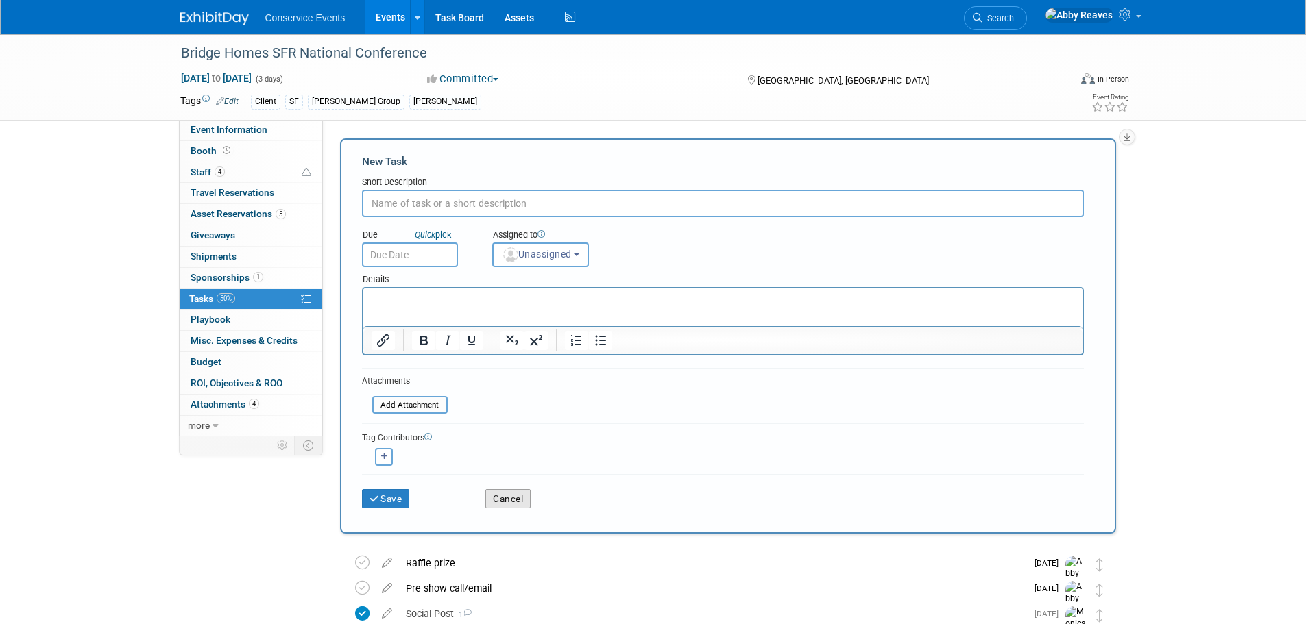
click at [509, 496] on button "Cancel" at bounding box center [507, 498] width 45 height 19
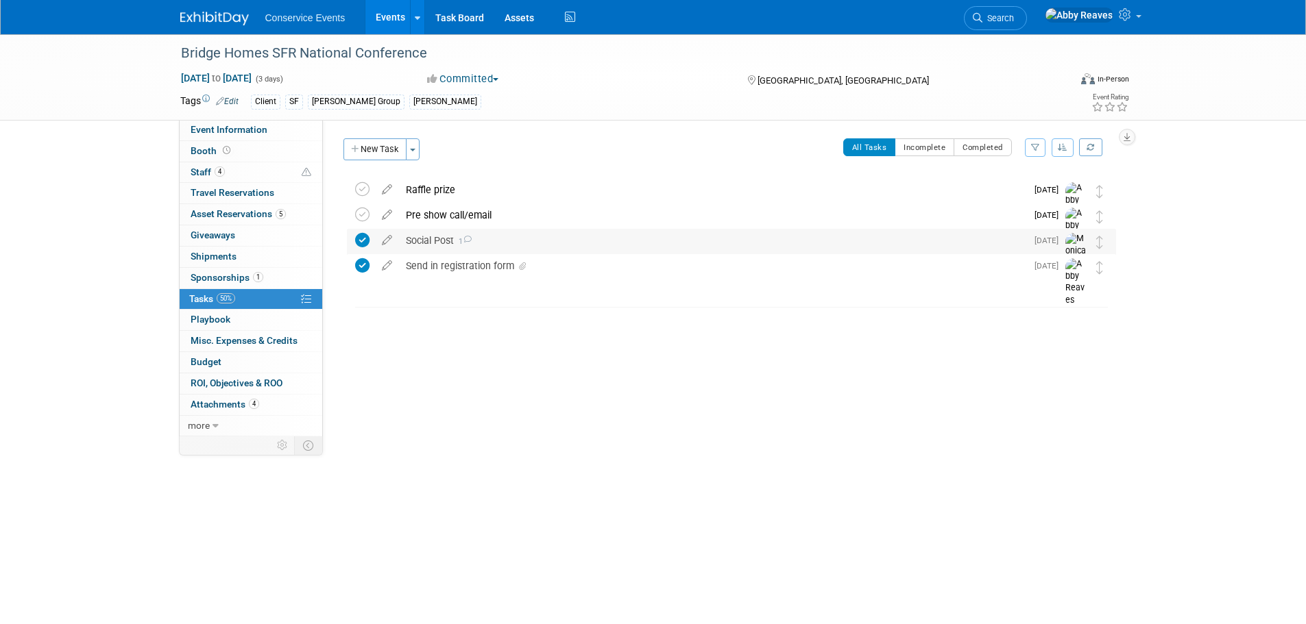
click at [453, 237] on div "Social Post 1" at bounding box center [712, 240] width 627 height 23
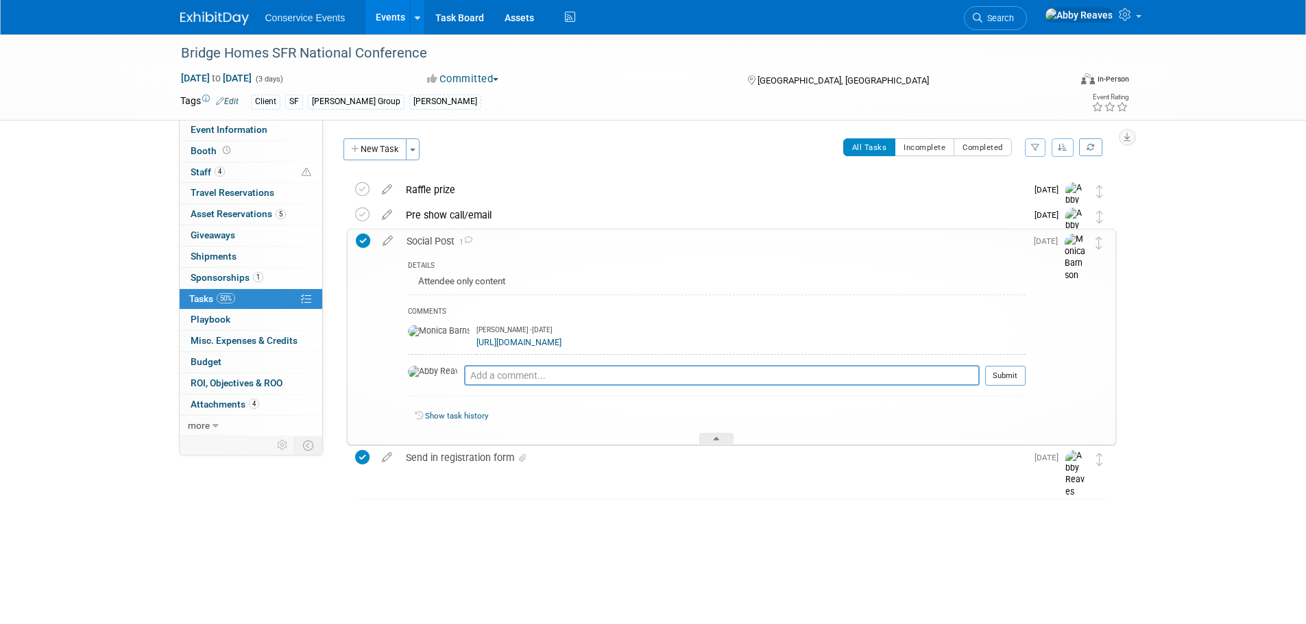
click at [518, 343] on link "https://app.asana.com/1/95427078465952/project/1203127314422286/task/1211036313…" at bounding box center [518, 343] width 85 height 10
click at [280, 133] on link "Event Information" at bounding box center [251, 130] width 143 height 21
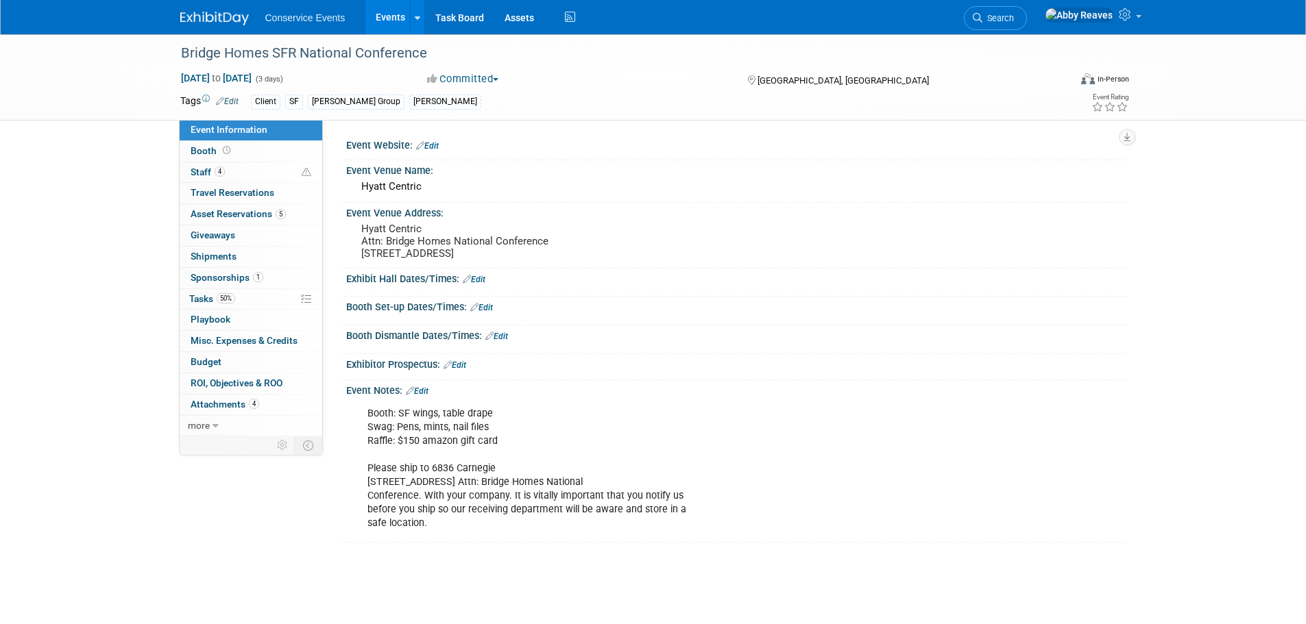
click at [392, 27] on link "Events" at bounding box center [390, 17] width 50 height 34
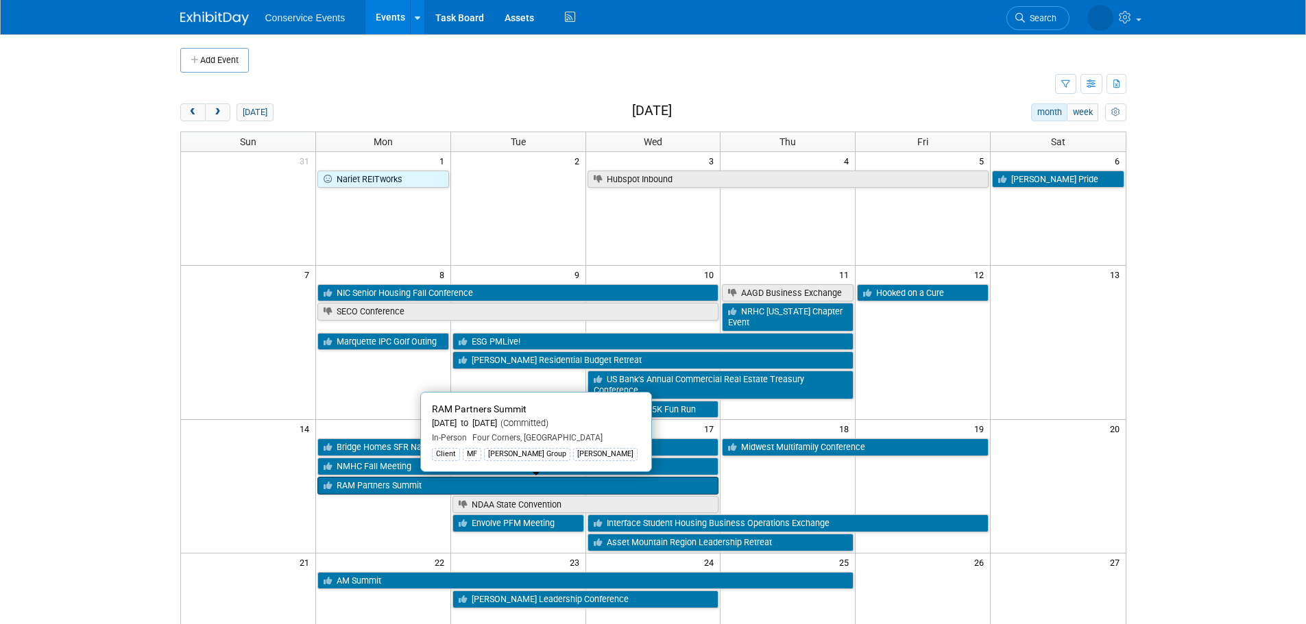
click at [374, 494] on link "RAM Partners Summit" at bounding box center [518, 486] width 402 height 18
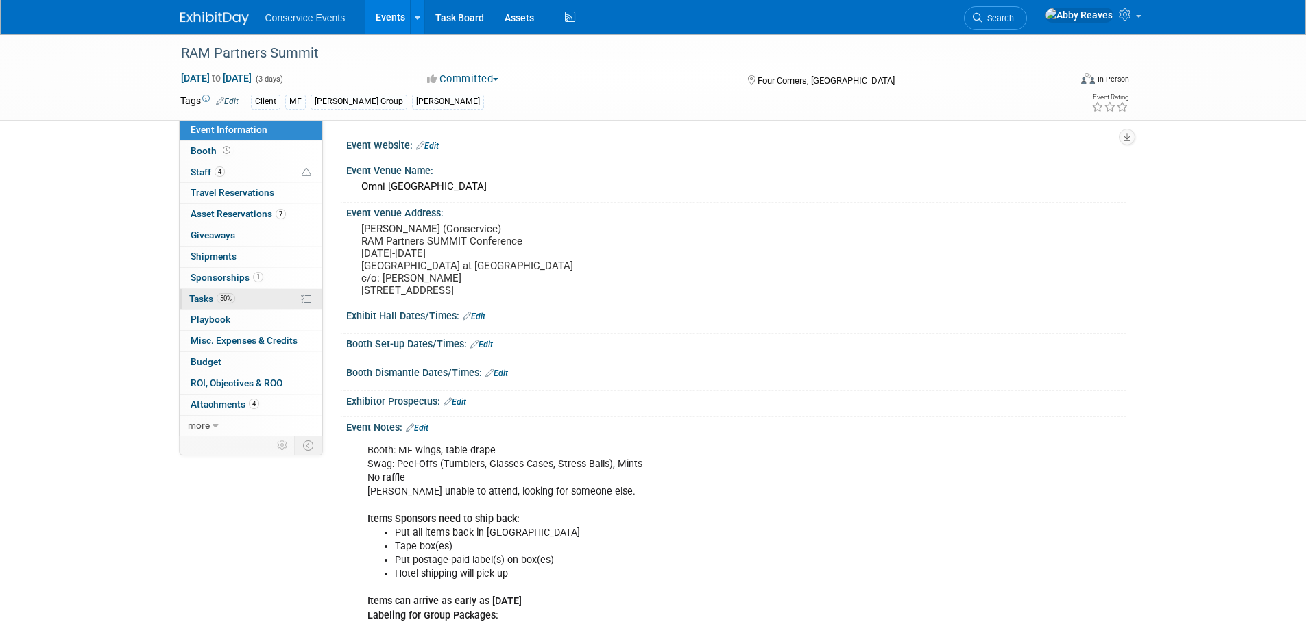
click at [219, 296] on span "50%" at bounding box center [226, 298] width 19 height 10
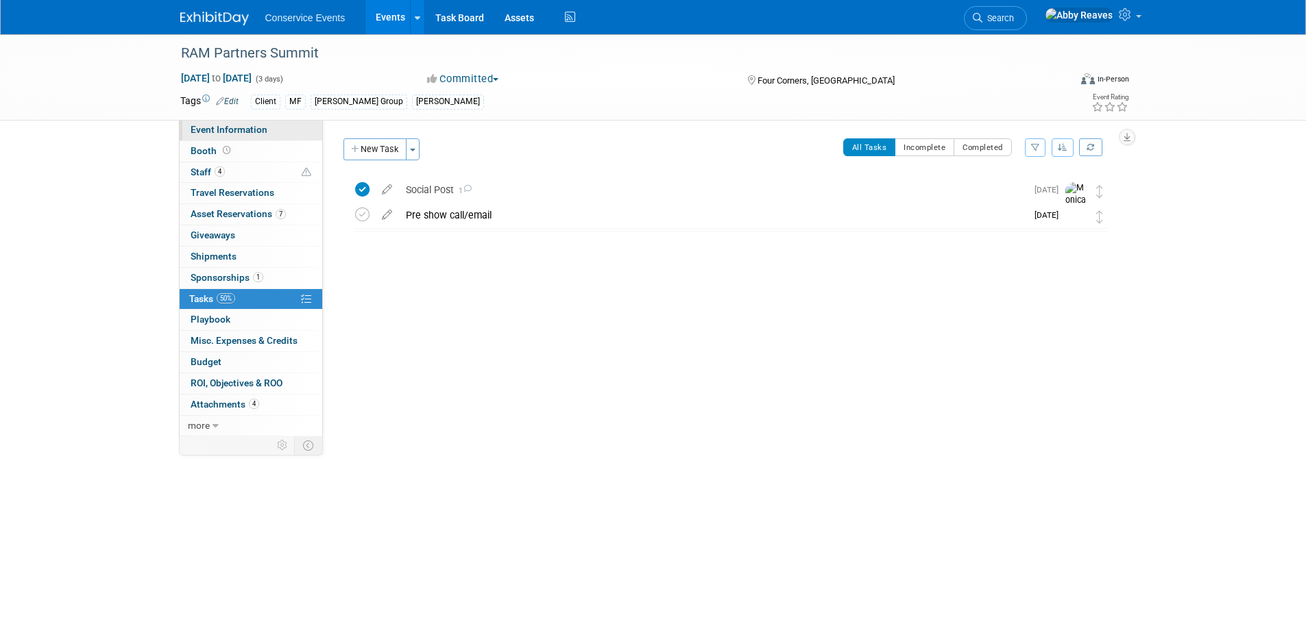
click at [249, 134] on span "Event Information" at bounding box center [229, 129] width 77 height 11
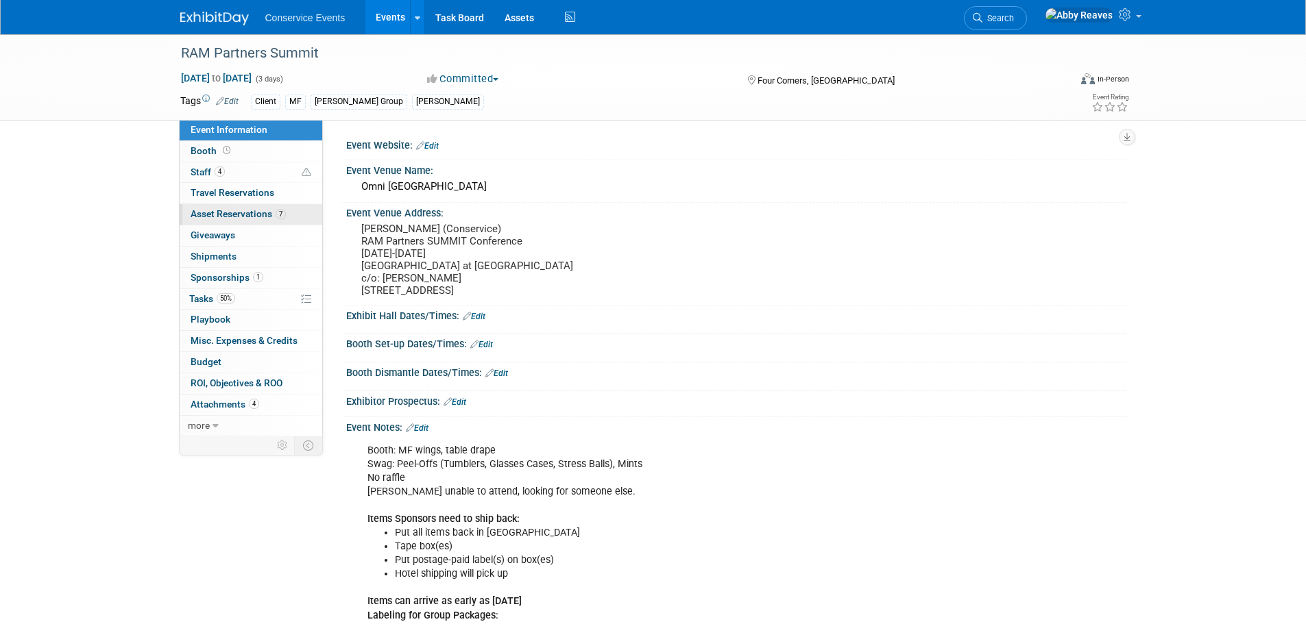
click at [276, 219] on link "7 Asset Reservations 7" at bounding box center [251, 214] width 143 height 21
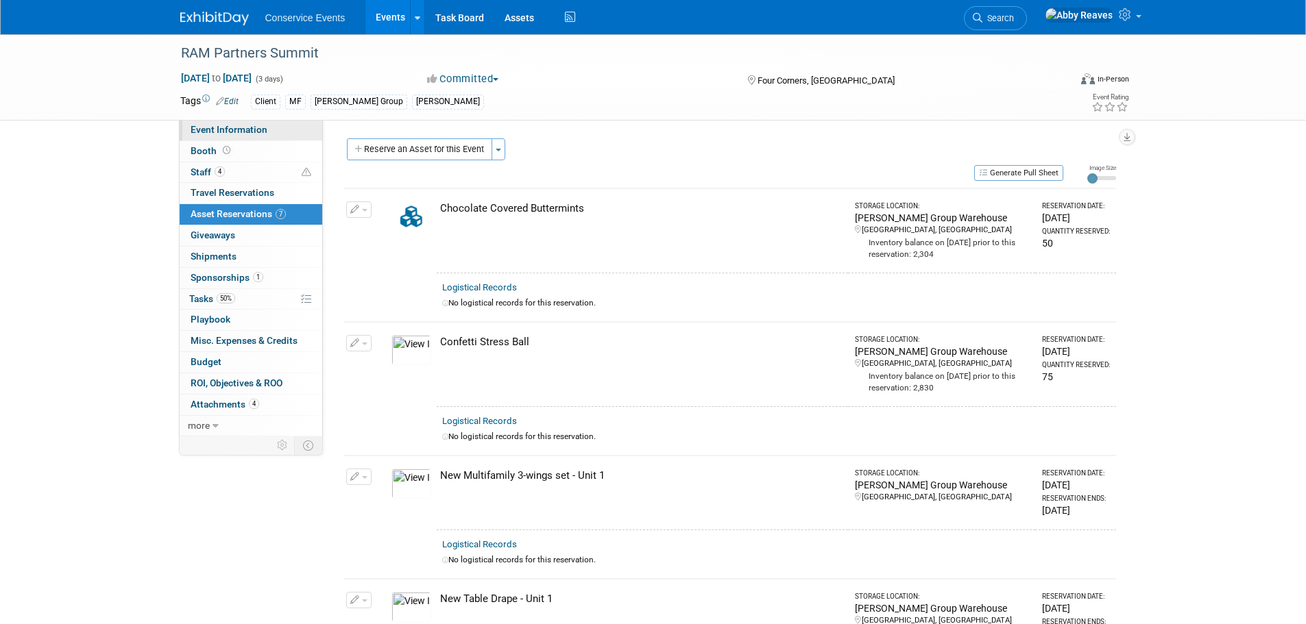
click at [268, 127] on link "Event Information" at bounding box center [251, 130] width 143 height 21
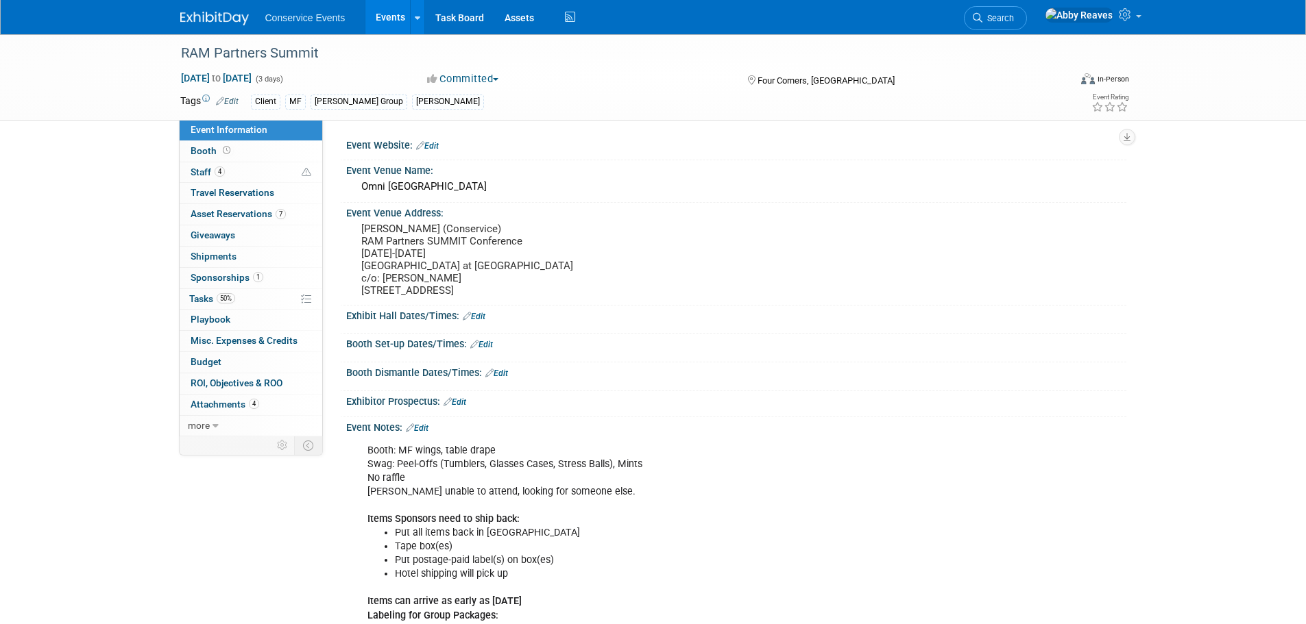
click at [379, 10] on link "Events" at bounding box center [390, 17] width 50 height 34
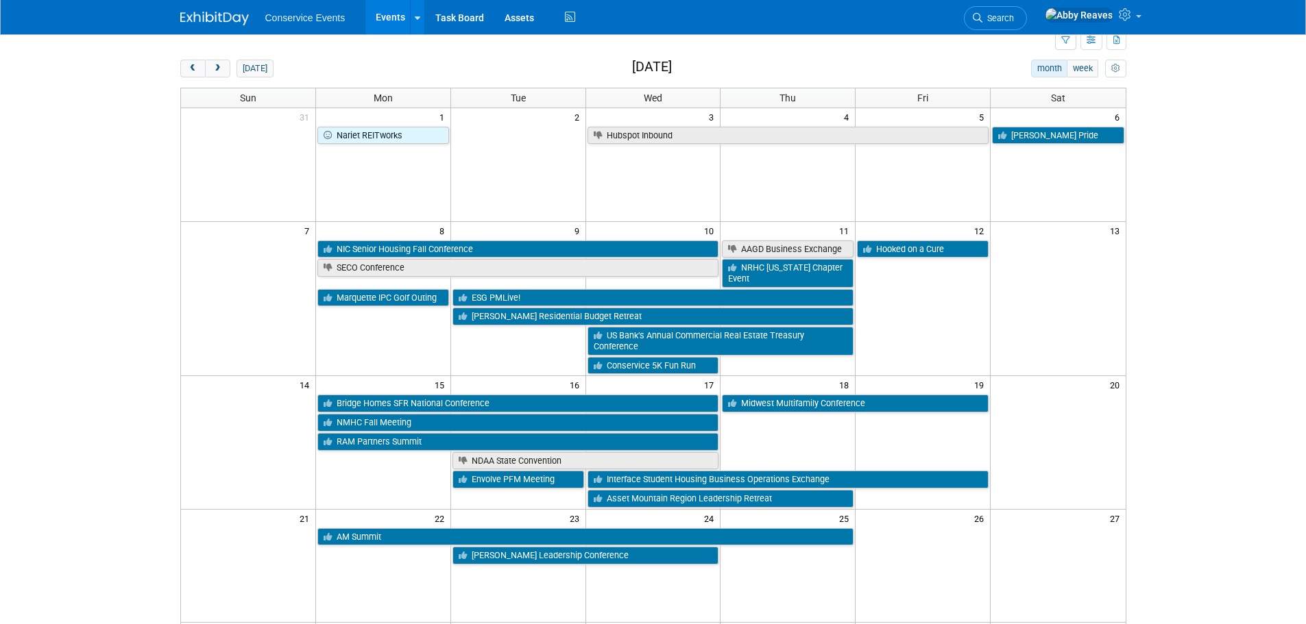
scroll to position [69, 0]
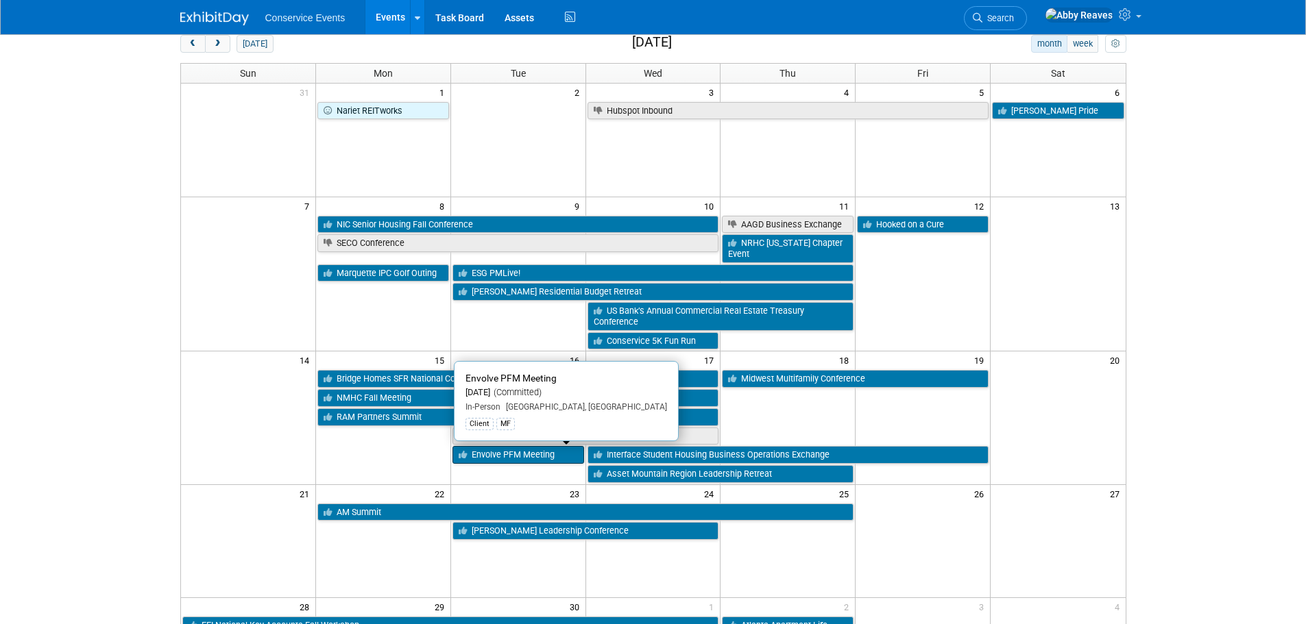
click at [505, 459] on link "Envolve PFM Meeting" at bounding box center [518, 455] width 132 height 18
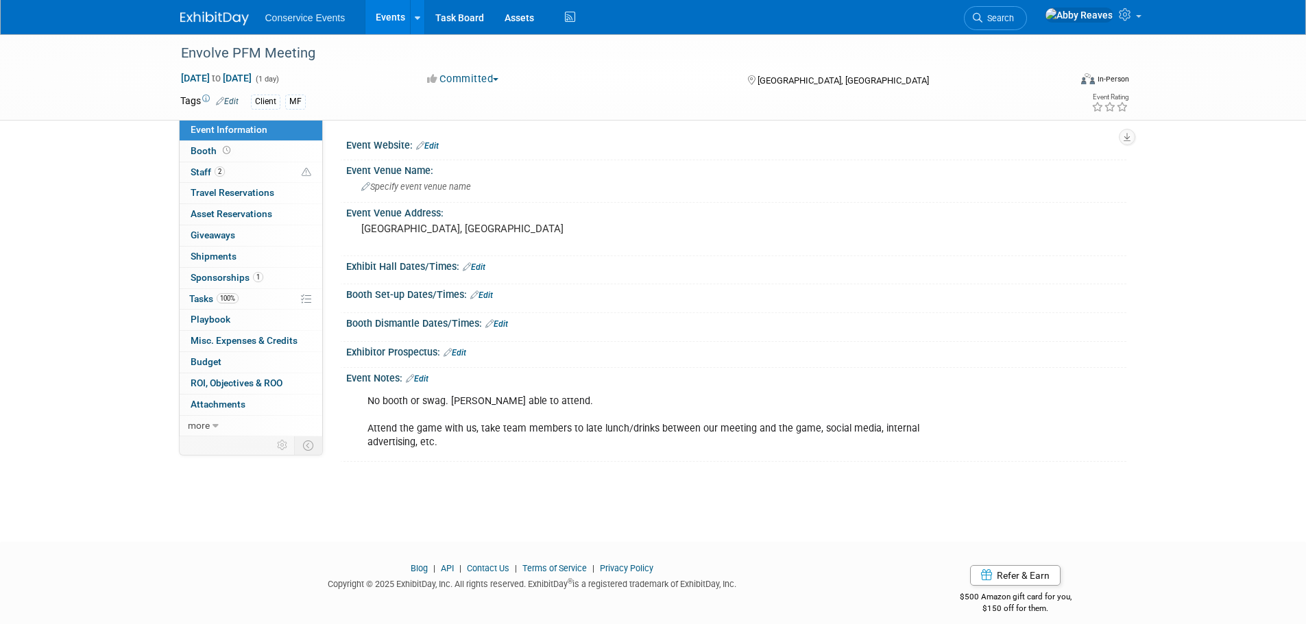
drag, startPoint x: 381, startPoint y: 10, endPoint x: 406, endPoint y: 118, distance: 110.4
click at [382, 9] on link "Events" at bounding box center [390, 17] width 50 height 34
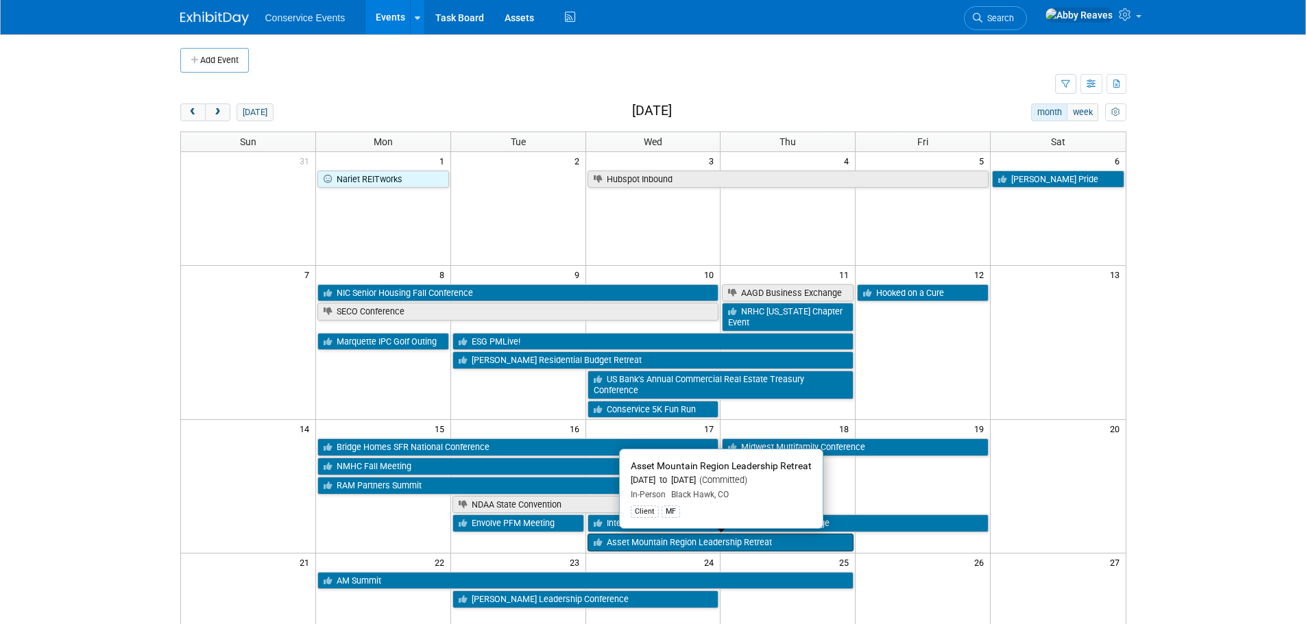
click at [834, 549] on link "Asset Mountain Region Leadership Retreat" at bounding box center [720, 543] width 267 height 18
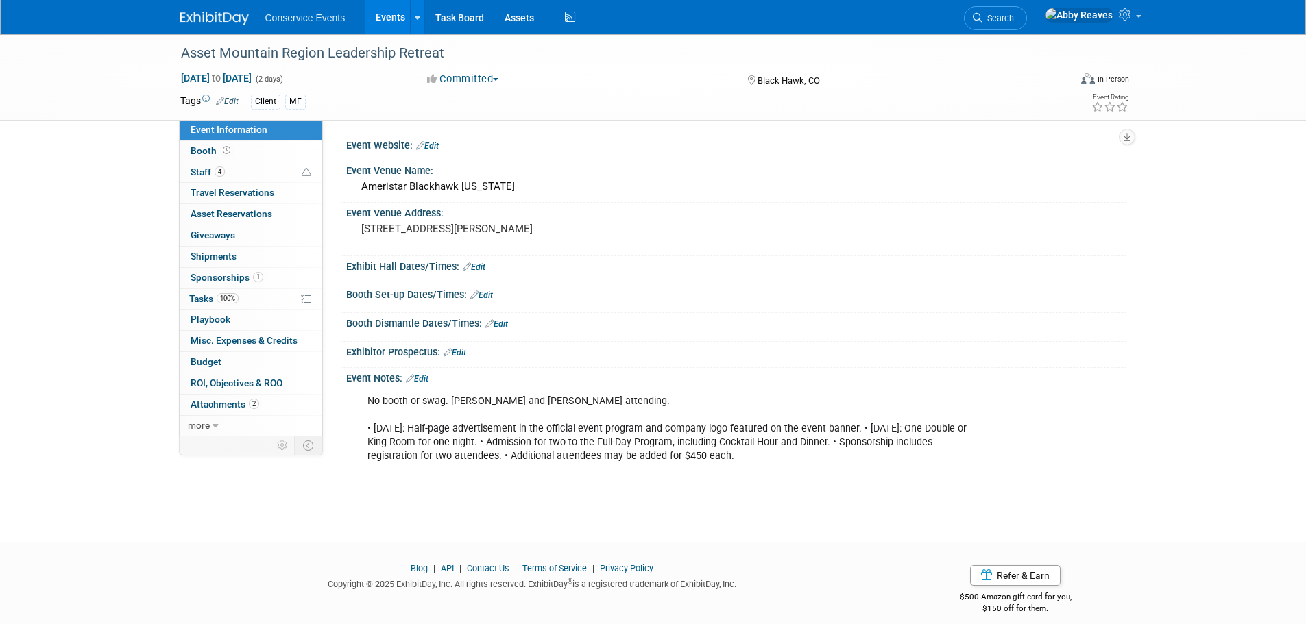
click at [385, 22] on link "Events" at bounding box center [390, 17] width 50 height 34
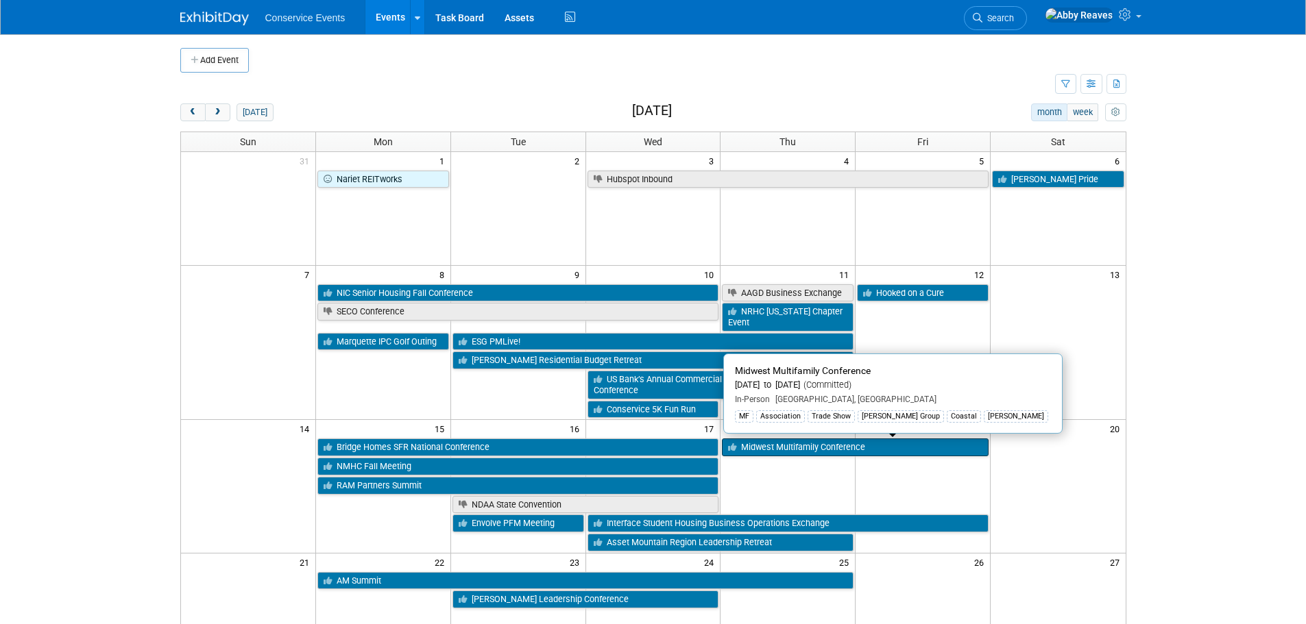
click at [916, 457] on link "Midwest Multifamily Conference" at bounding box center [855, 448] width 267 height 18
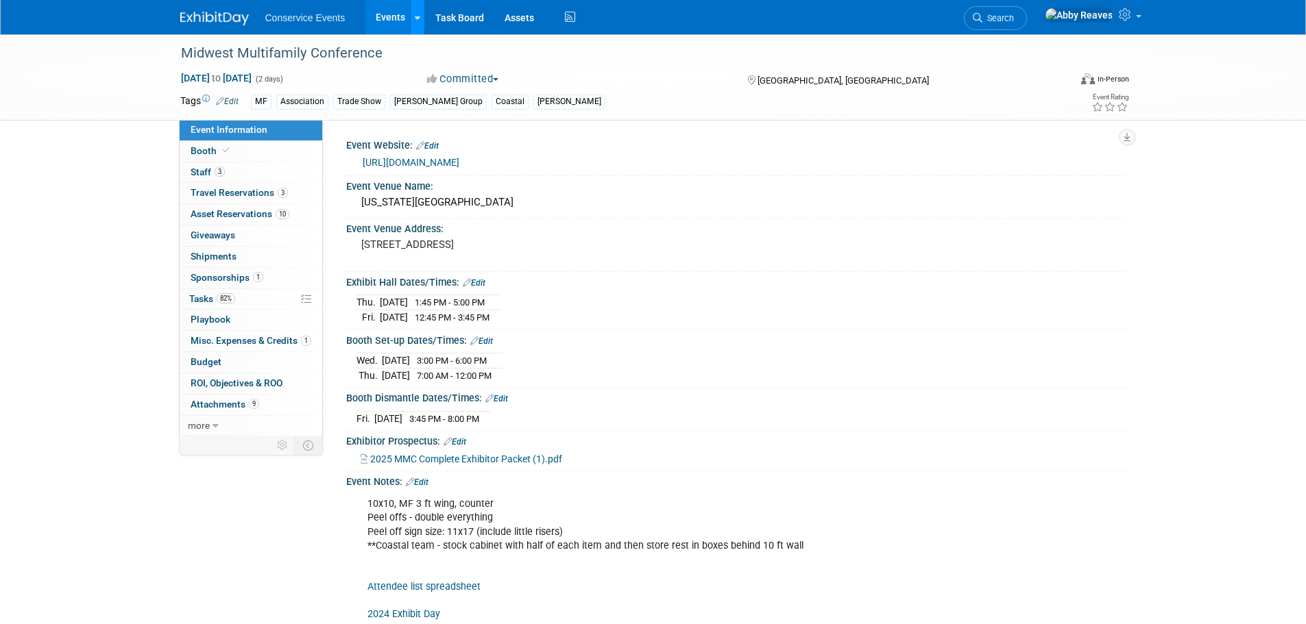
click at [410, 4] on link at bounding box center [417, 17] width 14 height 34
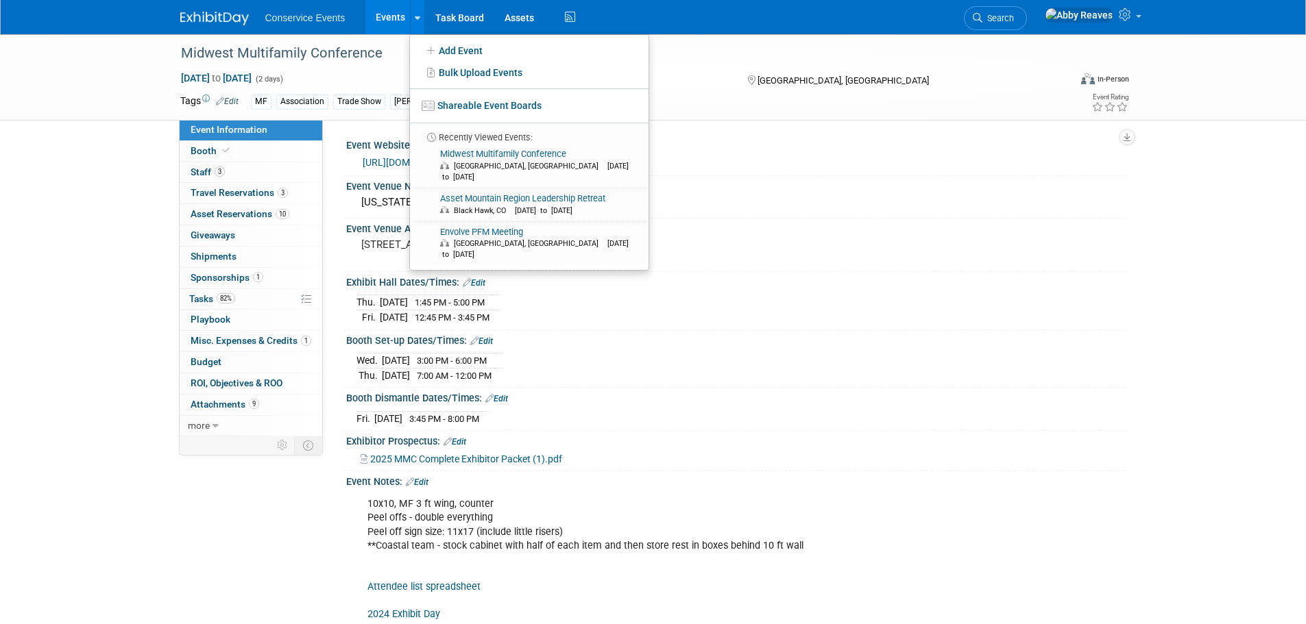
click at [370, 14] on link "Events" at bounding box center [390, 17] width 50 height 34
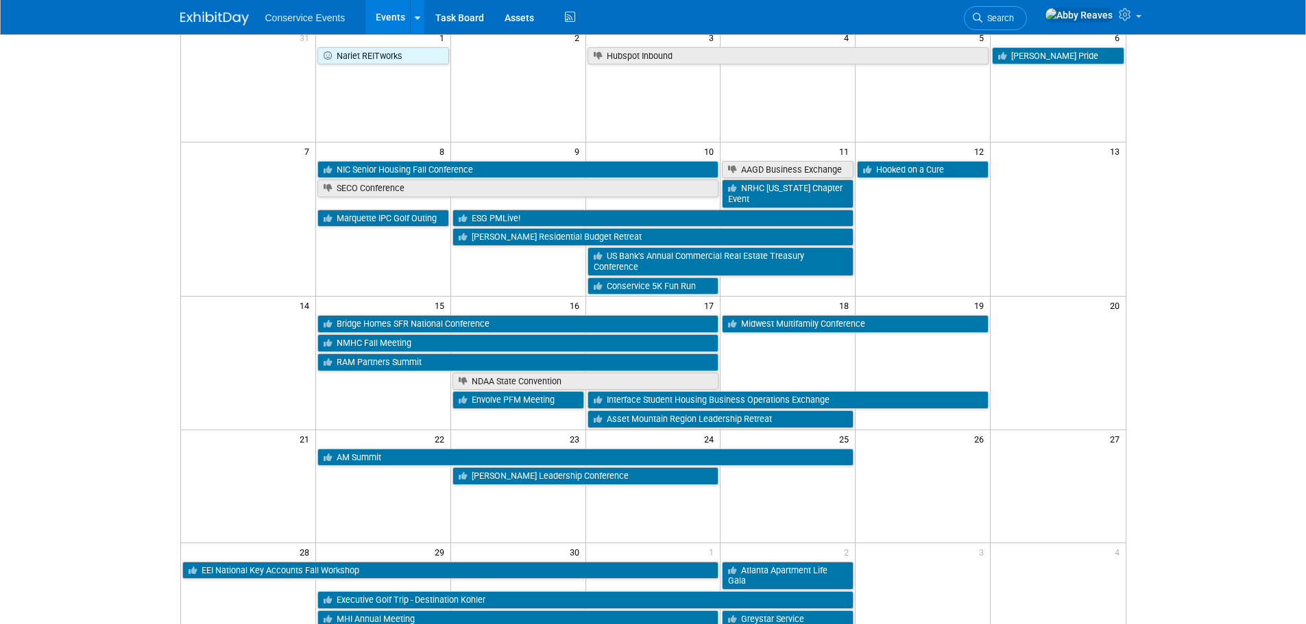
scroll to position [137, 0]
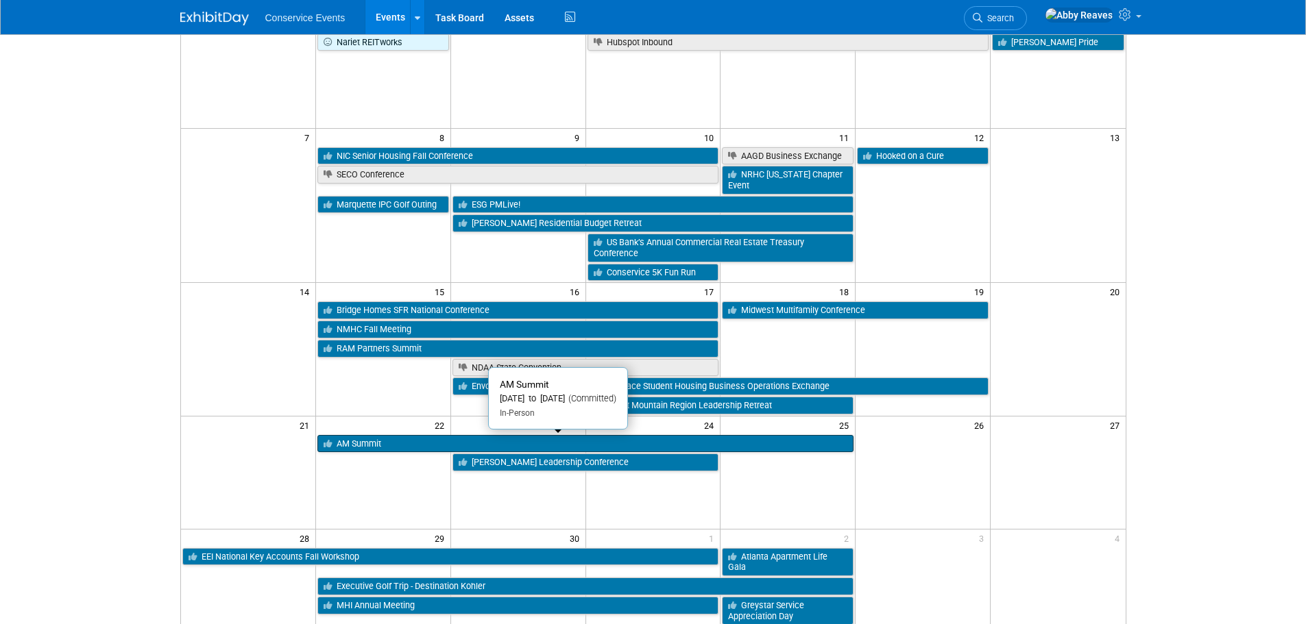
click at [426, 449] on link "AM Summit" at bounding box center [585, 444] width 536 height 18
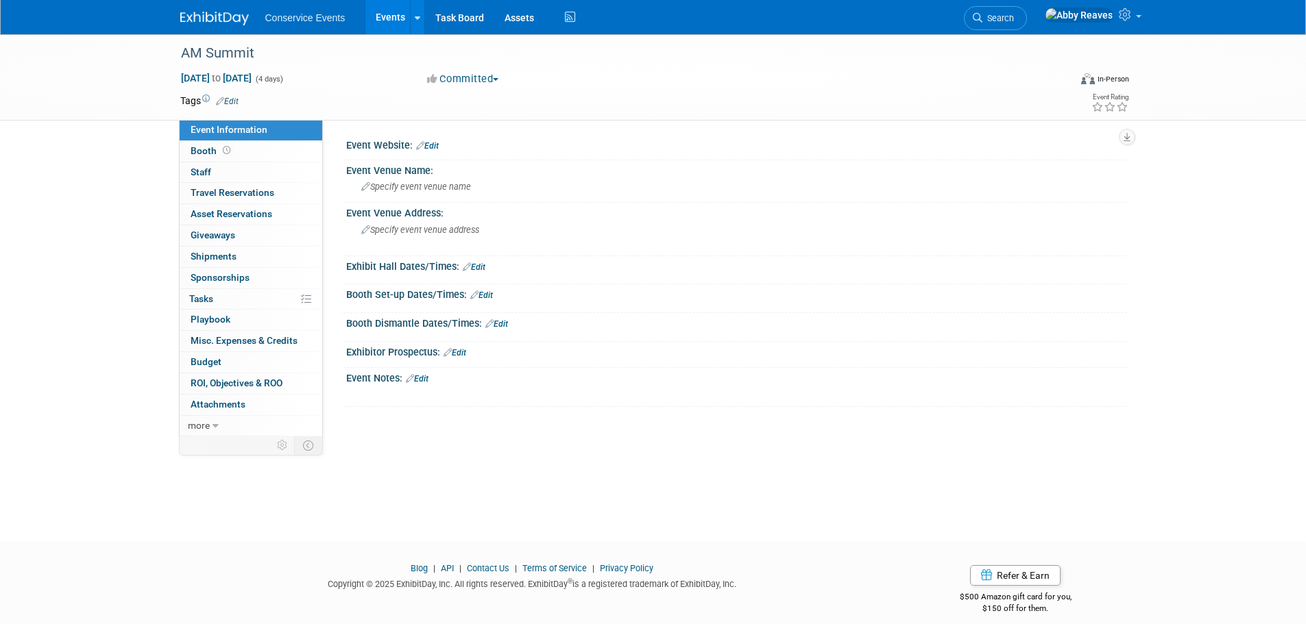
click at [369, 12] on link "Events" at bounding box center [390, 17] width 50 height 34
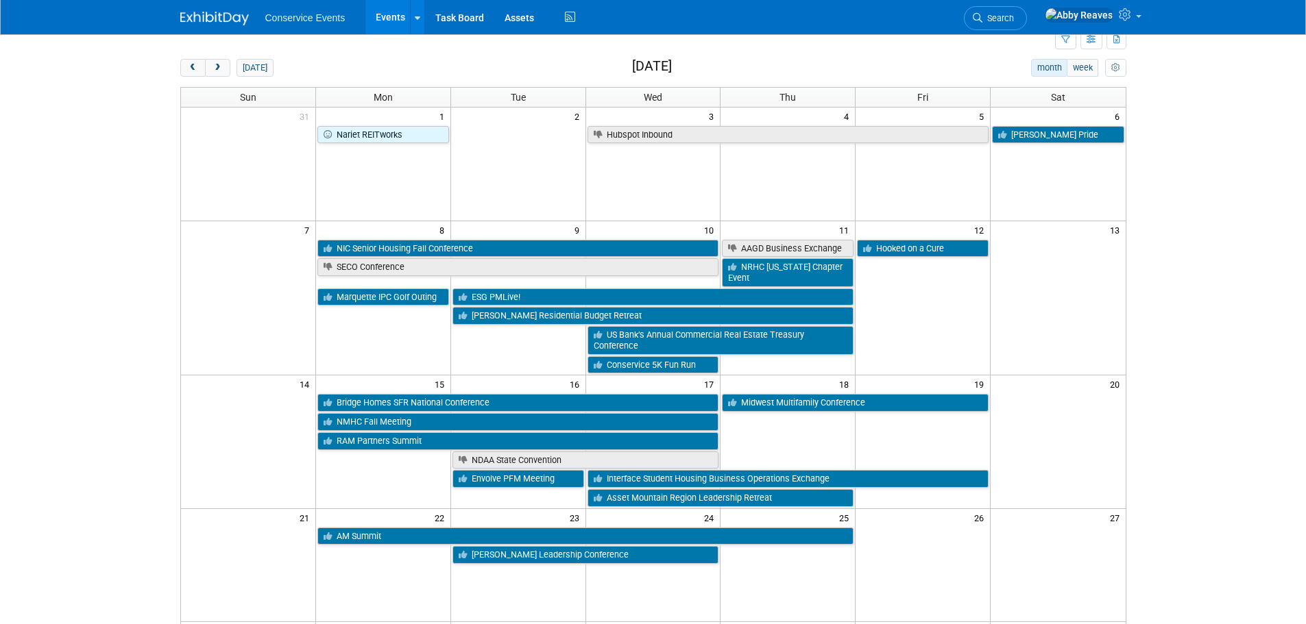
scroll to position [69, 0]
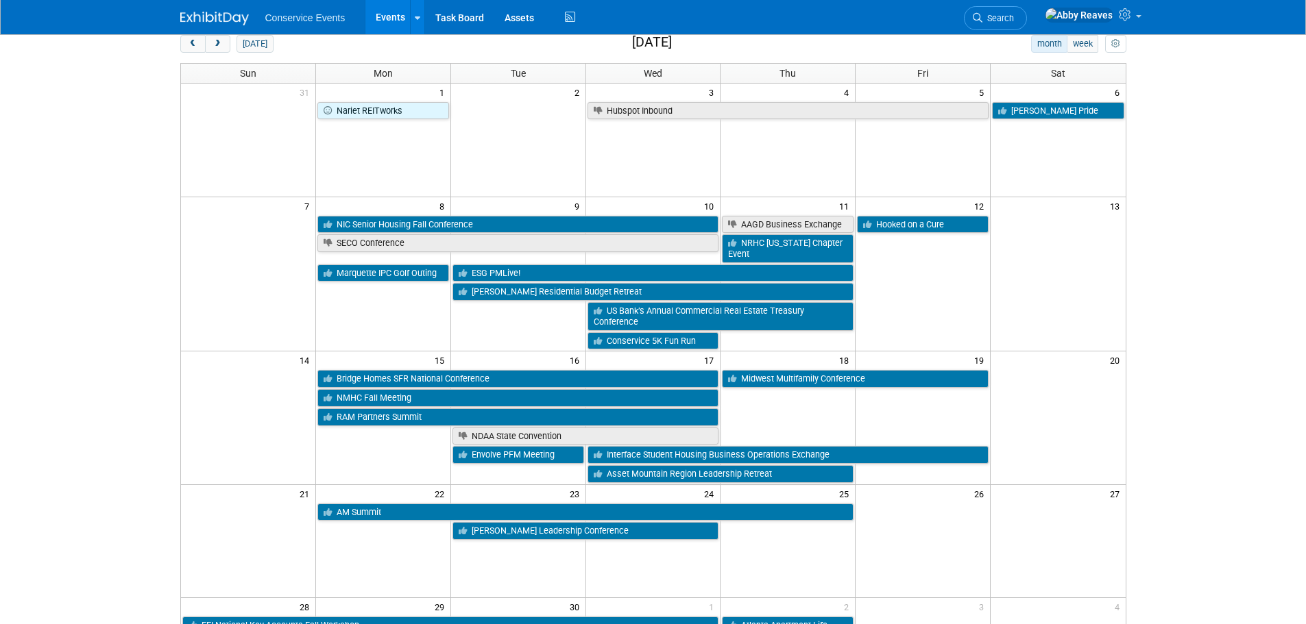
click at [354, 526] on td at bounding box center [382, 530] width 135 height 19
click at [354, 523] on td at bounding box center [382, 530] width 135 height 19
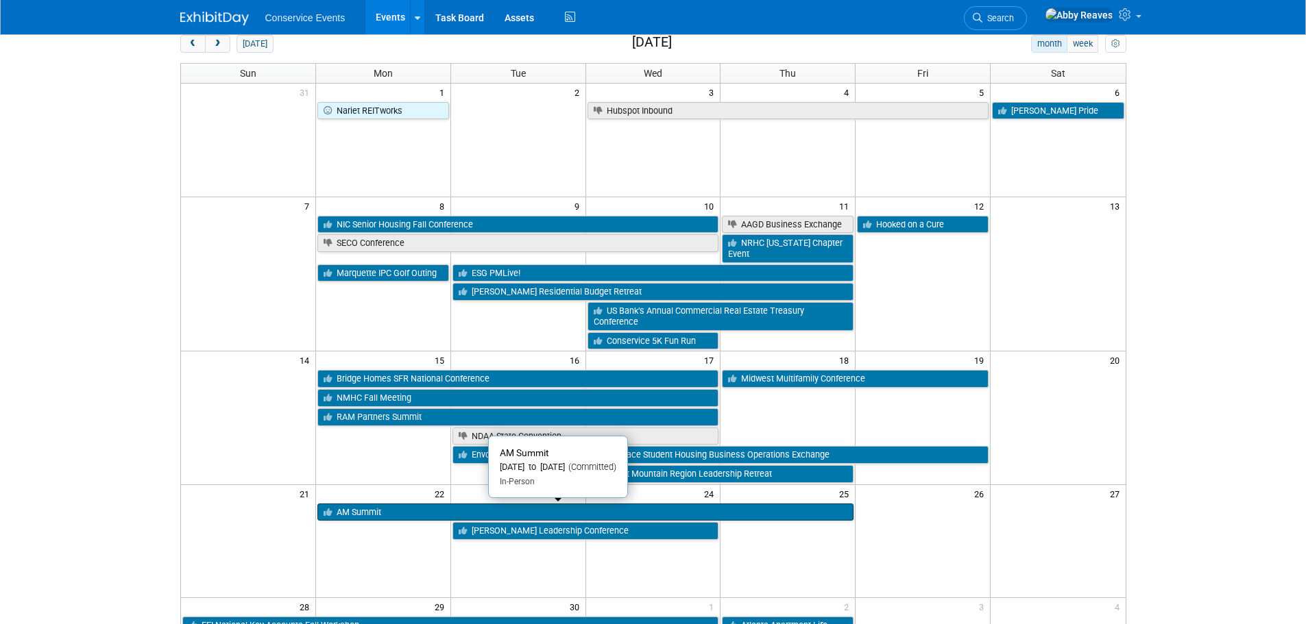
click at [354, 515] on link "AM Summit" at bounding box center [585, 513] width 536 height 18
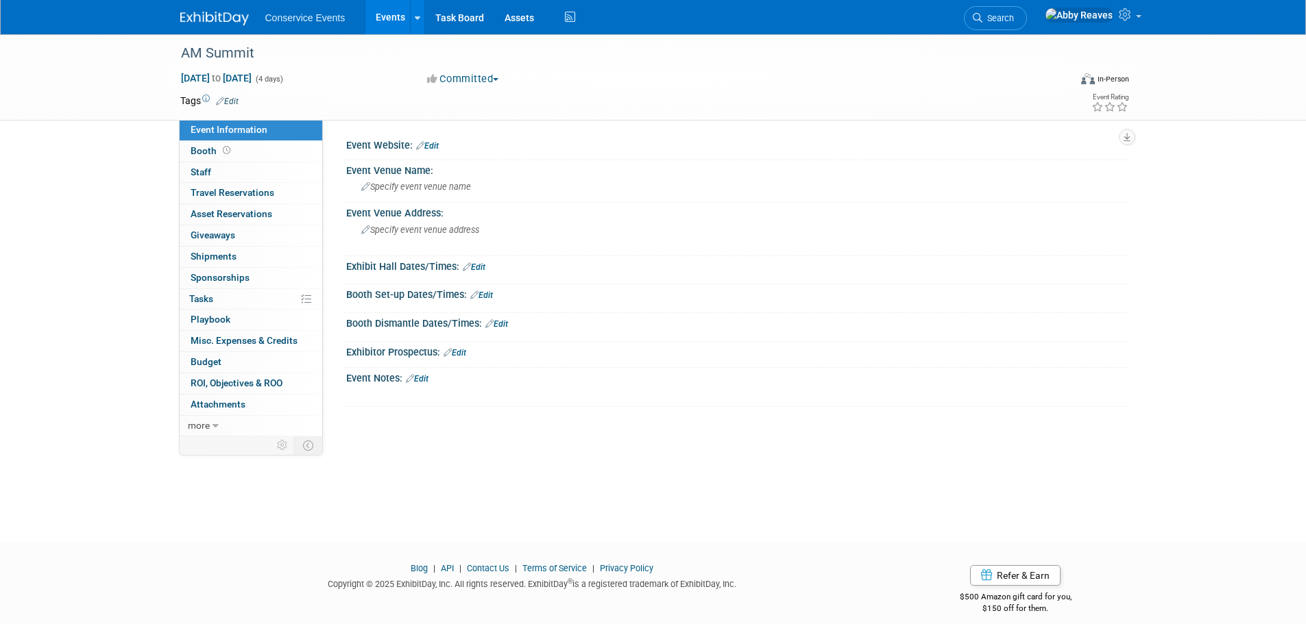
click at [435, 147] on link "Edit" at bounding box center [427, 146] width 23 height 10
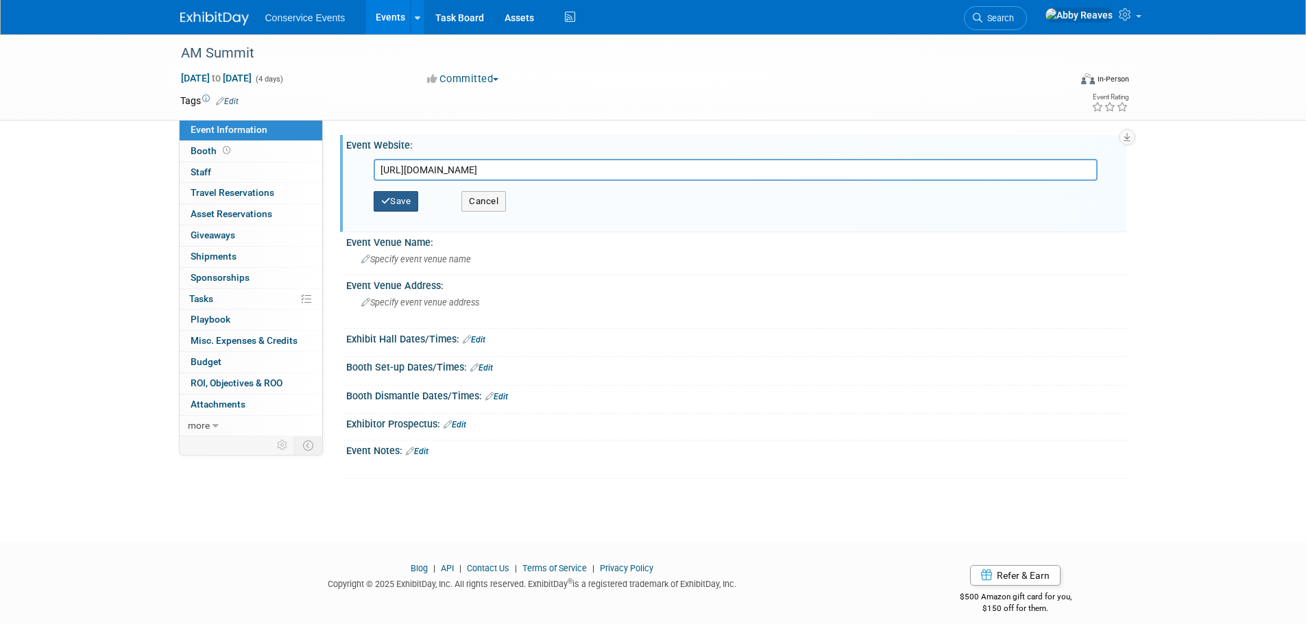
type input "https://app.asana.com/1/95427078465952/project/1210989089932958/list/1210991233…"
click at [411, 193] on button "Save" at bounding box center [396, 201] width 45 height 21
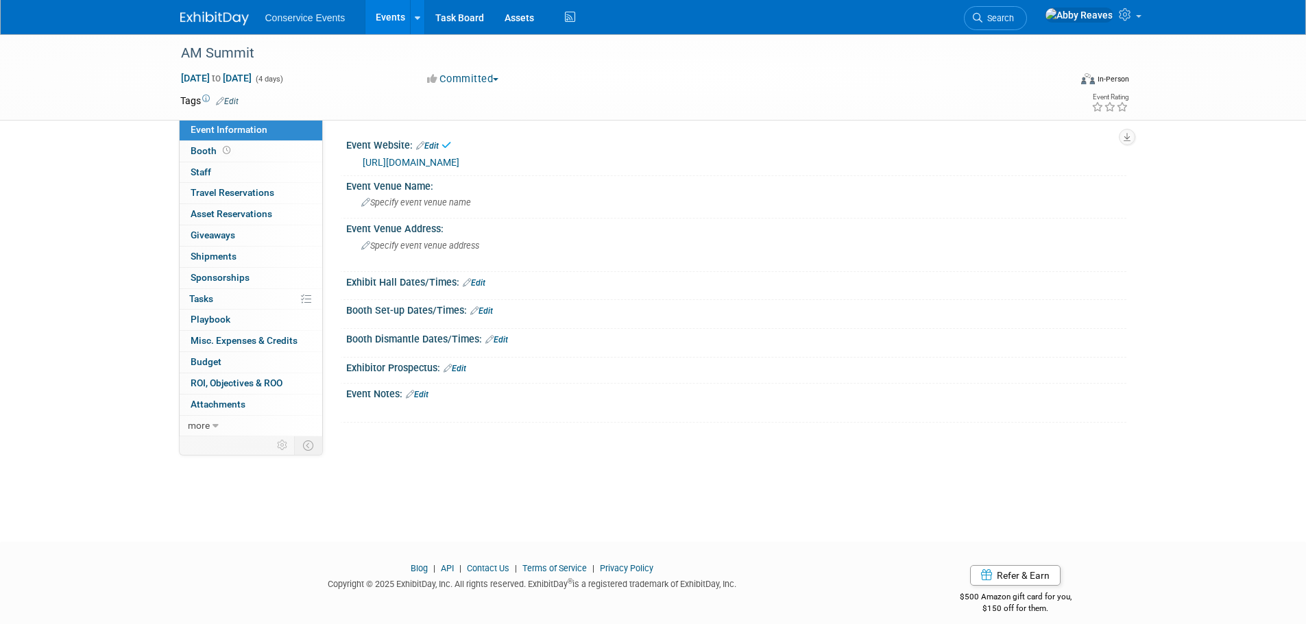
click at [417, 397] on link "Edit" at bounding box center [417, 395] width 23 height 10
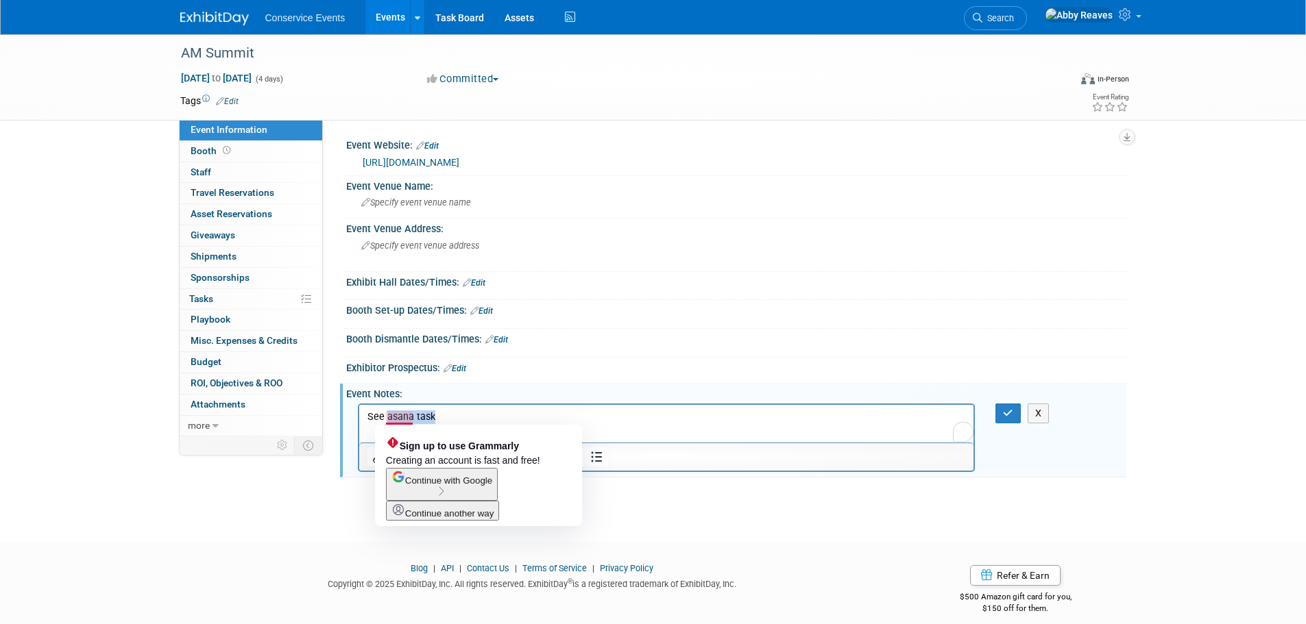
drag, startPoint x: 446, startPoint y: 410, endPoint x: 387, endPoint y: 413, distance: 59.0
click at [387, 413] on p "See asana task" at bounding box center [666, 417] width 599 height 14
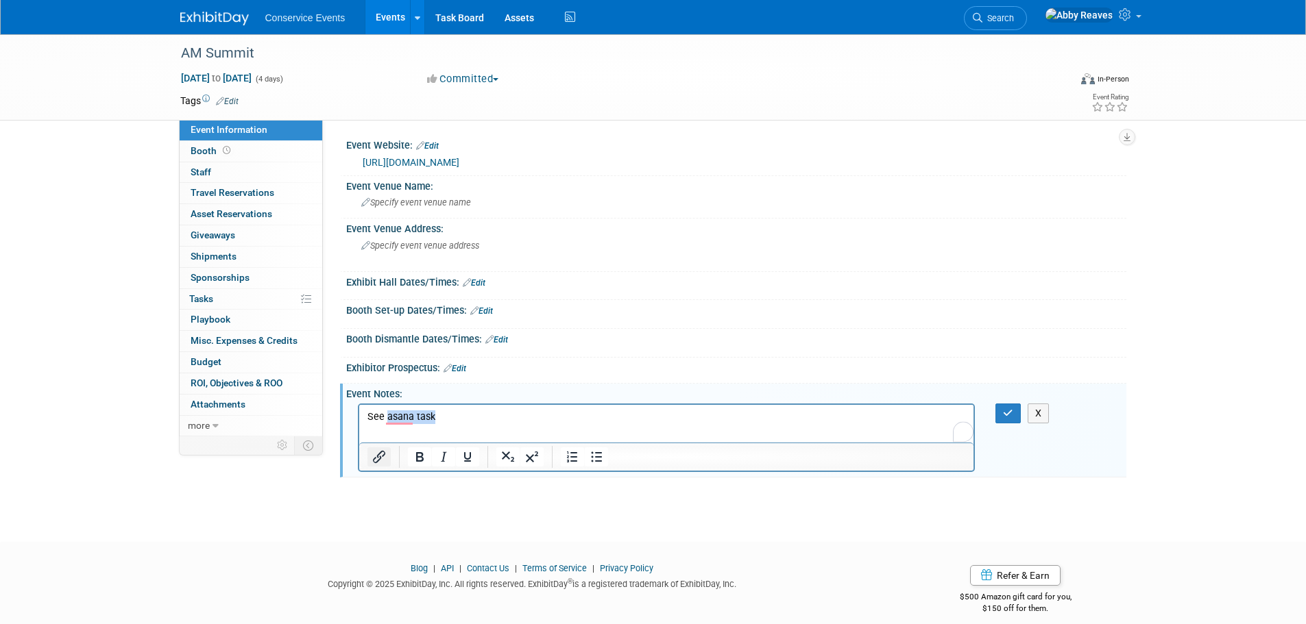
click at [368, 459] on button "Insert/edit link" at bounding box center [378, 457] width 23 height 19
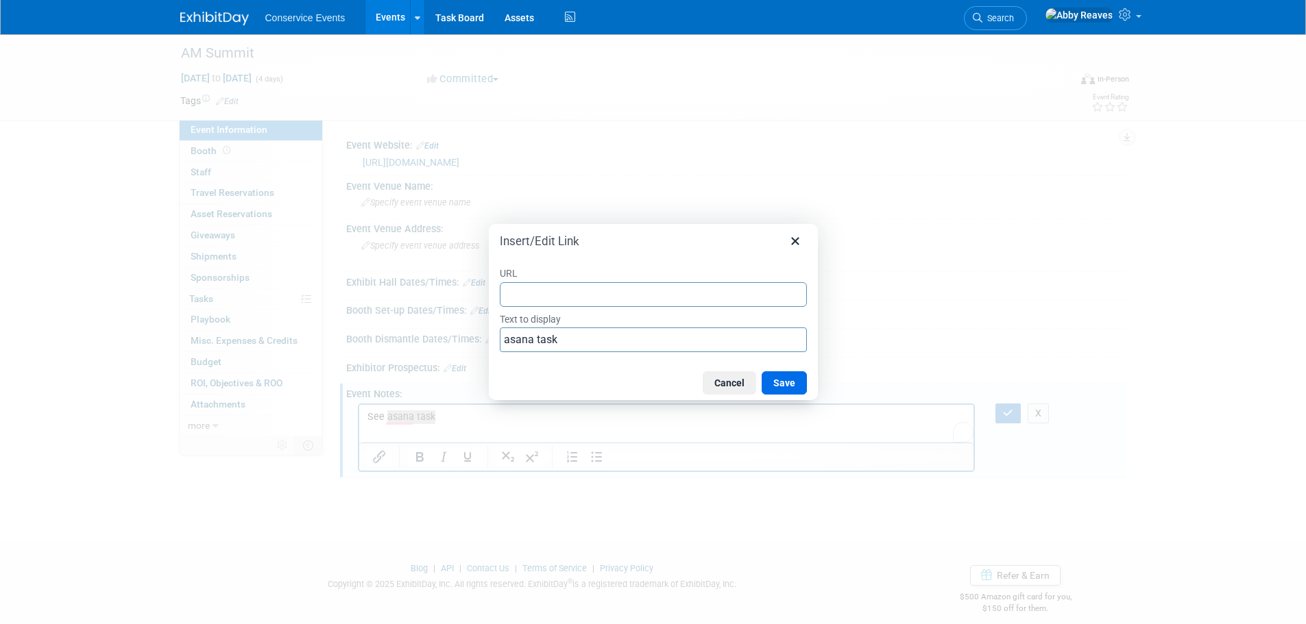
type input "https://app.asana.com/1/95427078465952/project/1210989089932958/list/1210991233…"
click at [786, 382] on button "Save" at bounding box center [784, 383] width 45 height 23
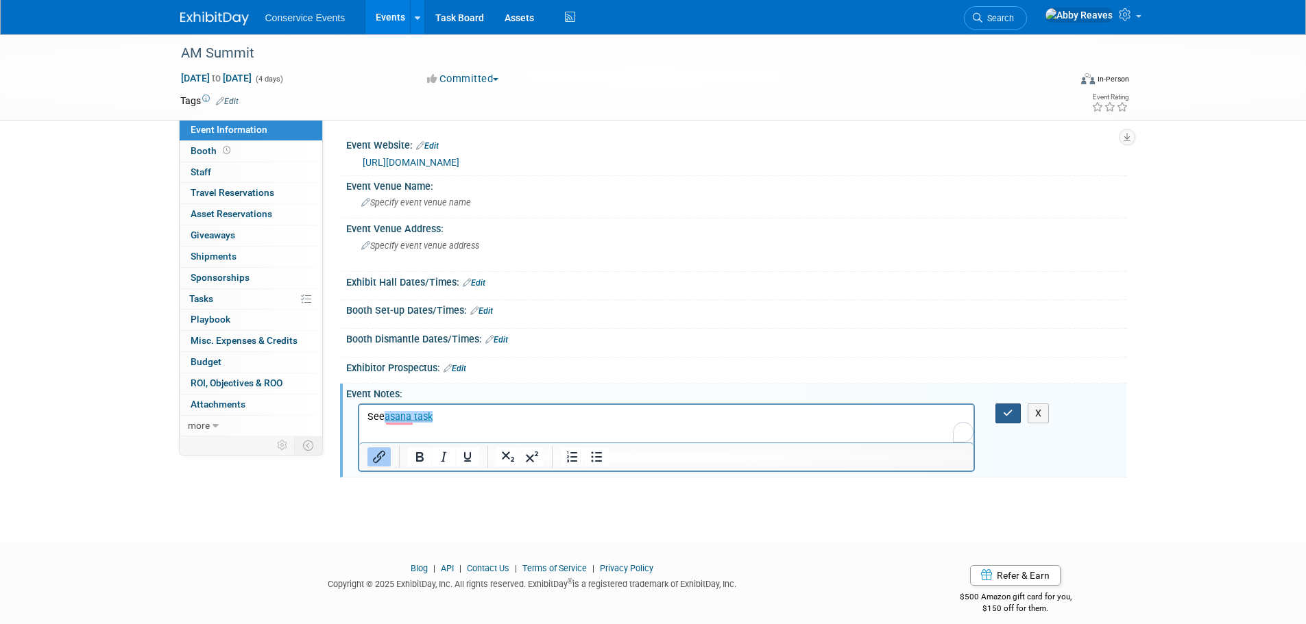
click at [1003, 412] on icon "button" at bounding box center [1008, 414] width 10 height 10
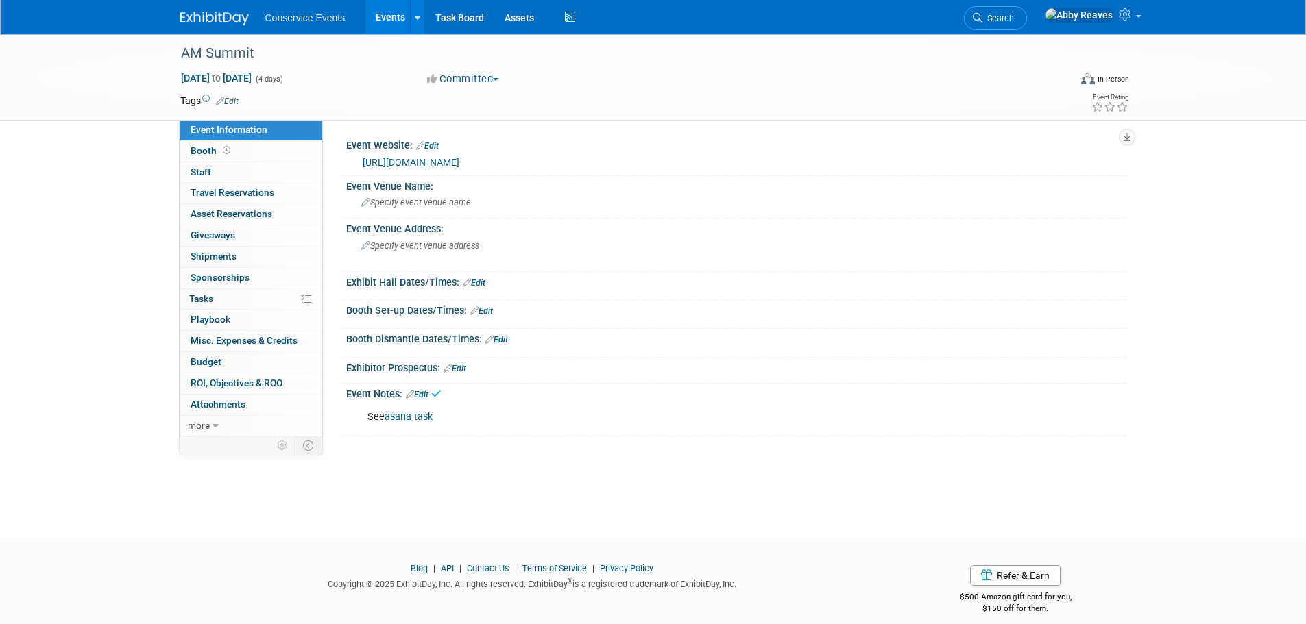
click at [394, 16] on link "Events" at bounding box center [390, 17] width 50 height 34
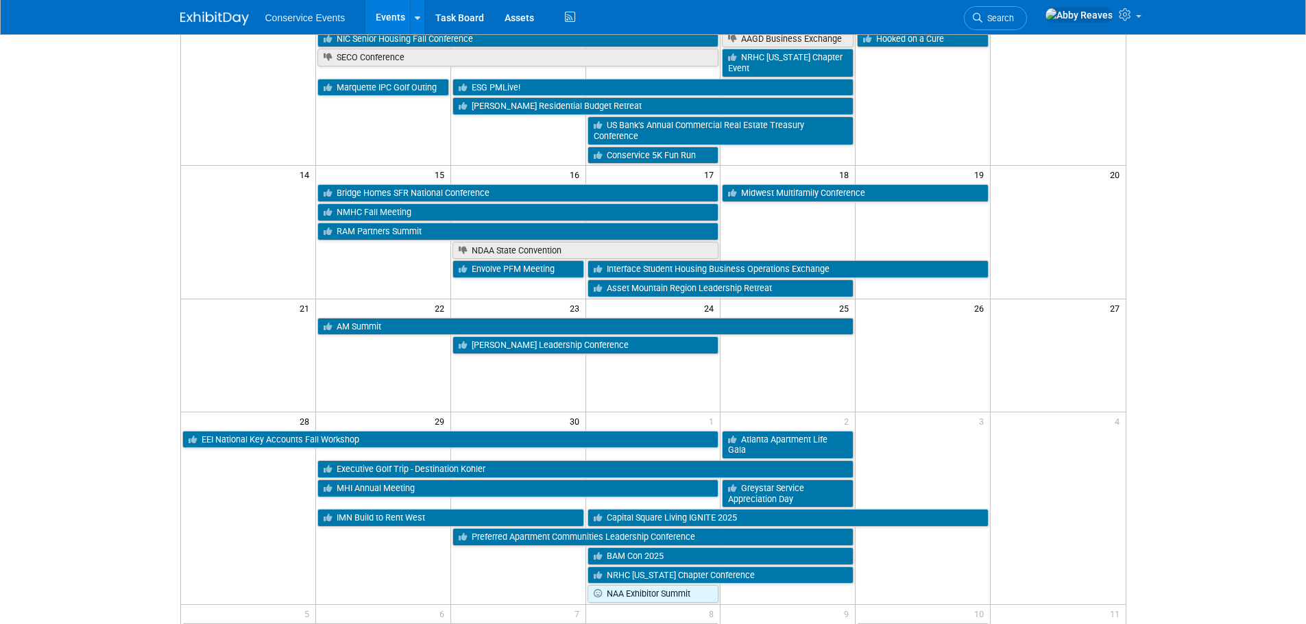
scroll to position [274, 0]
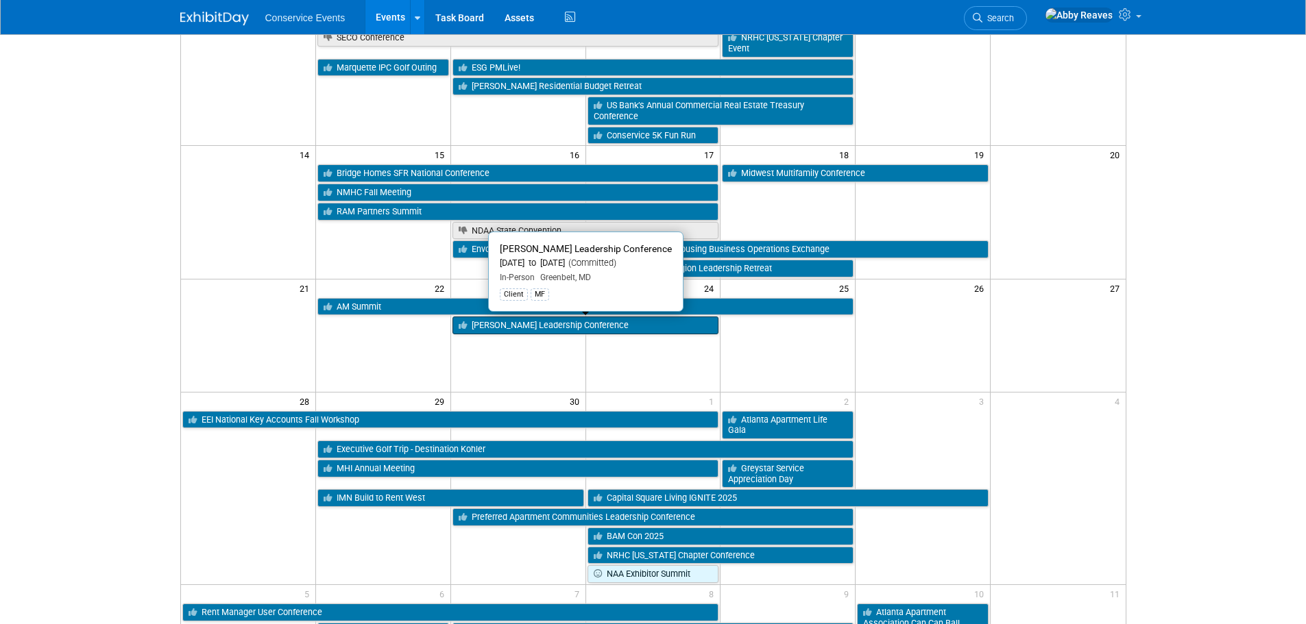
click at [518, 320] on link "[PERSON_NAME] Leadership Conference" at bounding box center [585, 326] width 267 height 18
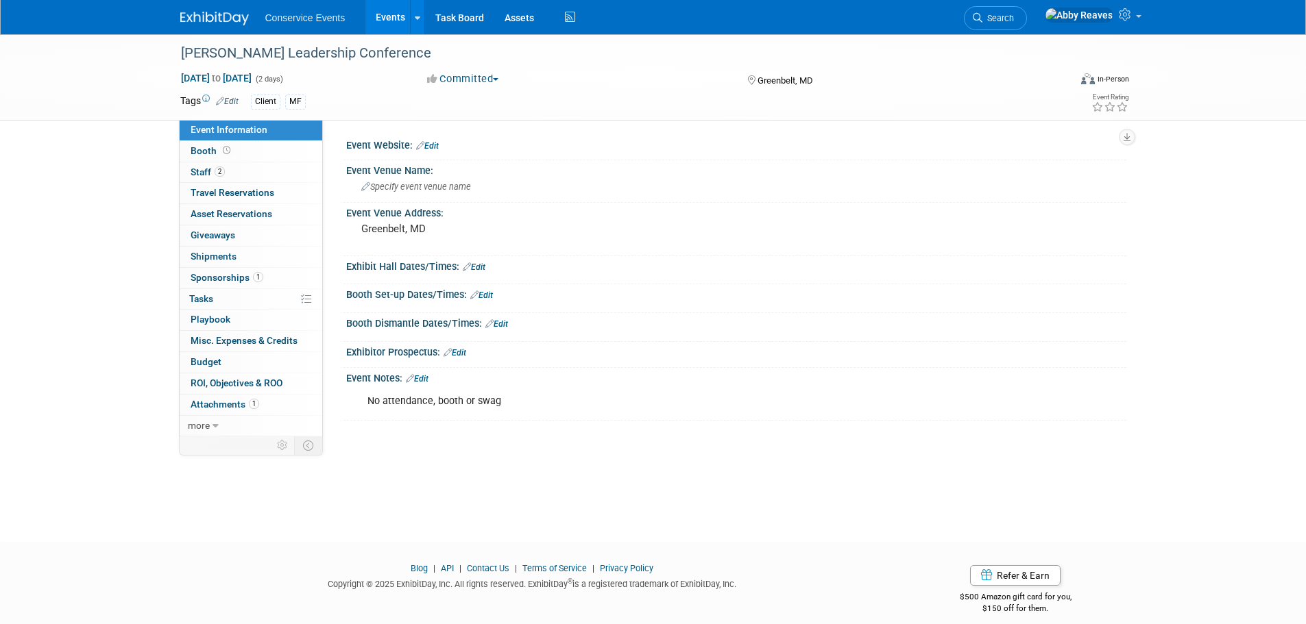
click at [382, 25] on link "Events" at bounding box center [390, 17] width 50 height 34
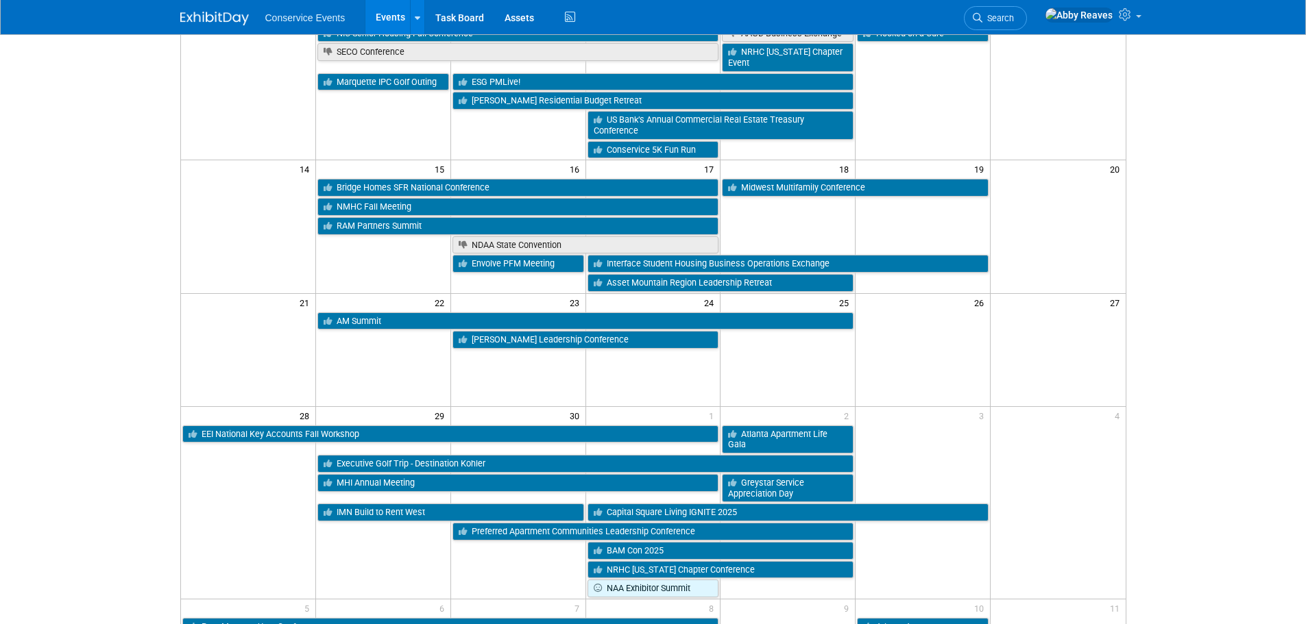
scroll to position [274, 0]
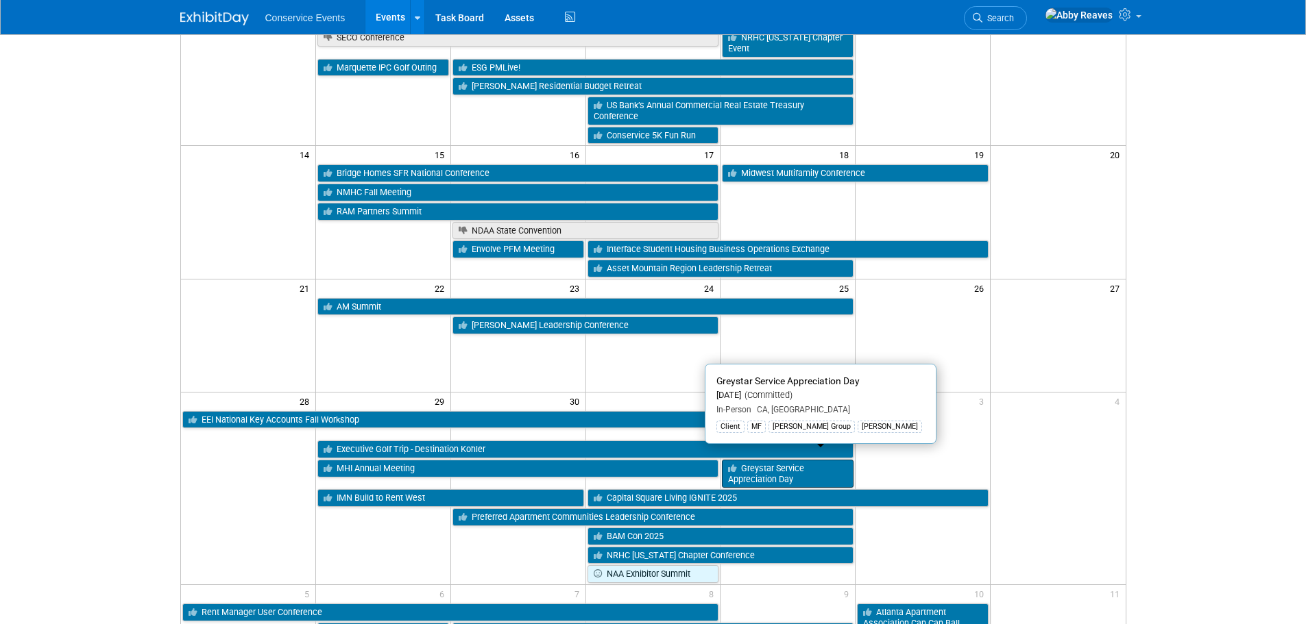
click at [797, 465] on link "Greystar Service Appreciation Day" at bounding box center [788, 474] width 132 height 28
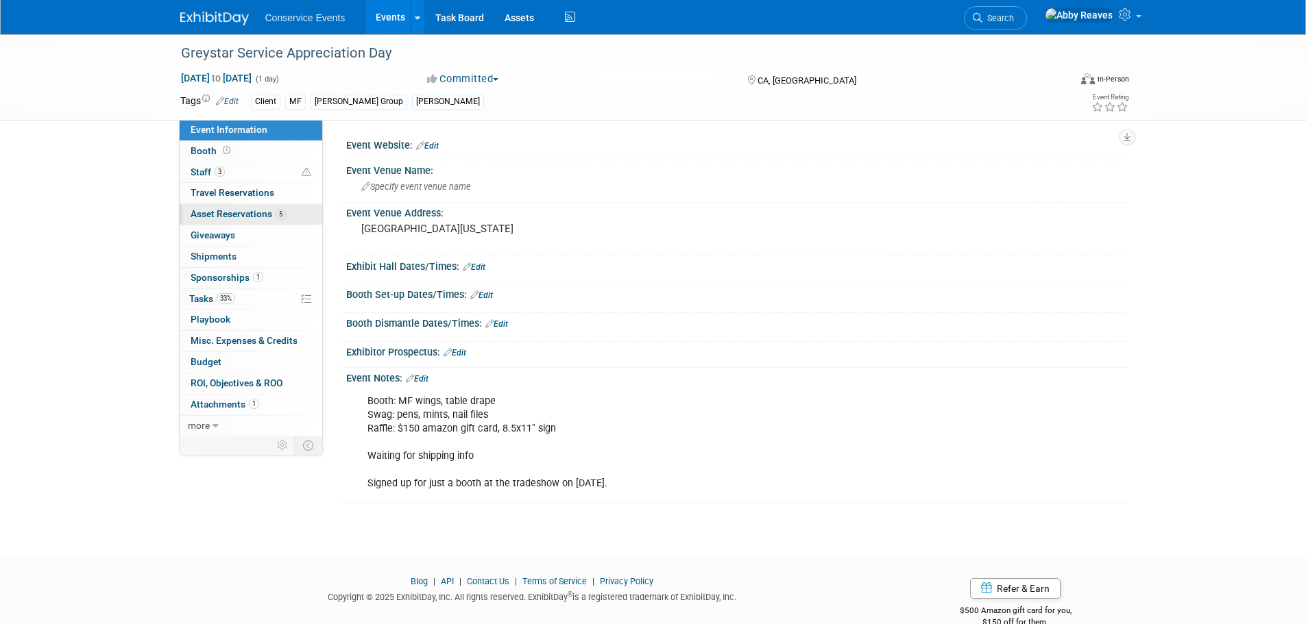
click at [303, 215] on link "5 Asset Reservations 5" at bounding box center [251, 214] width 143 height 21
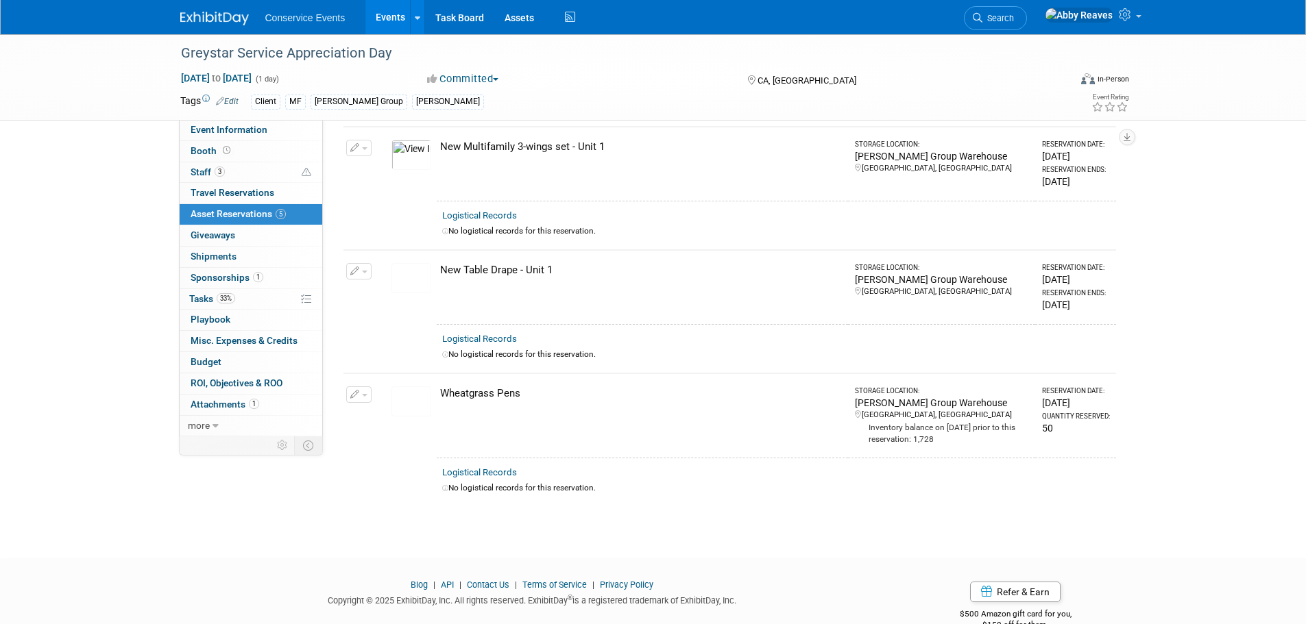
scroll to position [369, 0]
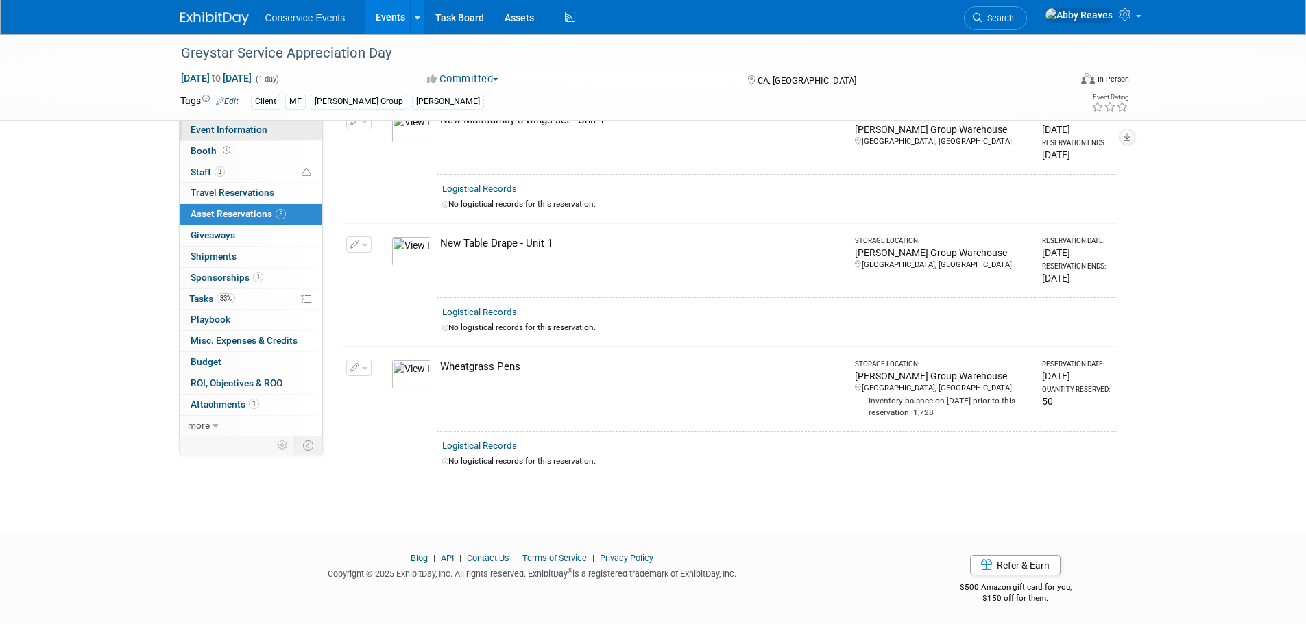
click at [267, 133] on link "Event Information" at bounding box center [251, 130] width 143 height 21
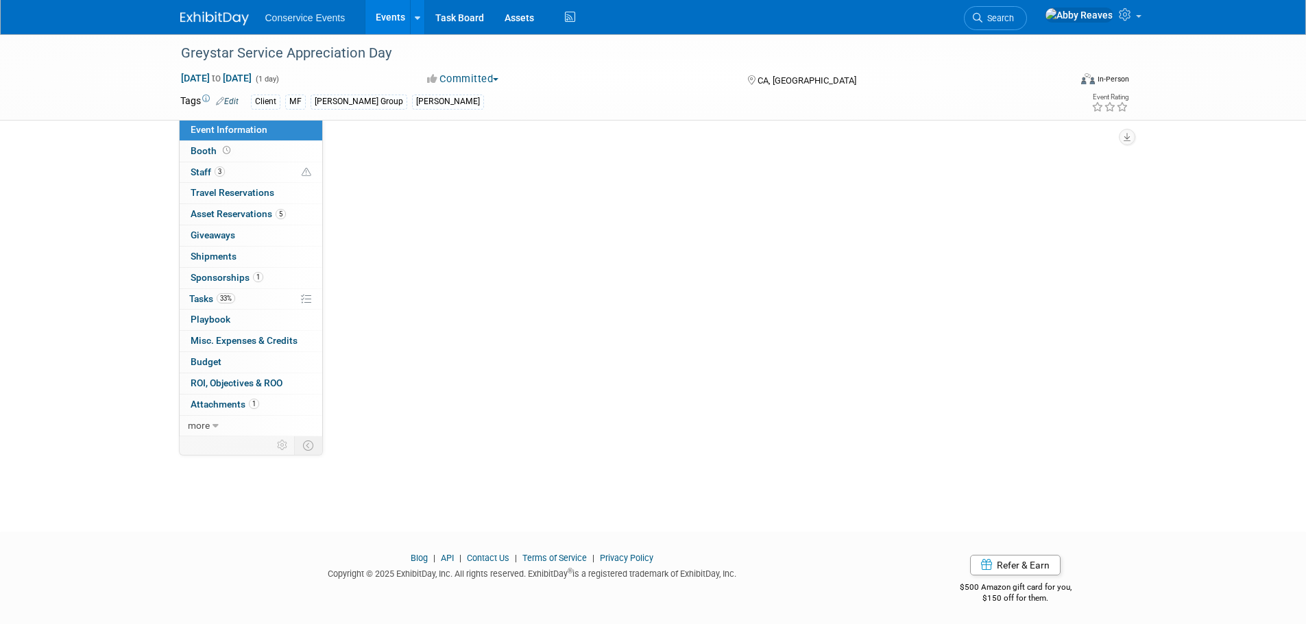
scroll to position [0, 0]
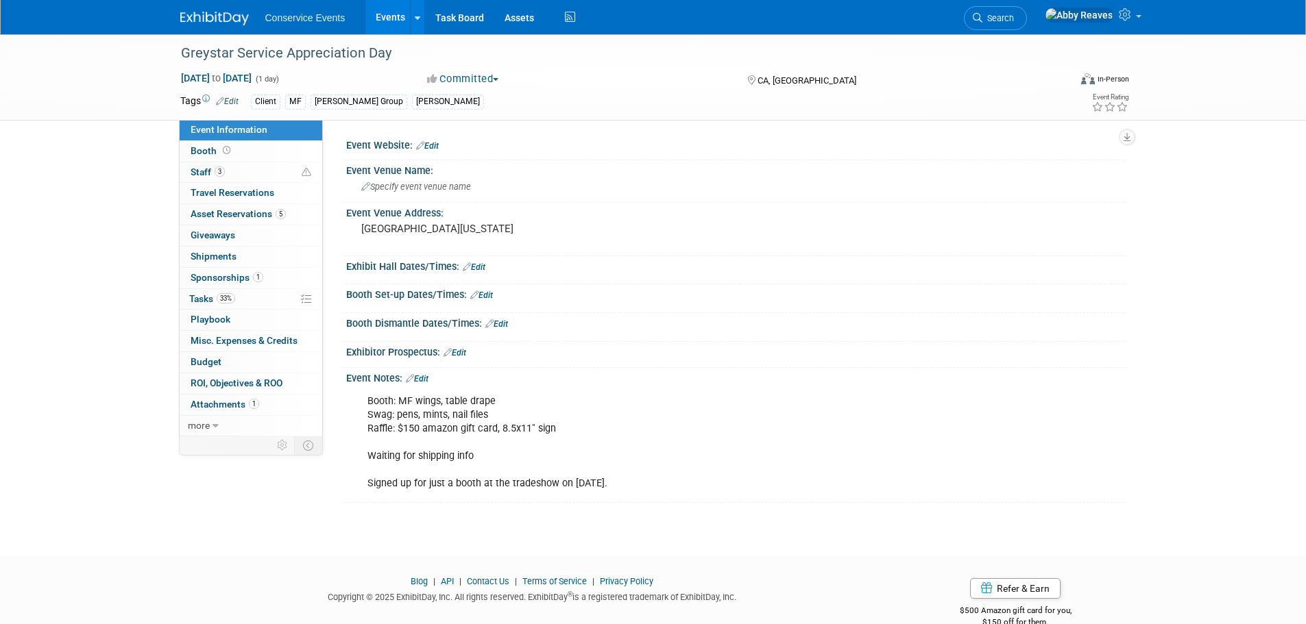
click at [391, 21] on link "Events" at bounding box center [390, 17] width 50 height 34
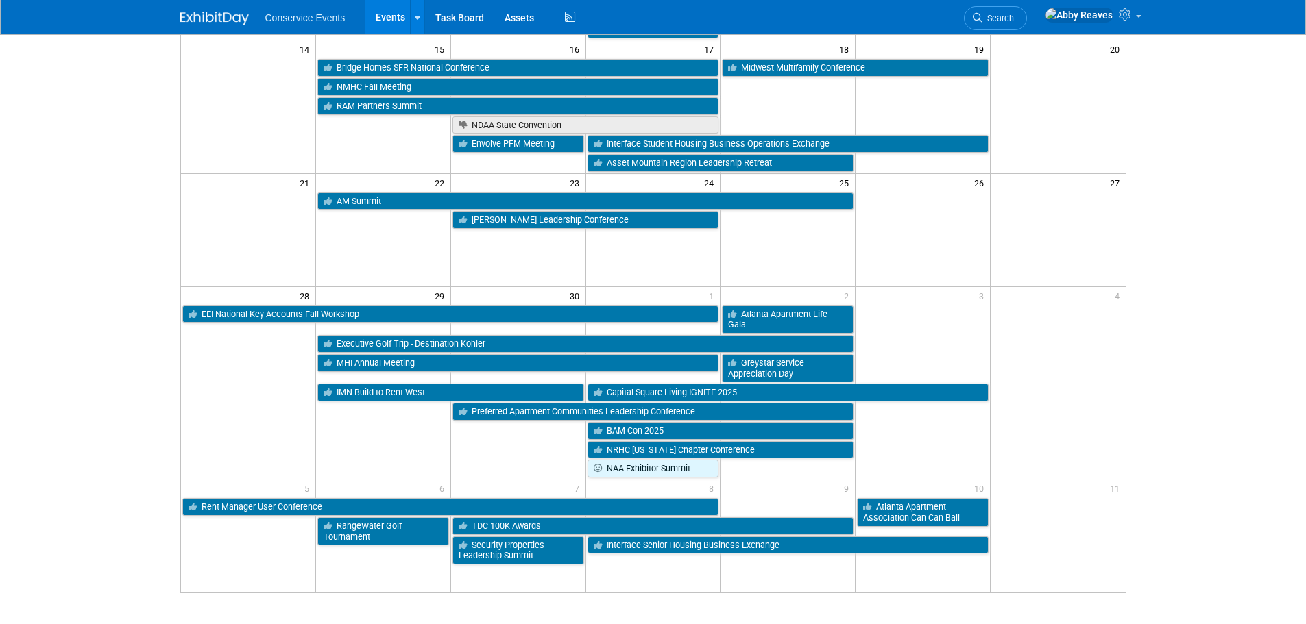
scroll to position [411, 0]
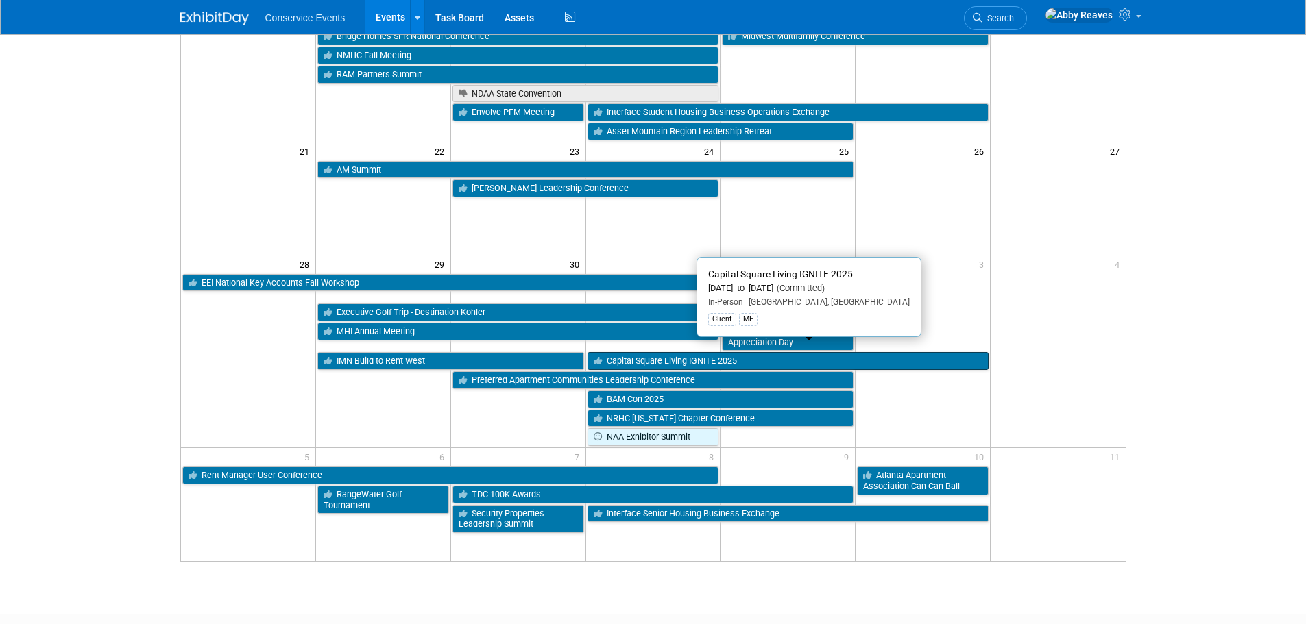
click at [609, 352] on link "Capital Square Living IGNITE 2025" at bounding box center [788, 361] width 402 height 18
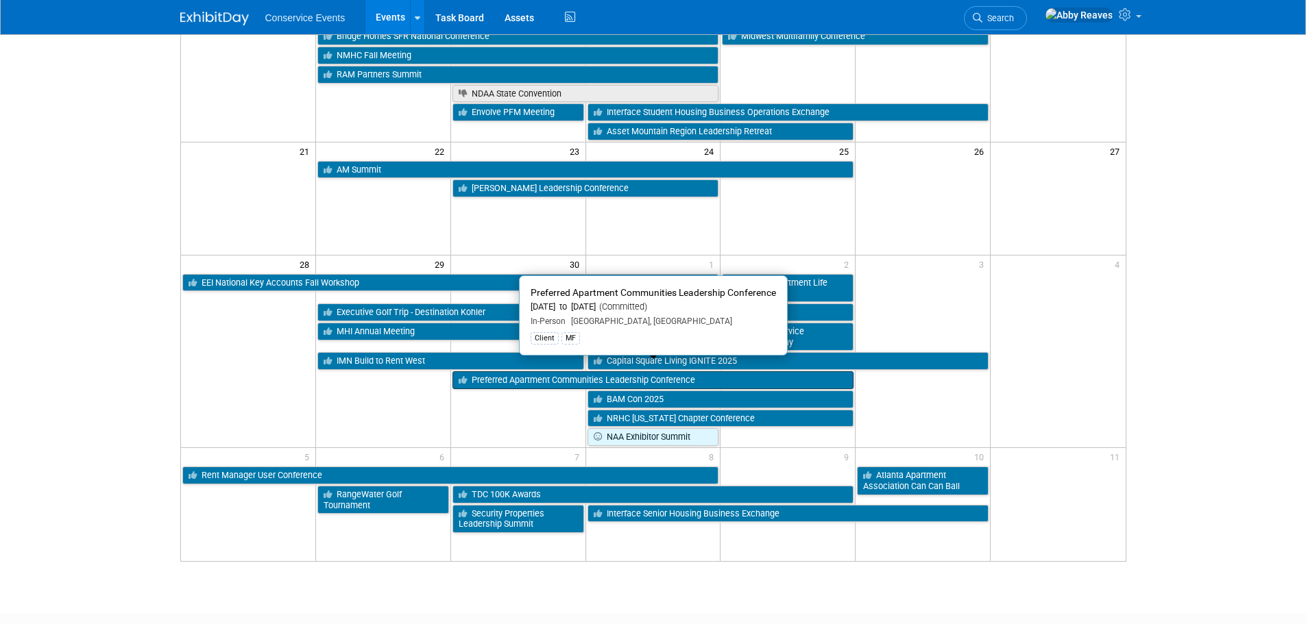
click at [556, 372] on link "Preferred Apartment Communities Leadership Conference" at bounding box center [653, 381] width 402 height 18
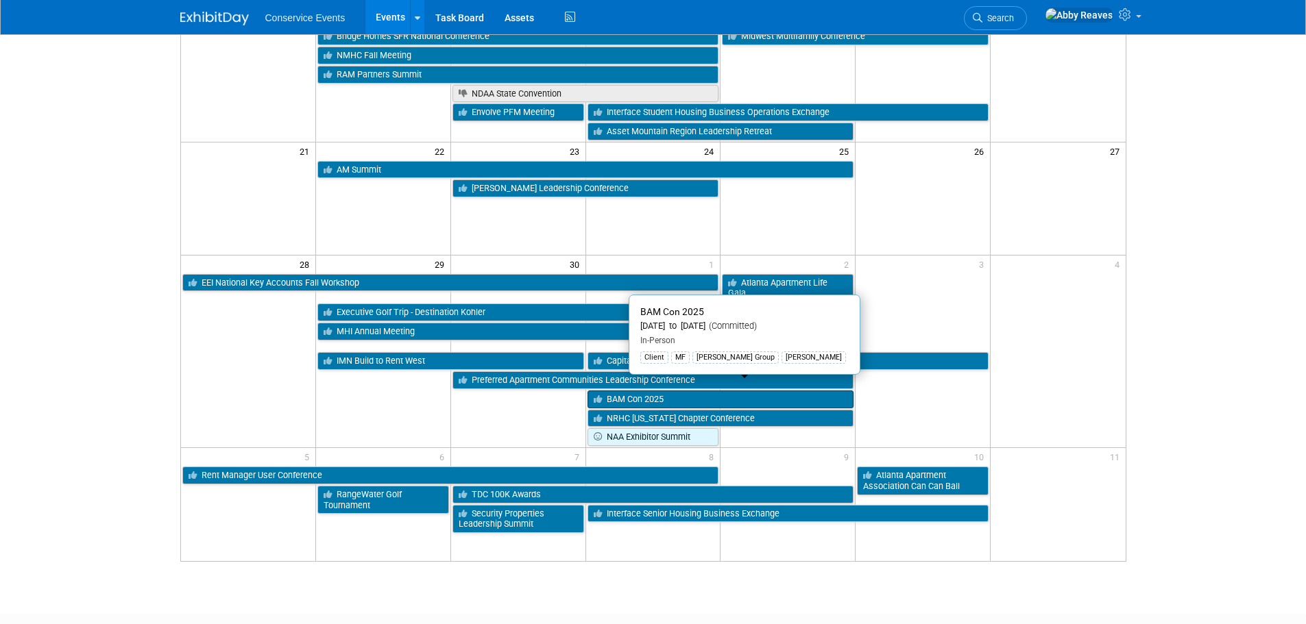
click at [618, 394] on link "BAM Con 2025" at bounding box center [720, 400] width 267 height 18
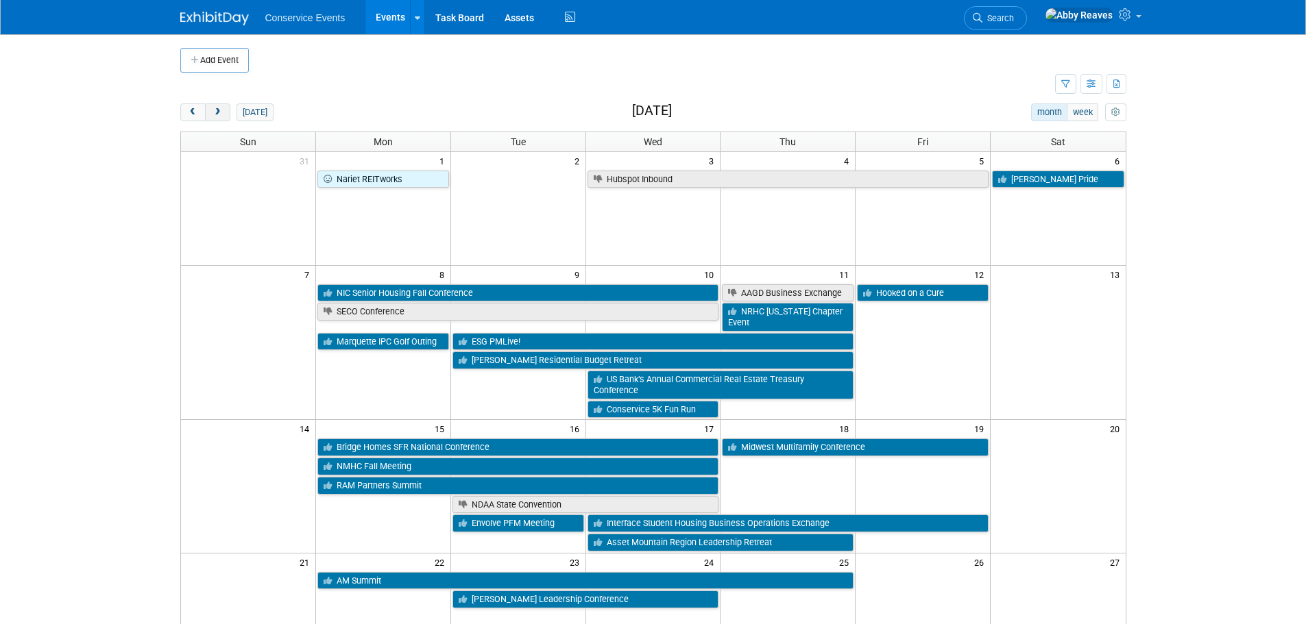
click at [213, 117] on button "next" at bounding box center [217, 113] width 25 height 18
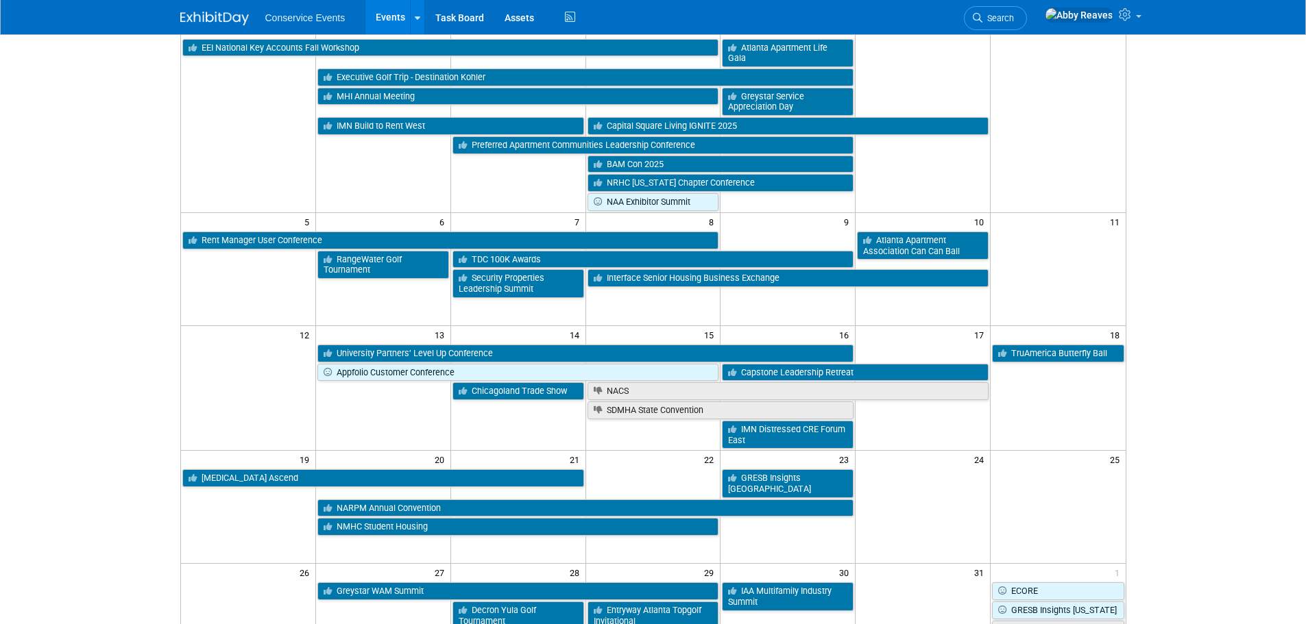
scroll to position [137, 0]
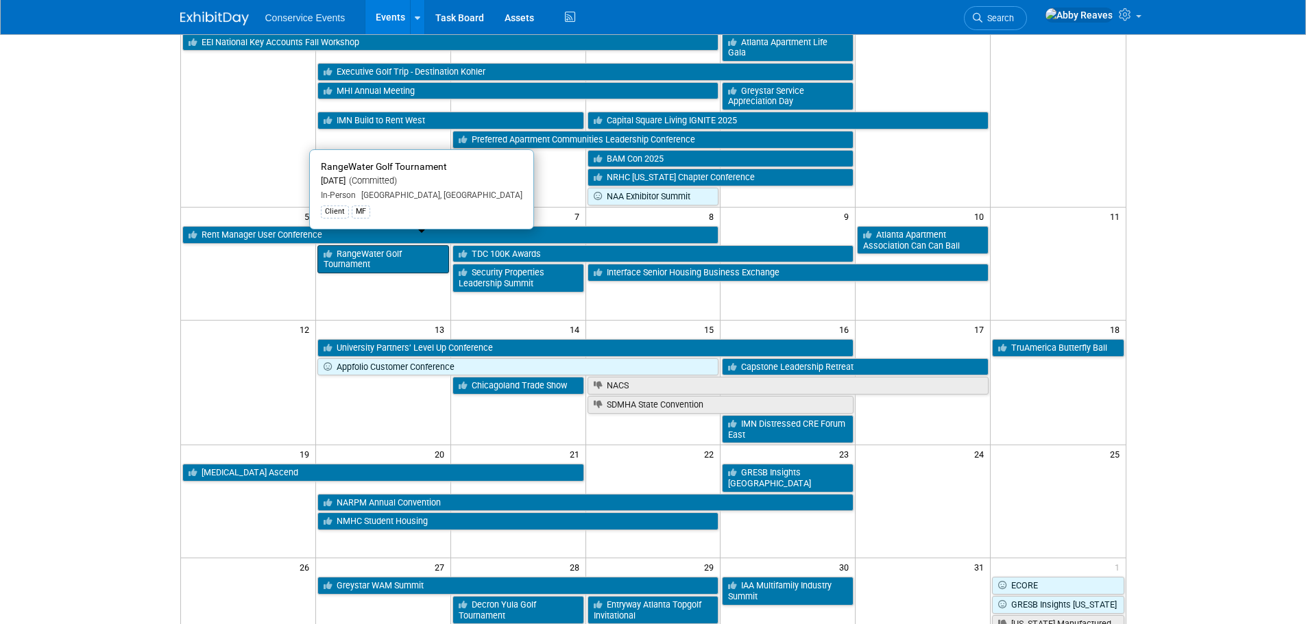
click at [364, 252] on link "RangeWater Golf Tournament" at bounding box center [383, 259] width 132 height 28
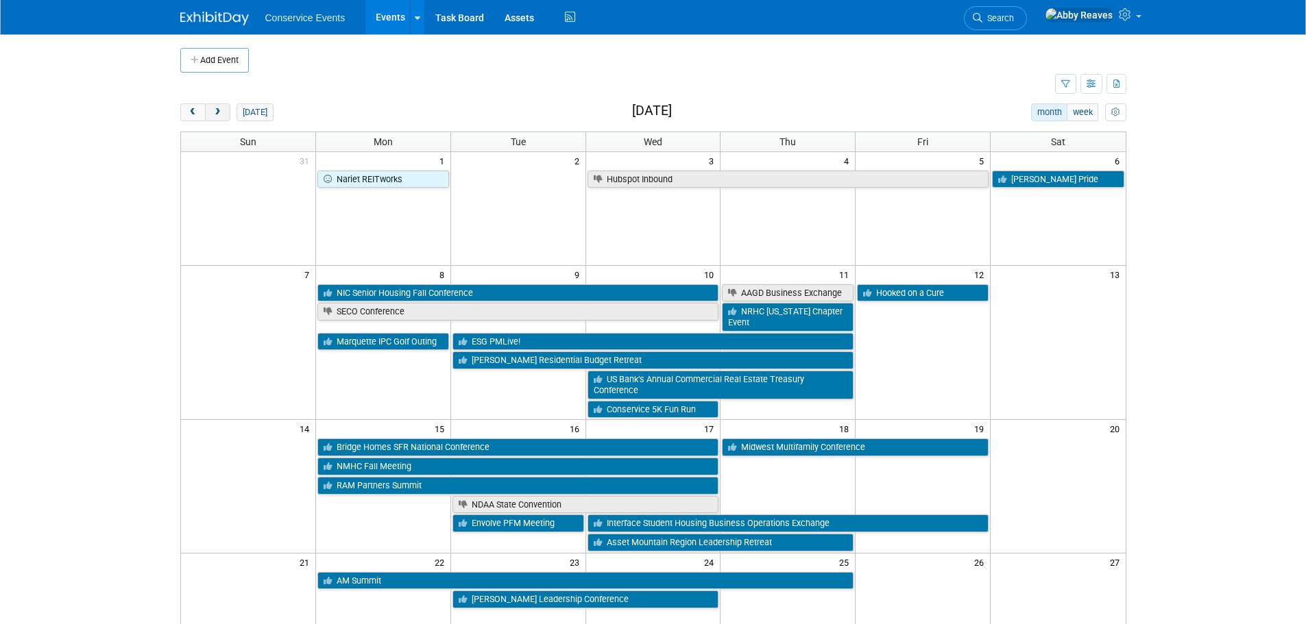
click at [219, 112] on span "next" at bounding box center [217, 112] width 10 height 9
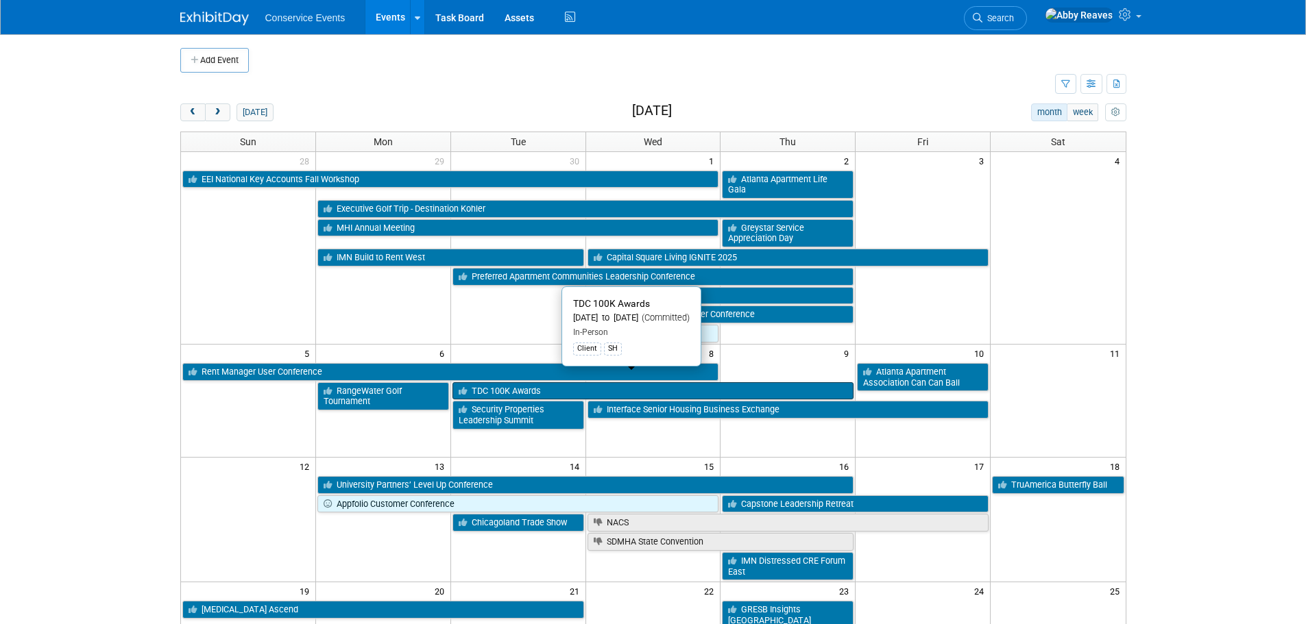
click at [495, 382] on link "TDC 100K Awards" at bounding box center [653, 391] width 402 height 18
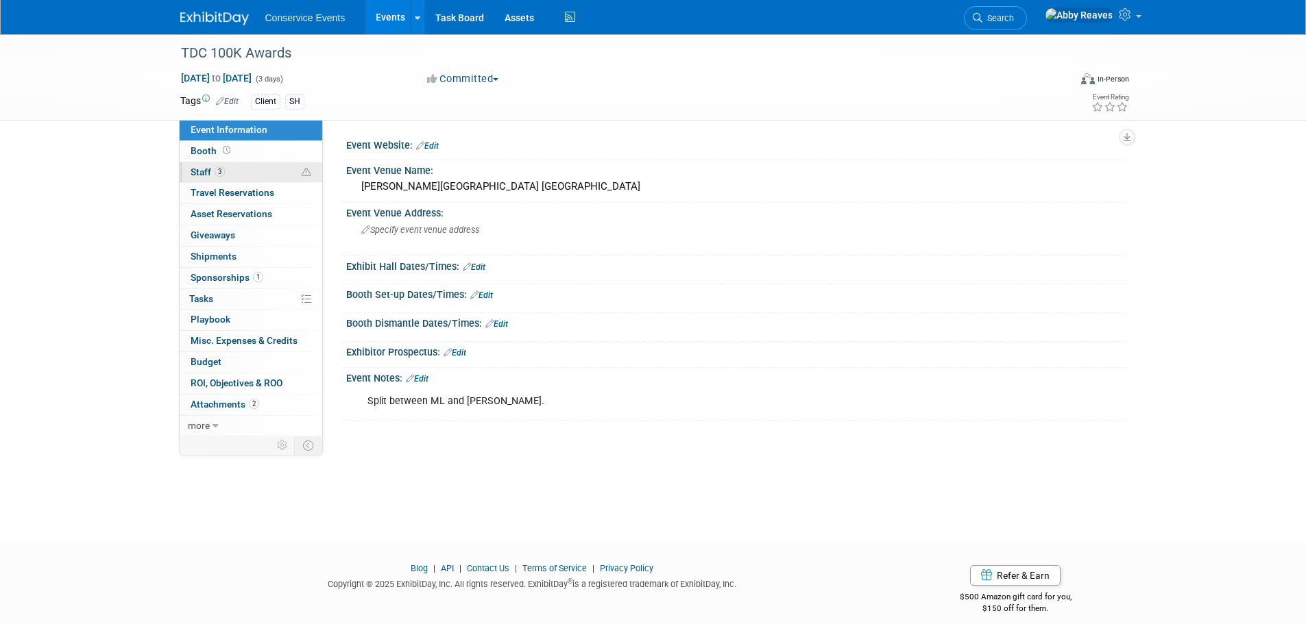
click at [251, 169] on link "3 Staff 3" at bounding box center [251, 172] width 143 height 21
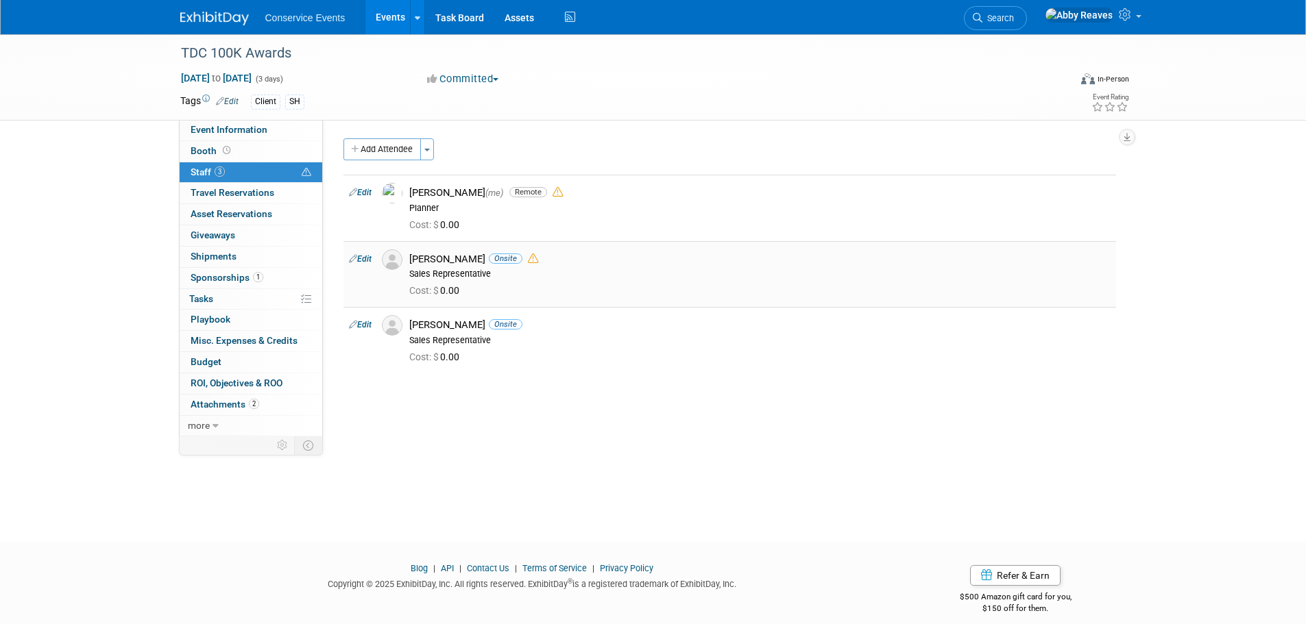
click at [368, 259] on link "Edit" at bounding box center [360, 259] width 23 height 10
select select "f7bb218c-9907-4156-bd9c-cfe97bff825f"
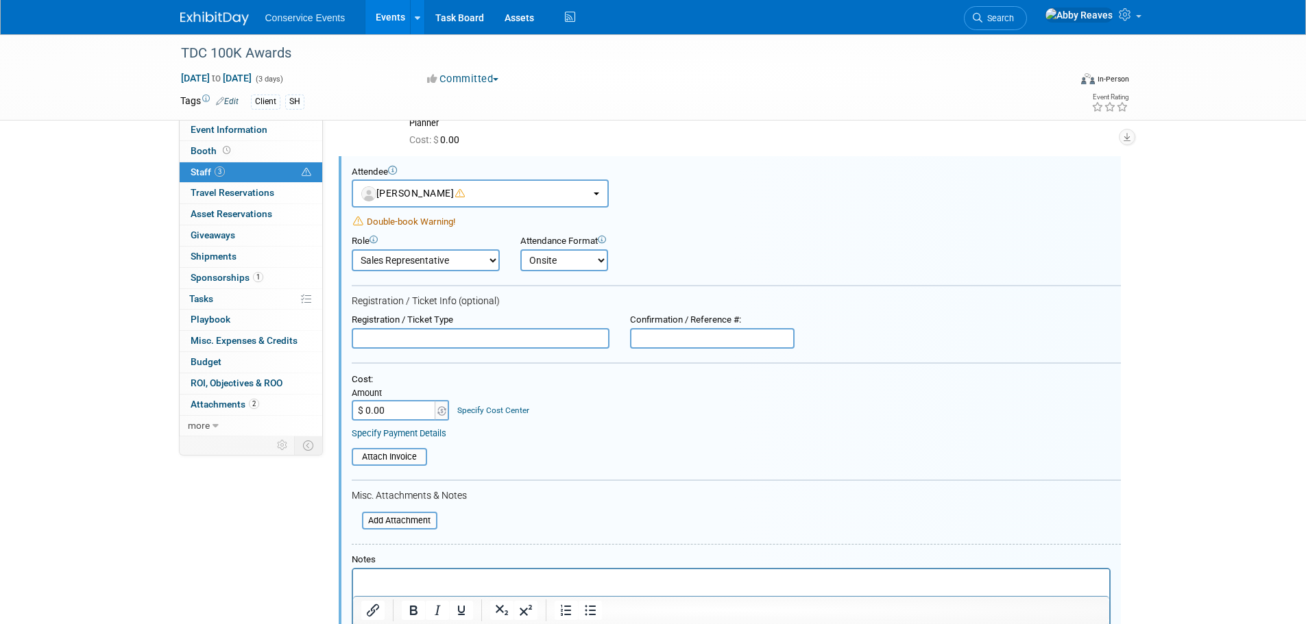
click at [533, 263] on select "Onsite Remote" at bounding box center [564, 261] width 88 height 22
select select "2"
click at [520, 250] on select "Onsite Remote" at bounding box center [564, 261] width 88 height 22
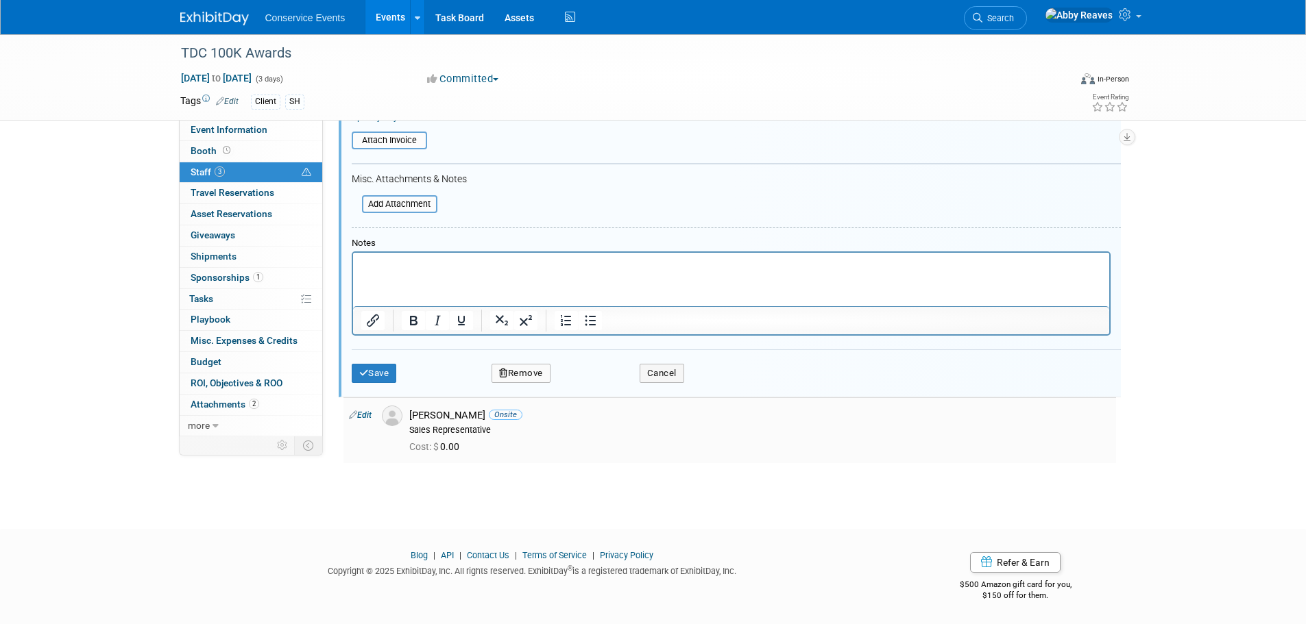
scroll to position [403, 0]
click at [436, 271] on html at bounding box center [730, 261] width 756 height 19
click at [376, 376] on button "Save" at bounding box center [374, 372] width 45 height 19
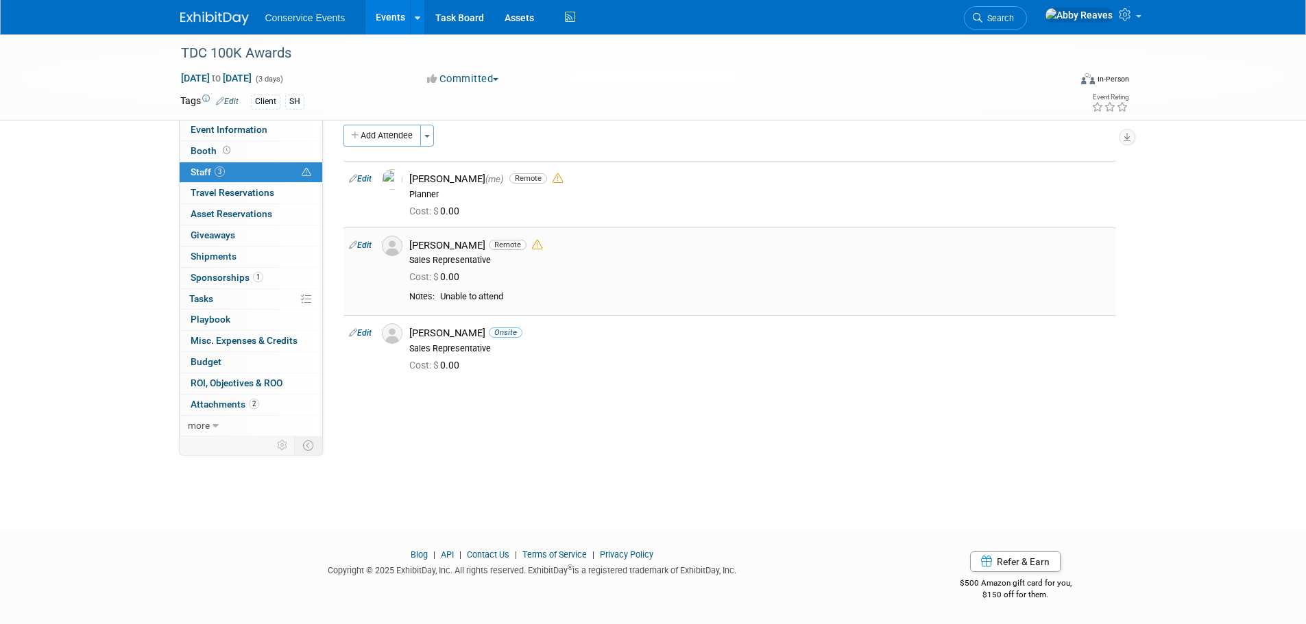
scroll to position [0, 0]
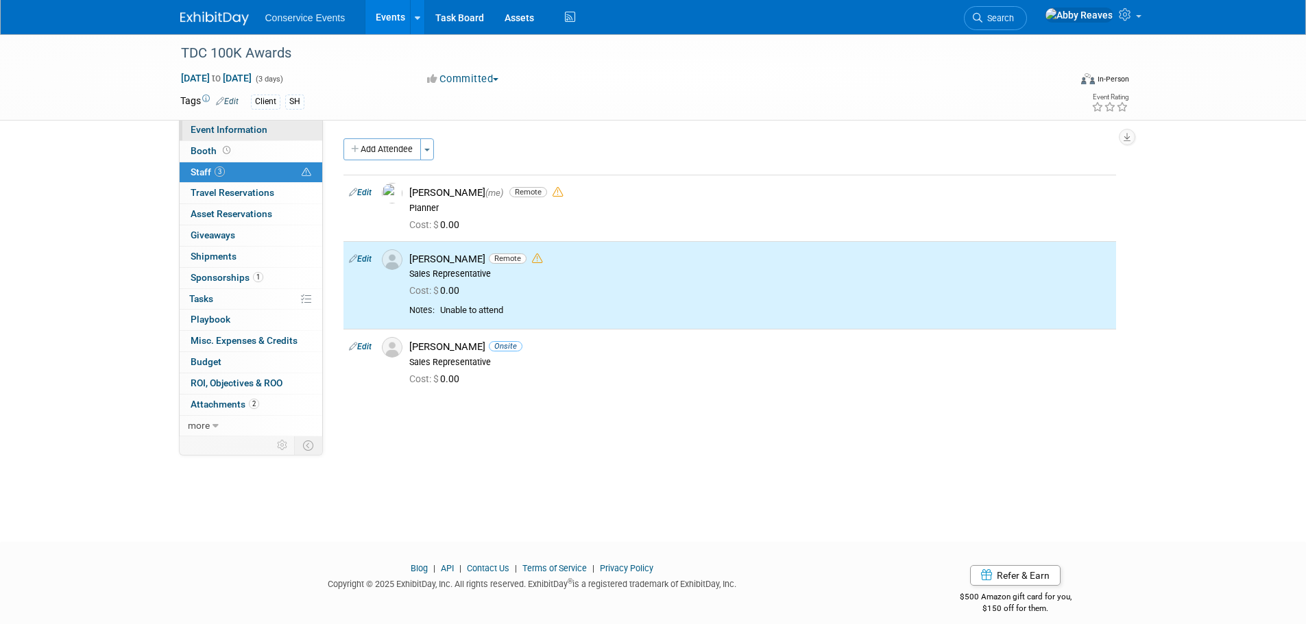
click at [295, 134] on link "Event Information" at bounding box center [251, 130] width 143 height 21
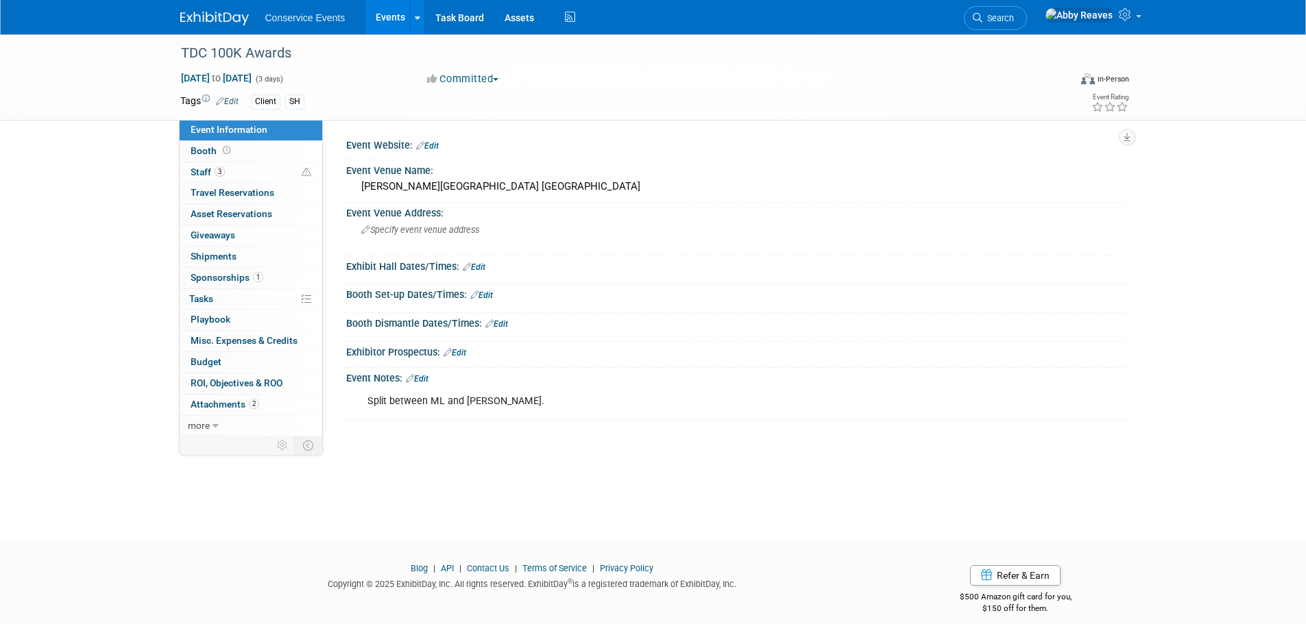
click at [382, 22] on link "Events" at bounding box center [390, 17] width 50 height 34
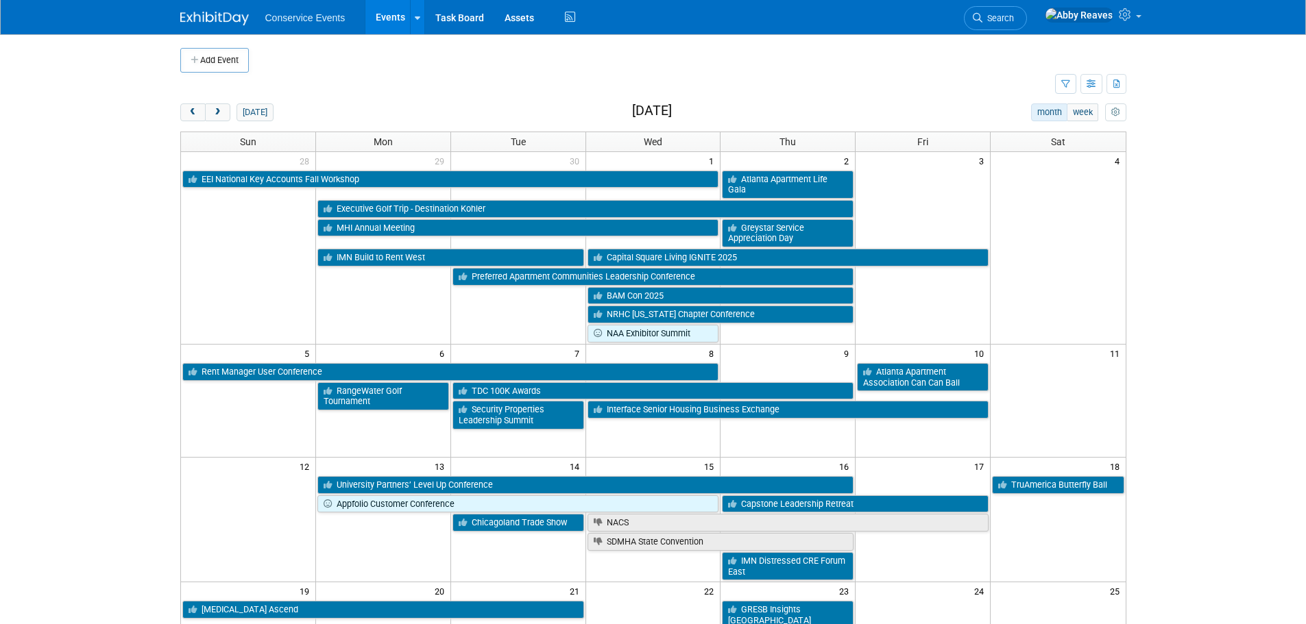
click at [257, 102] on div "Add Event New Event Duplicate Event Warning There is another event in your work…" at bounding box center [653, 532] width 967 height 996
click at [257, 109] on button "[DATE]" at bounding box center [254, 113] width 36 height 18
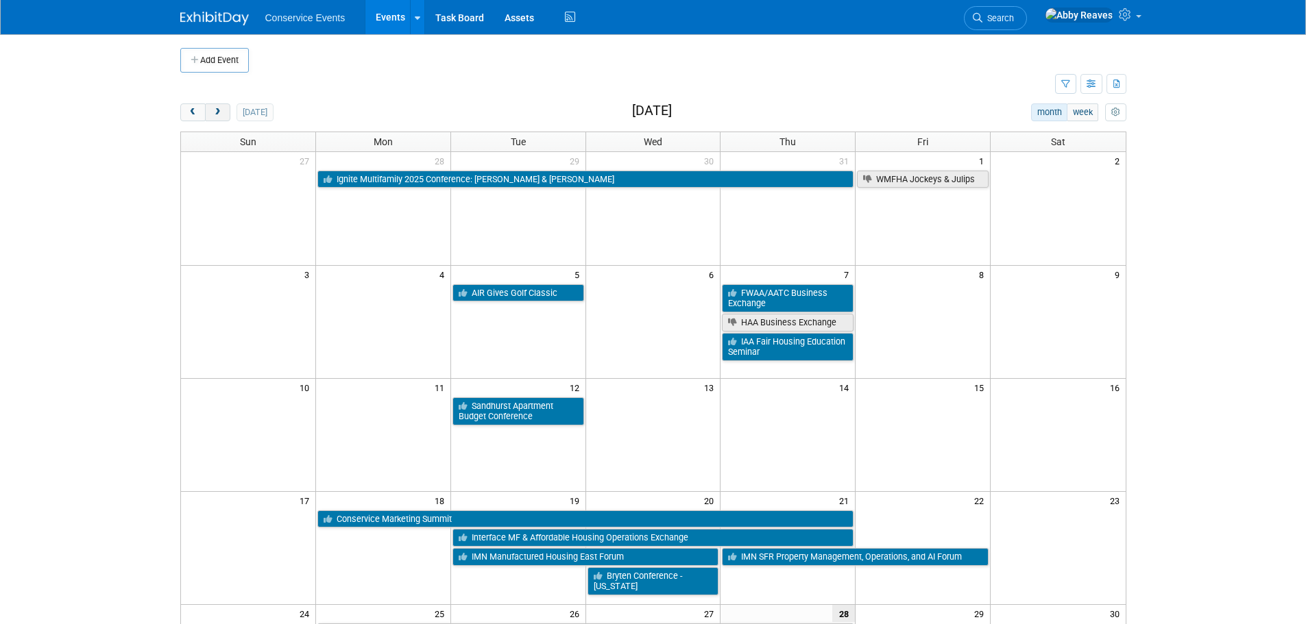
click at [223, 119] on button "next" at bounding box center [217, 113] width 25 height 18
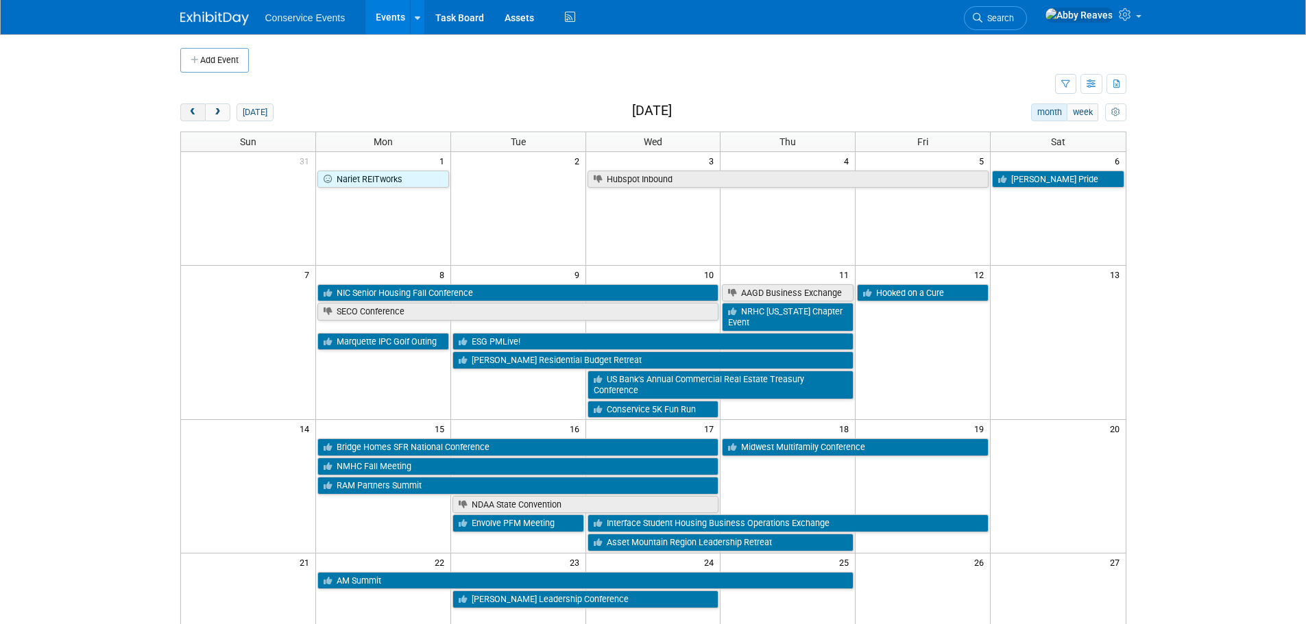
click at [189, 110] on span "prev" at bounding box center [193, 112] width 10 height 9
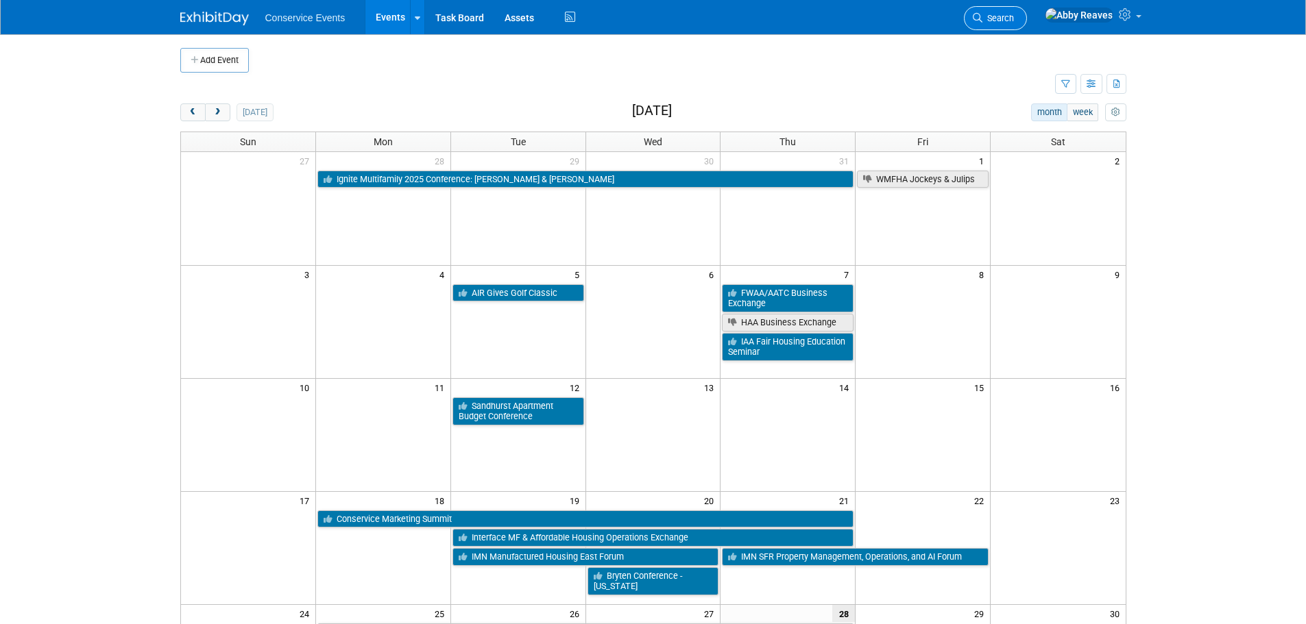
click at [1010, 20] on link "Search" at bounding box center [995, 18] width 63 height 24
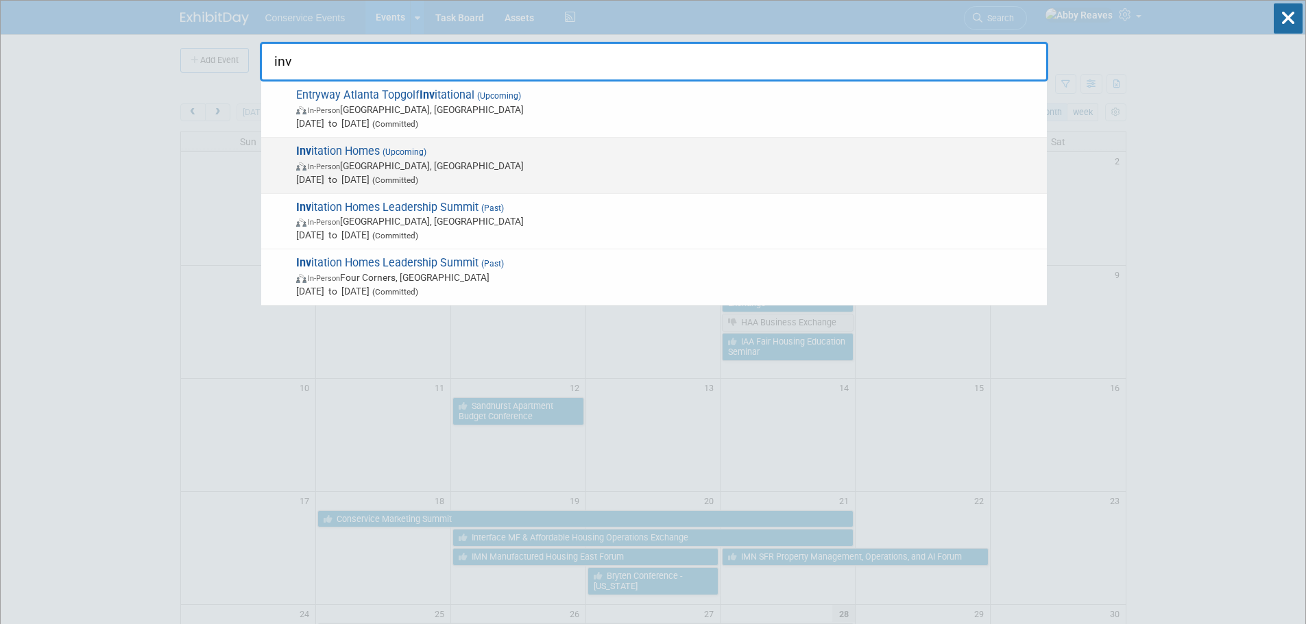
type input "inv"
click at [696, 162] on span "In-Person New Orleans, LA" at bounding box center [668, 166] width 744 height 14
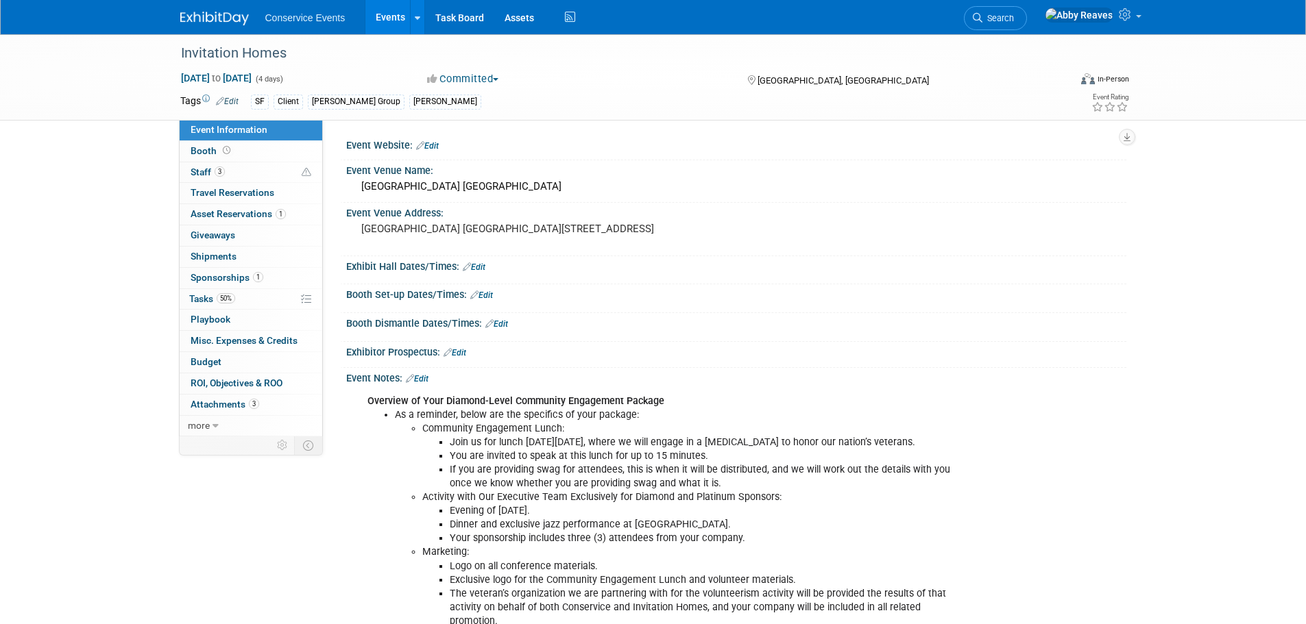
click at [420, 384] on link "Edit" at bounding box center [417, 379] width 23 height 10
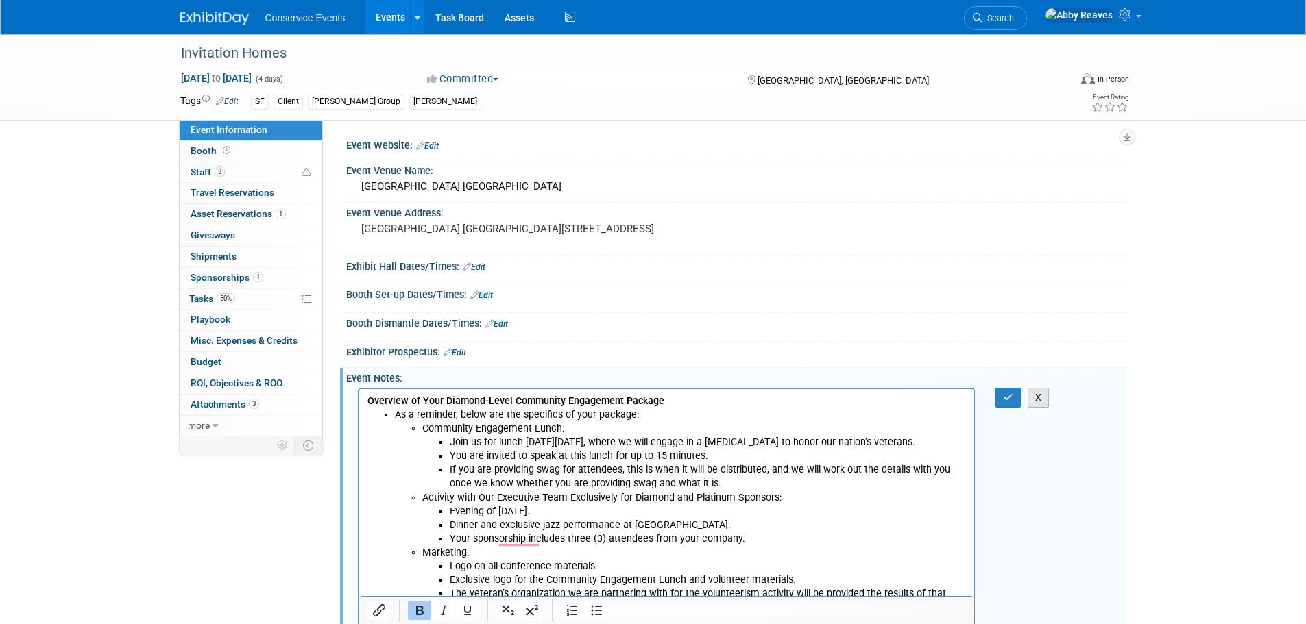
click at [1033, 408] on button "X" at bounding box center [1039, 398] width 22 height 20
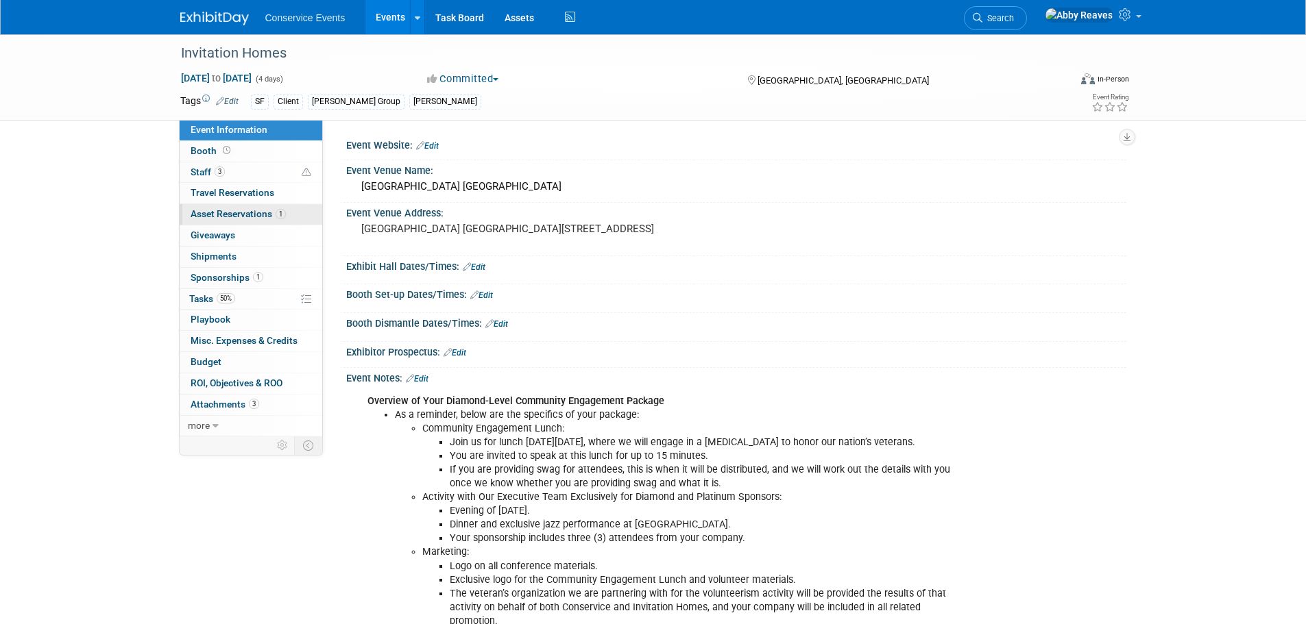
click at [244, 215] on span "Asset Reservations 1" at bounding box center [238, 213] width 95 height 11
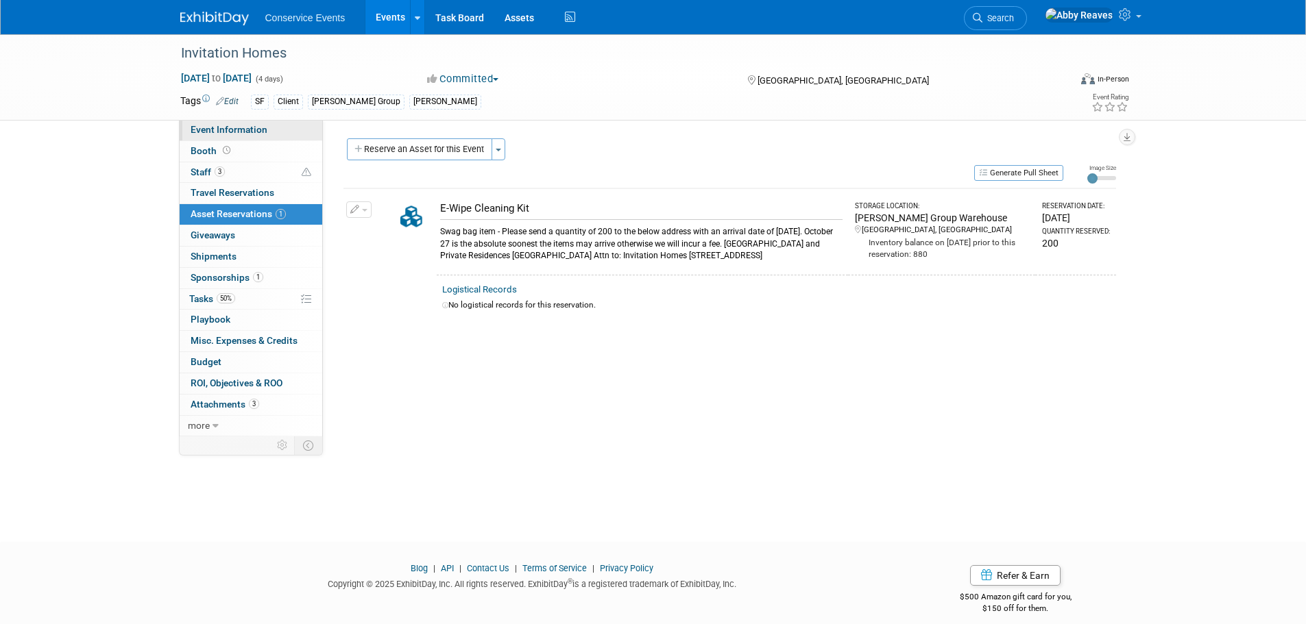
click at [271, 128] on link "Event Information" at bounding box center [251, 130] width 143 height 21
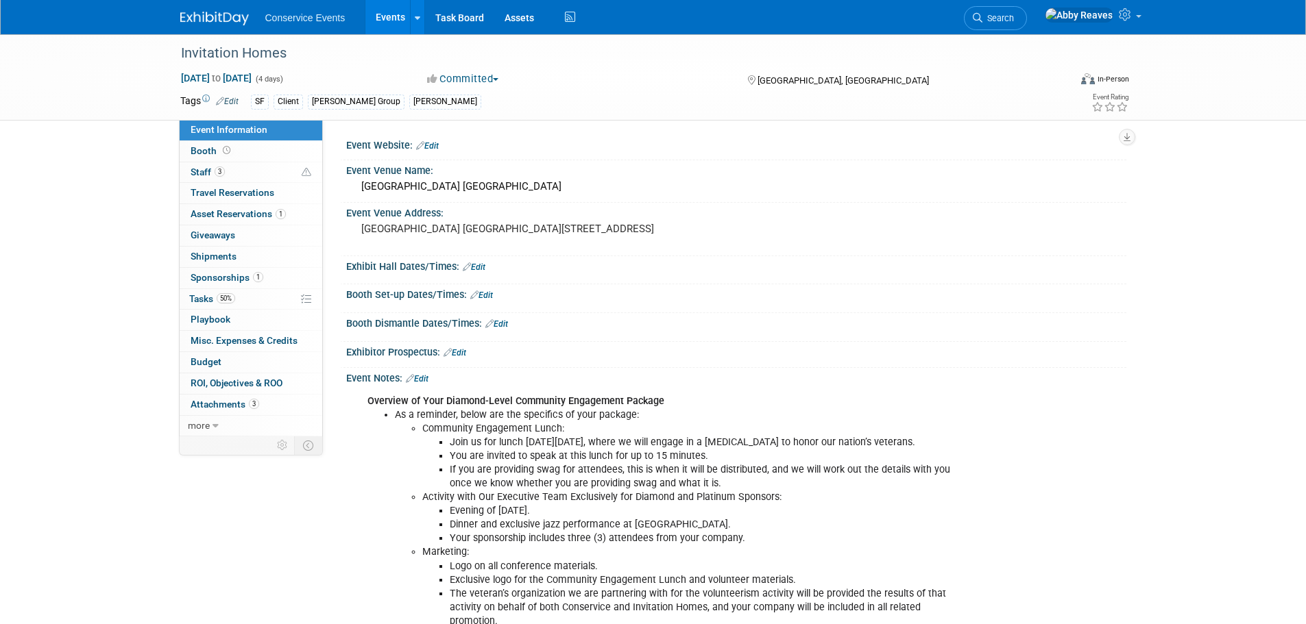
click at [418, 384] on link "Edit" at bounding box center [417, 379] width 23 height 10
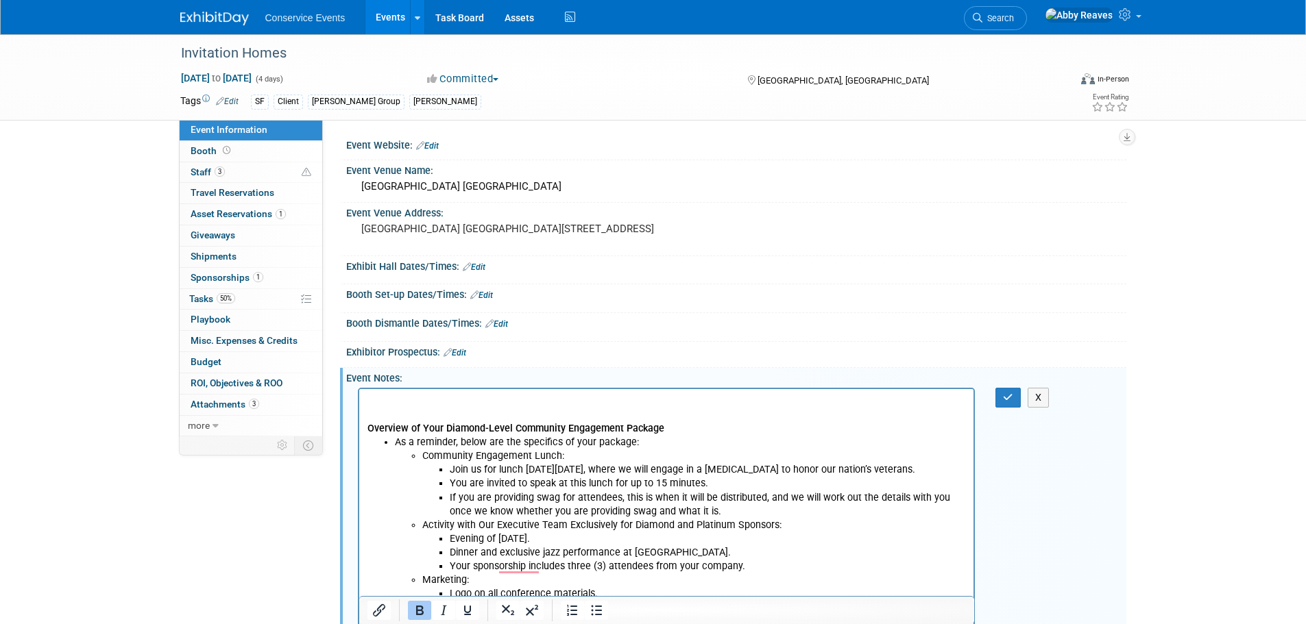
click at [396, 400] on p "To enrich screen reader interactions, please activate Accessibility in Grammarl…" at bounding box center [666, 401] width 599 height 14
click at [417, 605] on icon "Bold" at bounding box center [419, 611] width 16 height 16
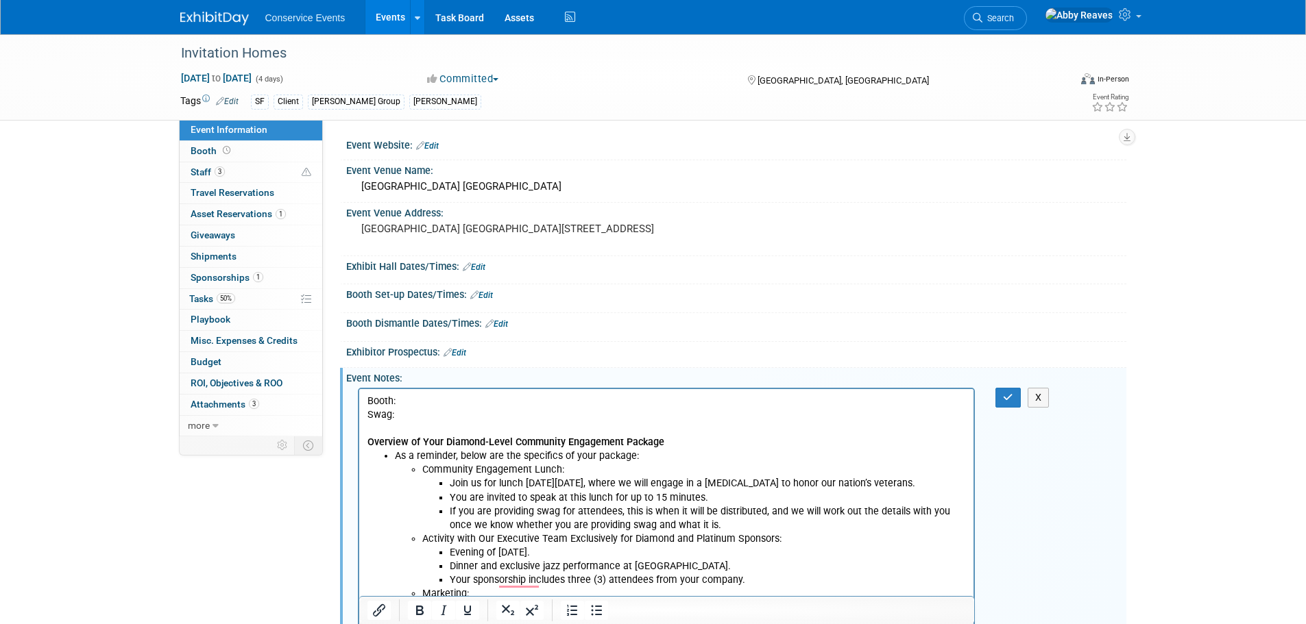
click at [478, 398] on p "Booth:" at bounding box center [666, 401] width 599 height 14
click at [463, 415] on p "Swag:" at bounding box center [666, 415] width 599 height 14
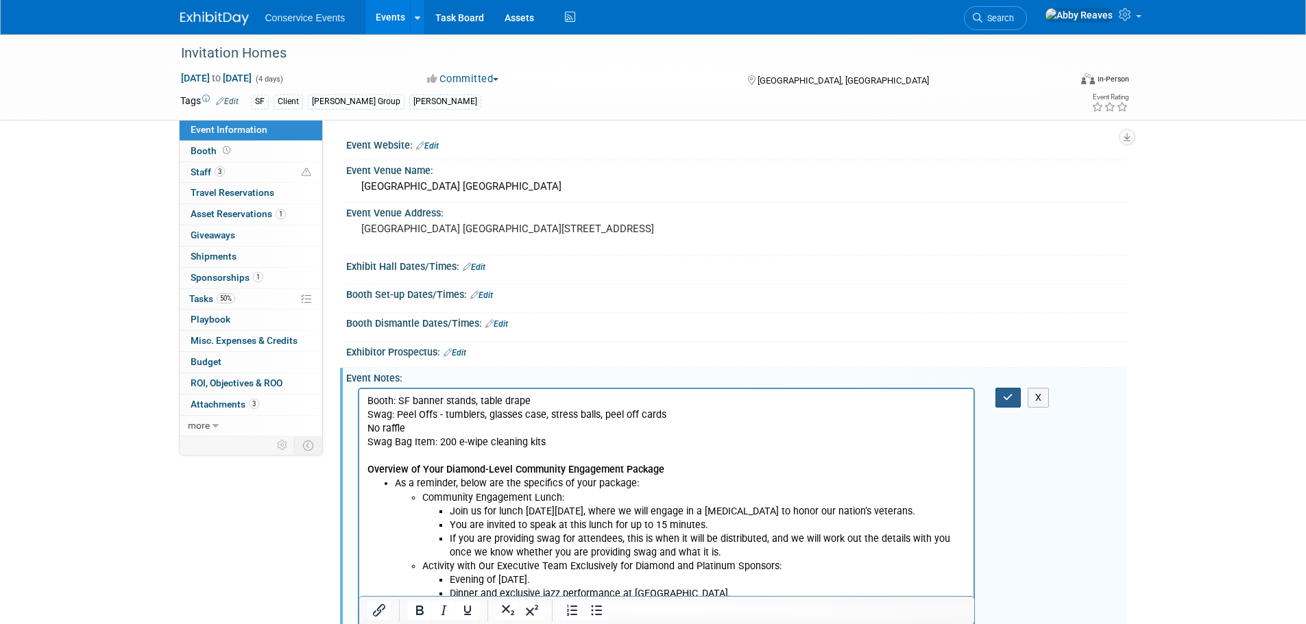
click at [996, 408] on button "button" at bounding box center [1007, 398] width 25 height 20
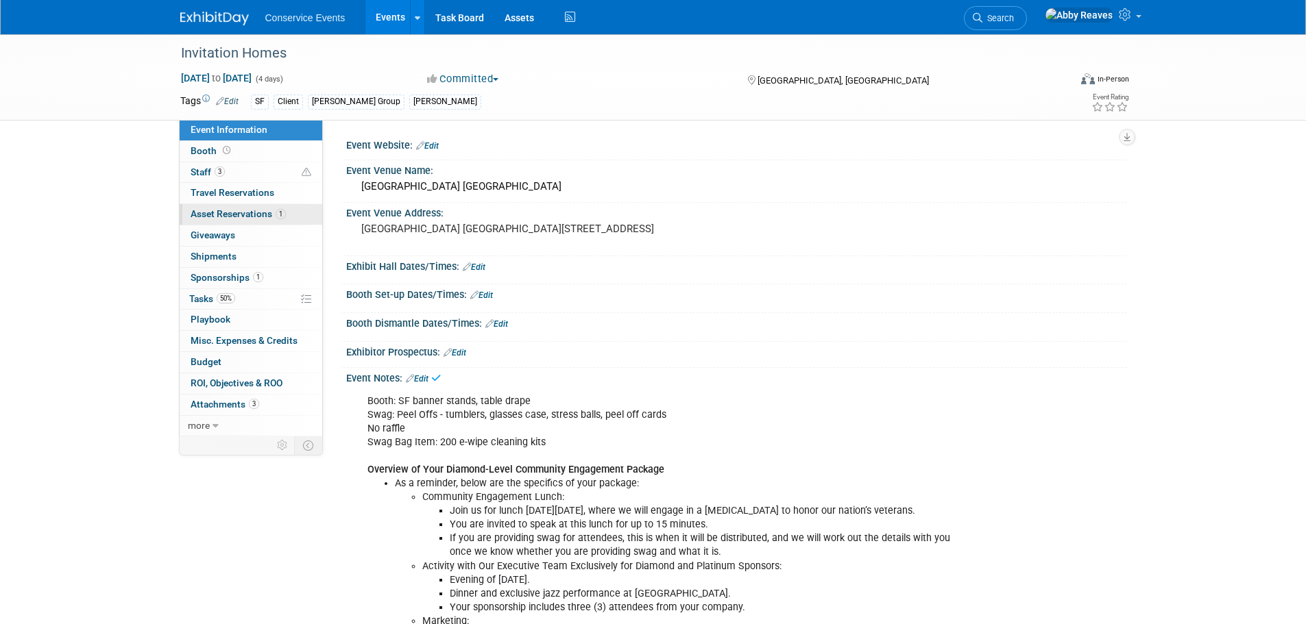
click at [250, 210] on span "Asset Reservations 1" at bounding box center [238, 213] width 95 height 11
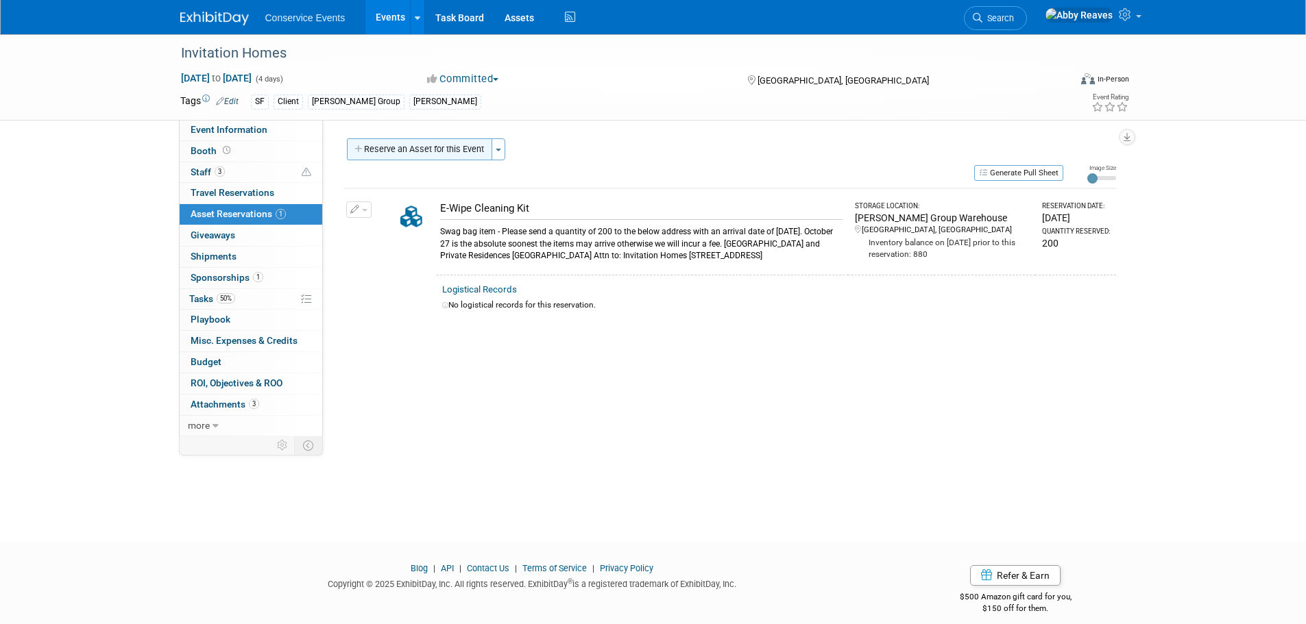
click at [383, 145] on button "Reserve an Asset for this Event" at bounding box center [419, 149] width 145 height 22
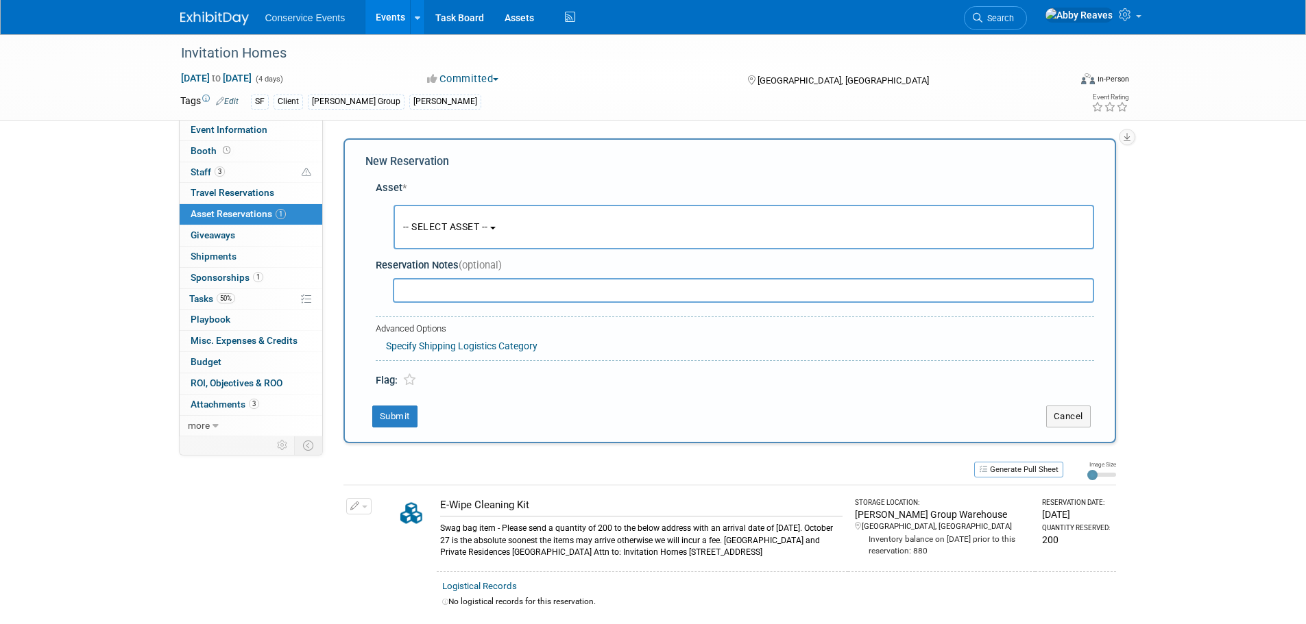
scroll to position [13, 0]
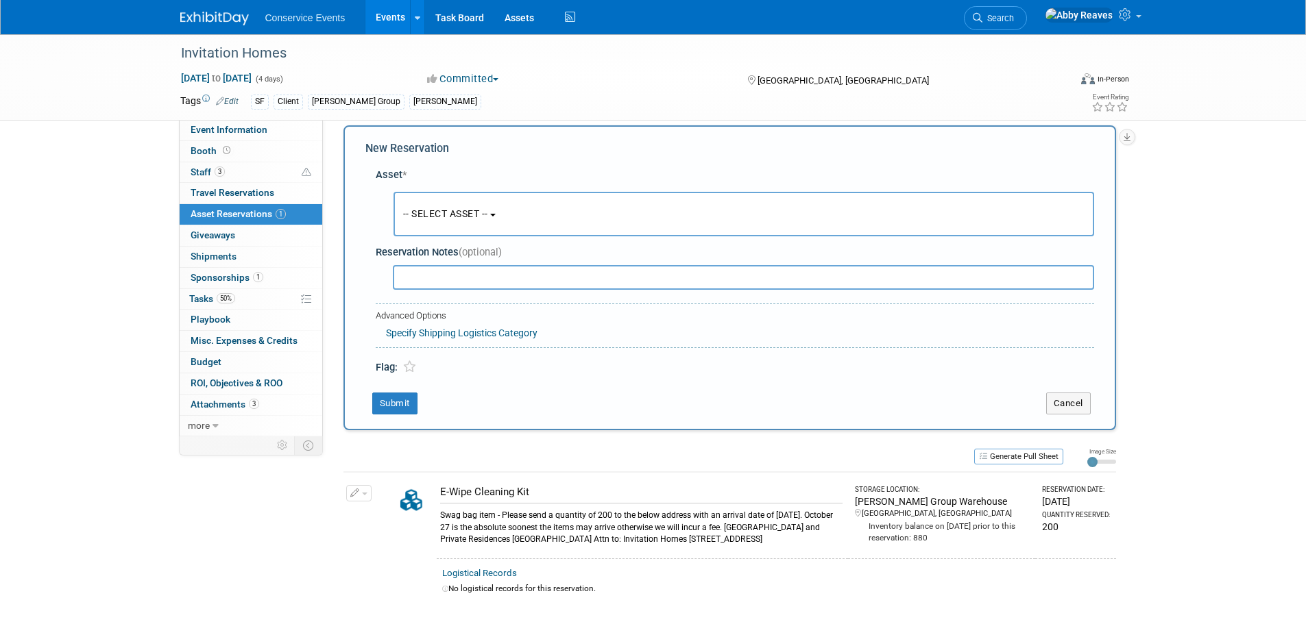
click at [468, 209] on span "-- SELECT ASSET --" at bounding box center [445, 213] width 85 height 11
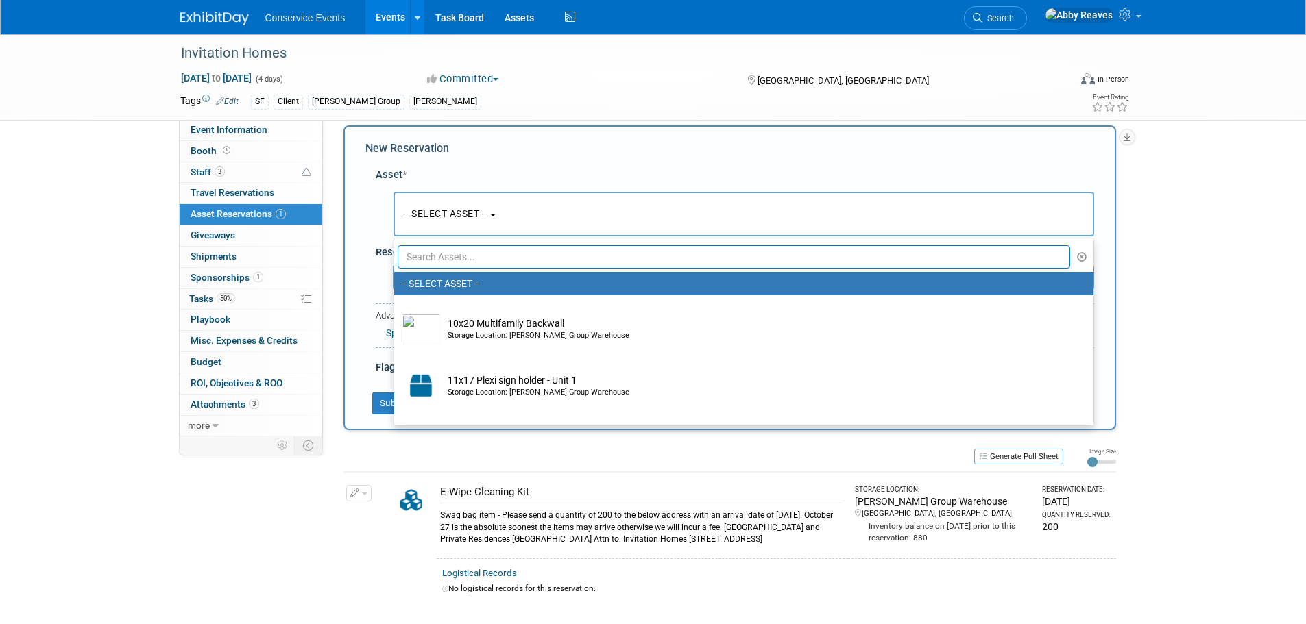
click at [509, 258] on input "text" at bounding box center [734, 256] width 673 height 23
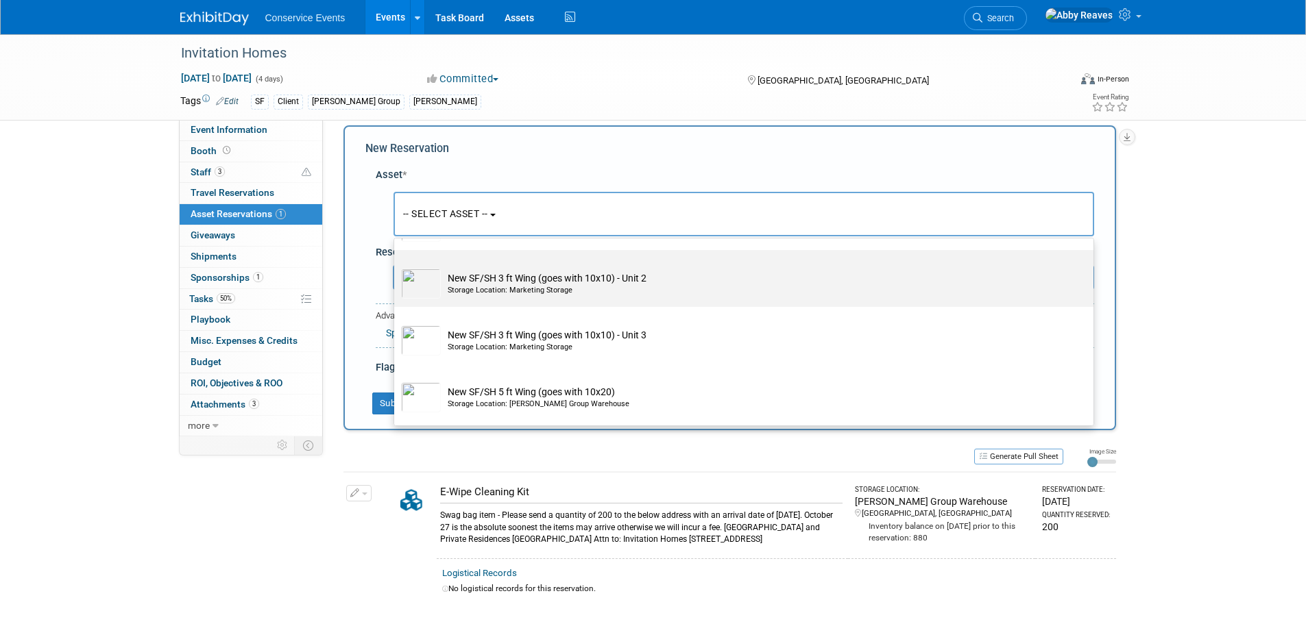
scroll to position [206, 0]
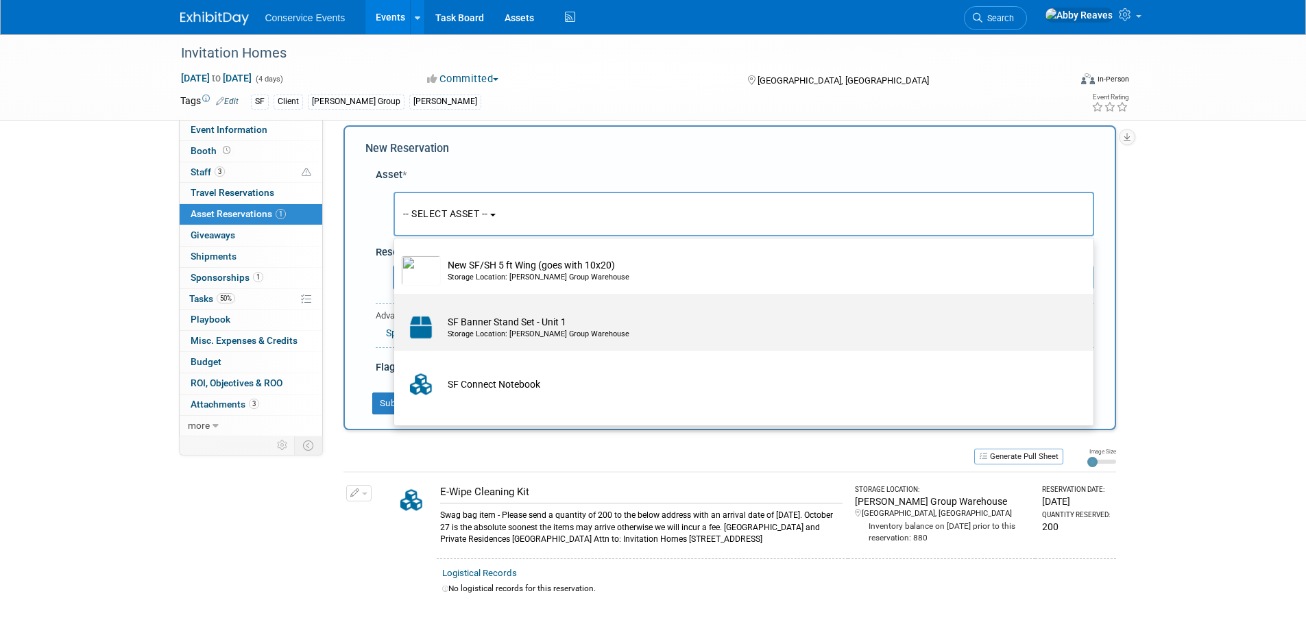
type input "sf"
click at [494, 332] on div "Storage Location: Taylor Group Warehouse" at bounding box center [757, 334] width 618 height 11
click at [396, 311] on input "SF Banner Stand Set - Unit 1 Storage Location: Taylor Group Warehouse" at bounding box center [391, 306] width 9 height 9
select select "10710677"
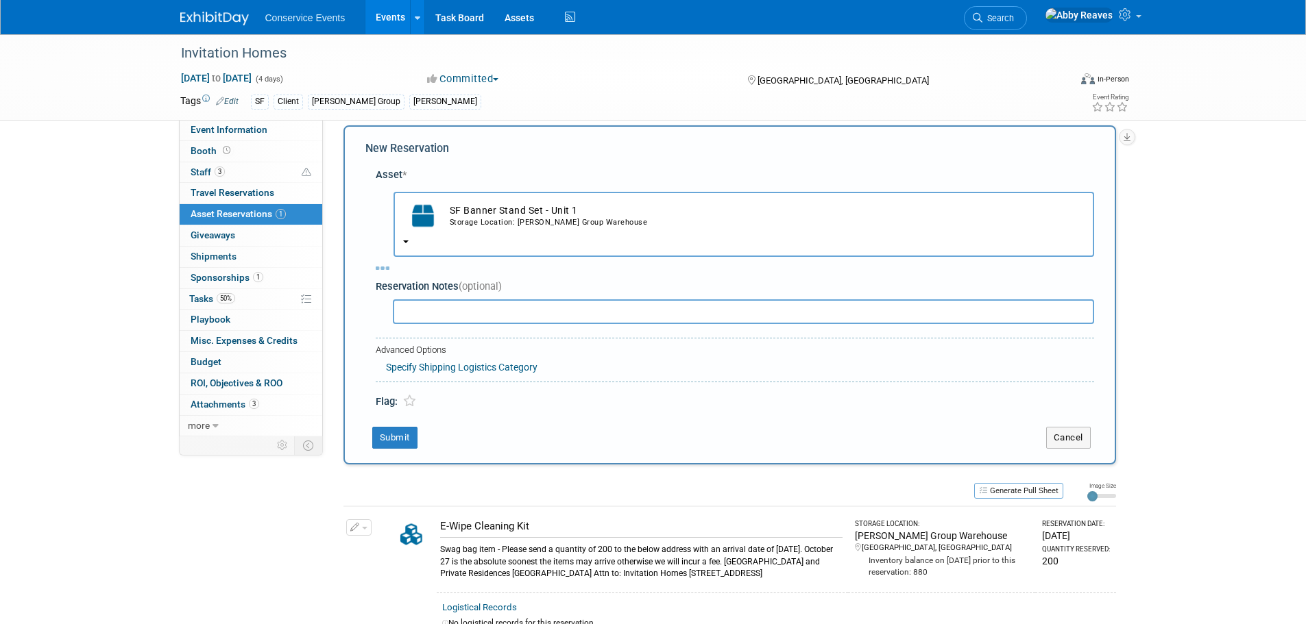
select select "10"
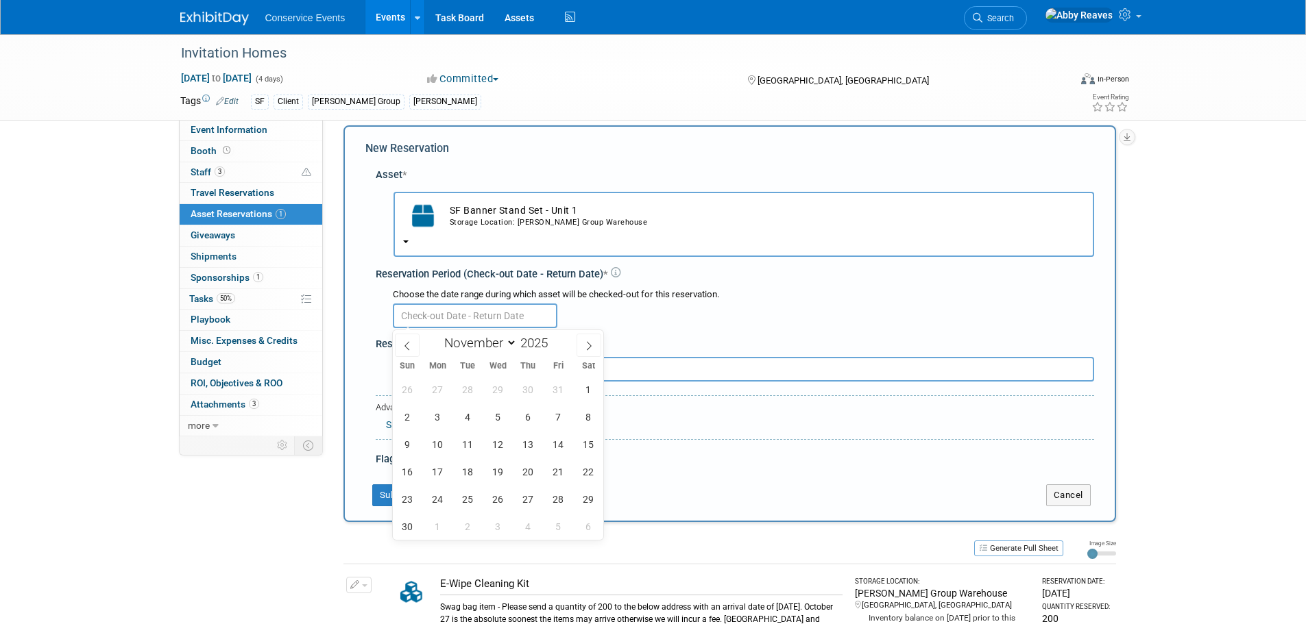
click at [439, 308] on input "text" at bounding box center [475, 316] width 165 height 25
click at [442, 412] on span "3" at bounding box center [437, 417] width 27 height 27
click at [532, 415] on span "6" at bounding box center [528, 417] width 27 height 27
type input "Nov 3, 2025 to Nov 6, 2025"
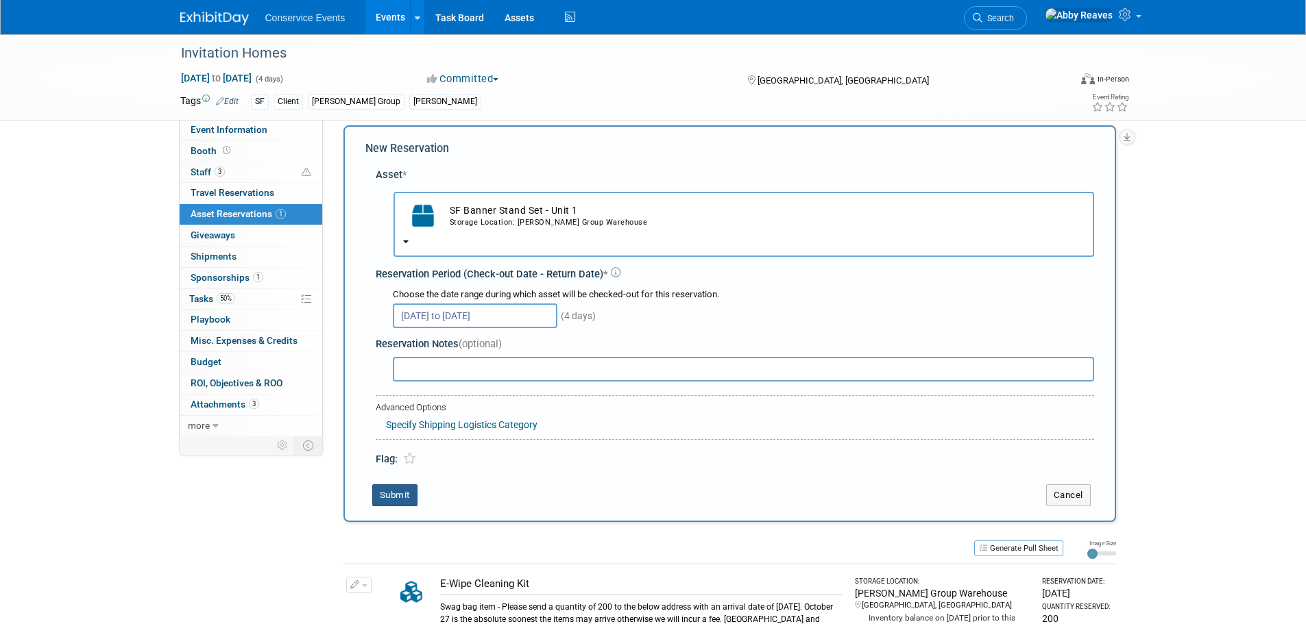
click at [407, 492] on button "Submit" at bounding box center [394, 496] width 45 height 22
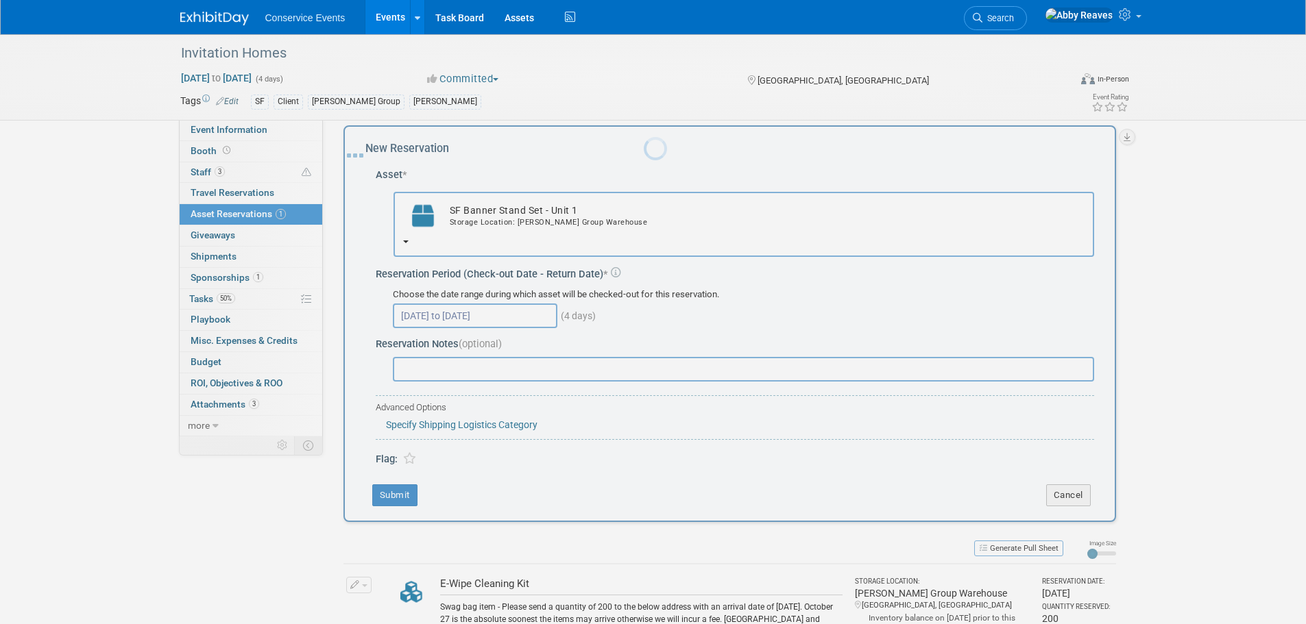
scroll to position [14, 0]
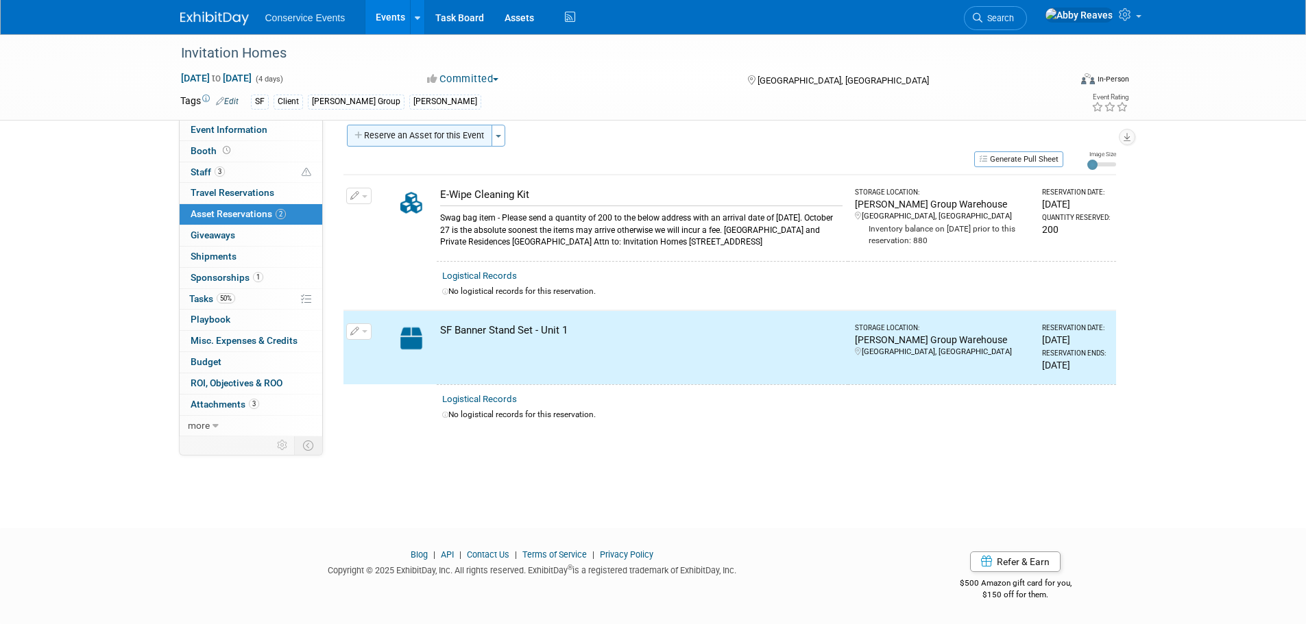
click at [418, 127] on button "Reserve an Asset for this Event" at bounding box center [419, 136] width 145 height 22
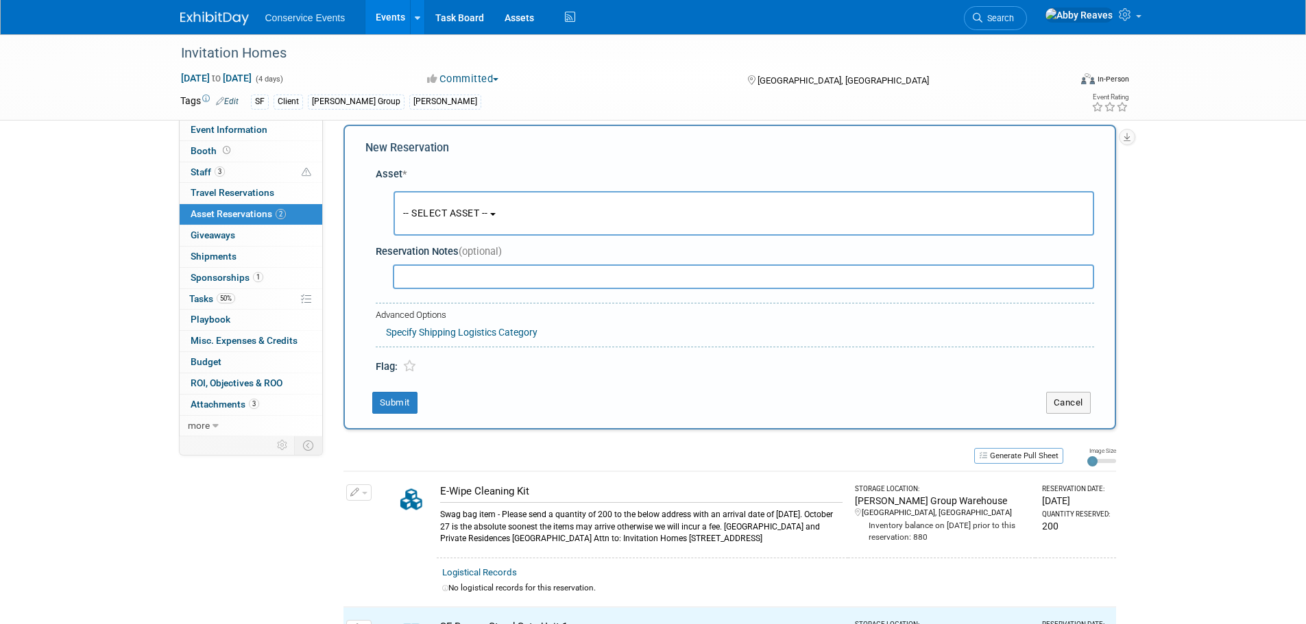
scroll to position [13, 0]
click at [432, 210] on span "-- SELECT ASSET --" at bounding box center [445, 213] width 85 height 11
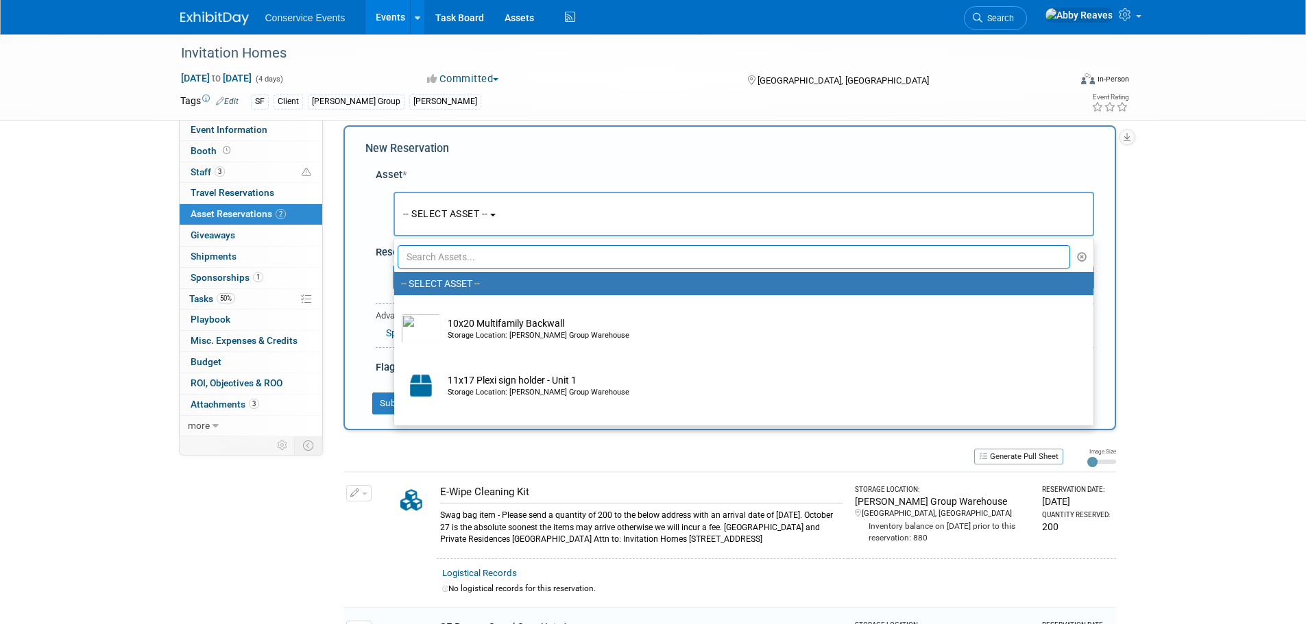
click at [448, 258] on input "text" at bounding box center [734, 256] width 673 height 23
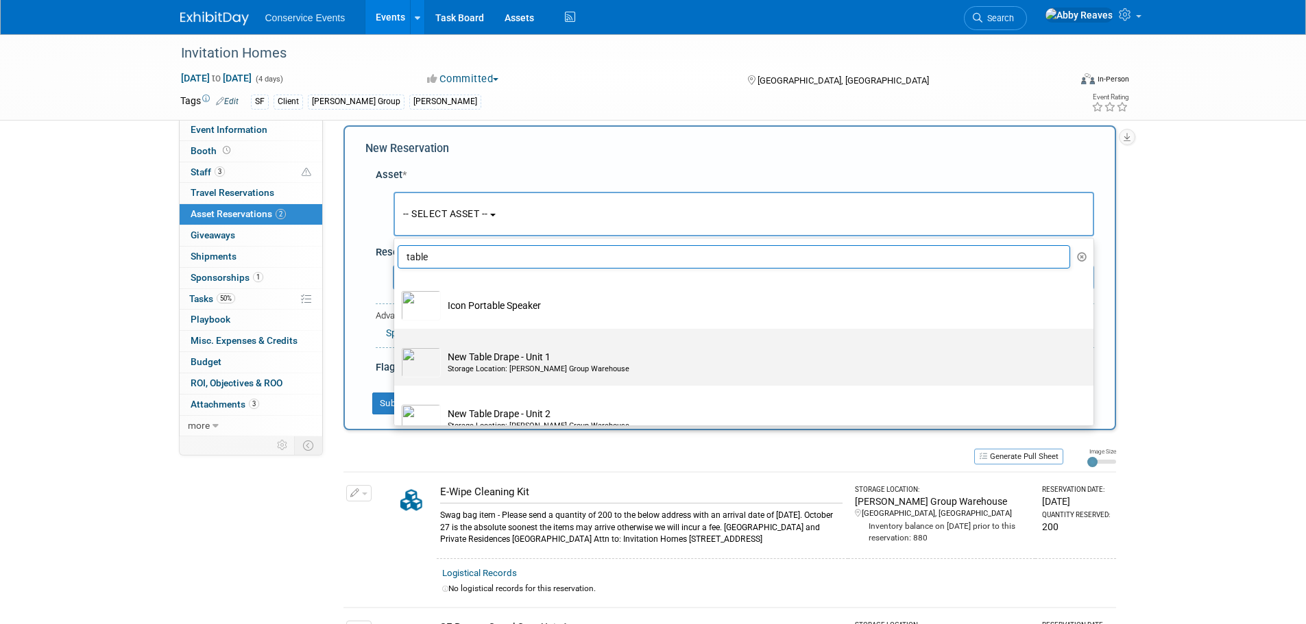
scroll to position [137, 0]
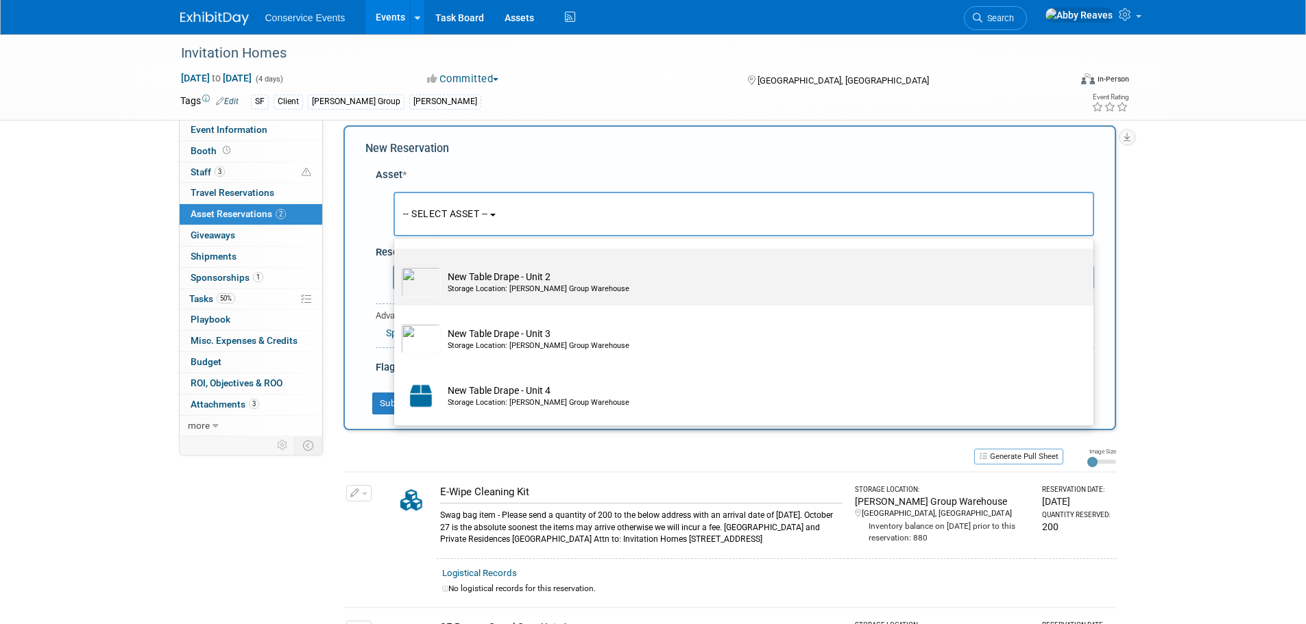
type input "table"
click at [489, 288] on div "Storage Location: Taylor Group Warehouse" at bounding box center [757, 289] width 618 height 11
click at [396, 265] on input "New Table Drape - Unit 2 Storage Location: Taylor Group Warehouse" at bounding box center [391, 260] width 9 height 9
select select "10717224"
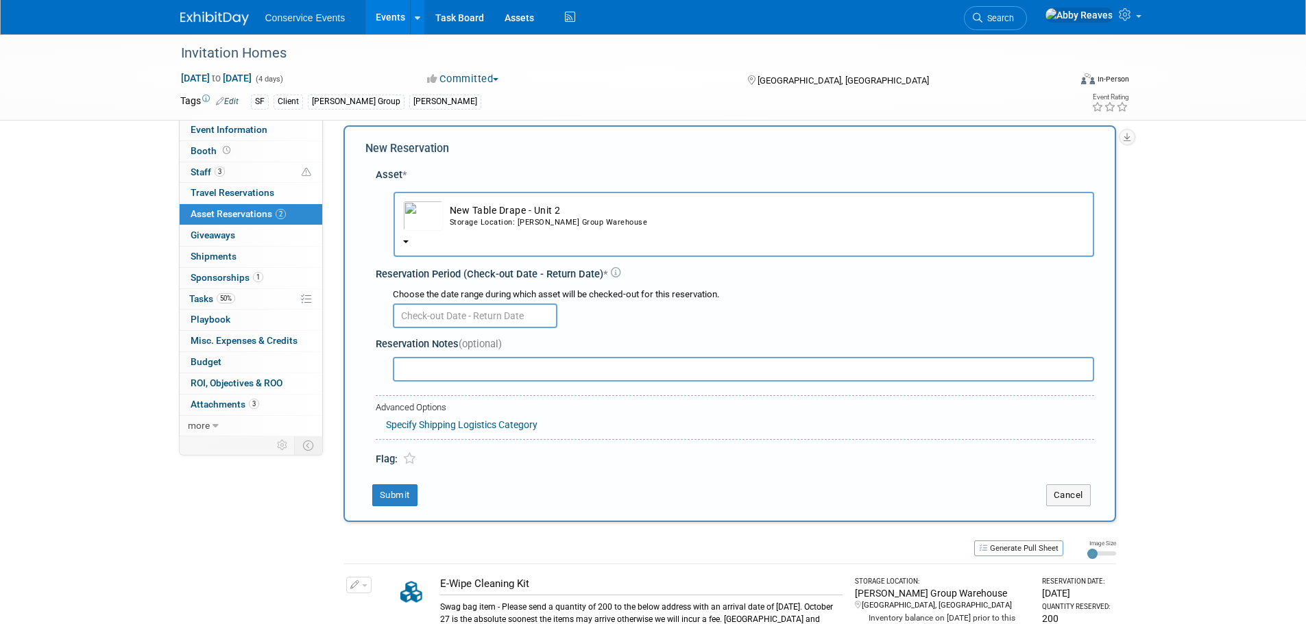
click at [436, 315] on input "text" at bounding box center [475, 316] width 165 height 25
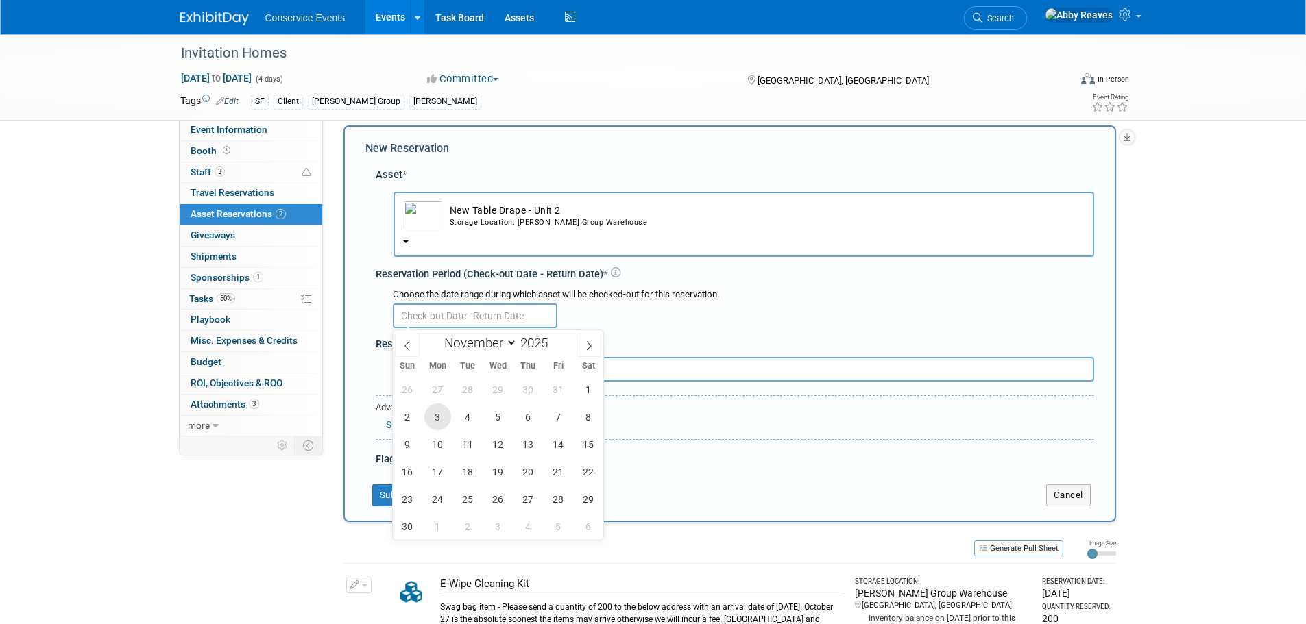
click at [431, 420] on span "3" at bounding box center [437, 417] width 27 height 27
click at [518, 415] on span "6" at bounding box center [528, 417] width 27 height 27
type input "Nov 3, 2025 to Nov 6, 2025"
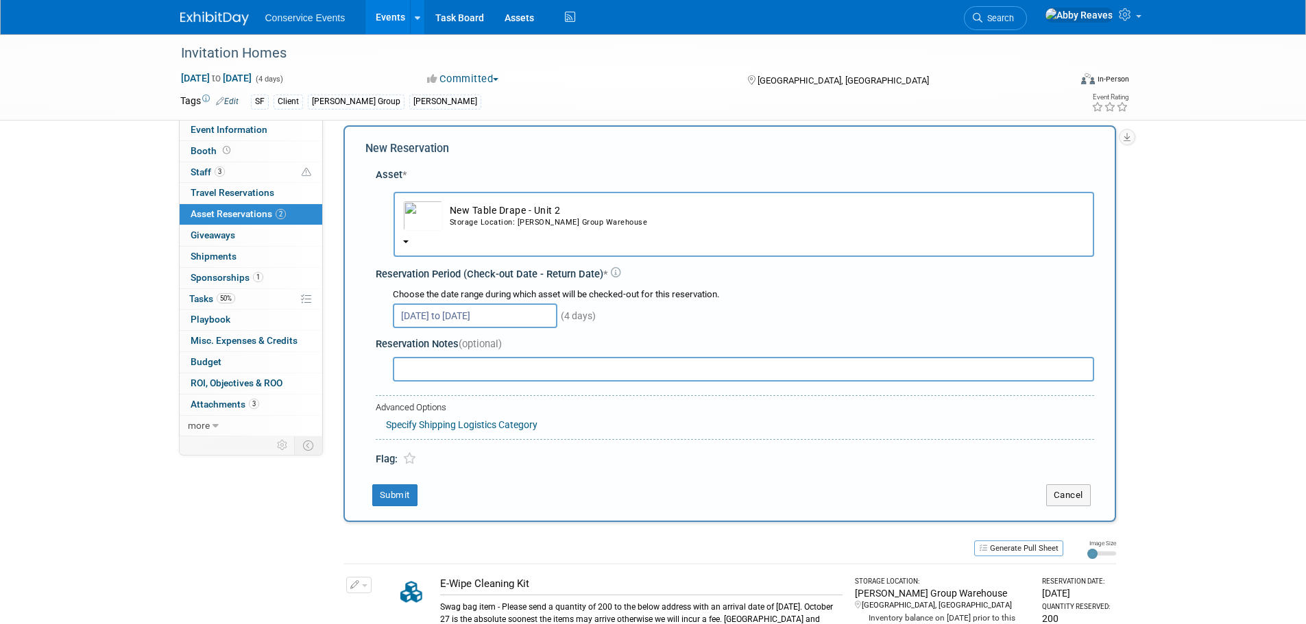
click at [498, 223] on div "Storage Location: Taylor Group Warehouse" at bounding box center [767, 222] width 635 height 11
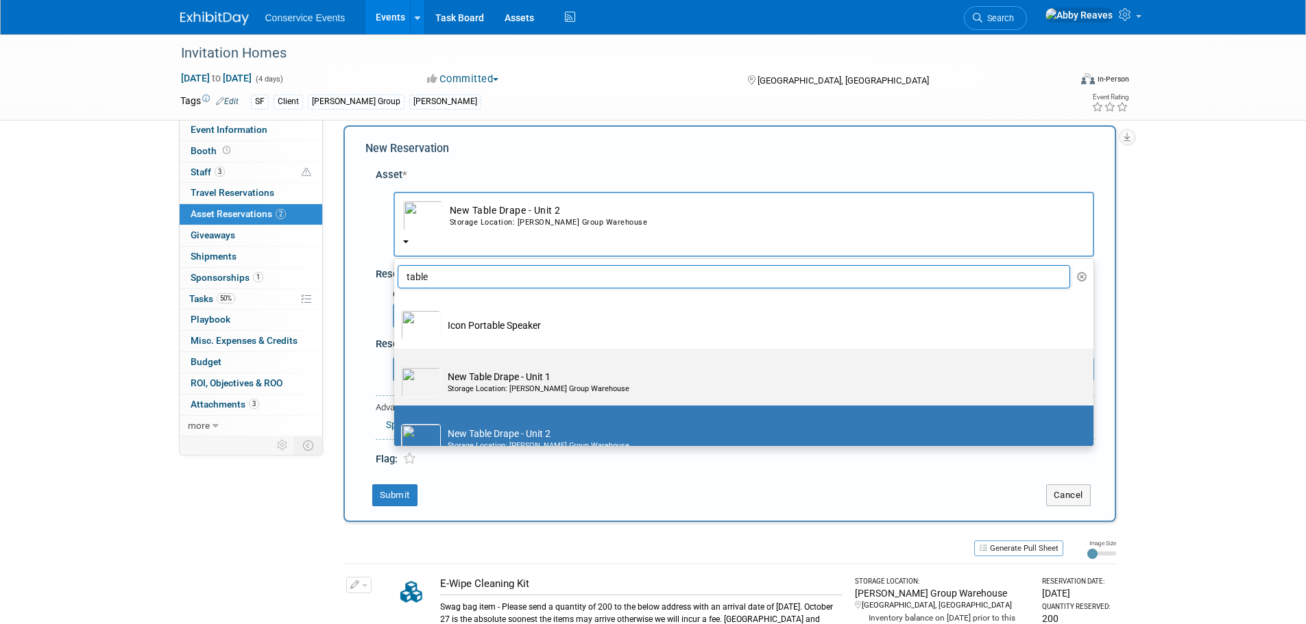
scroll to position [0, 0]
click at [481, 382] on td "New Table Drape - Unit 1 Storage Location: Taylor Group Warehouse" at bounding box center [753, 383] width 625 height 30
click at [396, 366] on input "New Table Drape - Unit 1 Storage Location: Taylor Group Warehouse" at bounding box center [391, 361] width 9 height 9
select select "10717223"
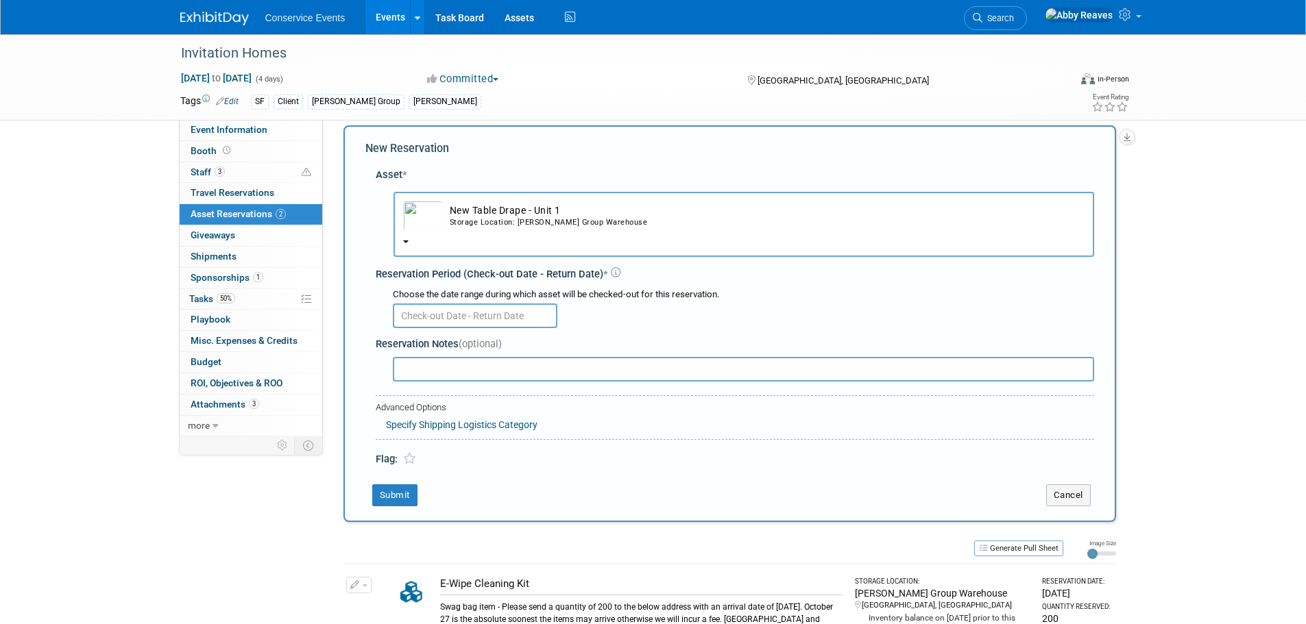
click at [472, 313] on input "text" at bounding box center [475, 316] width 165 height 25
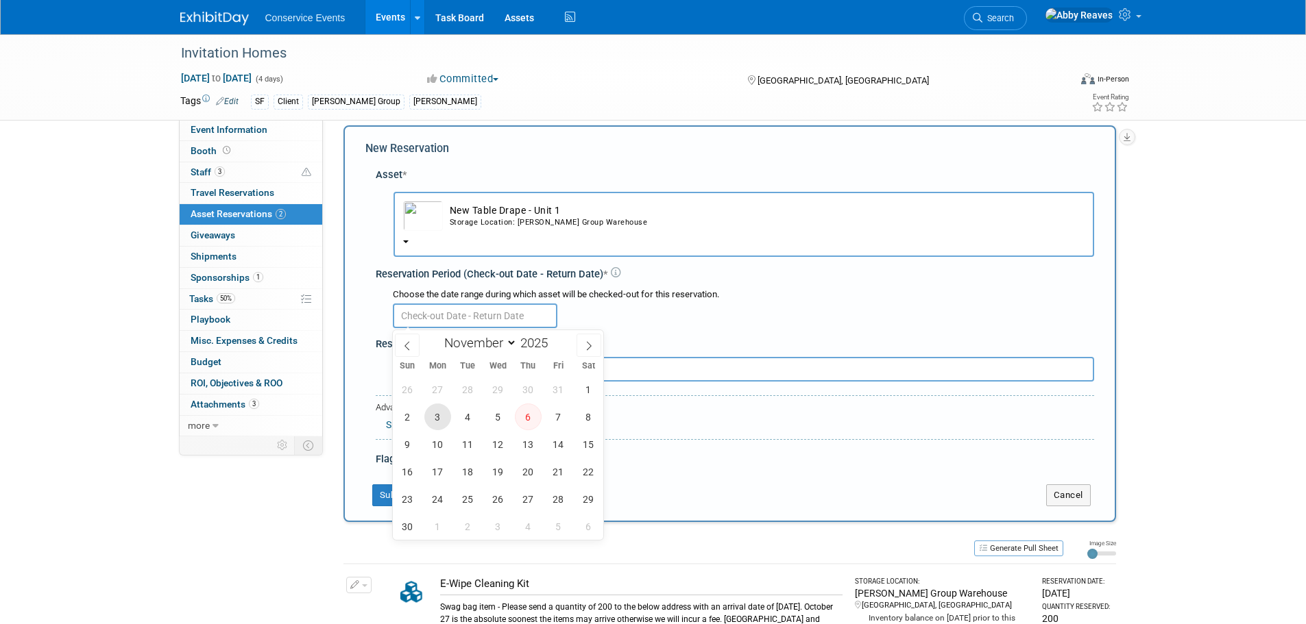
click at [446, 420] on span "3" at bounding box center [437, 417] width 27 height 27
click at [518, 418] on span "6" at bounding box center [528, 417] width 27 height 27
click at [502, 422] on span "5" at bounding box center [498, 417] width 27 height 27
type input "Nov 3, 2025 to Nov 5, 2025"
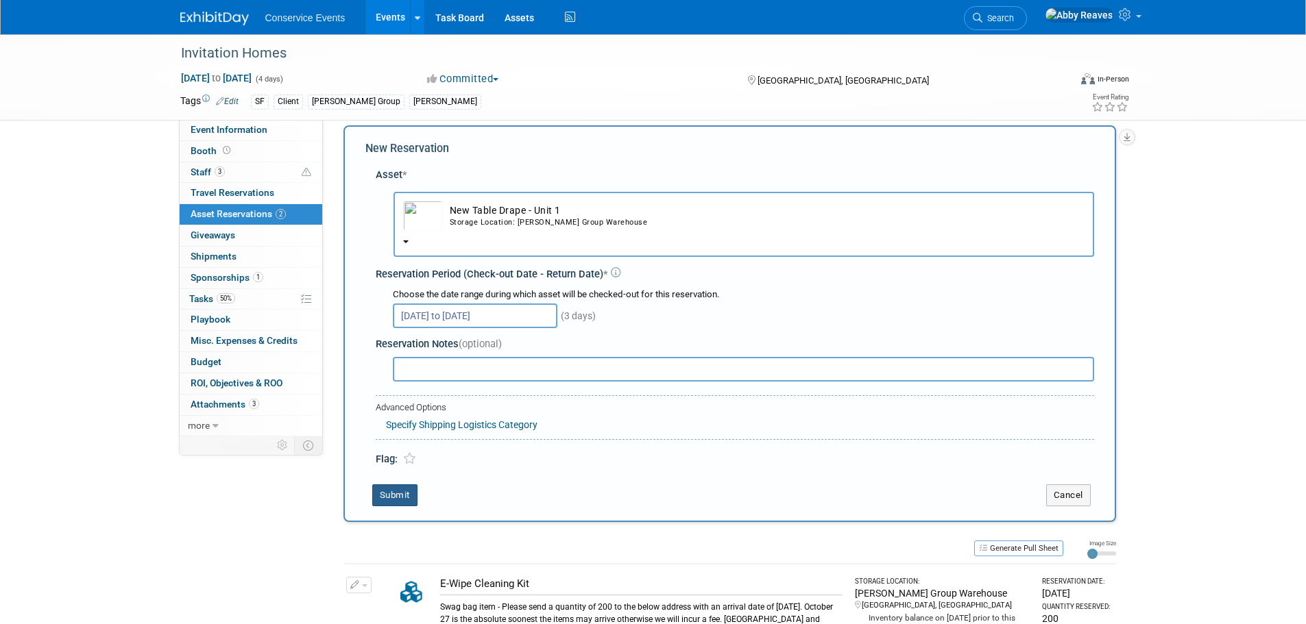
click at [385, 498] on button "Submit" at bounding box center [394, 496] width 45 height 22
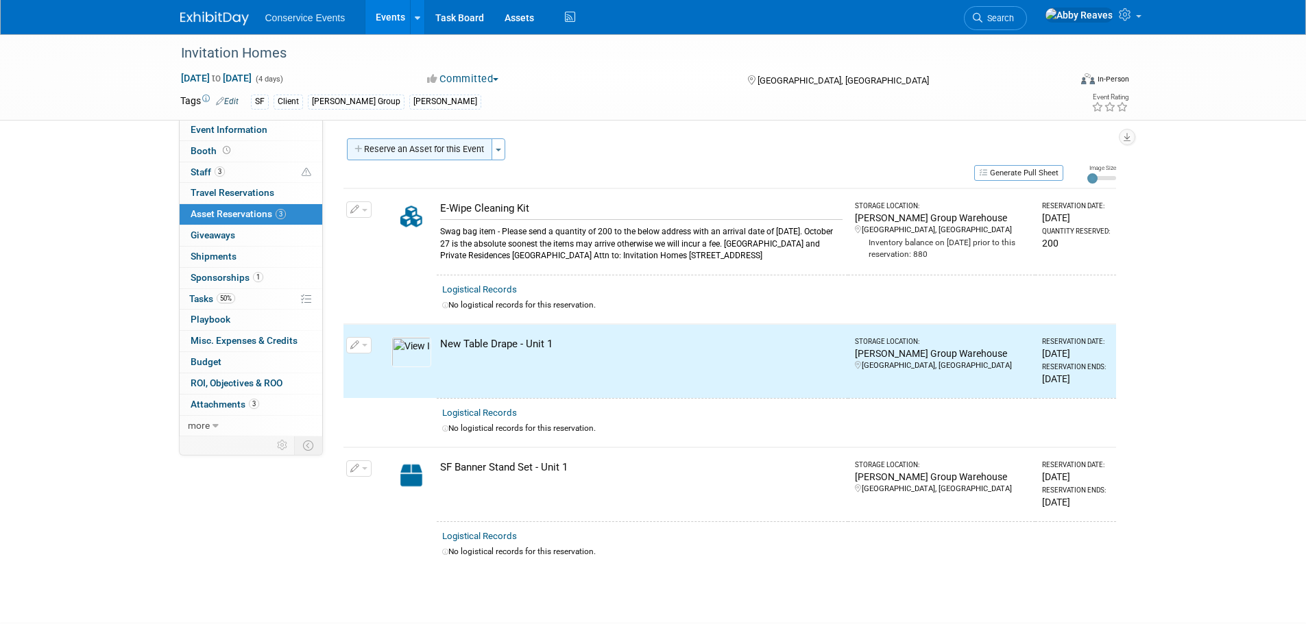
click at [416, 156] on button "Reserve an Asset for this Event" at bounding box center [419, 149] width 145 height 22
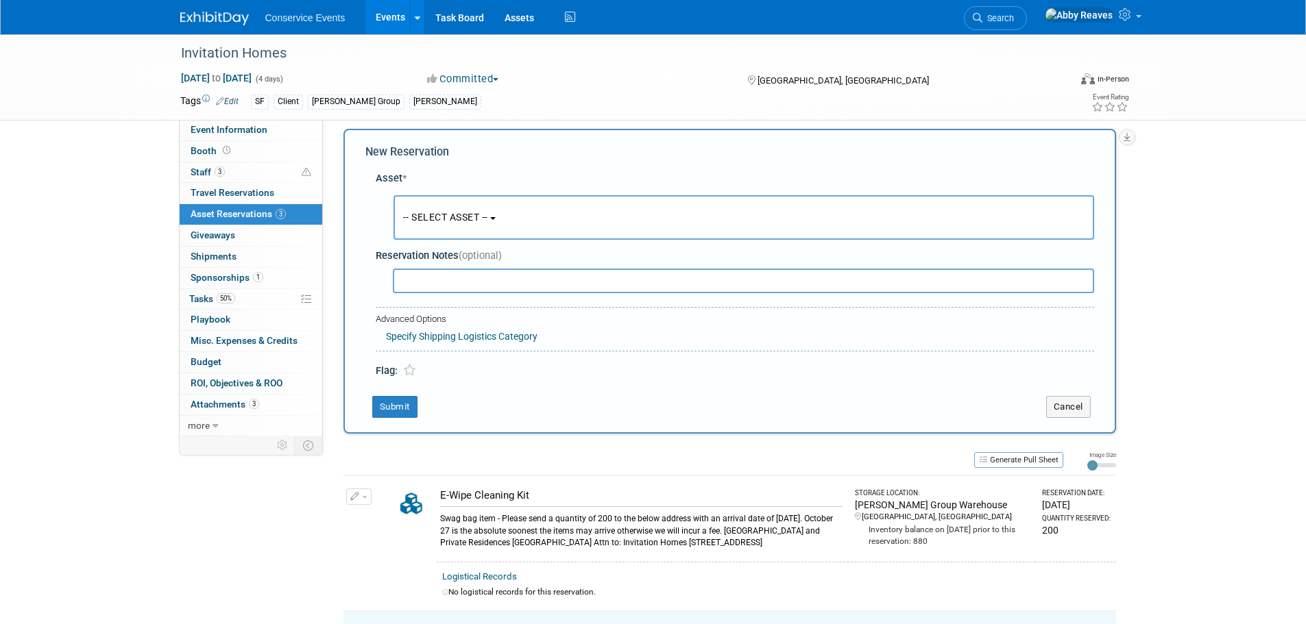
scroll to position [13, 0]
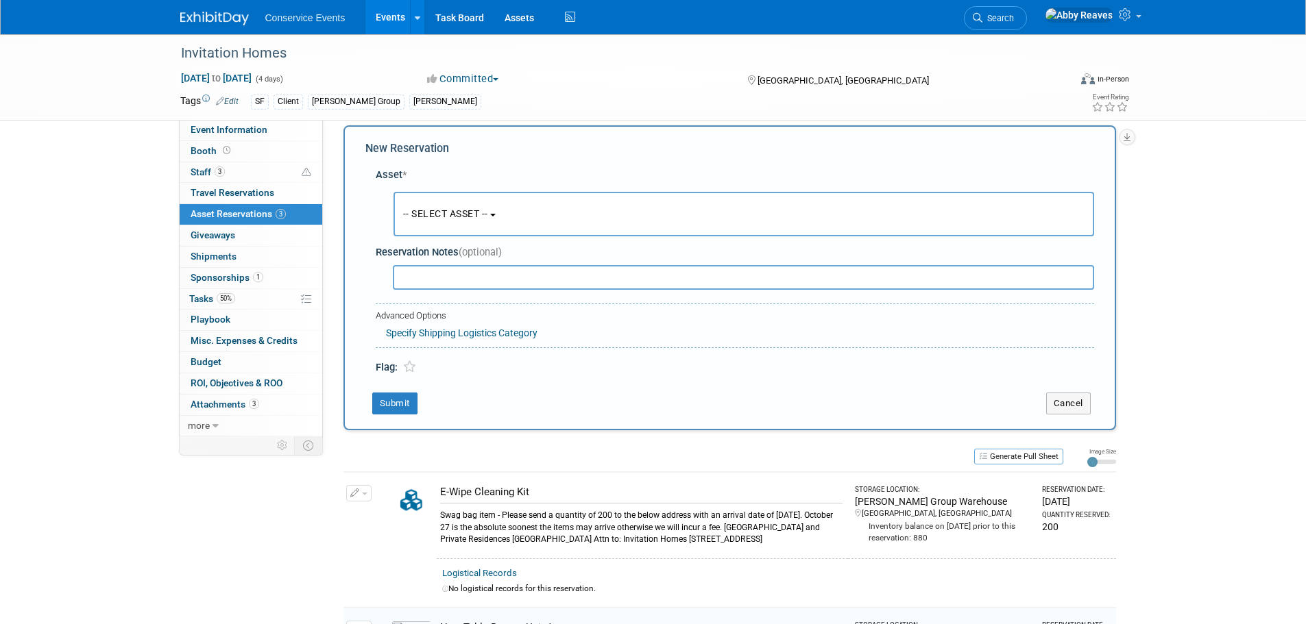
click at [410, 206] on button "-- SELECT ASSET --" at bounding box center [743, 214] width 701 height 45
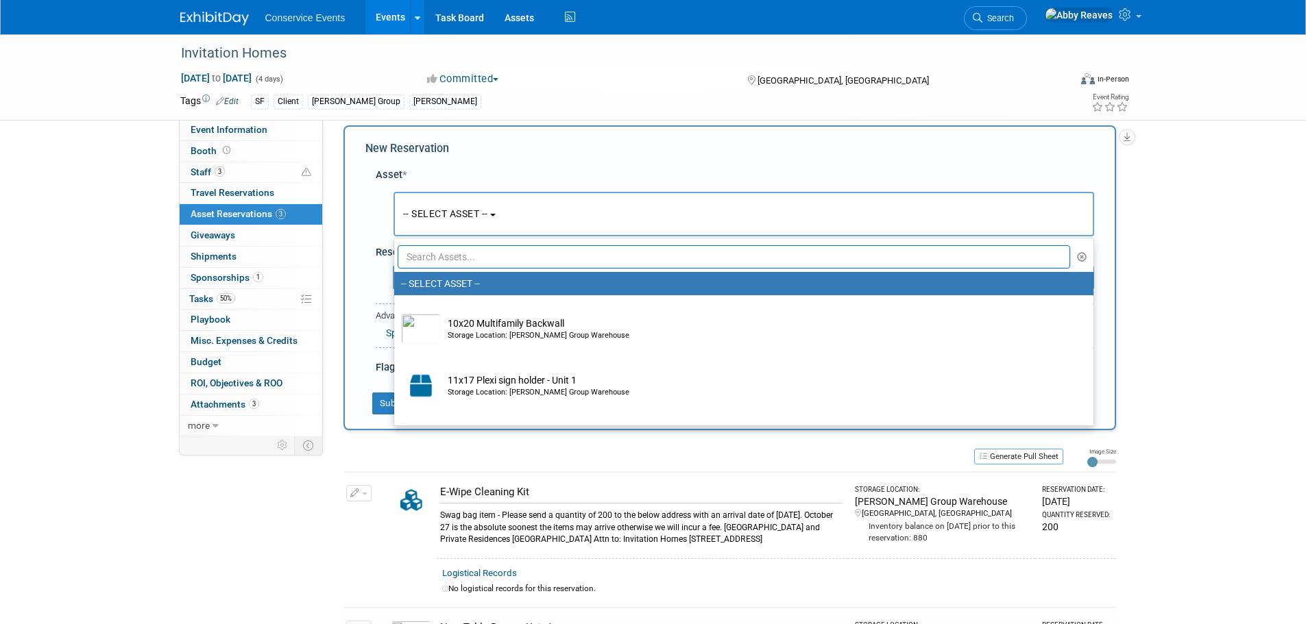
click at [443, 261] on input "text" at bounding box center [734, 256] width 673 height 23
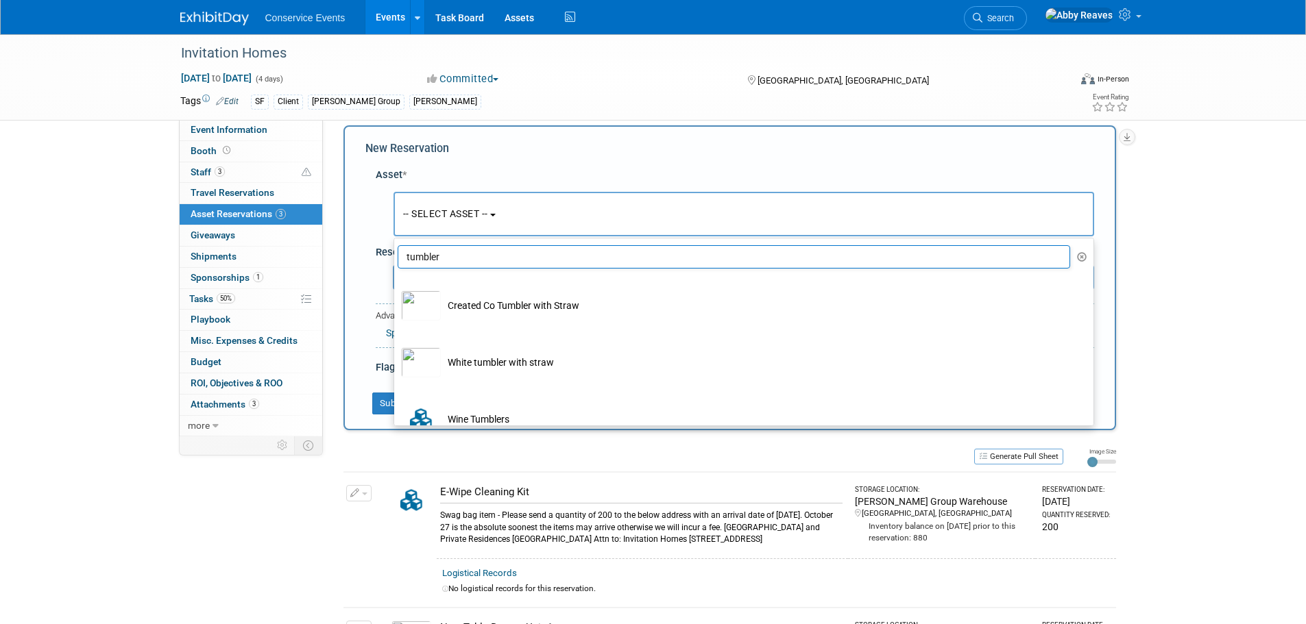
type input "tumbler"
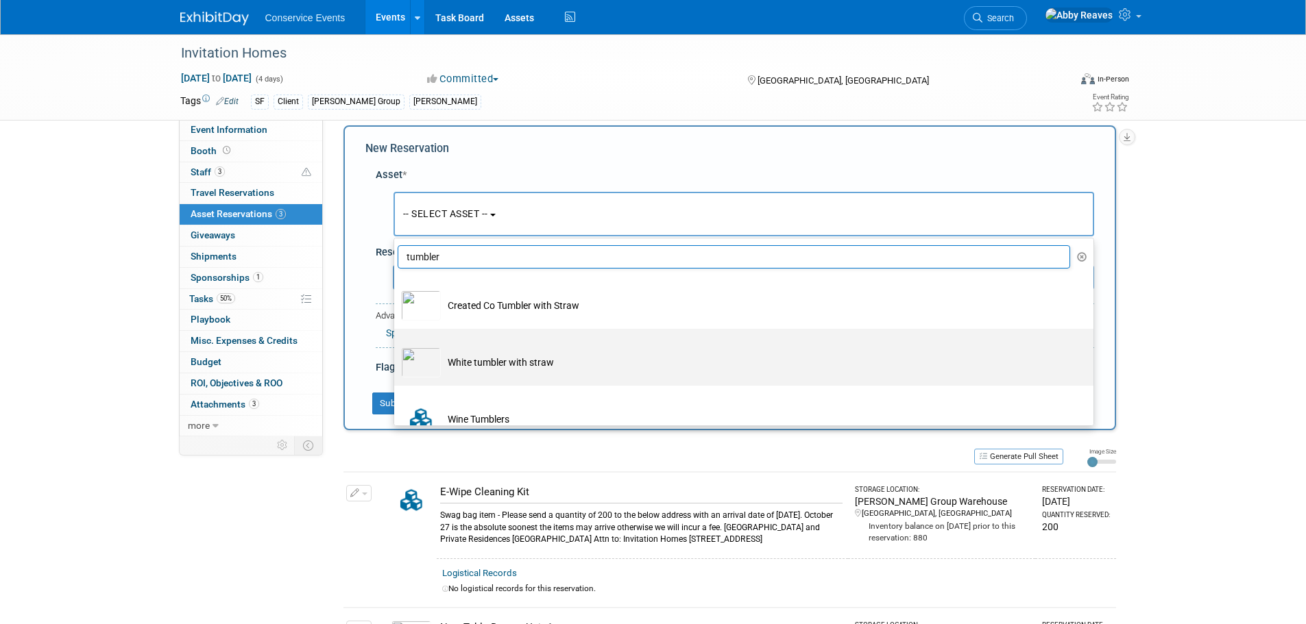
click at [526, 345] on label "White tumbler with straw" at bounding box center [740, 357] width 679 height 51
click at [396, 345] on input "White tumbler with straw" at bounding box center [391, 341] width 9 height 9
select select "10724651"
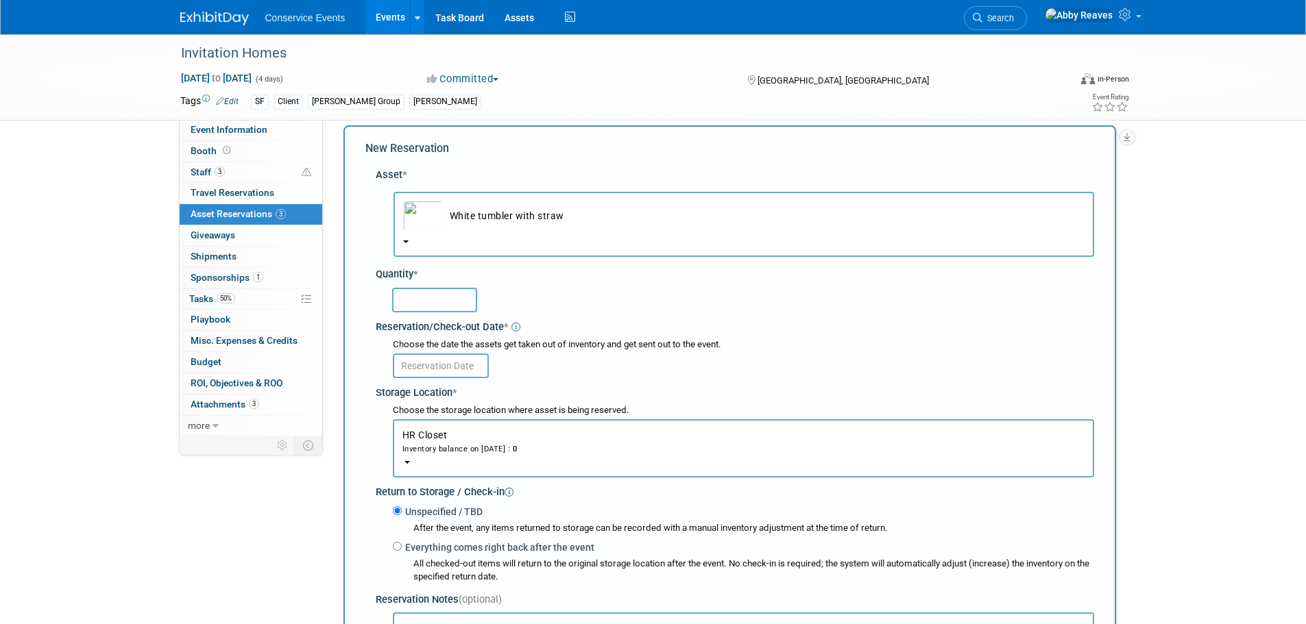
click at [452, 303] on input "text" at bounding box center [434, 300] width 85 height 25
type input "50"
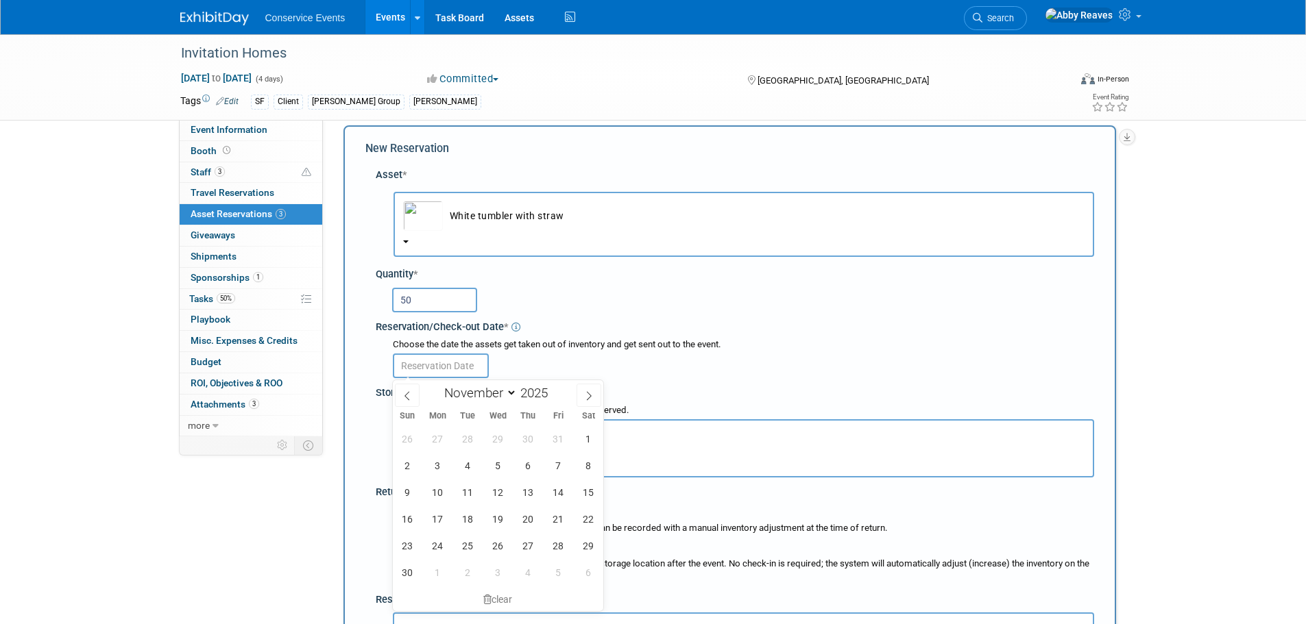
click at [454, 376] on body "Conservice Events Events Add Event Bulk Upload Events Shareable Event Boards Re…" at bounding box center [653, 299] width 1306 height 624
click at [435, 459] on span "3" at bounding box center [437, 465] width 27 height 27
type input "Nov 3, 2025"
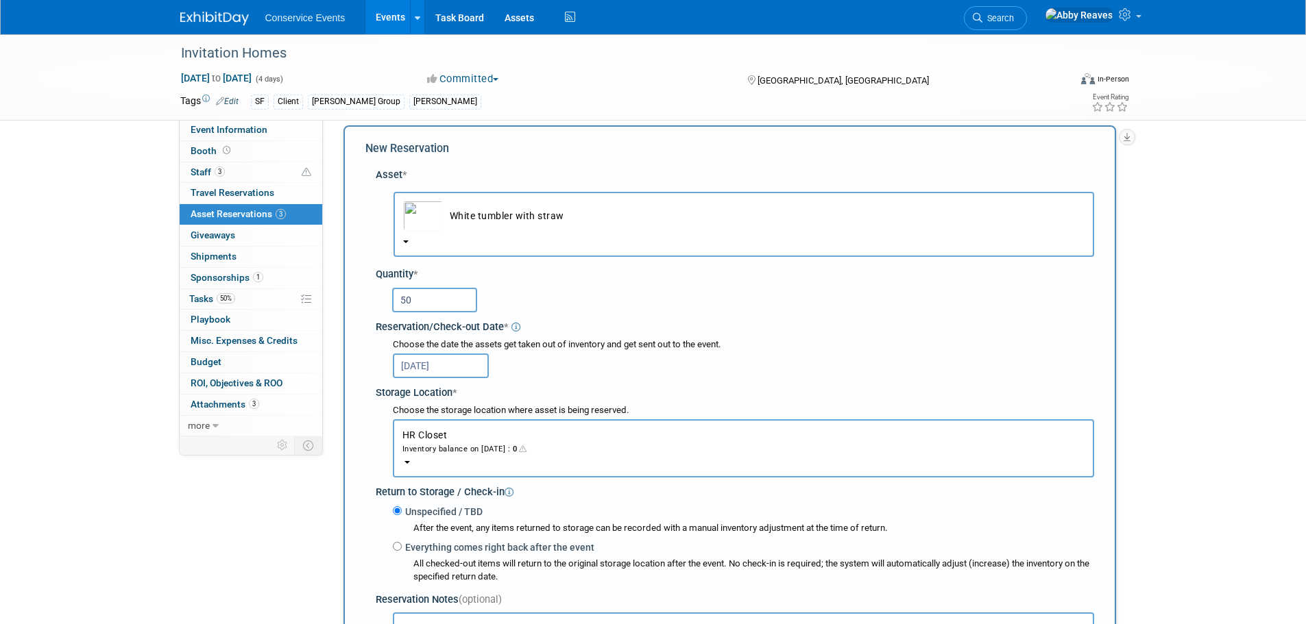
click at [459, 445] on div "Inventory balance on Nov 3, 2025 : 0" at bounding box center [743, 448] width 682 height 13
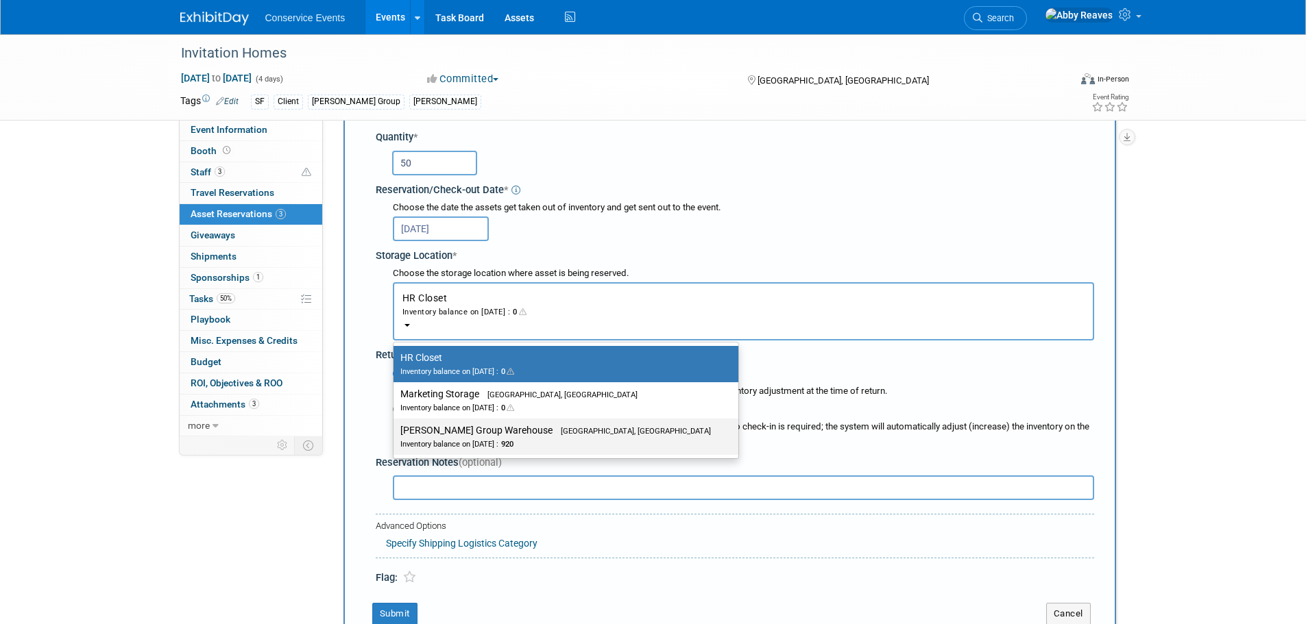
click at [456, 448] on div "Inventory balance on Nov 3, 2025 : 920" at bounding box center [555, 443] width 311 height 13
click at [396, 435] on input "Taylor Group Warehouse Brooklyn, OH Inventory balance on Nov 3, 2025 : 920" at bounding box center [391, 430] width 9 height 9
select select "11223164"
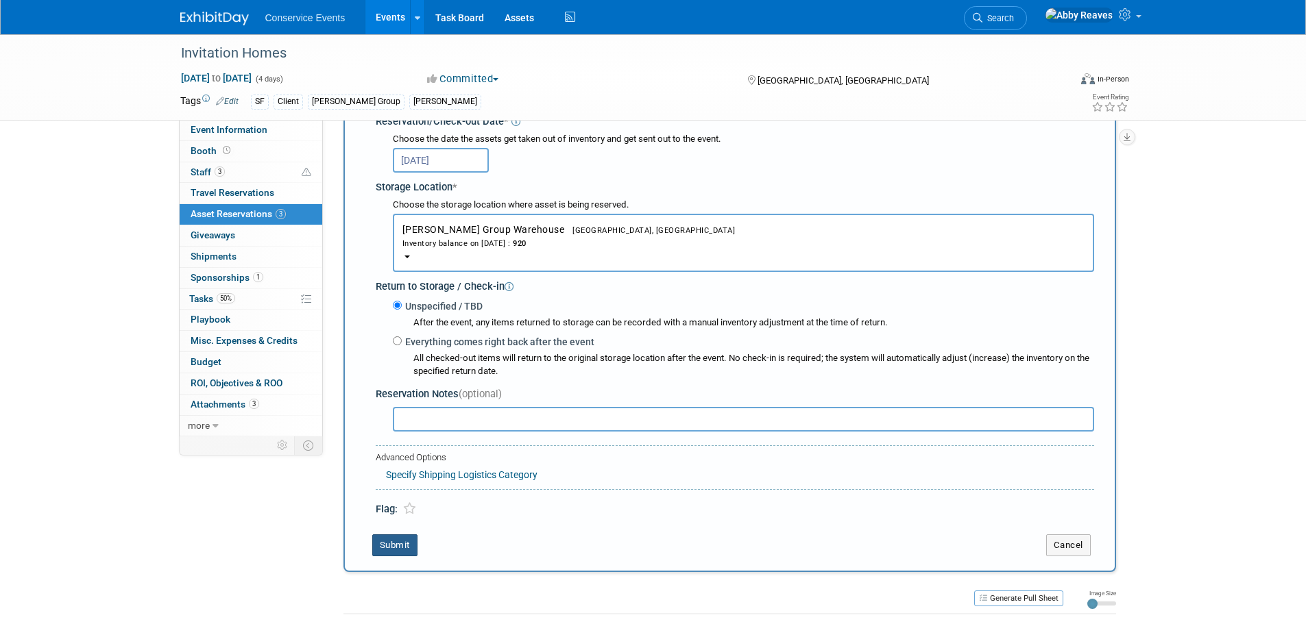
click at [406, 542] on button "Submit" at bounding box center [394, 546] width 45 height 22
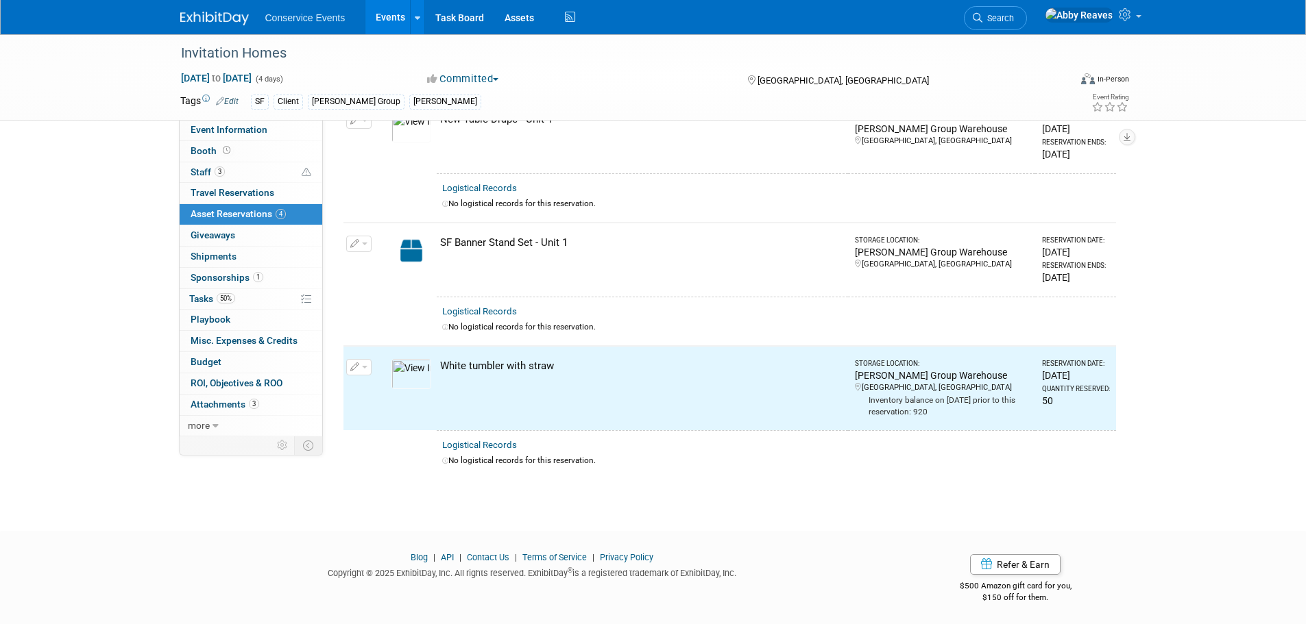
scroll to position [0, 0]
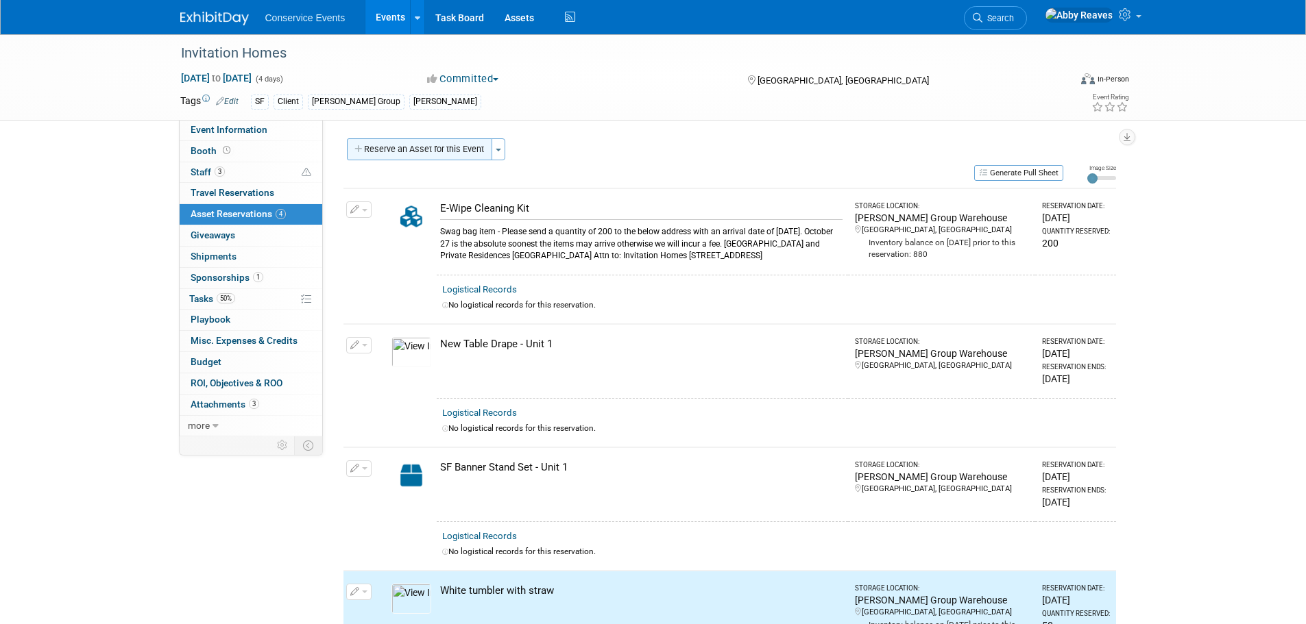
click at [437, 154] on button "Reserve an Asset for this Event" at bounding box center [419, 149] width 145 height 22
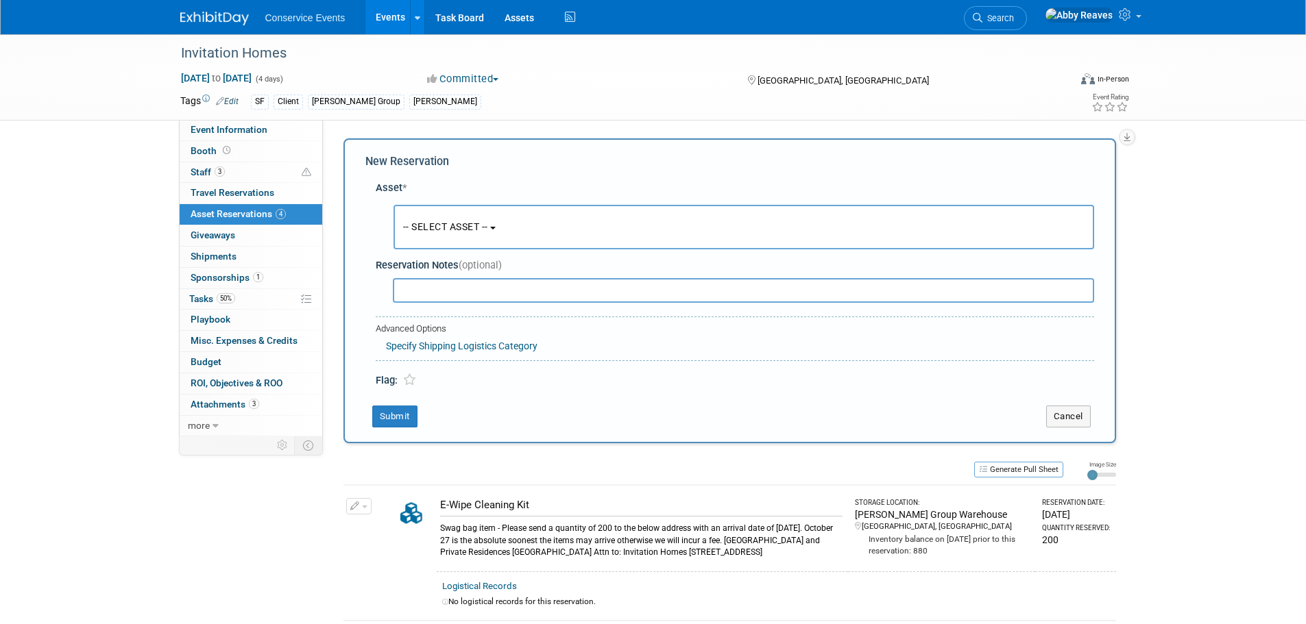
scroll to position [13, 0]
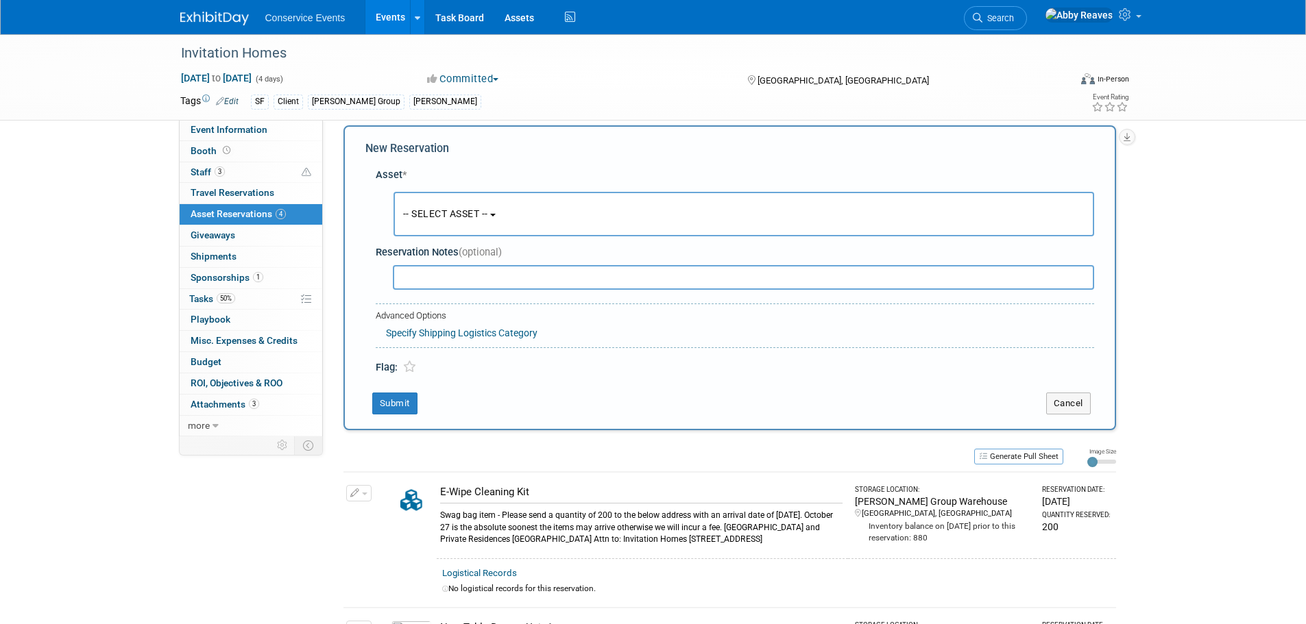
click at [428, 190] on div "-- SELECT ASSET -- <table style='display: inline-block; border-style:none;'><tr…" at bounding box center [737, 214] width 713 height 51
click at [432, 225] on button "-- SELECT ASSET --" at bounding box center [743, 214] width 701 height 45
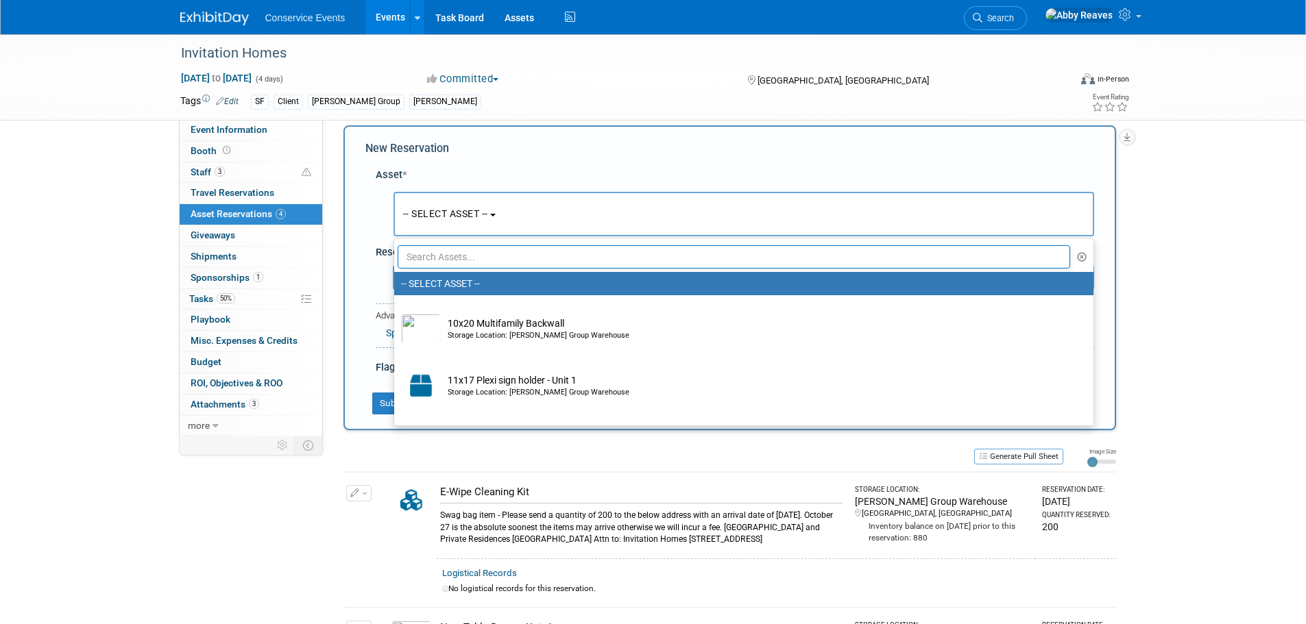
click at [437, 254] on input "text" at bounding box center [734, 256] width 673 height 23
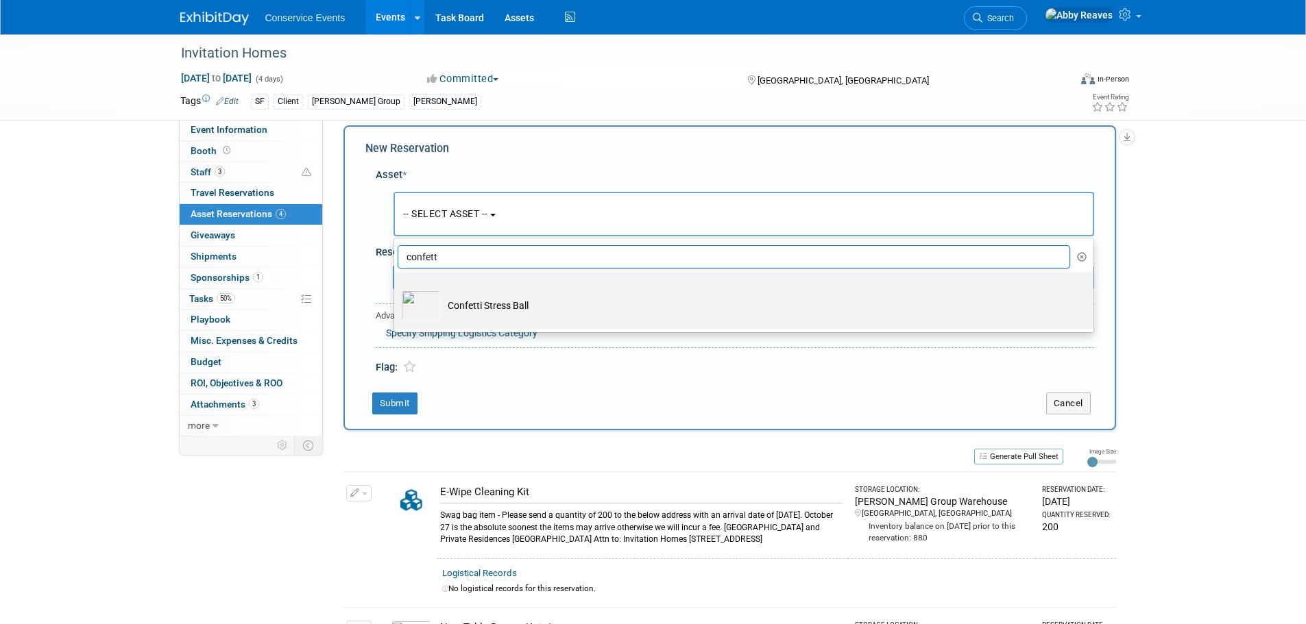
type input "confett"
click at [485, 295] on td "Confetti Stress Ball" at bounding box center [753, 306] width 625 height 30
click at [396, 289] on input "Confetti Stress Ball" at bounding box center [391, 284] width 9 height 9
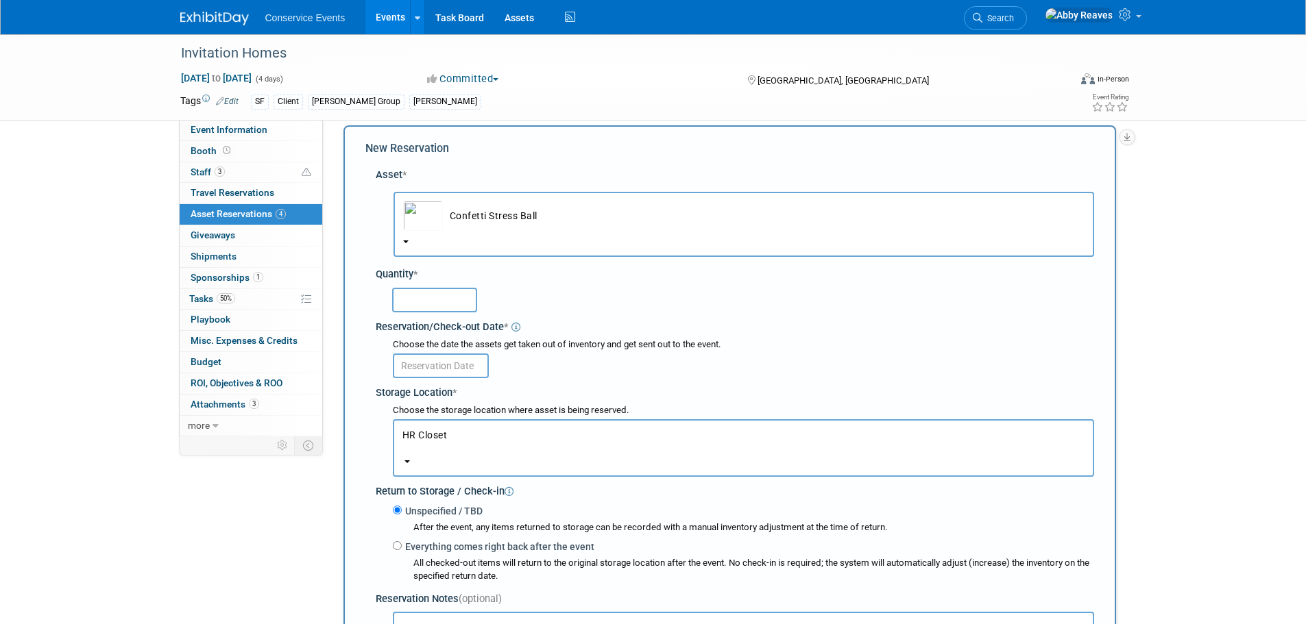
select select "10724504"
click at [465, 294] on input "text" at bounding box center [434, 300] width 85 height 25
type input "75"
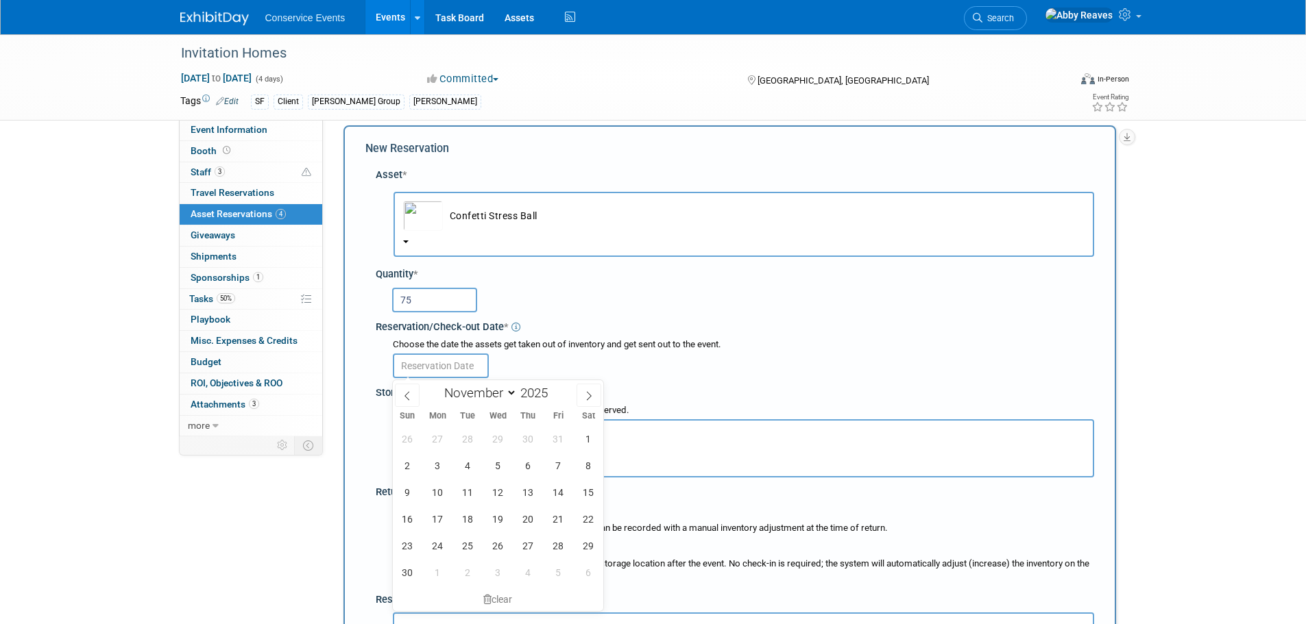
click at [479, 366] on input "text" at bounding box center [441, 366] width 96 height 25
click at [437, 477] on span "3" at bounding box center [437, 465] width 27 height 27
type input "Nov 3, 2025"
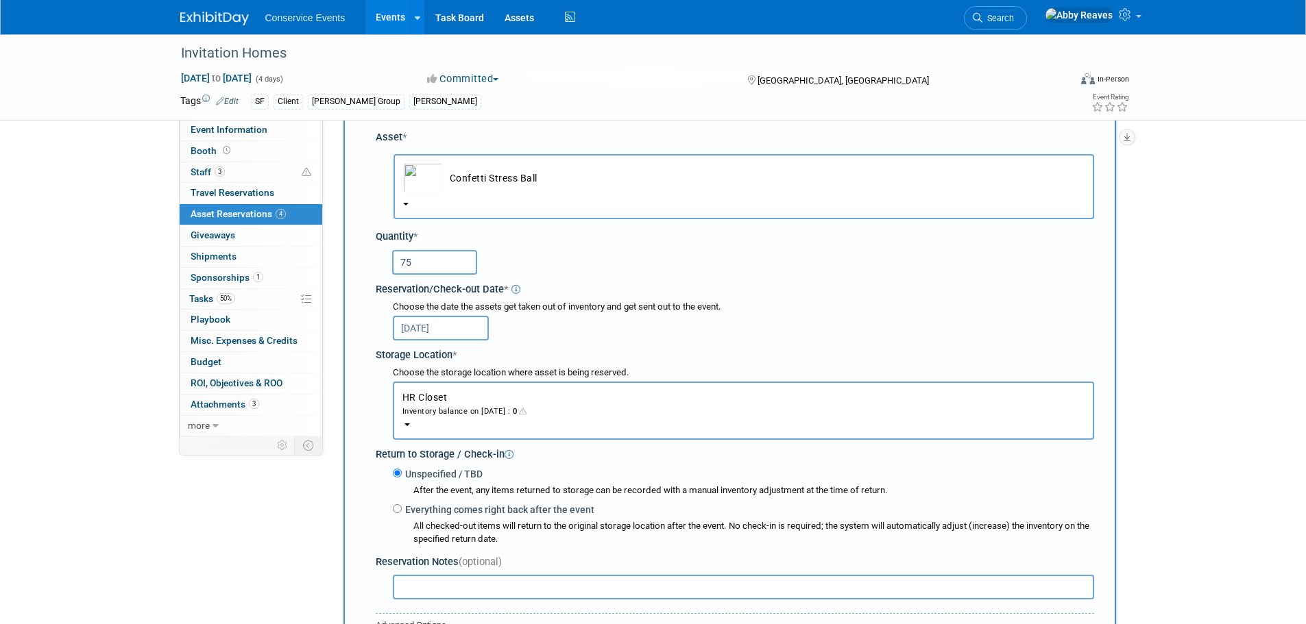
scroll to position [82, 0]
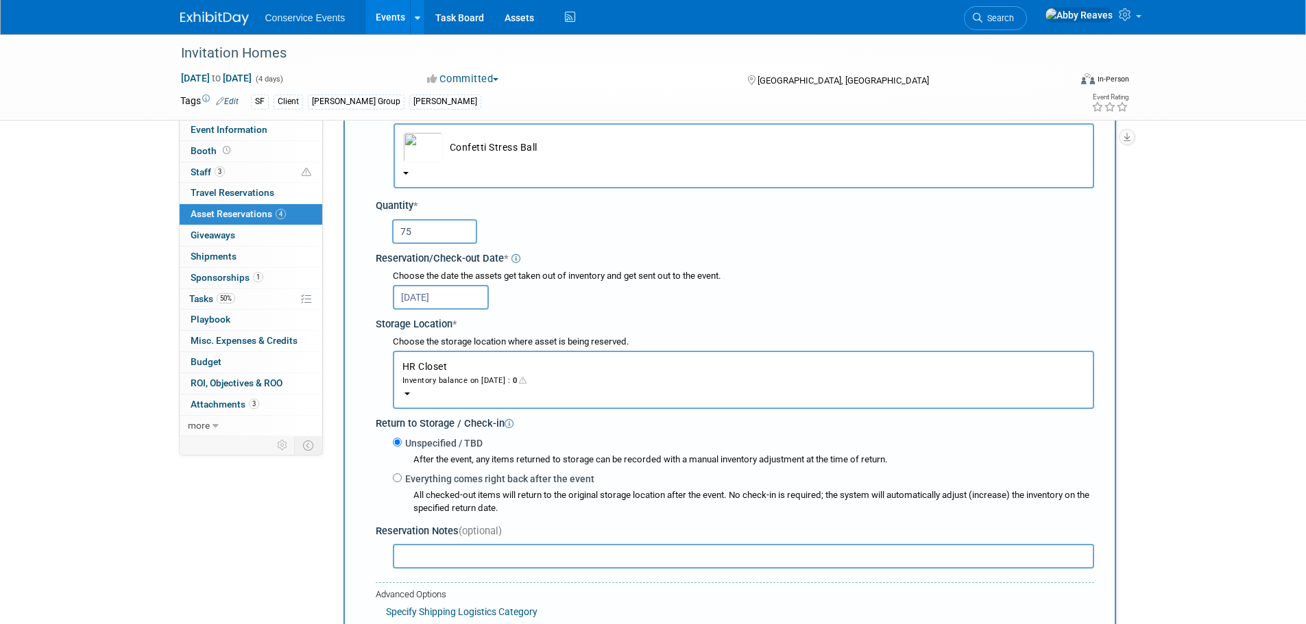
click at [480, 393] on button "HR Closet Inventory balance on Nov 3, 2025 : 0" at bounding box center [743, 380] width 701 height 58
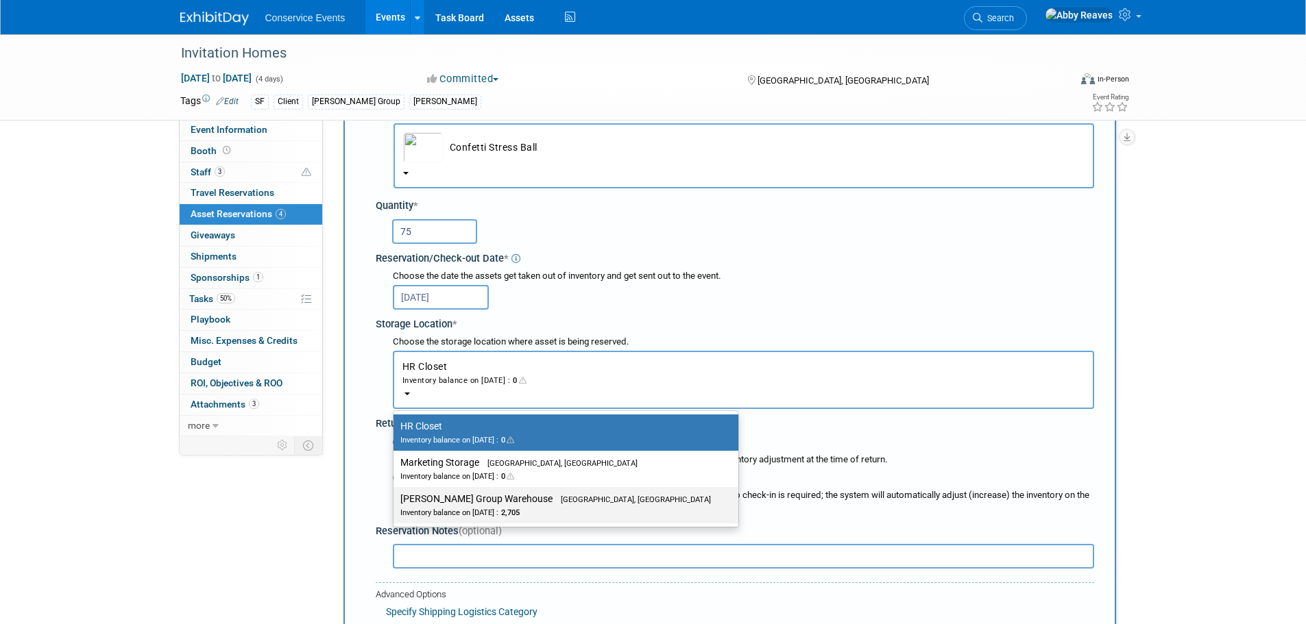
click at [474, 510] on div "Inventory balance on Nov 3, 2025 : 2,705" at bounding box center [555, 512] width 311 height 13
click at [396, 504] on input "Taylor Group Warehouse Brooklyn, OH Inventory balance on Nov 3, 2025 : 2,705" at bounding box center [391, 499] width 9 height 9
select select "11223164"
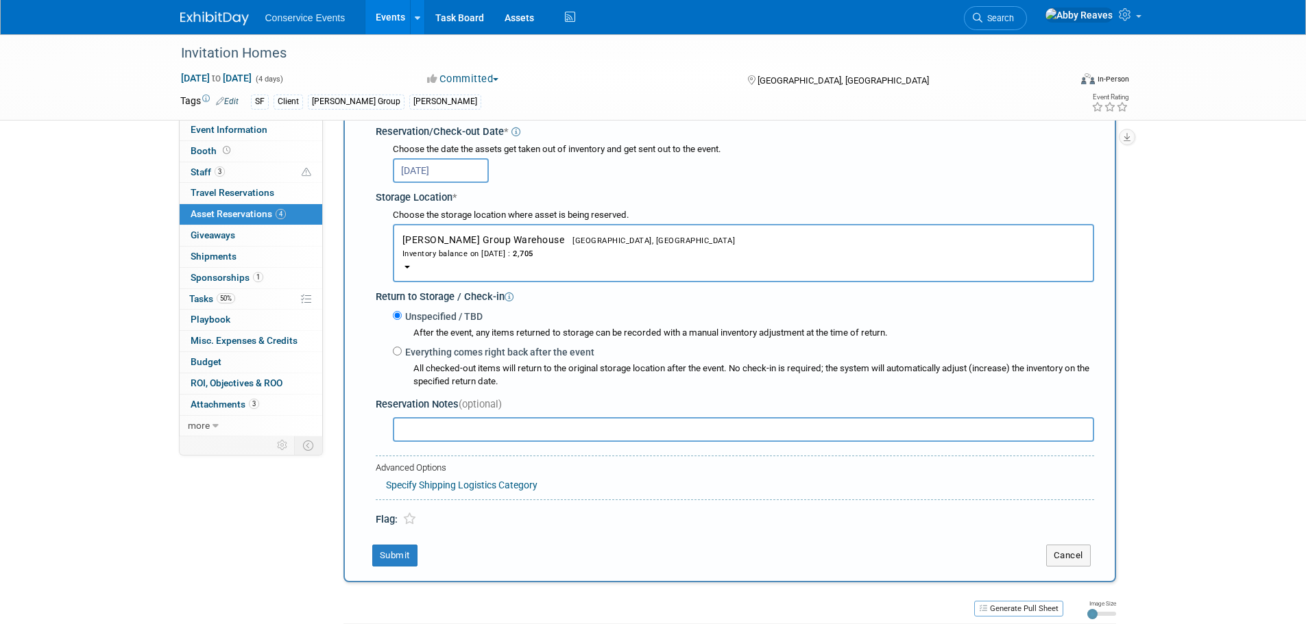
scroll to position [219, 0]
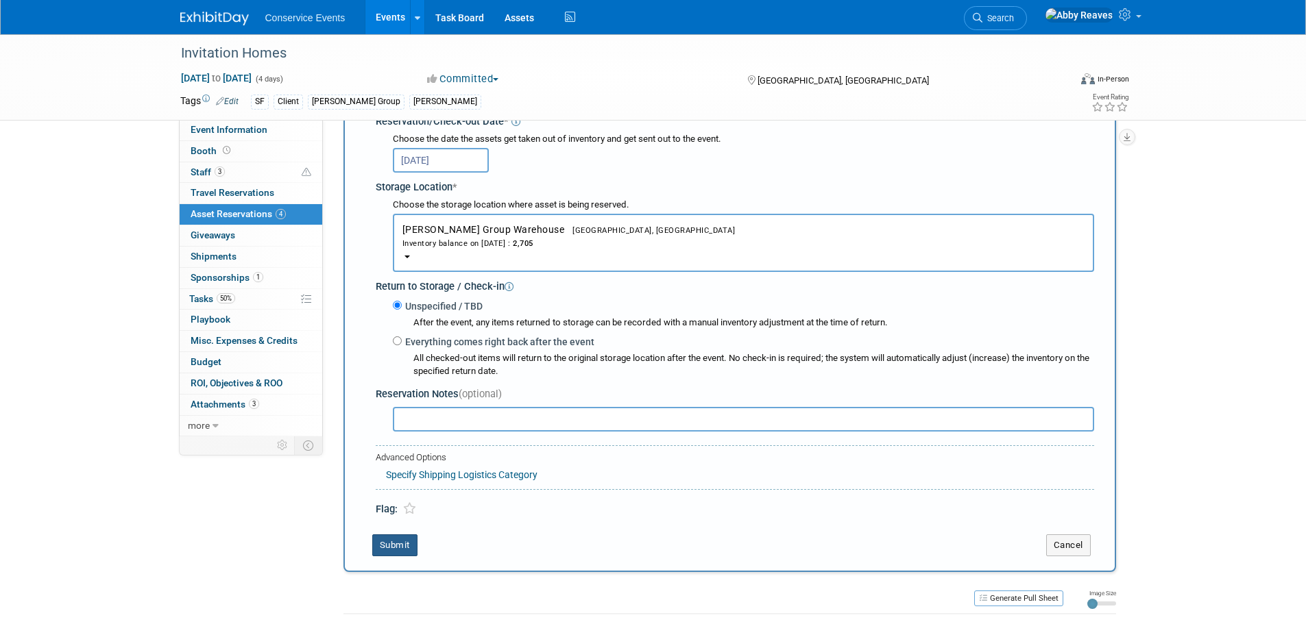
click at [400, 542] on button "Submit" at bounding box center [394, 546] width 45 height 22
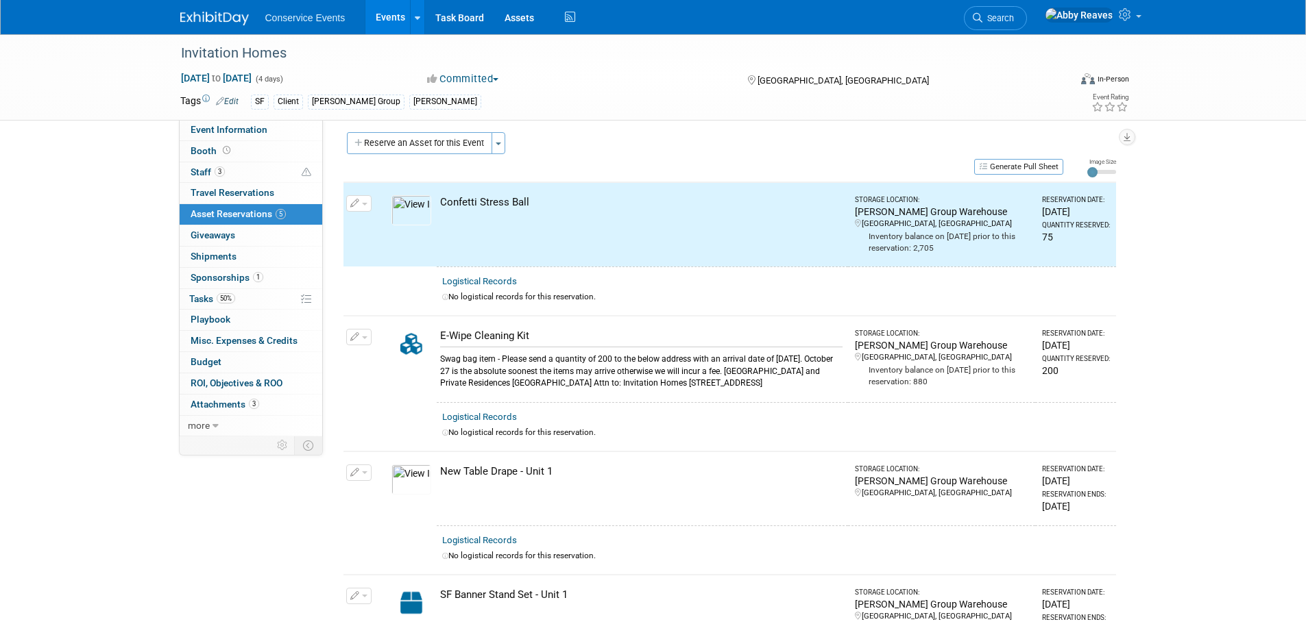
scroll to position [0, 0]
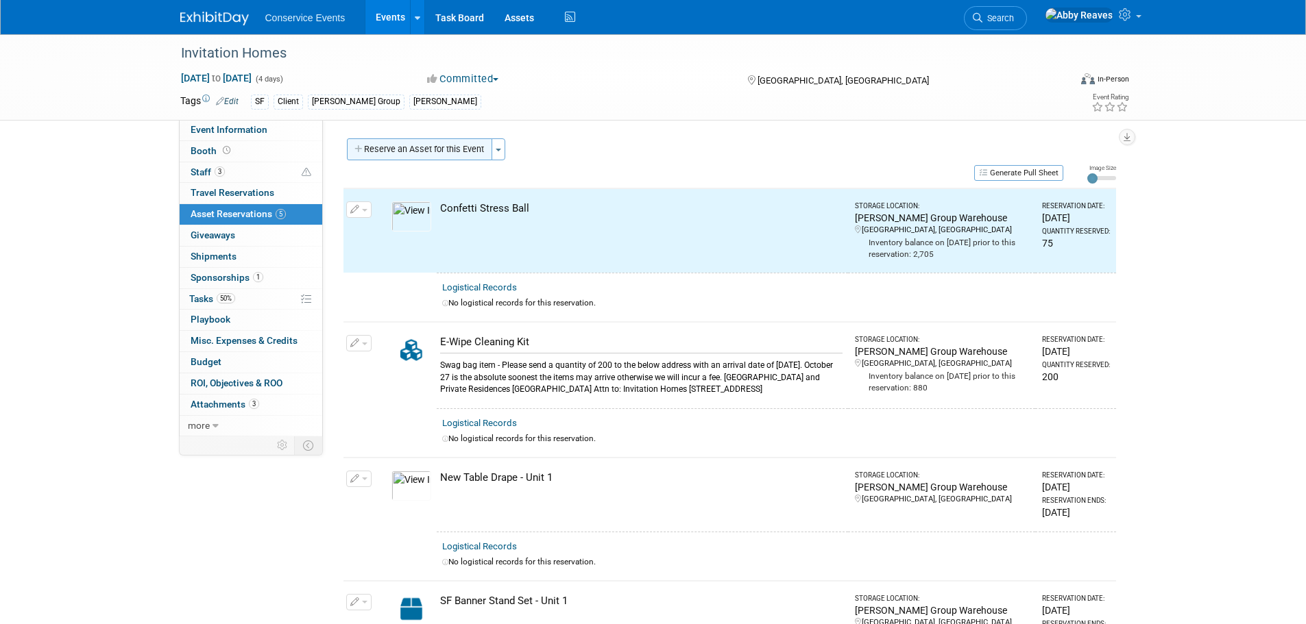
click at [449, 149] on button "Reserve an Asset for this Event" at bounding box center [419, 149] width 145 height 22
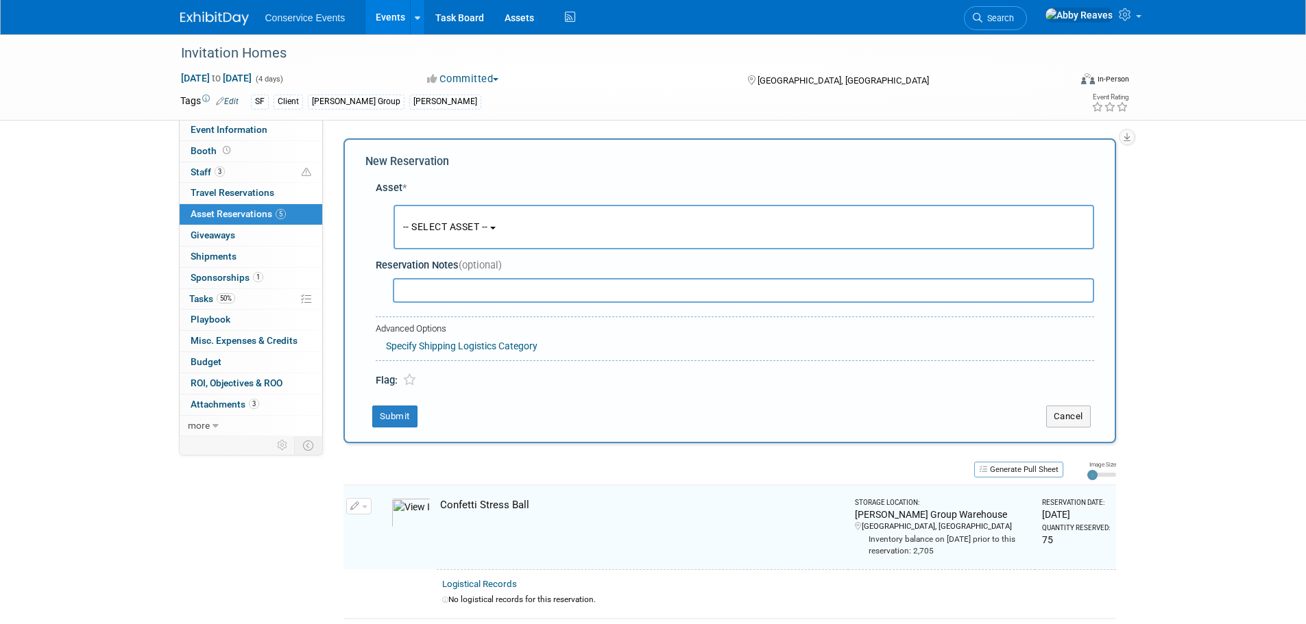
scroll to position [13, 0]
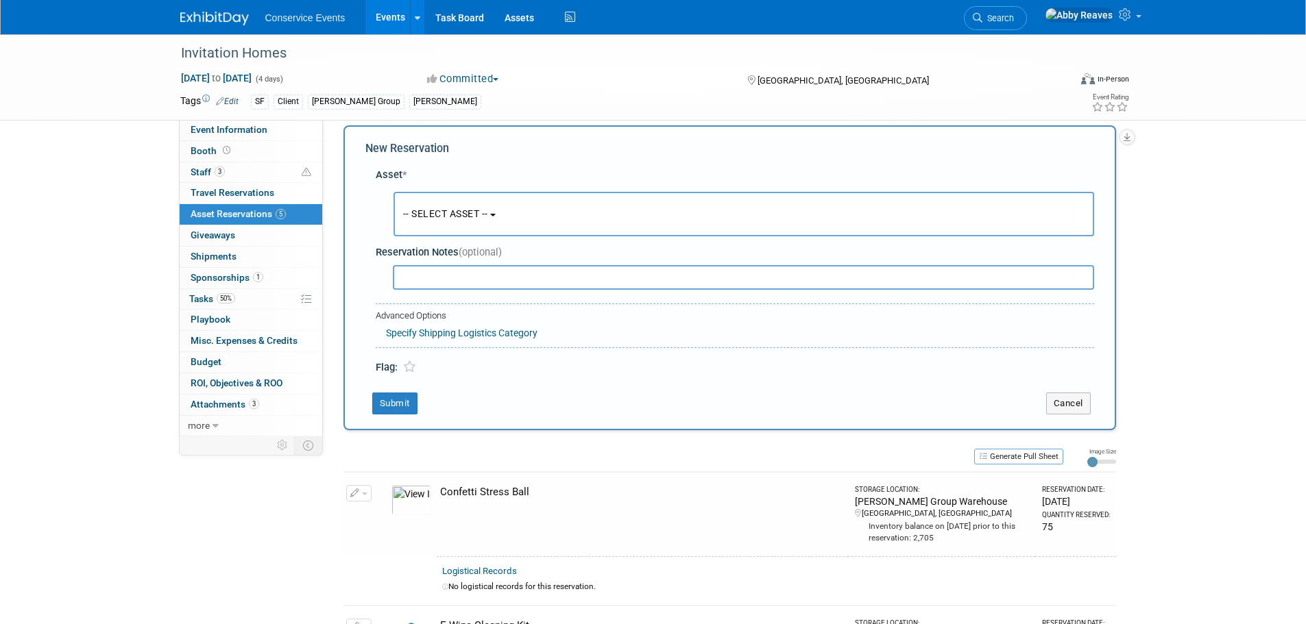
click at [454, 208] on span "-- SELECT ASSET --" at bounding box center [445, 213] width 85 height 11
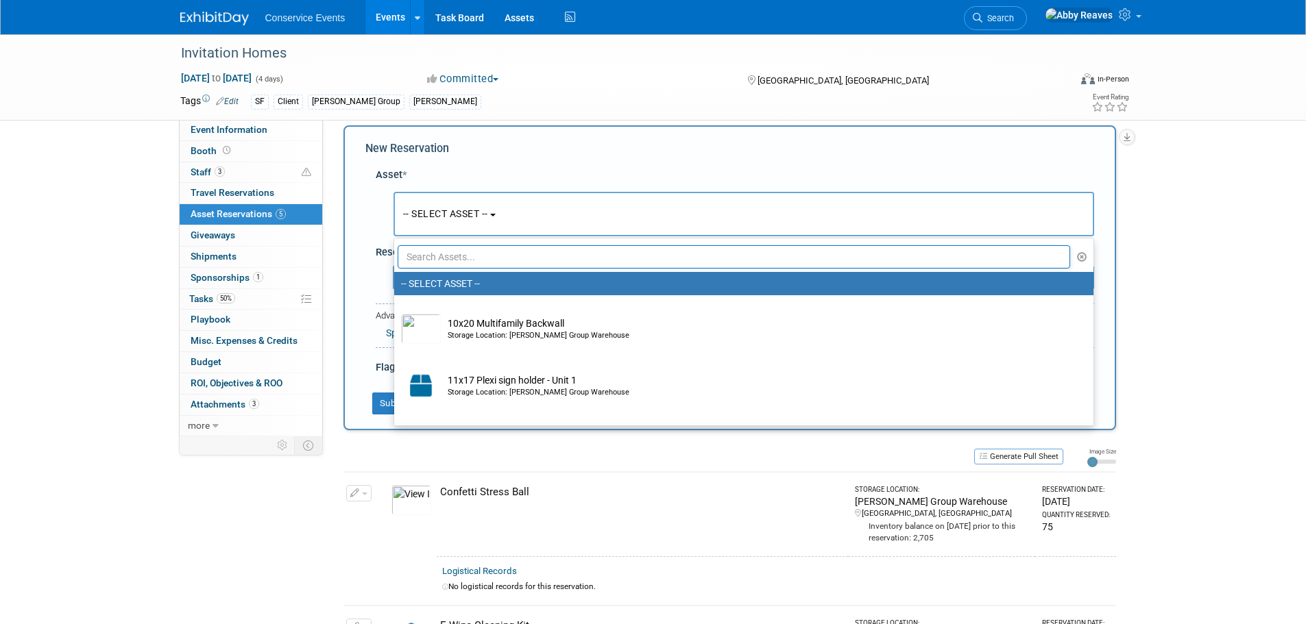
click at [453, 252] on input "text" at bounding box center [734, 256] width 673 height 23
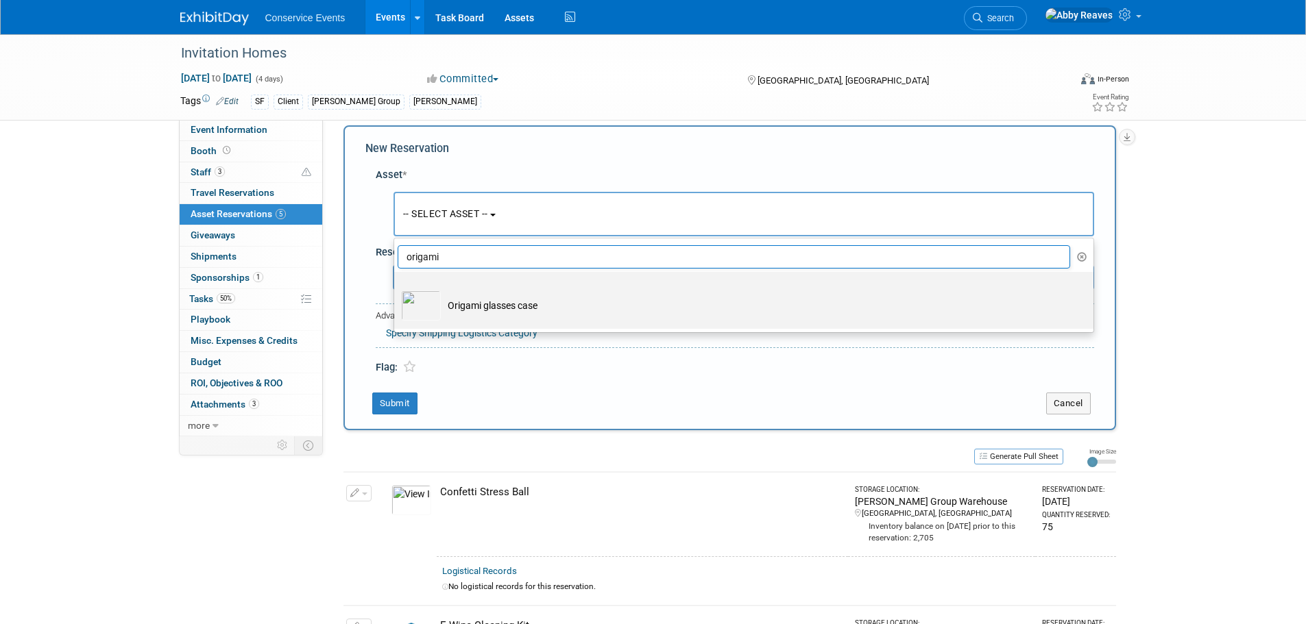
type input "origami"
click at [483, 291] on td "Origami glasses case" at bounding box center [753, 306] width 625 height 30
click at [396, 289] on input "Origami glasses case" at bounding box center [391, 284] width 9 height 9
select select "10724650"
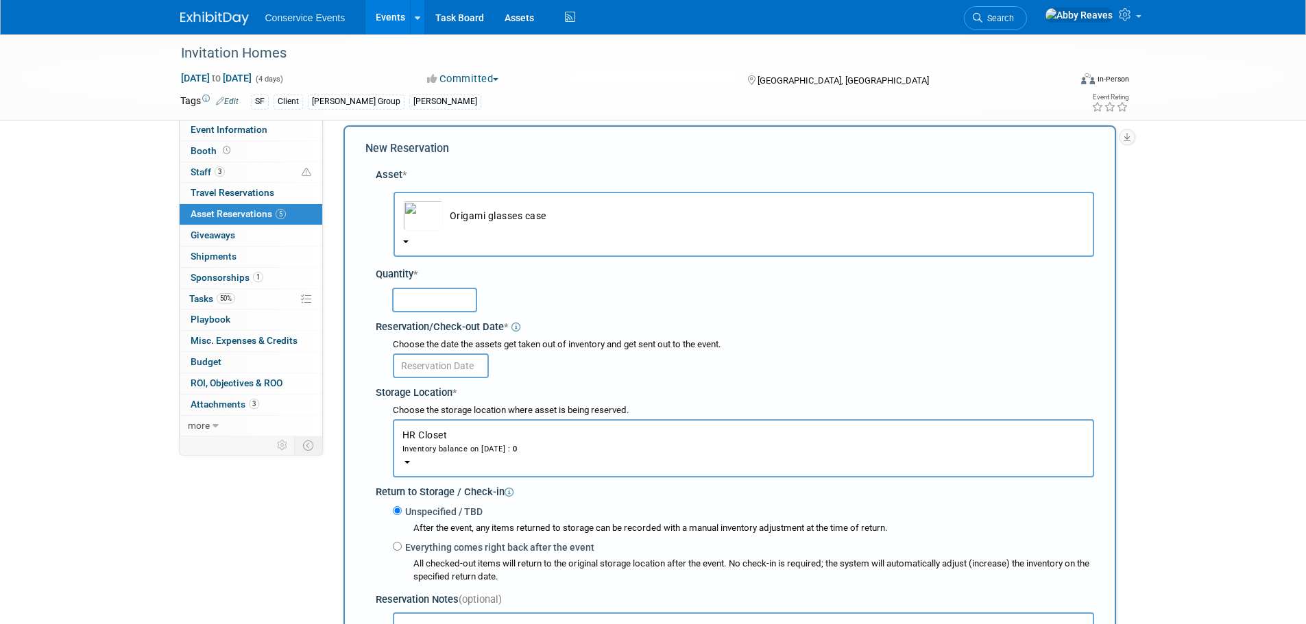
click at [439, 297] on input "text" at bounding box center [434, 300] width 85 height 25
type input "50"
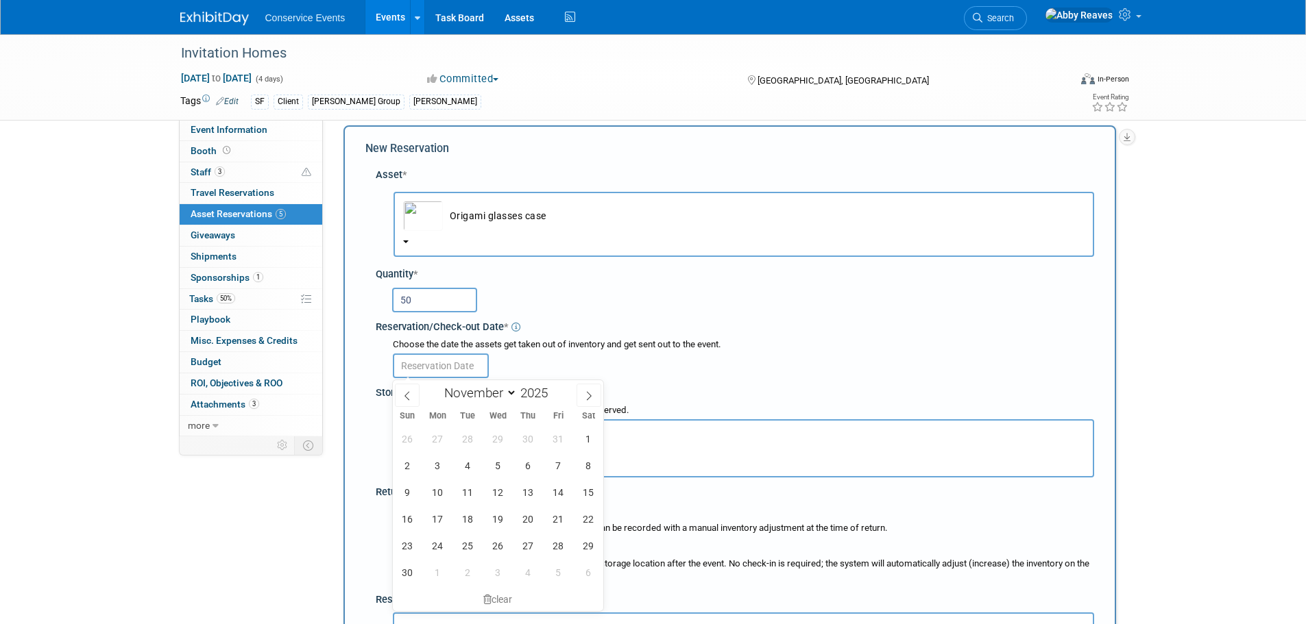
click at [485, 364] on input "text" at bounding box center [441, 366] width 96 height 25
click at [445, 468] on span "3" at bounding box center [437, 465] width 27 height 27
type input "Nov 3, 2025"
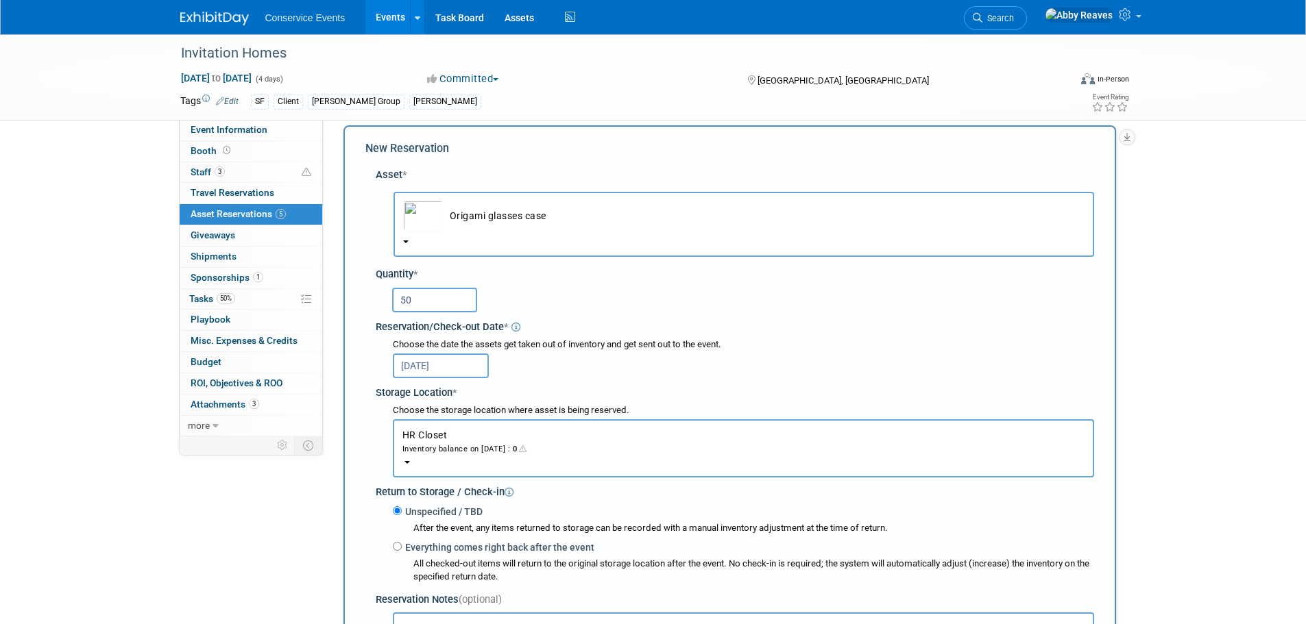
click at [441, 457] on button "HR Closet Inventory balance on Nov 3, 2025 : 0" at bounding box center [743, 449] width 701 height 58
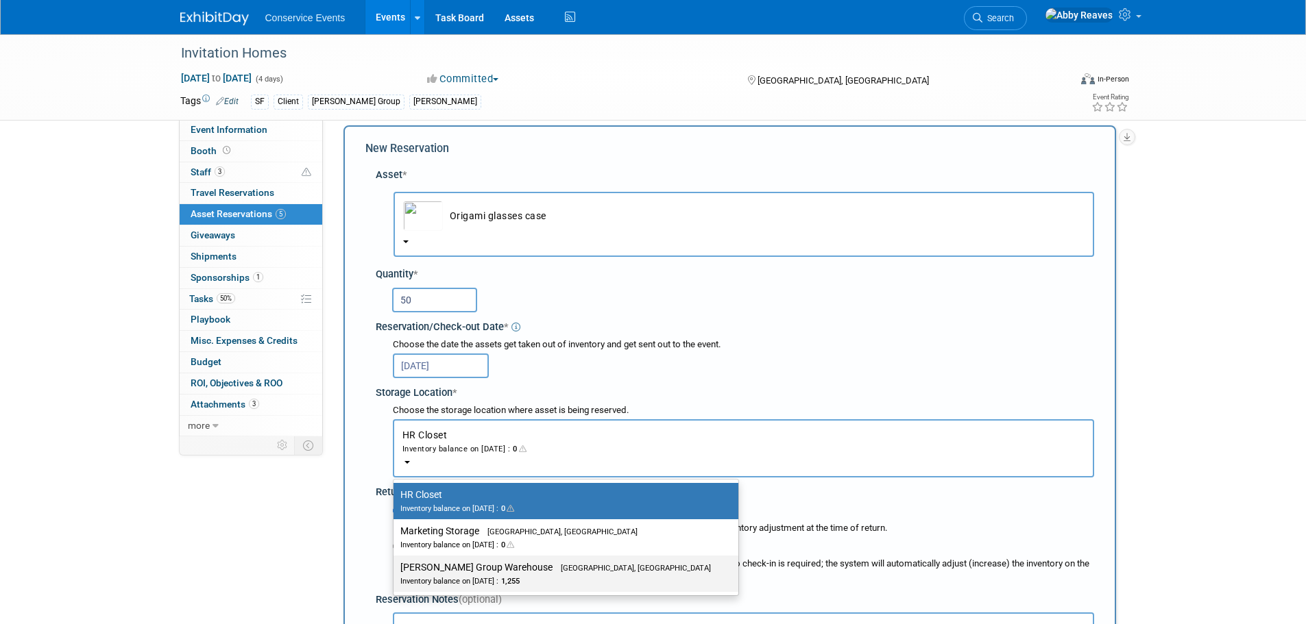
click at [465, 560] on label "Taylor Group Warehouse Brooklyn, OH Inventory balance on Nov 3, 2025 : 1,255" at bounding box center [562, 574] width 324 height 31
click at [396, 563] on input "Taylor Group Warehouse Brooklyn, OH Inventory balance on Nov 3, 2025 : 1,255" at bounding box center [391, 567] width 9 height 9
select select "11223164"
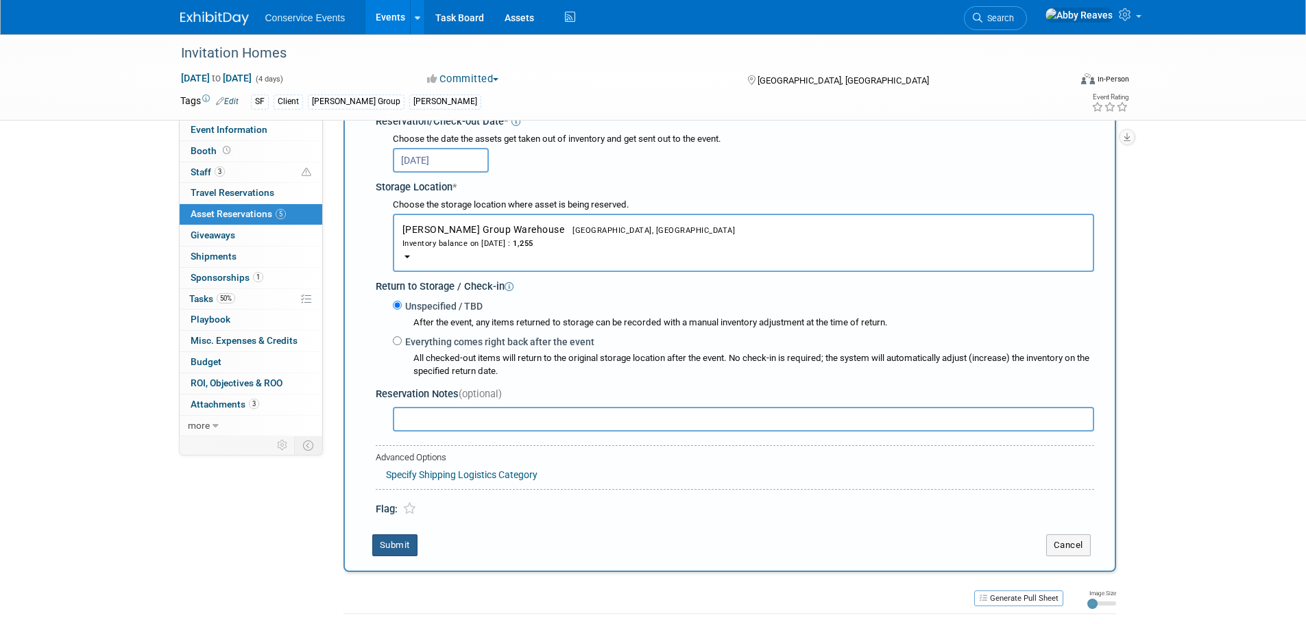
click at [398, 548] on button "Submit" at bounding box center [394, 546] width 45 height 22
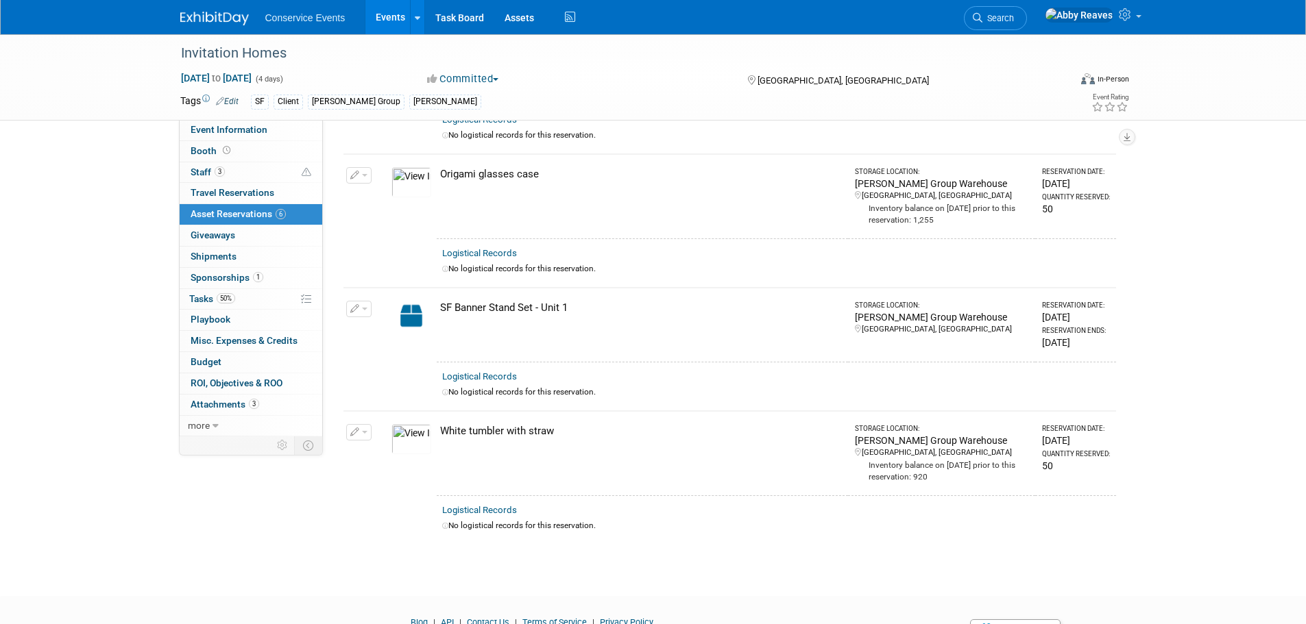
scroll to position [480, 0]
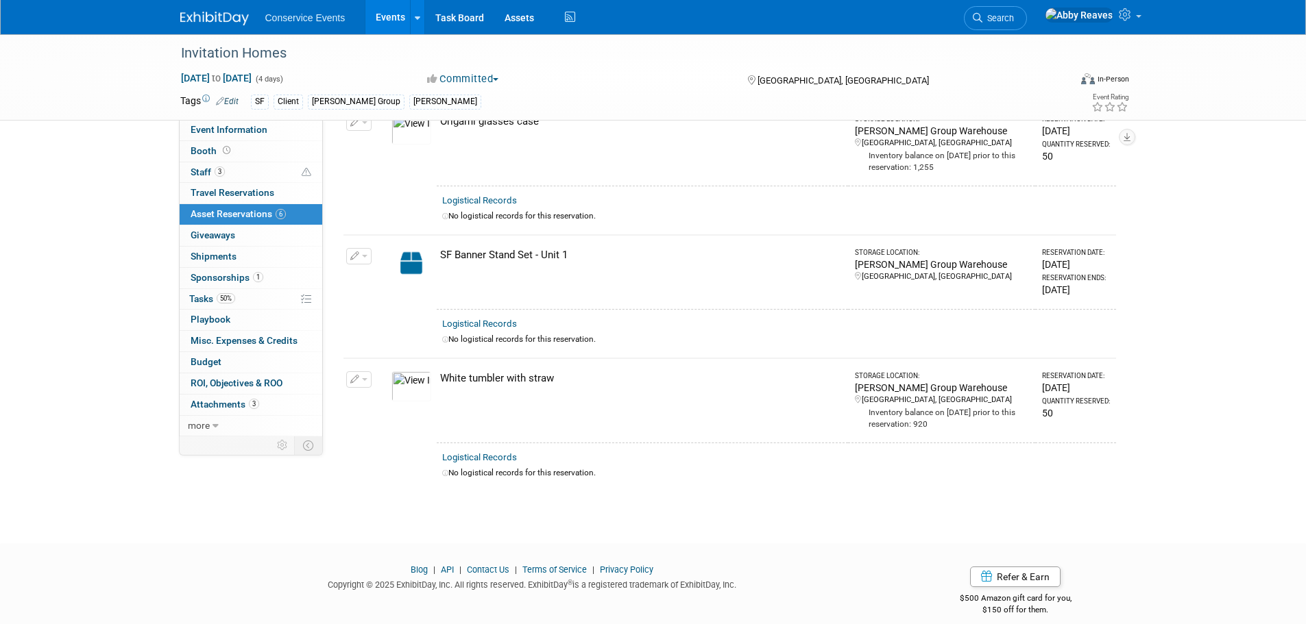
click at [372, 375] on td "Change Reservation Manage Logistical Records" at bounding box center [359, 401] width 32 height 84
click at [367, 377] on button "button" at bounding box center [358, 380] width 25 height 16
click at [402, 399] on button "Change Reservation" at bounding box center [412, 402] width 116 height 19
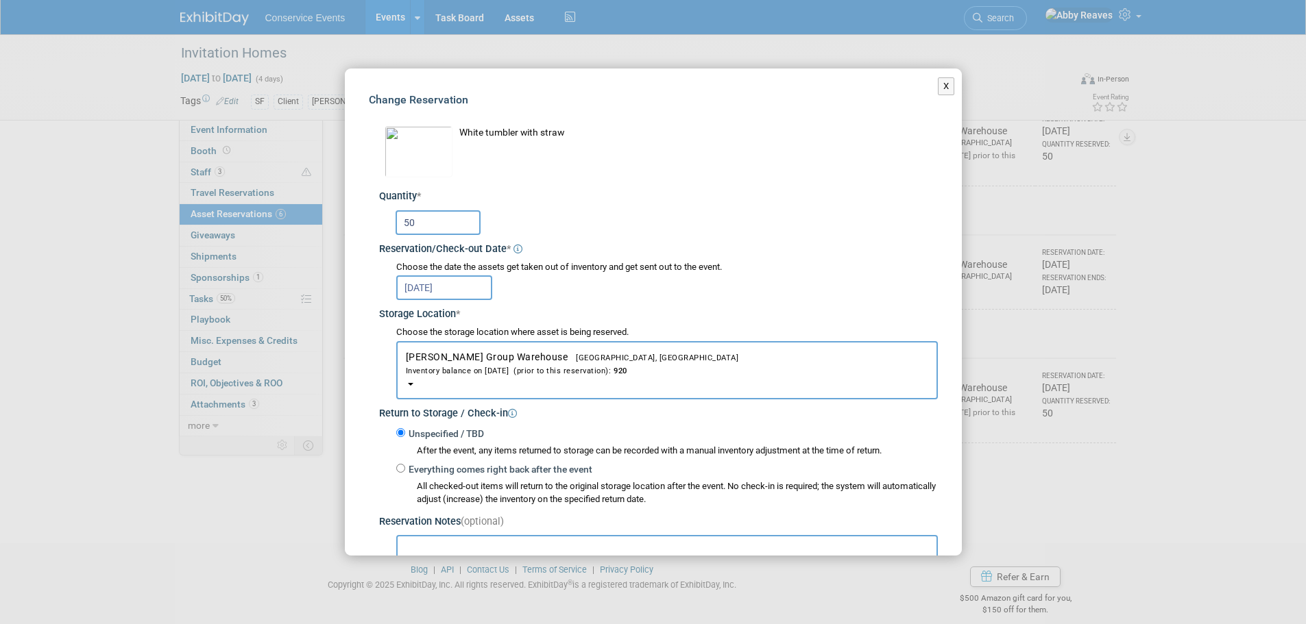
click at [439, 221] on input "50" at bounding box center [438, 222] width 85 height 25
type input "5"
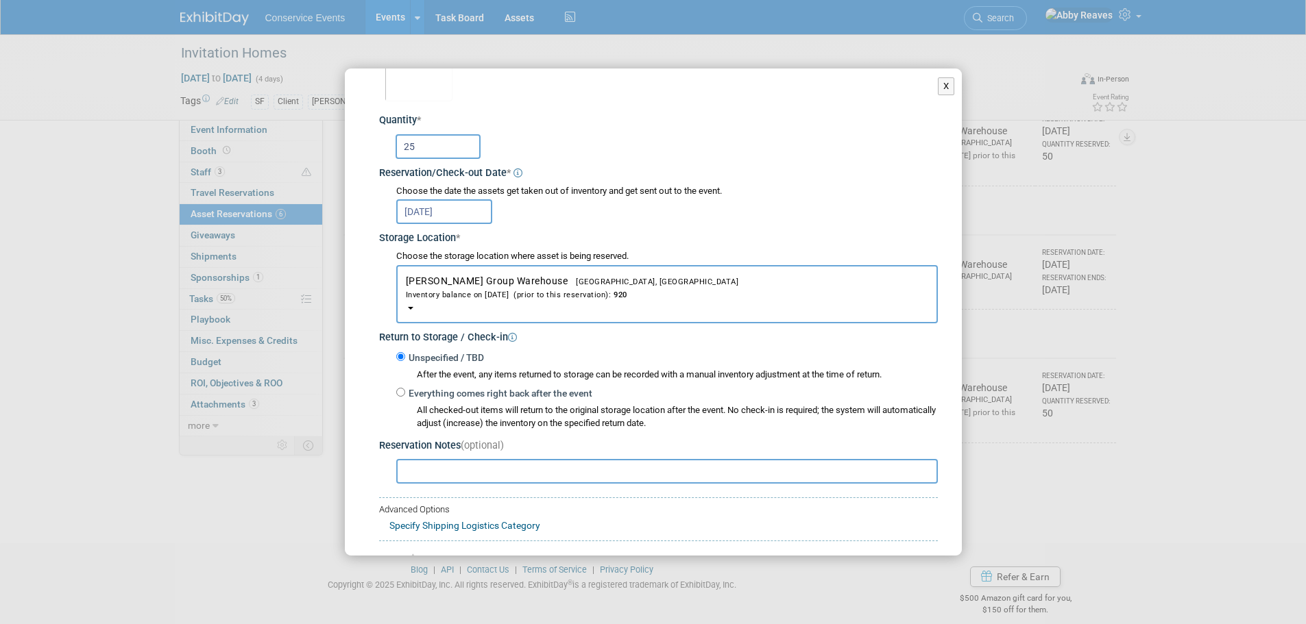
scroll to position [151, 0]
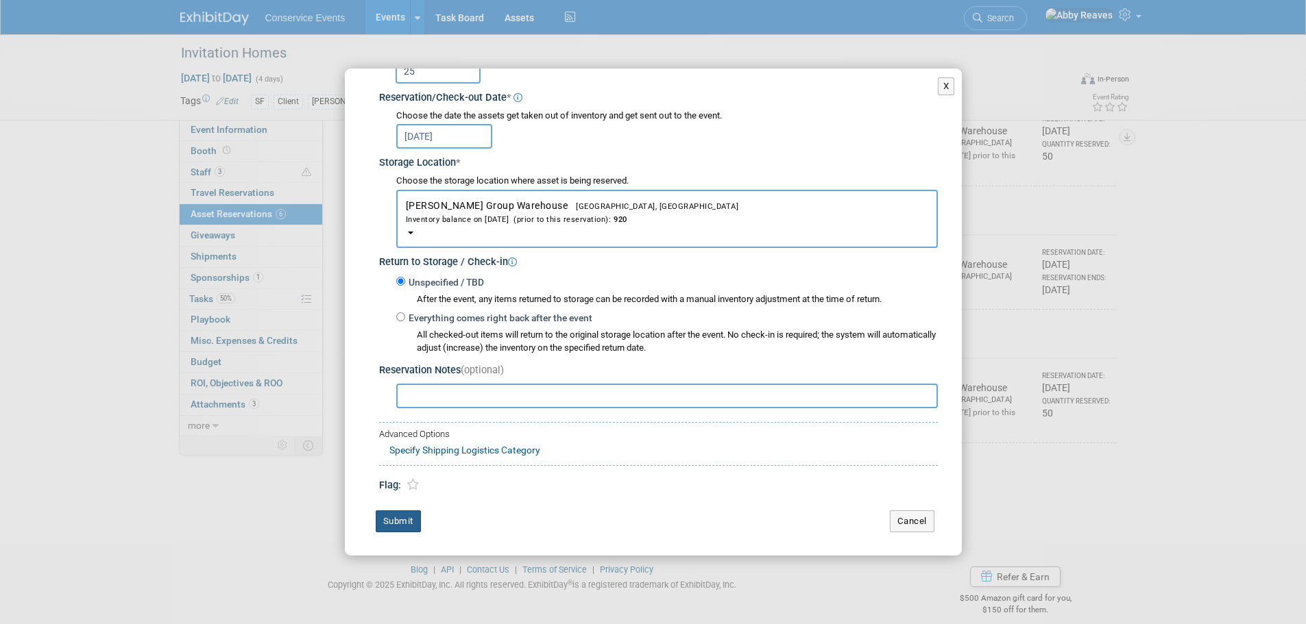
type input "25"
click at [404, 528] on button "Submit" at bounding box center [398, 522] width 45 height 22
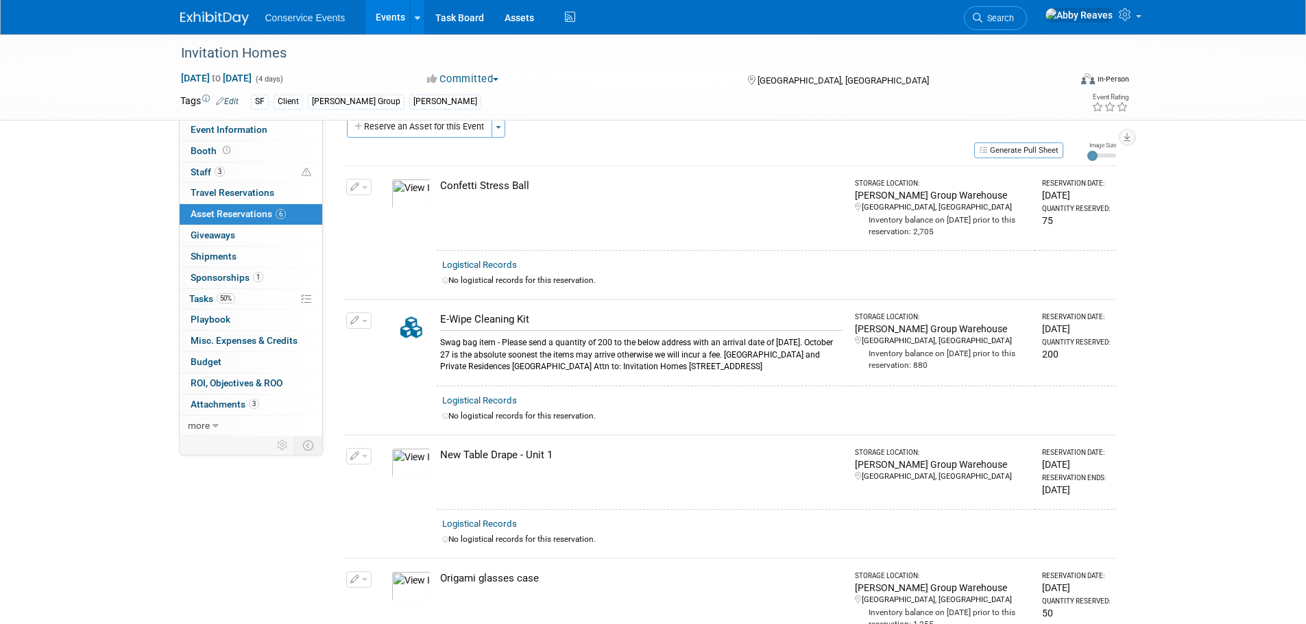
scroll to position [0, 0]
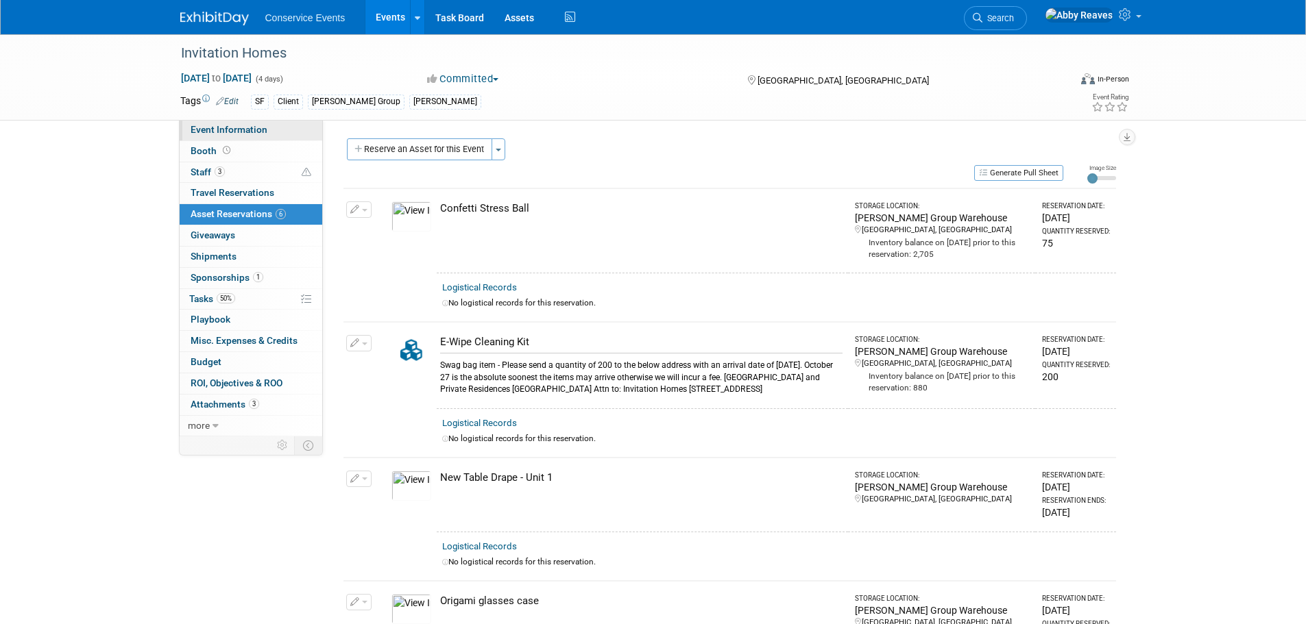
click at [253, 121] on link "Event Information" at bounding box center [251, 130] width 143 height 21
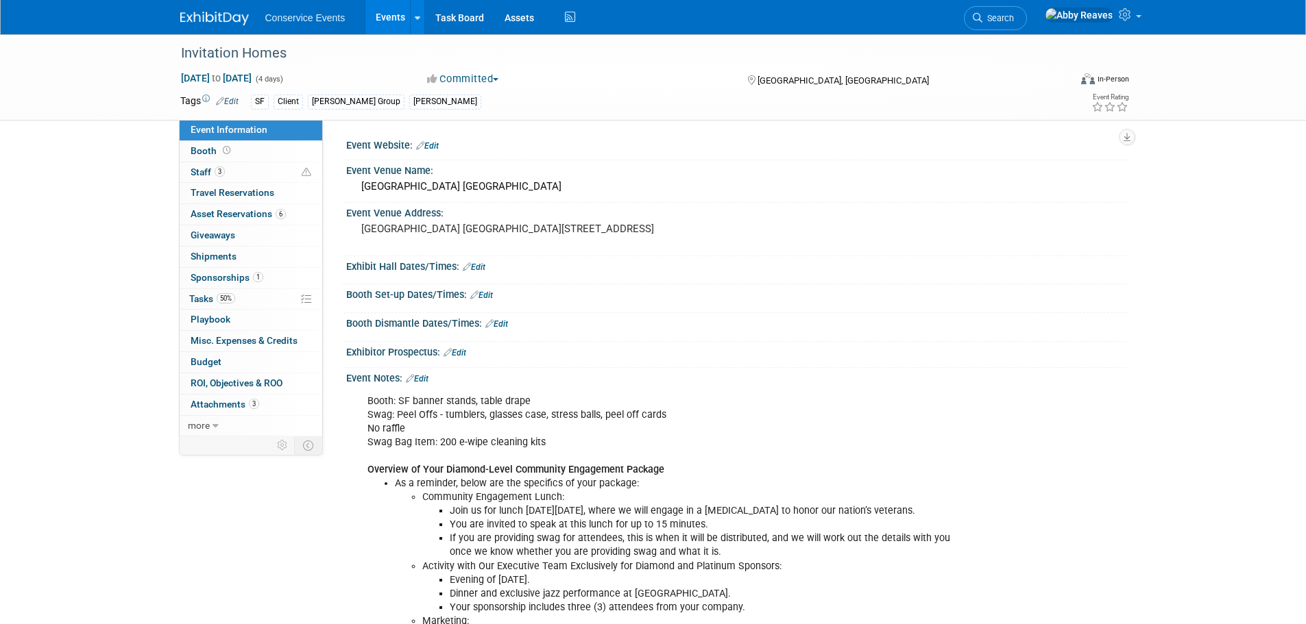
click at [385, 25] on link "Events" at bounding box center [390, 17] width 50 height 34
